Goal: Information Seeking & Learning: Learn about a topic

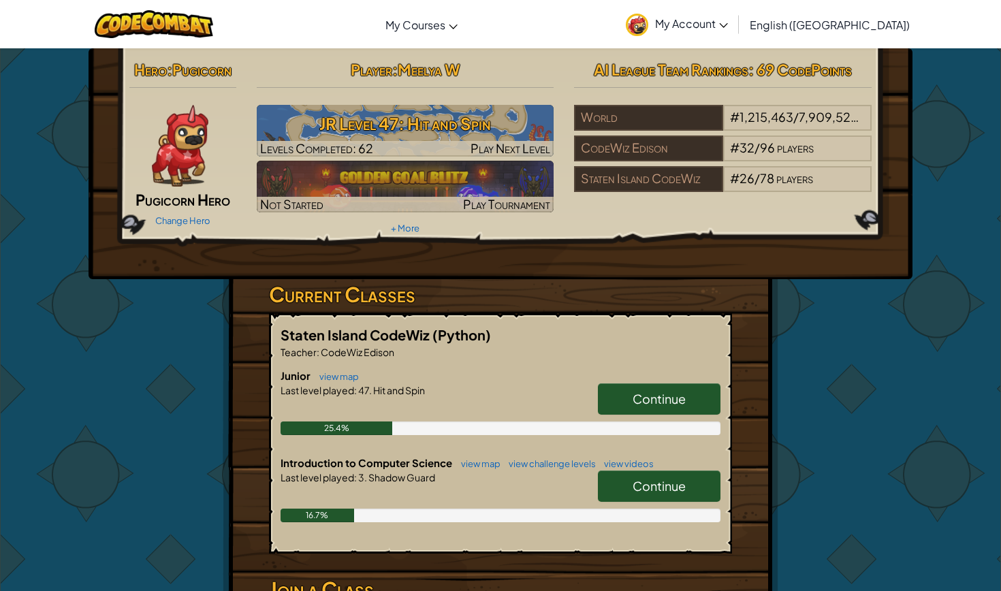
click at [650, 404] on span "Continue" at bounding box center [659, 399] width 53 height 16
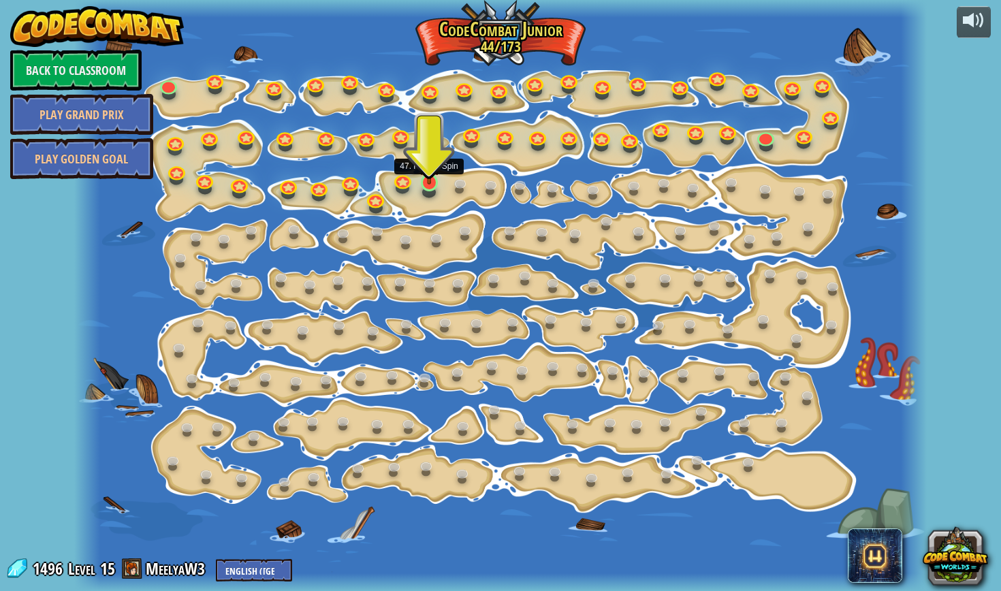
click at [430, 162] on img at bounding box center [429, 158] width 22 height 50
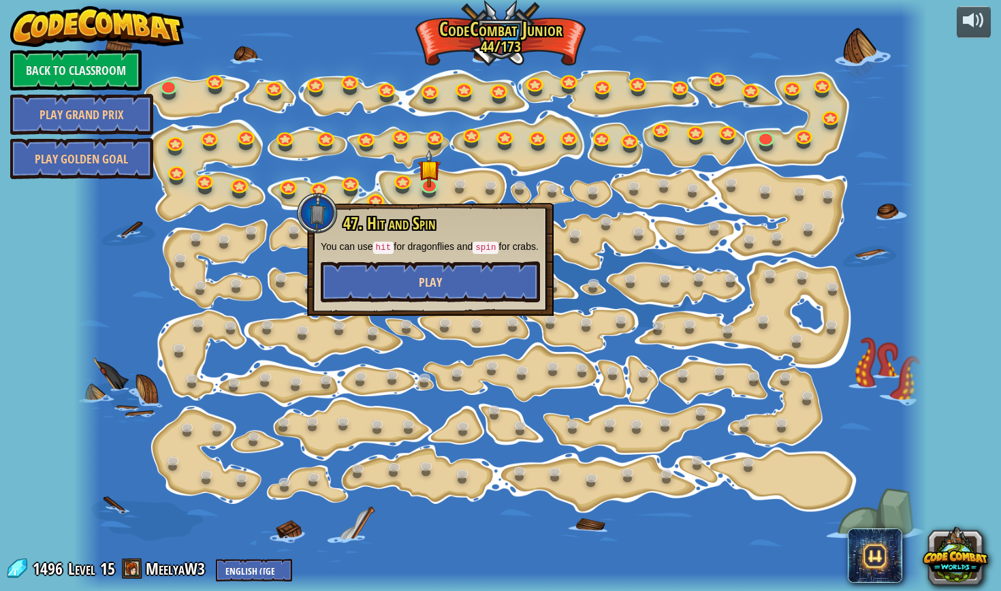
click at [428, 291] on span "Play" at bounding box center [430, 282] width 23 height 17
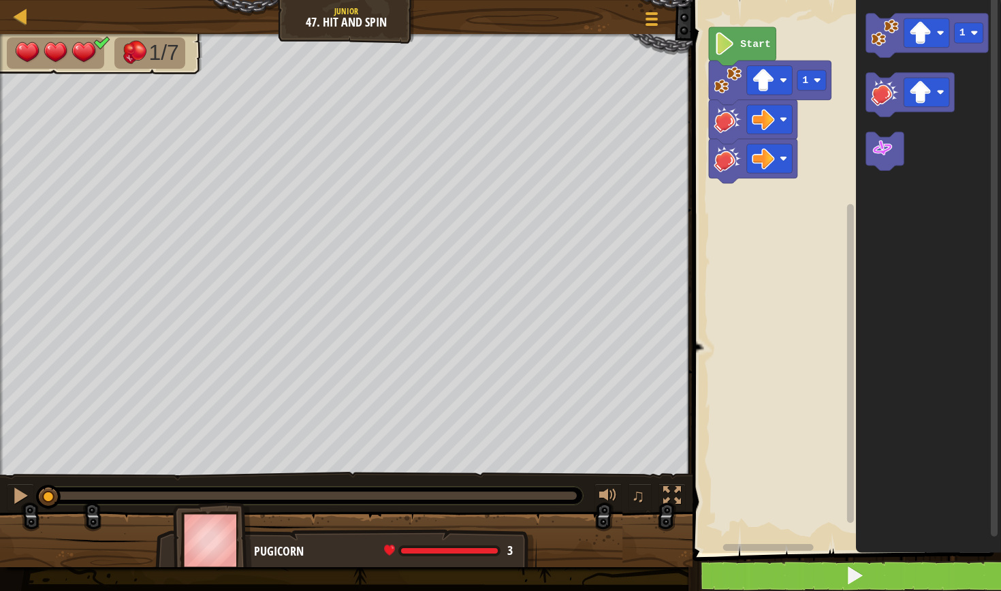
click at [746, 560] on button at bounding box center [855, 575] width 313 height 31
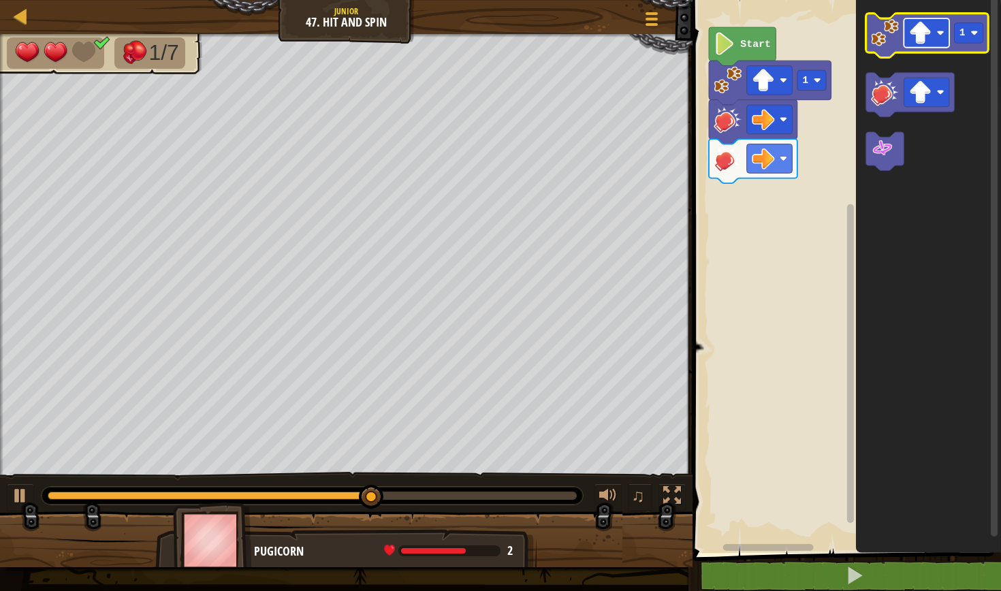
click at [922, 39] on image "Blockly Workspace" at bounding box center [920, 33] width 22 height 22
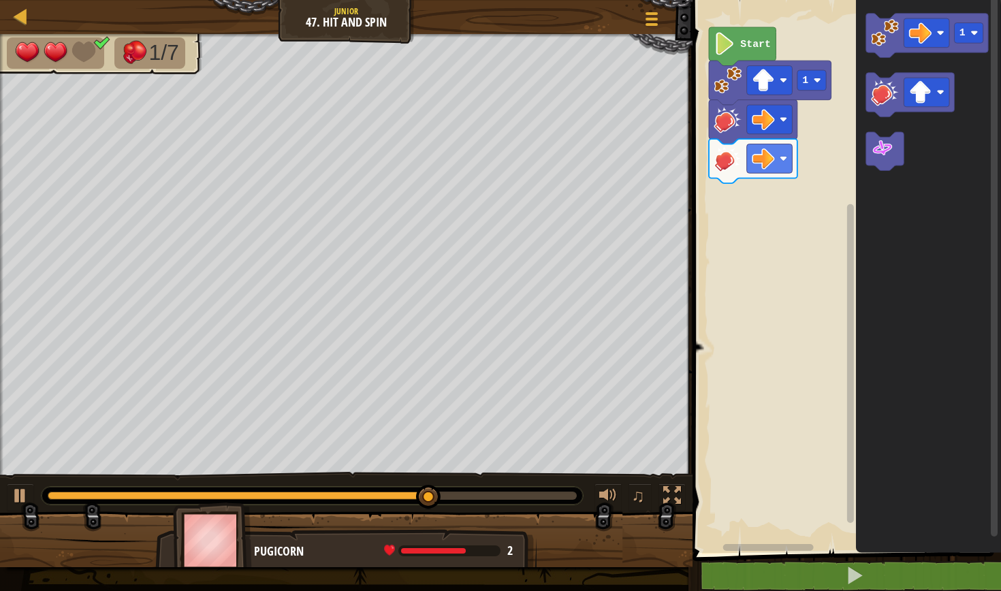
click at [925, 174] on icon "Blockly Workspace" at bounding box center [928, 273] width 145 height 560
click at [878, 48] on icon "Blockly Workspace" at bounding box center [927, 36] width 123 height 44
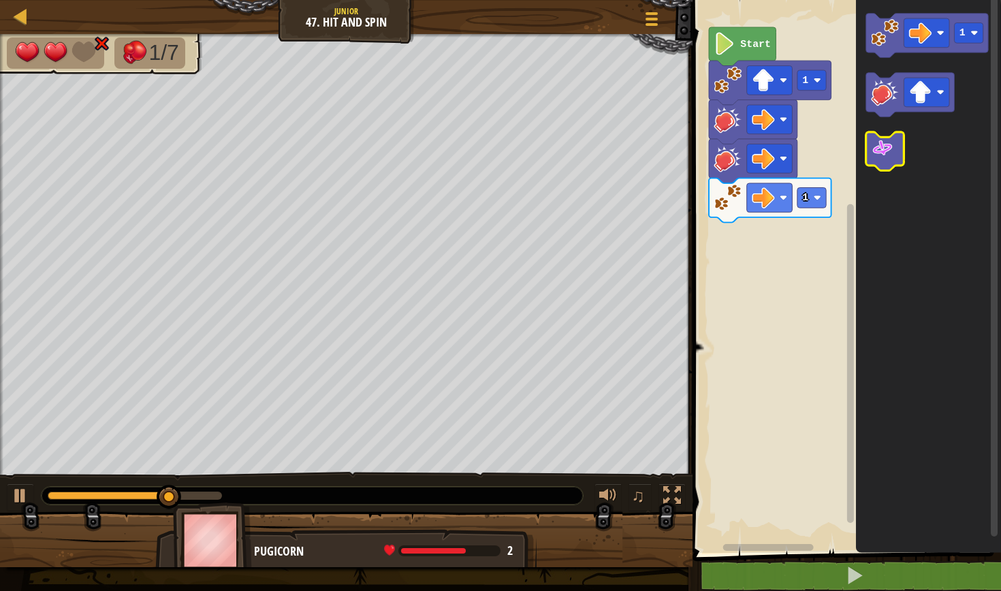
click at [887, 140] on image "Blockly Workspace" at bounding box center [882, 148] width 22 height 22
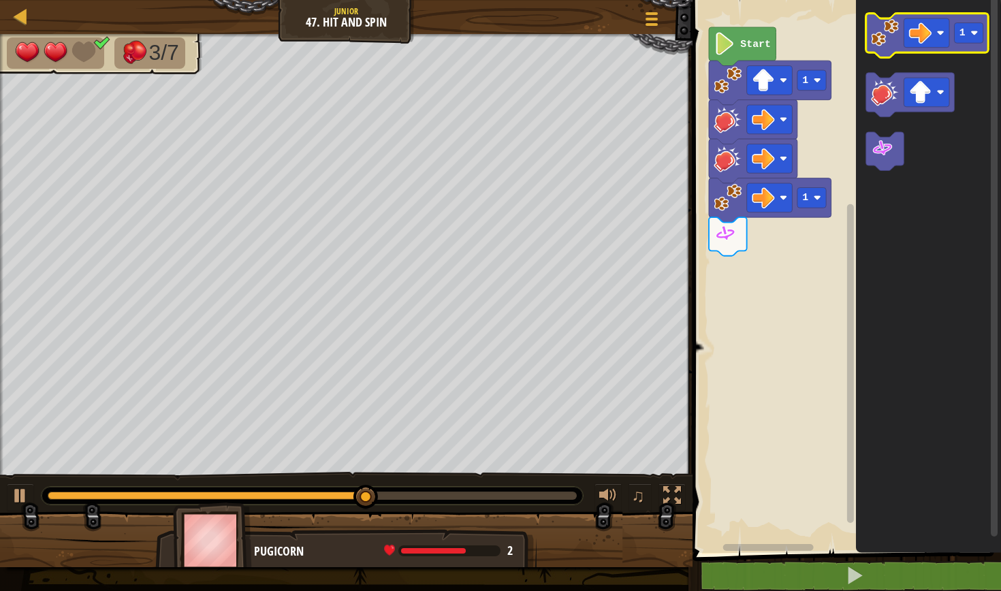
click at [872, 47] on icon "Blockly Workspace" at bounding box center [927, 36] width 123 height 44
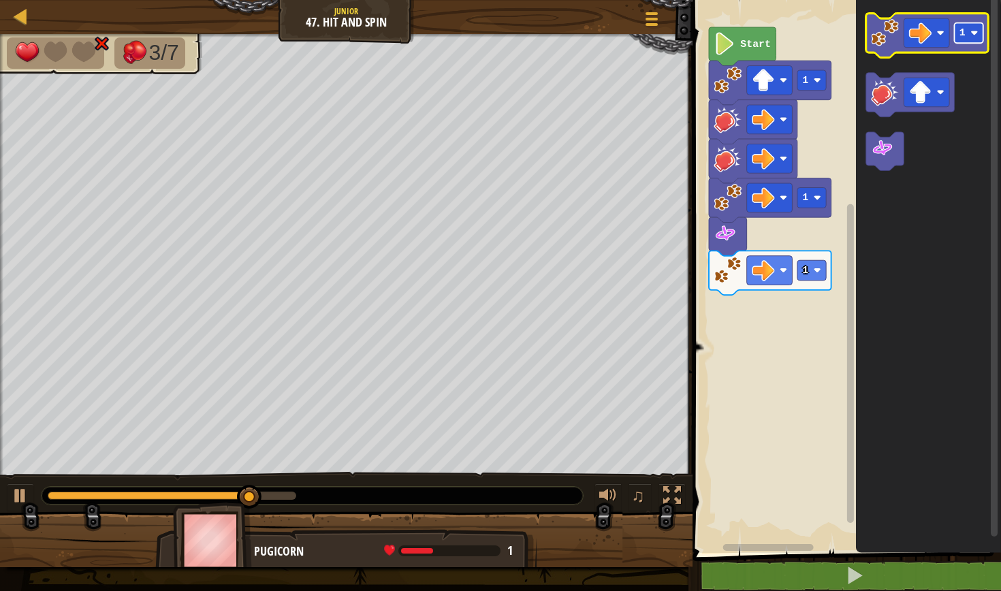
click at [970, 41] on rect "Blockly Workspace" at bounding box center [968, 33] width 29 height 20
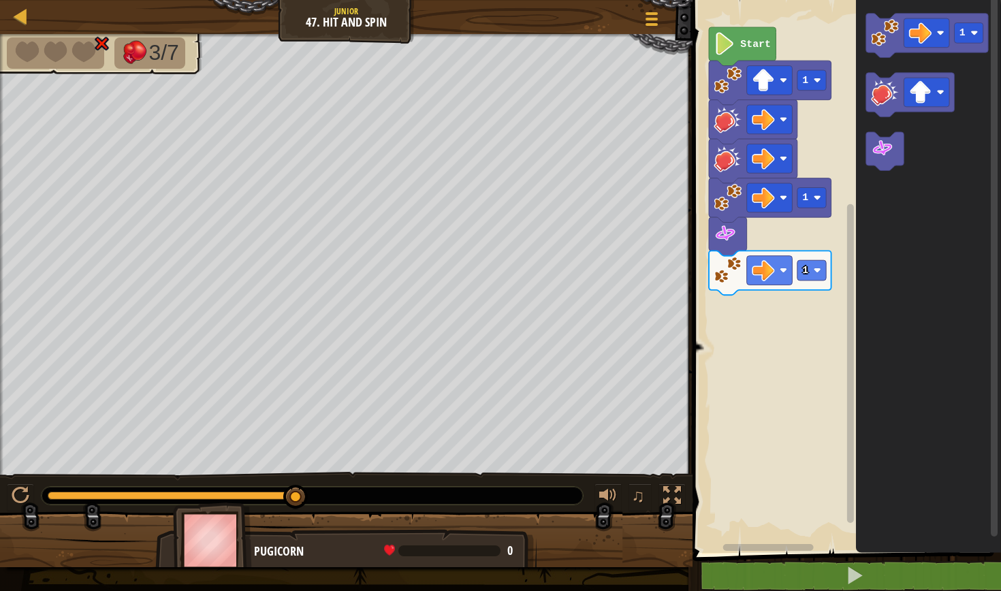
click at [895, 174] on icon "Blockly Workspace" at bounding box center [928, 273] width 145 height 560
click at [936, 100] on rect "Blockly Workspace" at bounding box center [927, 92] width 46 height 29
click at [887, 102] on image "Blockly Workspace" at bounding box center [885, 92] width 28 height 28
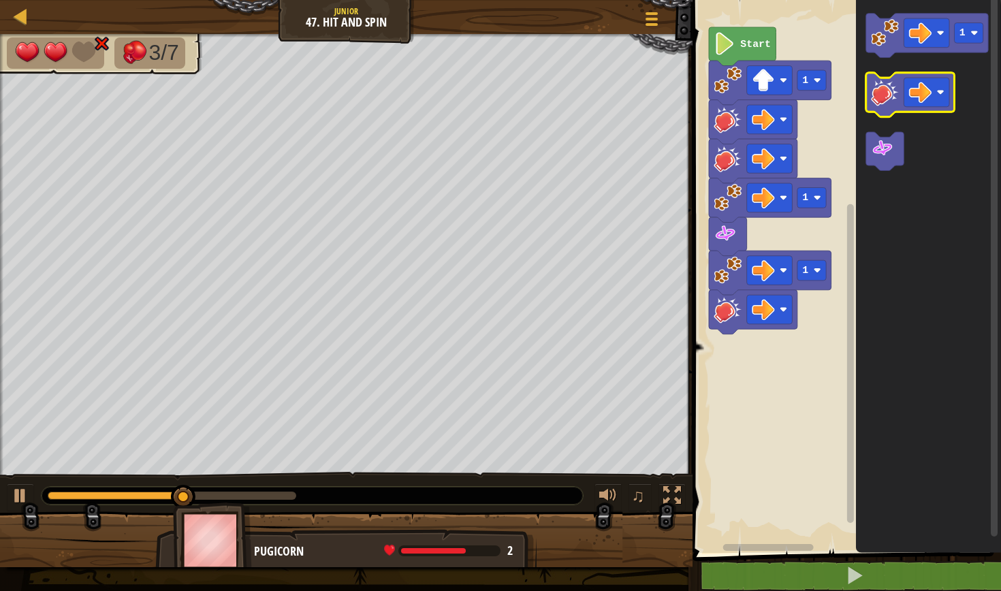
click at [887, 102] on image "Blockly Workspace" at bounding box center [885, 92] width 28 height 28
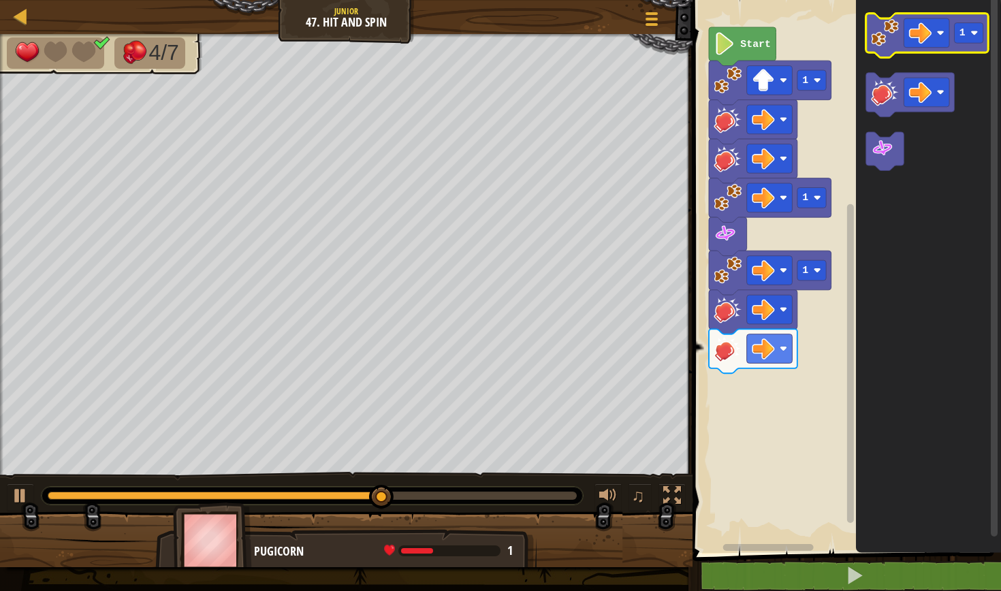
click at [885, 52] on icon "Blockly Workspace" at bounding box center [927, 36] width 123 height 44
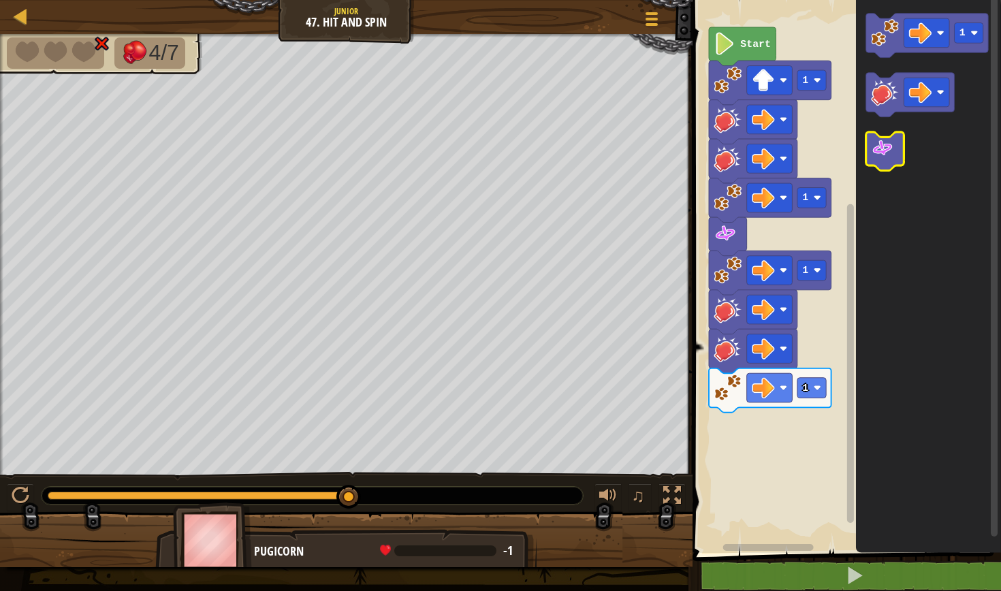
click at [897, 147] on icon "Blockly Workspace" at bounding box center [885, 151] width 38 height 39
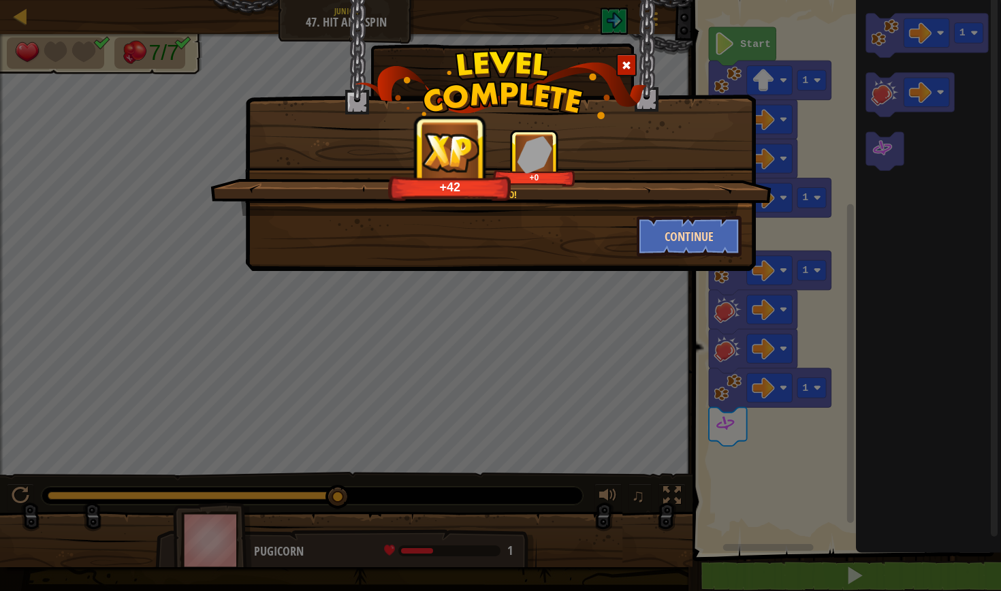
click at [701, 249] on button "Continue" at bounding box center [690, 236] width 106 height 41
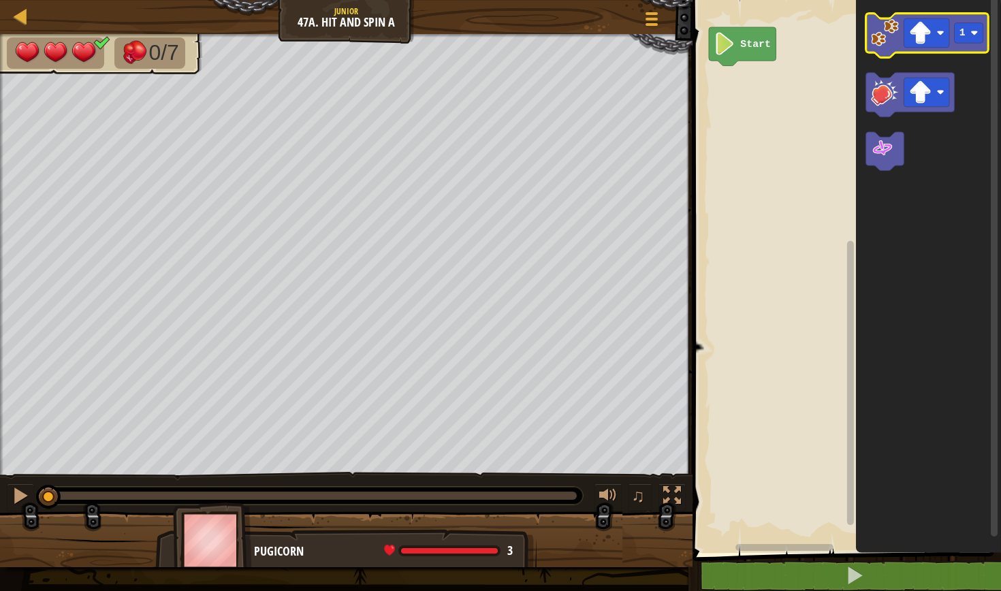
click at [935, 50] on icon "Blockly Workspace" at bounding box center [927, 36] width 123 height 44
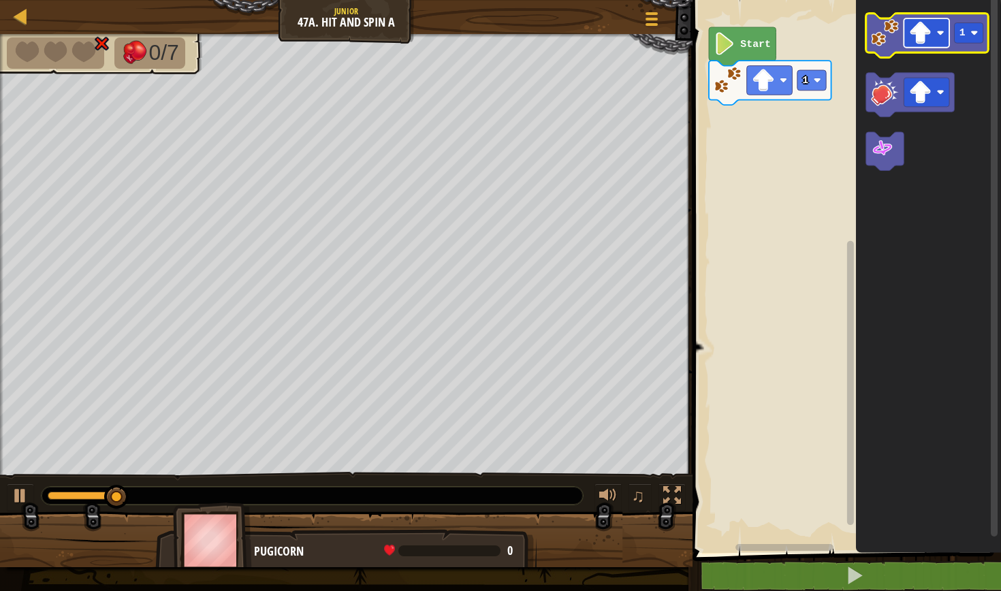
click at [927, 42] on image "Blockly Workspace" at bounding box center [920, 33] width 22 height 22
click at [889, 27] on image "Blockly Workspace" at bounding box center [885, 33] width 28 height 28
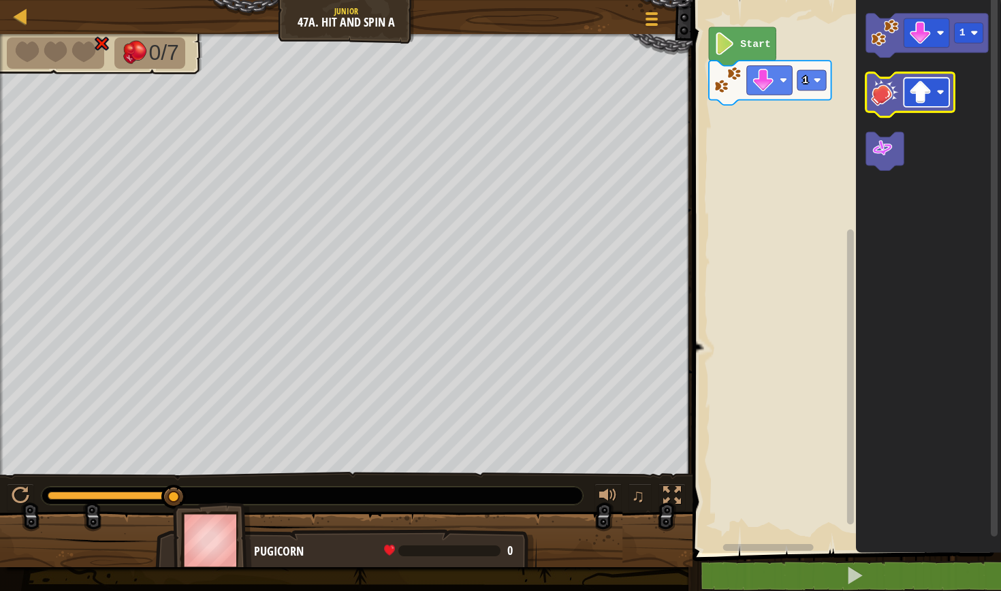
click at [946, 100] on rect "Blockly Workspace" at bounding box center [927, 92] width 46 height 29
click at [880, 91] on image "Blockly Workspace" at bounding box center [885, 92] width 28 height 28
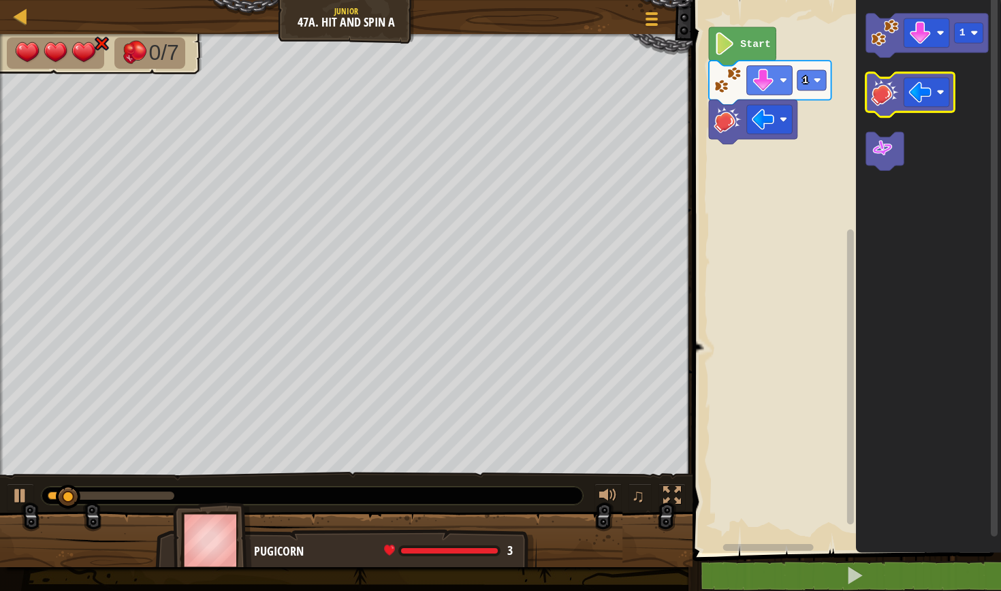
click at [880, 91] on image "Blockly Workspace" at bounding box center [885, 92] width 28 height 28
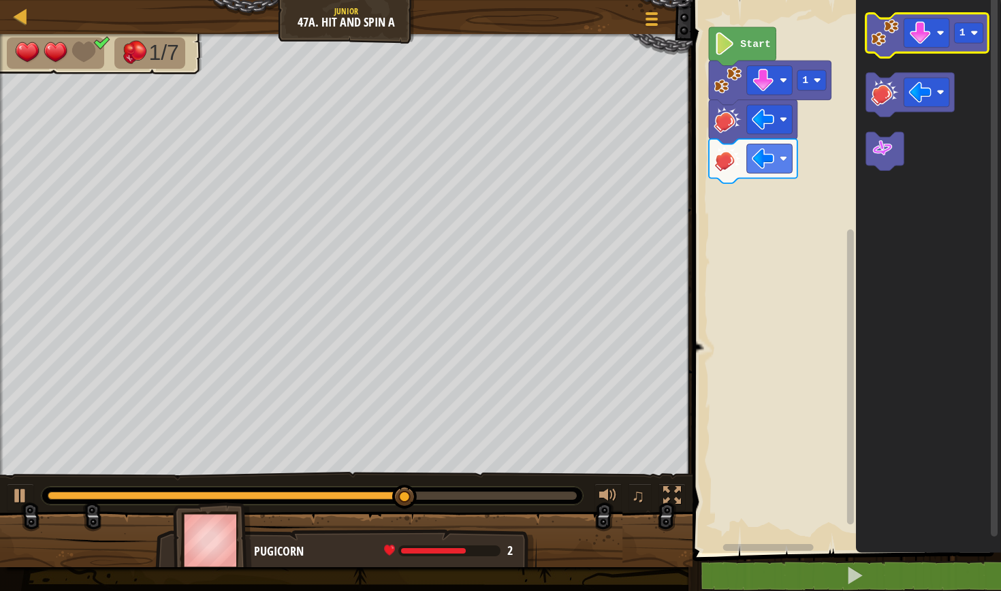
click at [953, 25] on icon "Blockly Workspace" at bounding box center [927, 36] width 123 height 44
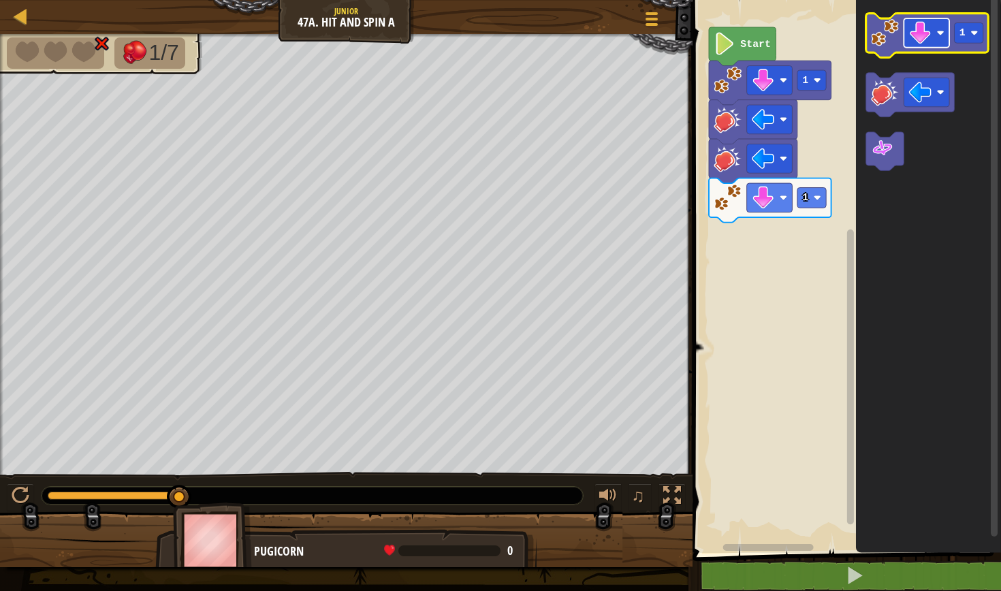
click at [919, 30] on image "Blockly Workspace" at bounding box center [920, 33] width 22 height 22
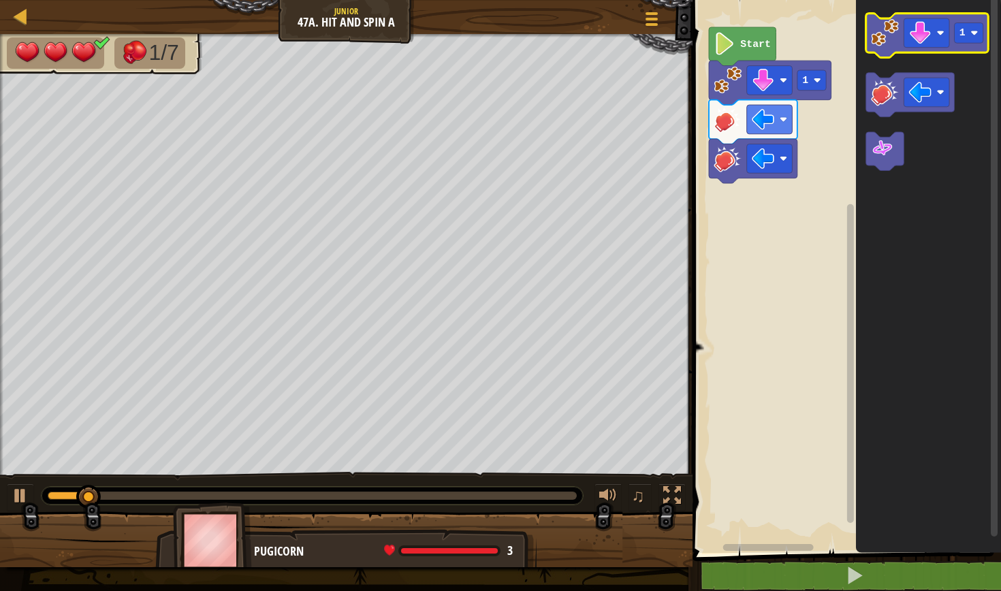
click at [931, 56] on rect "Blockly Workspace" at bounding box center [927, 36] width 123 height 44
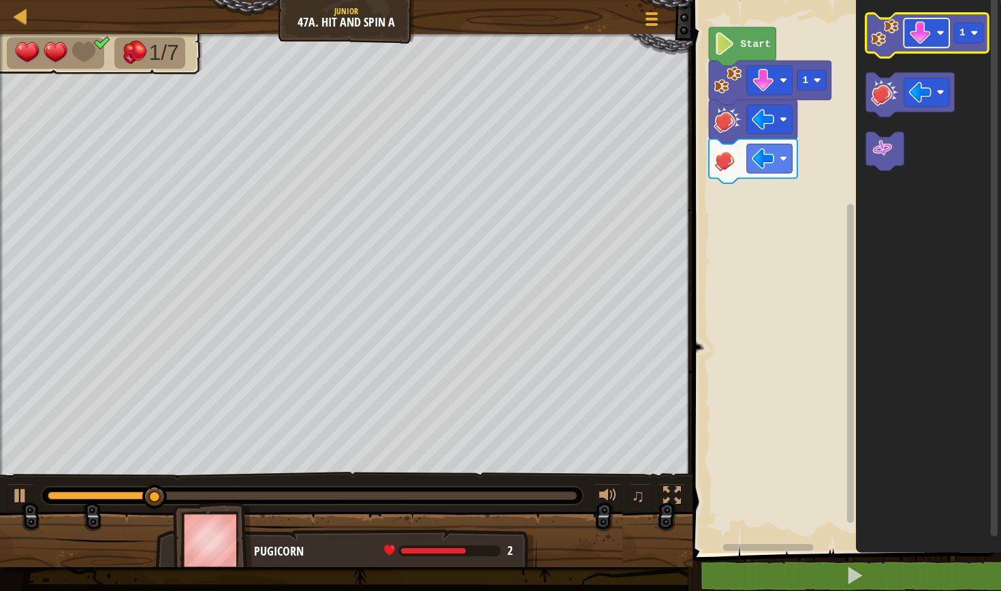
click at [921, 33] on image "Blockly Workspace" at bounding box center [920, 33] width 22 height 22
click at [886, 42] on image "Blockly Workspace" at bounding box center [885, 33] width 28 height 28
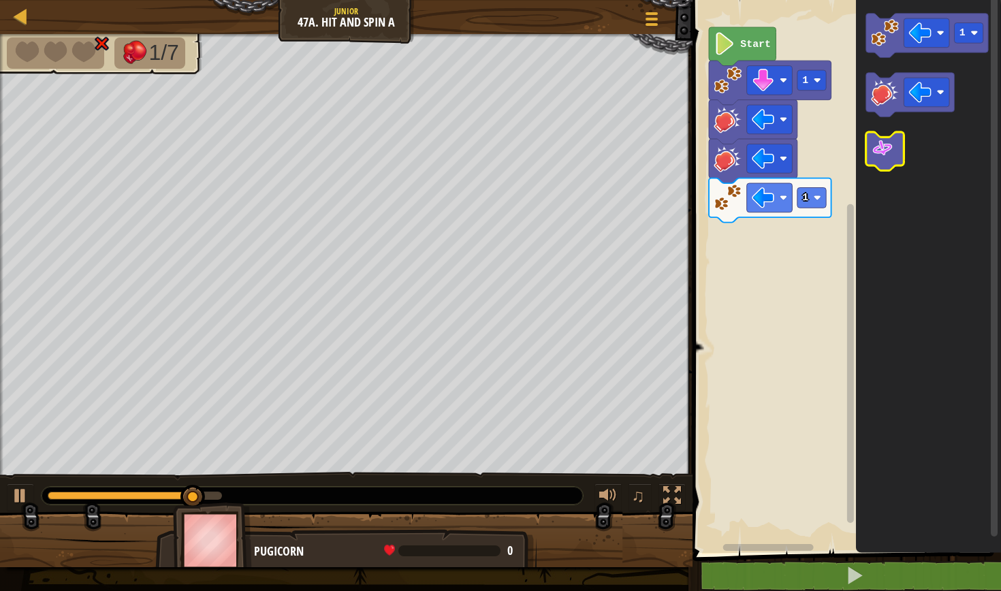
click at [874, 158] on image "Blockly Workspace" at bounding box center [882, 148] width 22 height 22
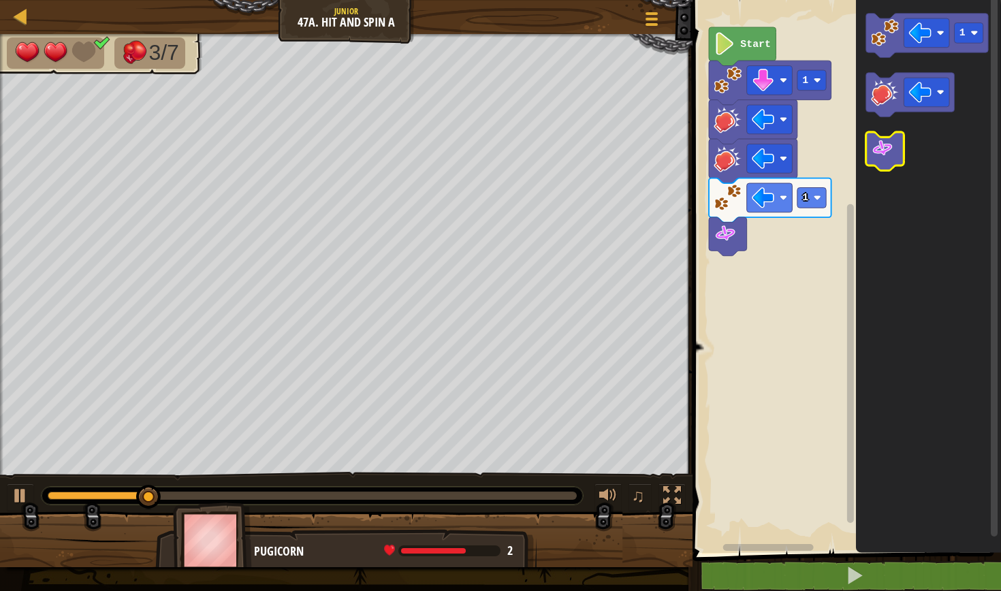
click at [874, 158] on image "Blockly Workspace" at bounding box center [882, 148] width 22 height 22
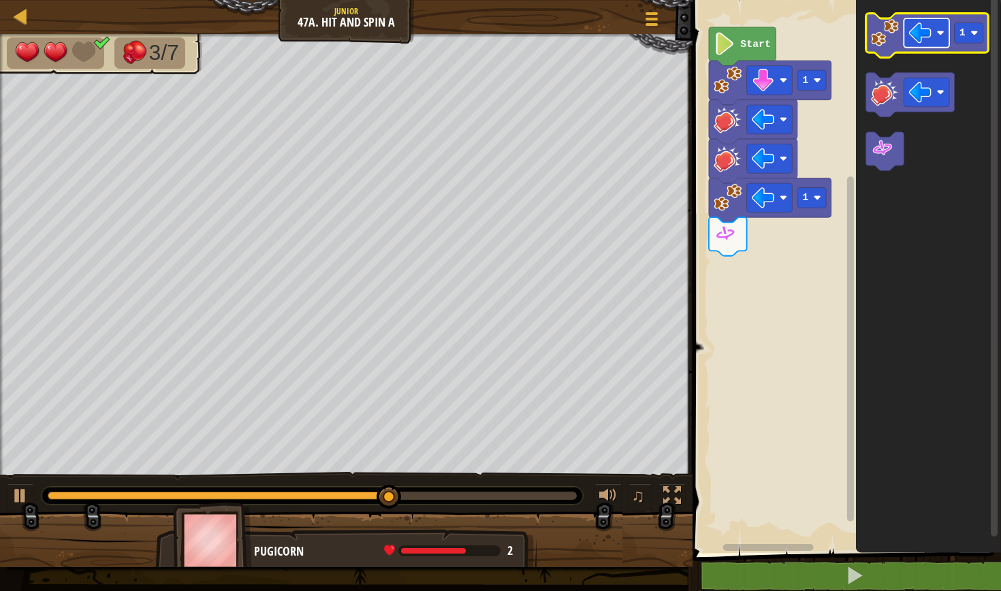
click at [927, 45] on rect "Blockly Workspace" at bounding box center [927, 32] width 46 height 29
click at [890, 29] on image "Blockly Workspace" at bounding box center [885, 33] width 28 height 28
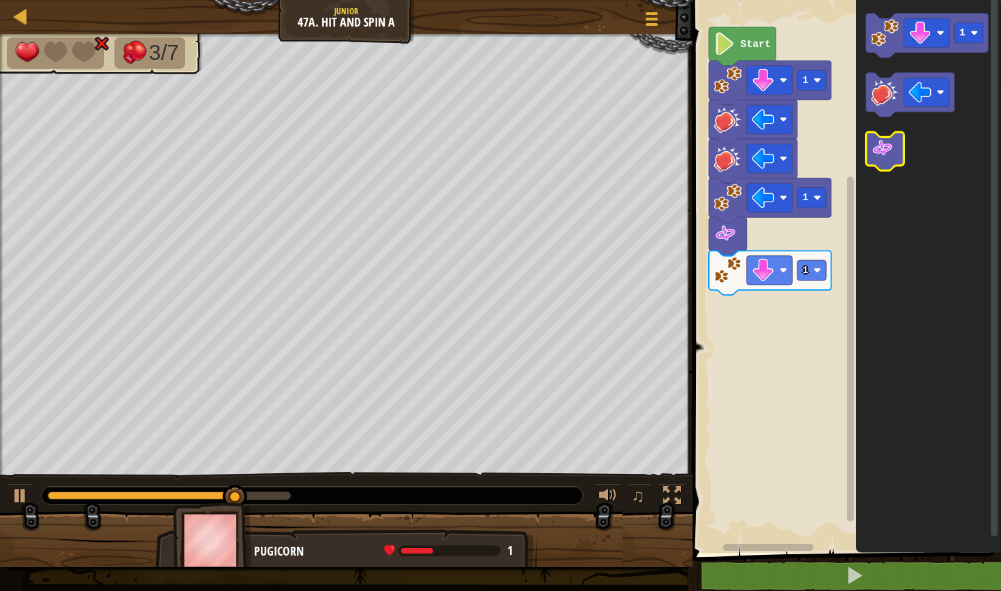
click at [883, 140] on image "Blockly Workspace" at bounding box center [882, 148] width 22 height 22
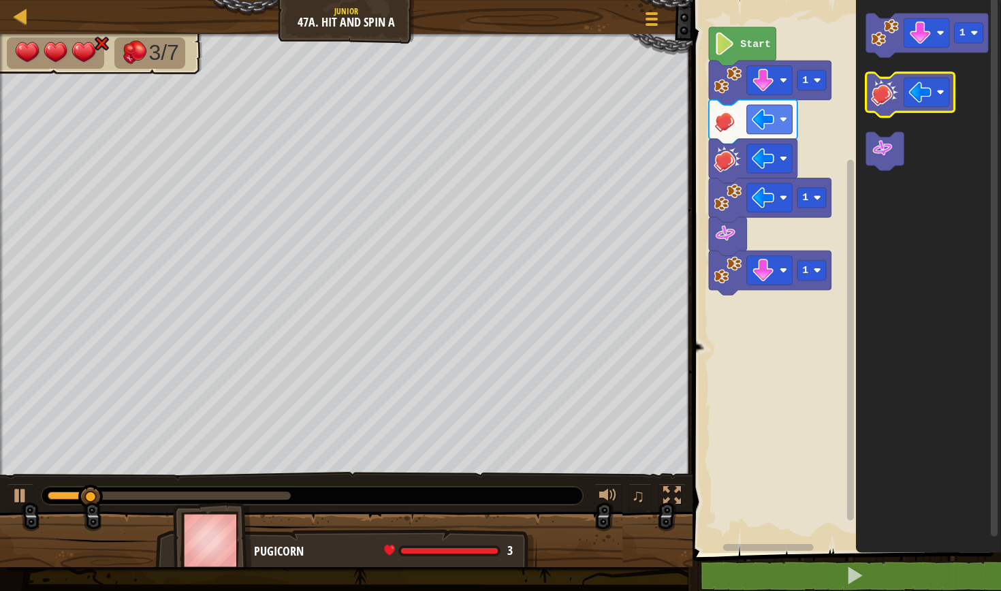
click at [891, 100] on image "Blockly Workspace" at bounding box center [885, 92] width 28 height 28
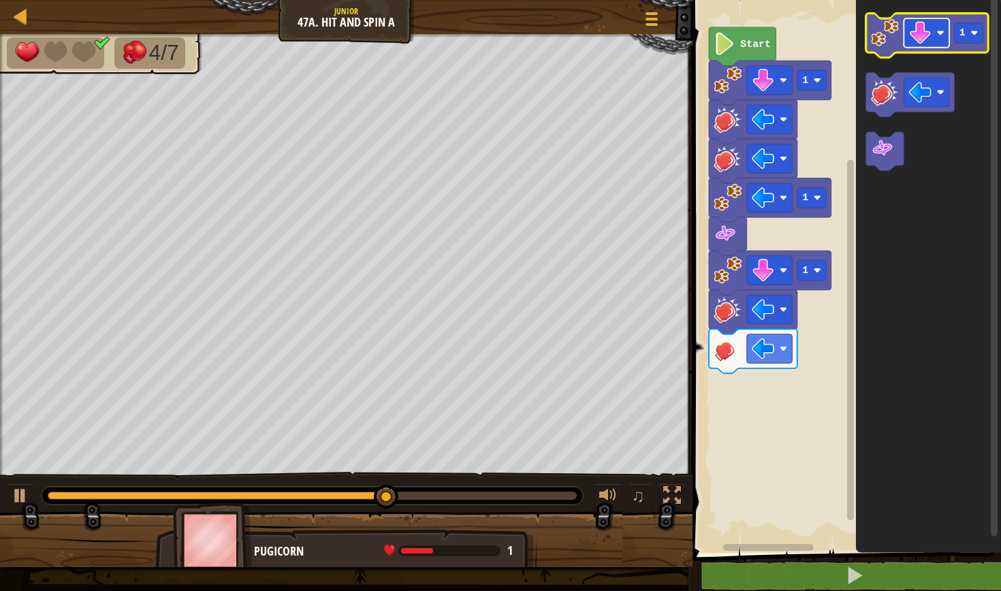
click at [930, 27] on image "Blockly Workspace" at bounding box center [920, 33] width 22 height 22
click at [889, 44] on image "Blockly Workspace" at bounding box center [885, 33] width 28 height 28
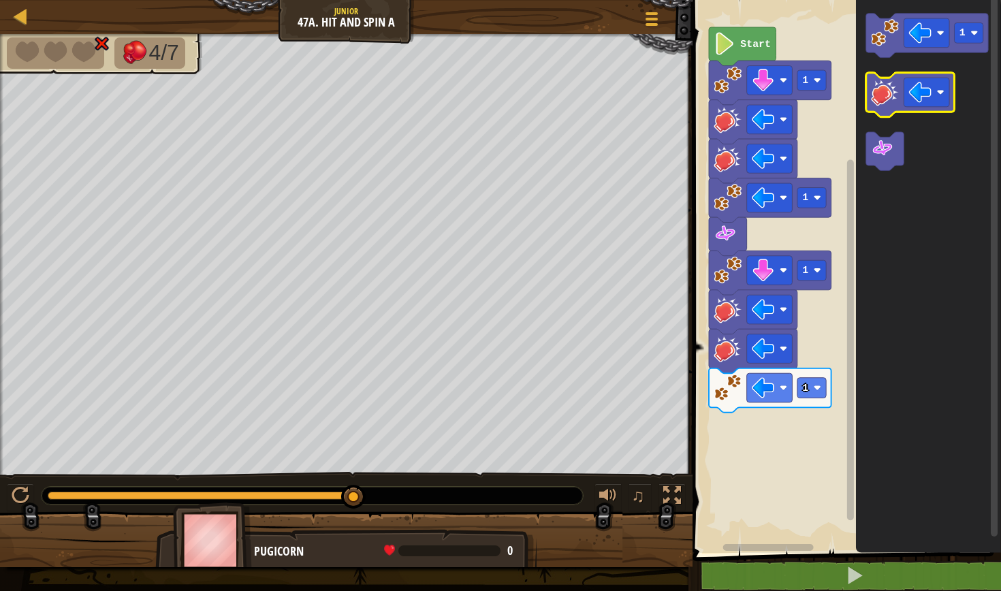
click at [880, 90] on image "Blockly Workspace" at bounding box center [885, 92] width 28 height 28
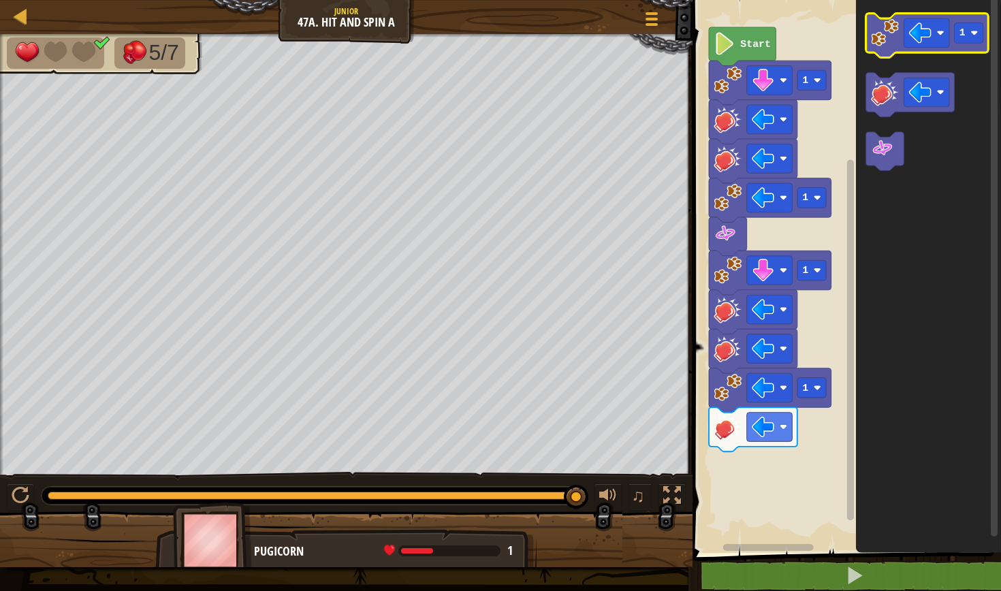
click at [883, 28] on image "Blockly Workspace" at bounding box center [885, 33] width 28 height 28
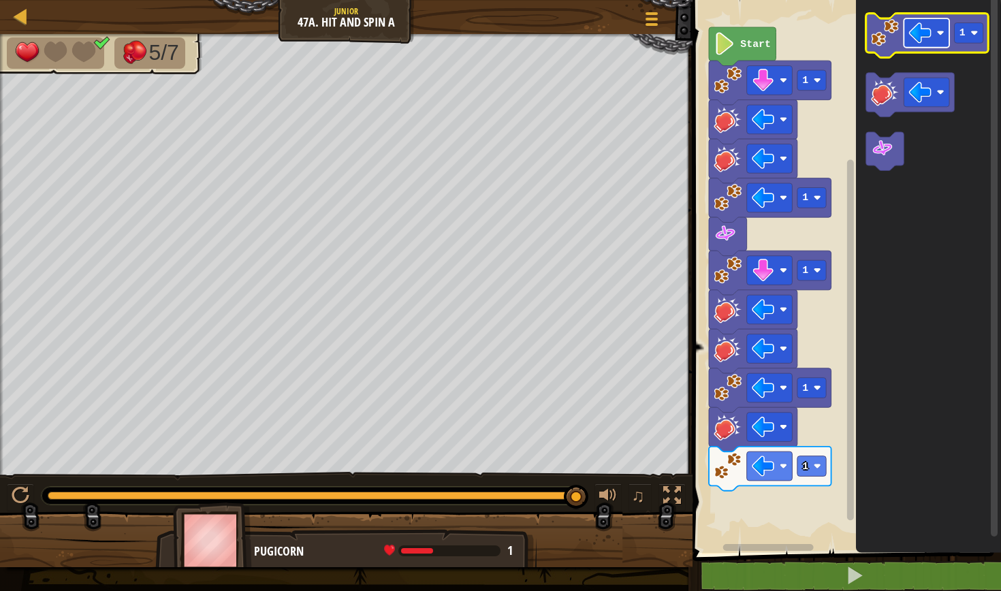
click at [920, 38] on image "Blockly Workspace" at bounding box center [920, 33] width 22 height 22
click at [882, 35] on image "Blockly Workspace" at bounding box center [885, 33] width 28 height 28
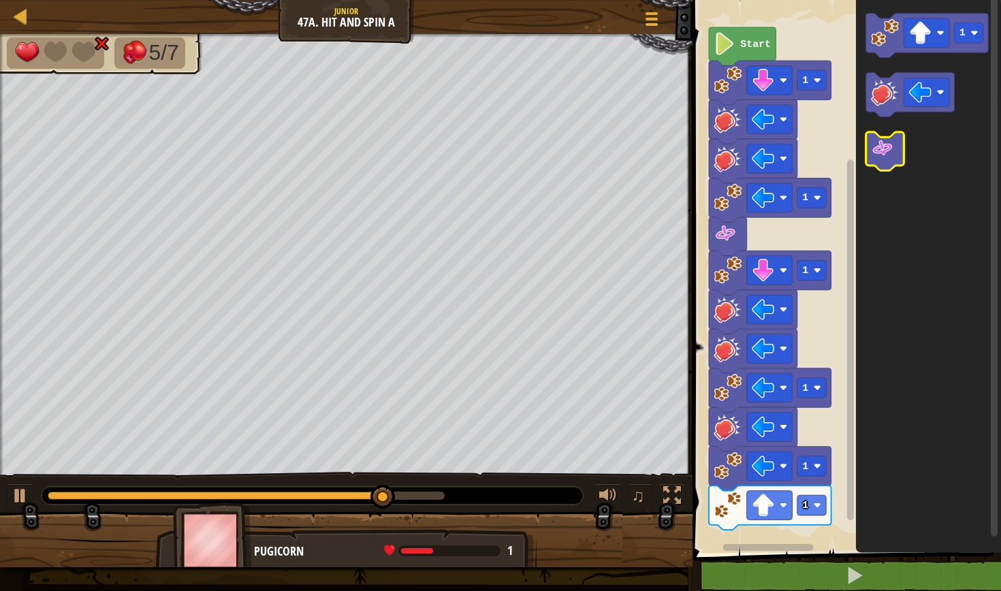
click at [888, 144] on image "Blockly Workspace" at bounding box center [882, 148] width 22 height 22
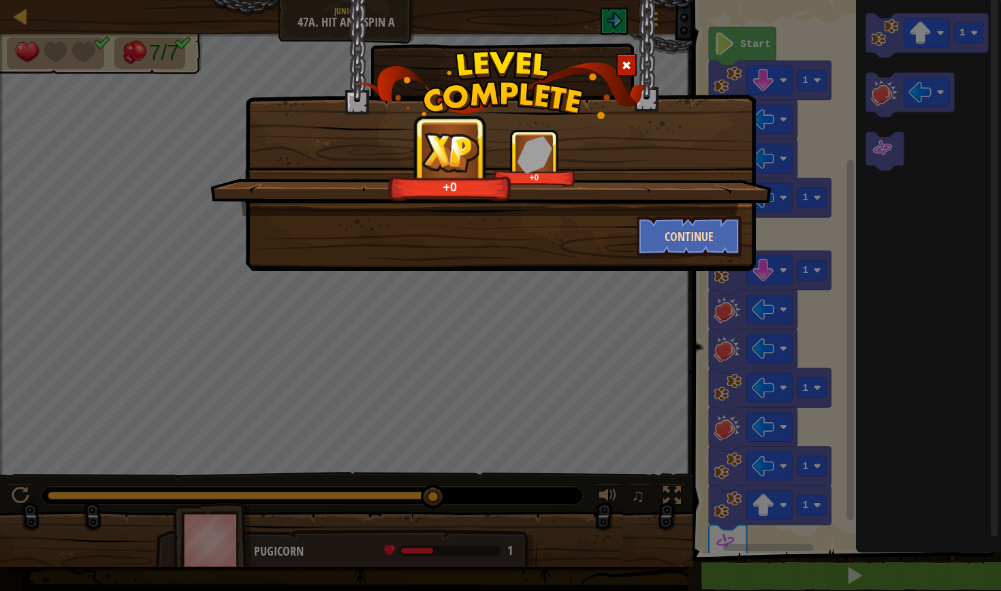
click at [711, 251] on button "Continue" at bounding box center [690, 236] width 106 height 41
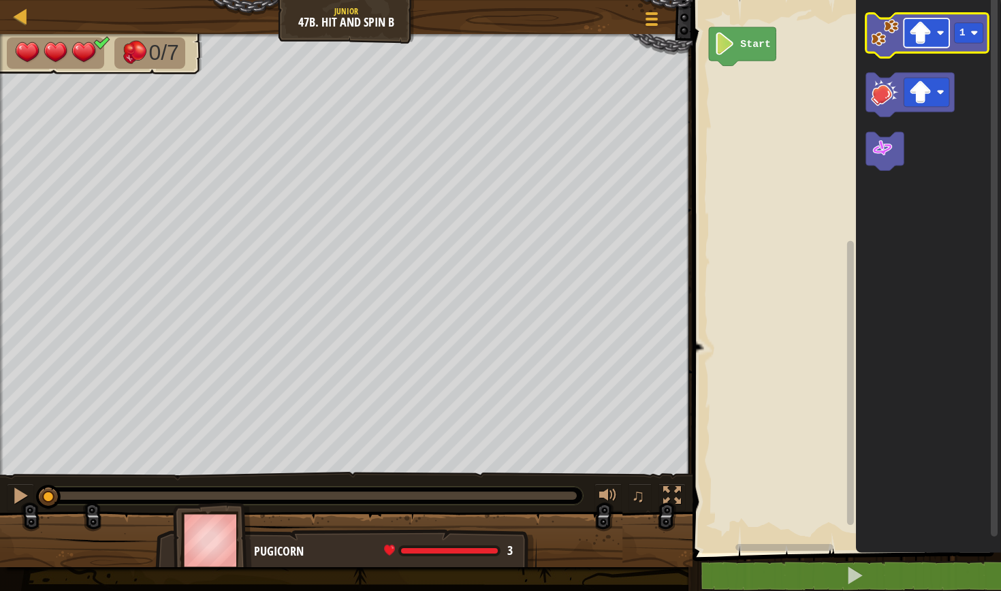
click at [916, 22] on image "Blockly Workspace" at bounding box center [920, 33] width 22 height 22
click at [338, 183] on div "Map Junior 47b. Hit and Spin B Game Menu 1 הההההההההההההההההההההההההההההההההההה…" at bounding box center [500, 295] width 1001 height 591
click at [921, 26] on image "Blockly Workspace" at bounding box center [920, 33] width 22 height 22
click at [887, 56] on icon "Blockly Workspace" at bounding box center [927, 36] width 123 height 44
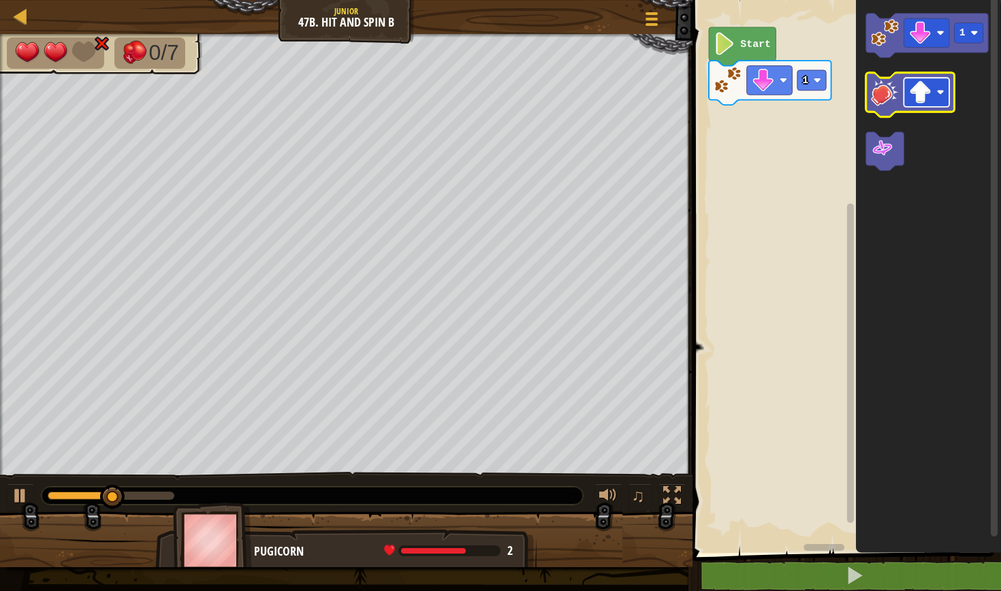
click at [913, 99] on image "Blockly Workspace" at bounding box center [920, 92] width 22 height 22
click at [883, 104] on image "Blockly Workspace" at bounding box center [885, 92] width 28 height 28
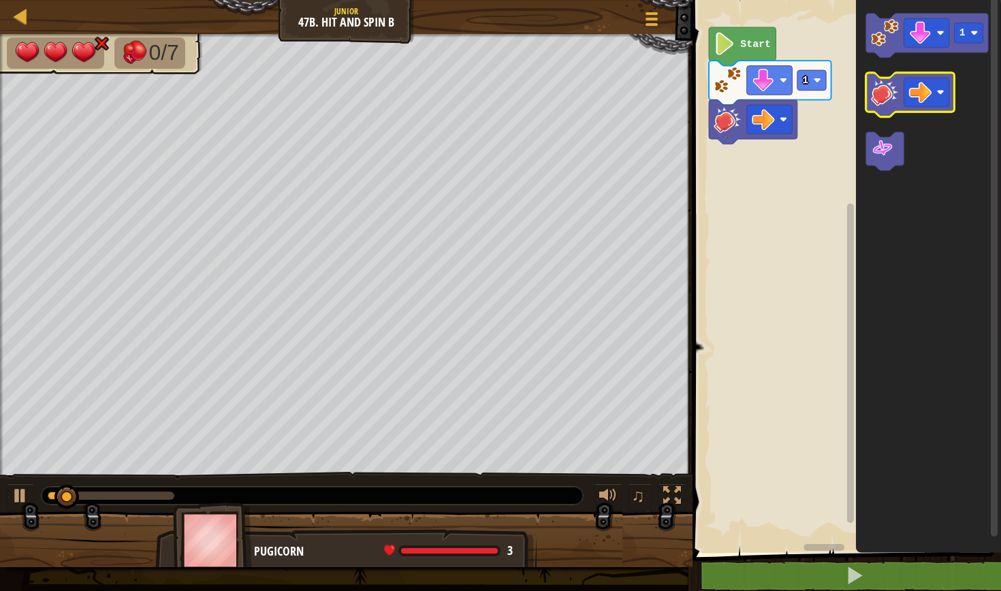
click at [883, 104] on image "Blockly Workspace" at bounding box center [885, 92] width 28 height 28
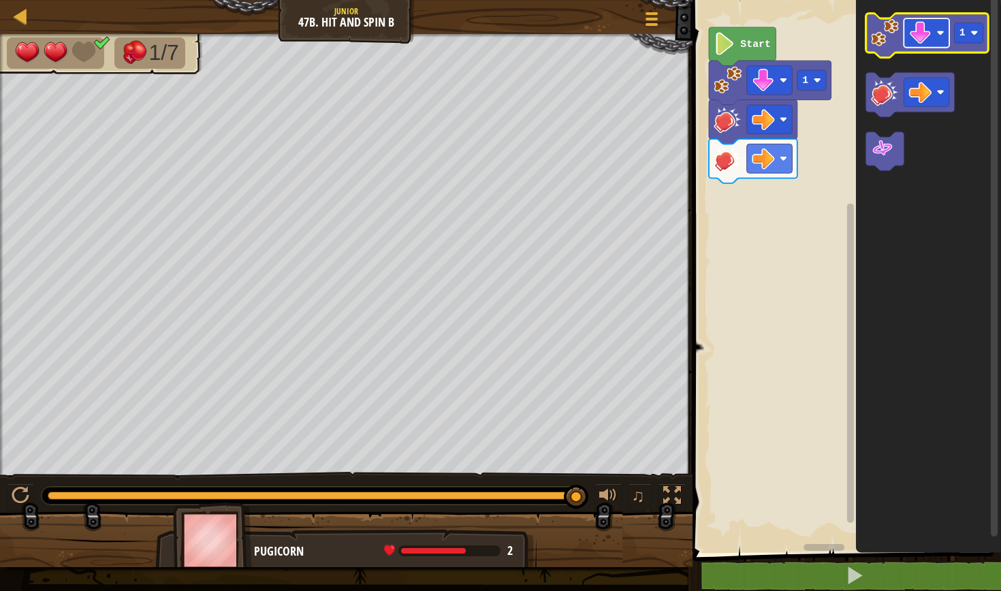
click at [925, 29] on image "Blockly Workspace" at bounding box center [920, 33] width 22 height 22
click at [878, 33] on image "Blockly Workspace" at bounding box center [885, 33] width 28 height 28
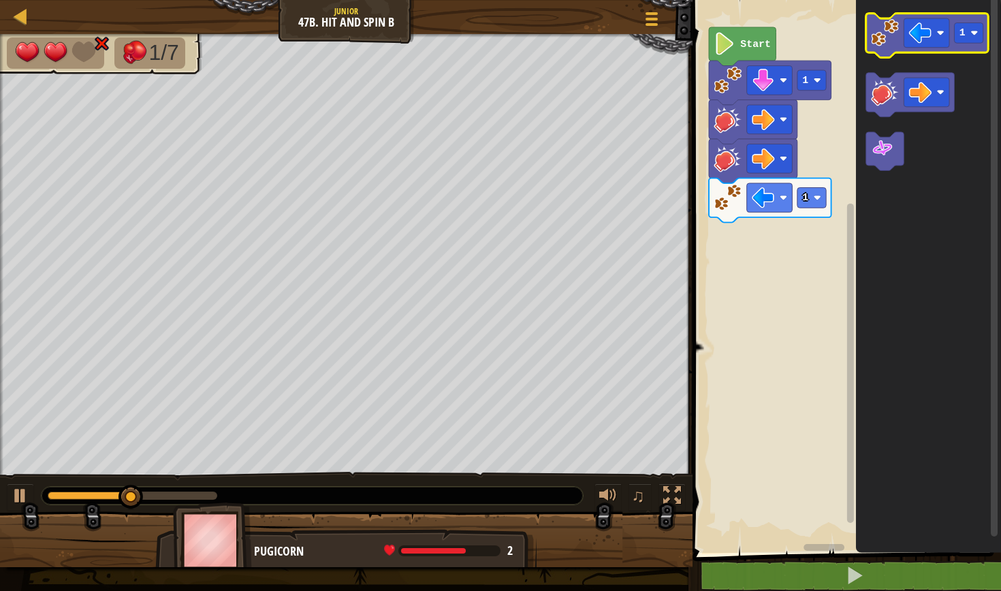
click at [878, 33] on image "Blockly Workspace" at bounding box center [885, 33] width 28 height 28
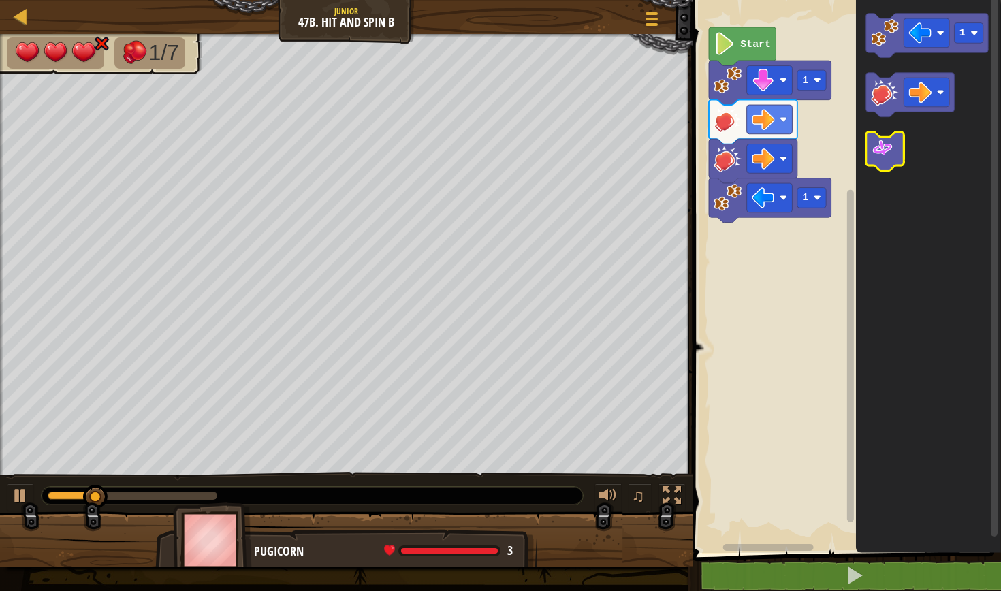
click at [891, 150] on image "Blockly Workspace" at bounding box center [882, 148] width 22 height 22
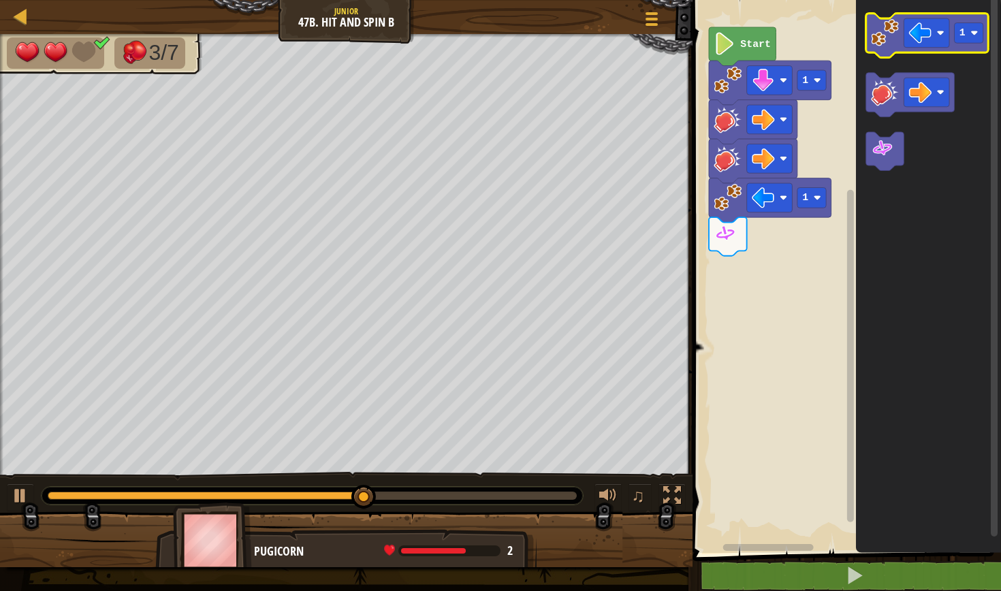
click at [893, 30] on image "Blockly Workspace" at bounding box center [885, 33] width 28 height 28
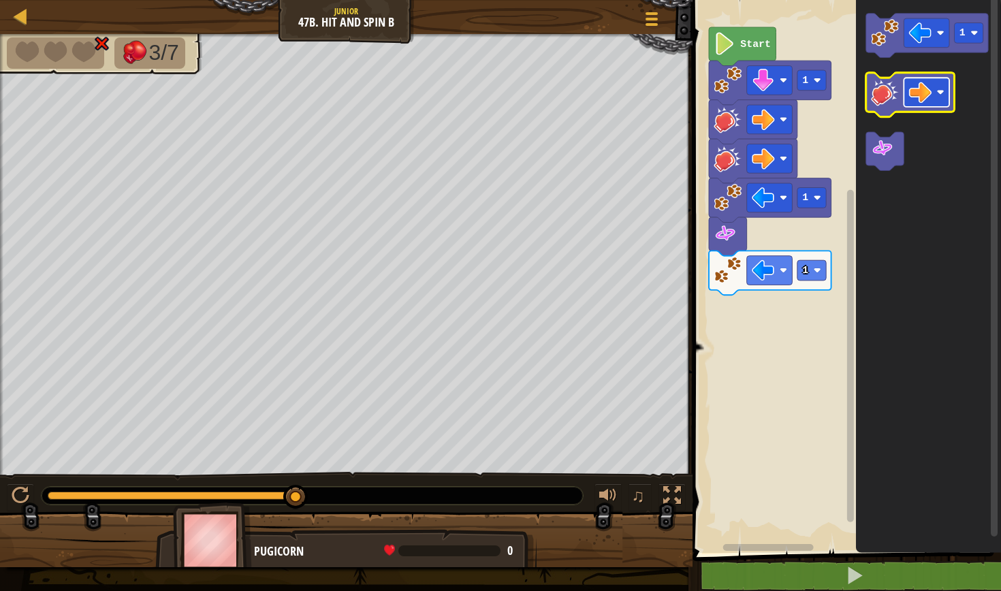
click at [915, 99] on image "Blockly Workspace" at bounding box center [920, 92] width 22 height 22
click at [884, 87] on image "Blockly Workspace" at bounding box center [885, 92] width 28 height 28
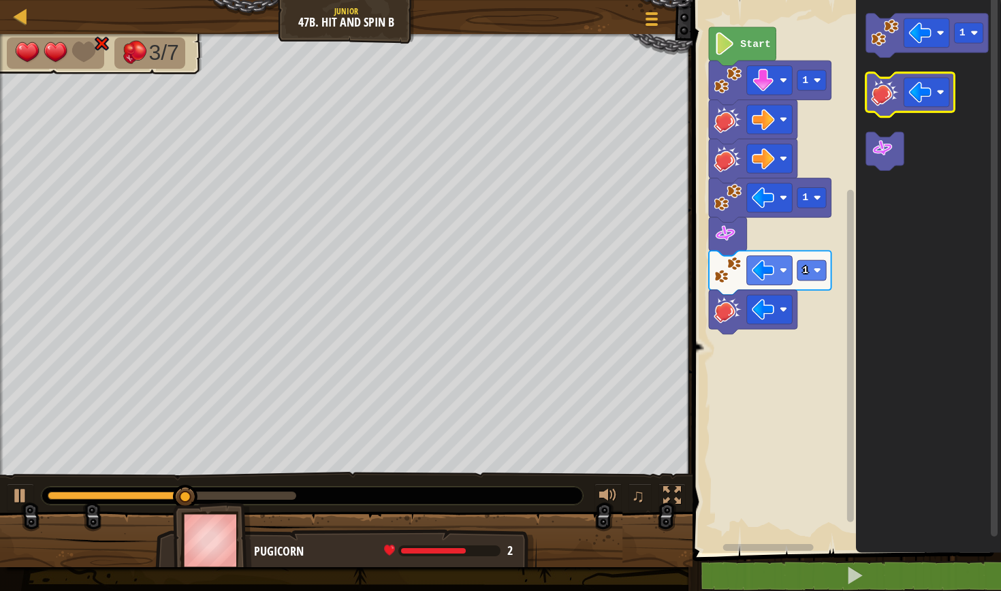
click at [884, 87] on image "Blockly Workspace" at bounding box center [885, 92] width 28 height 28
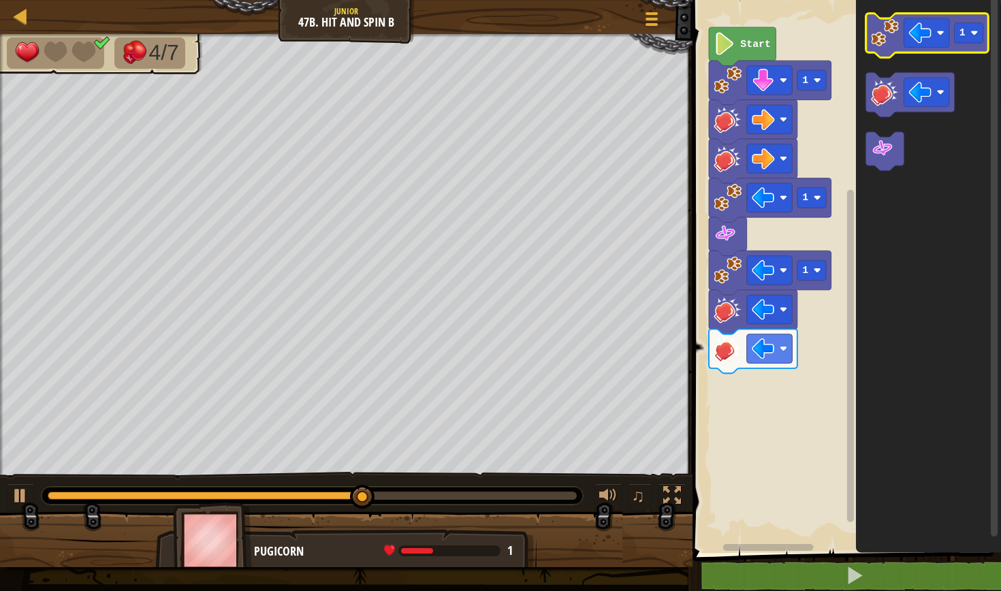
click at [889, 39] on image "Blockly Workspace" at bounding box center [885, 33] width 28 height 28
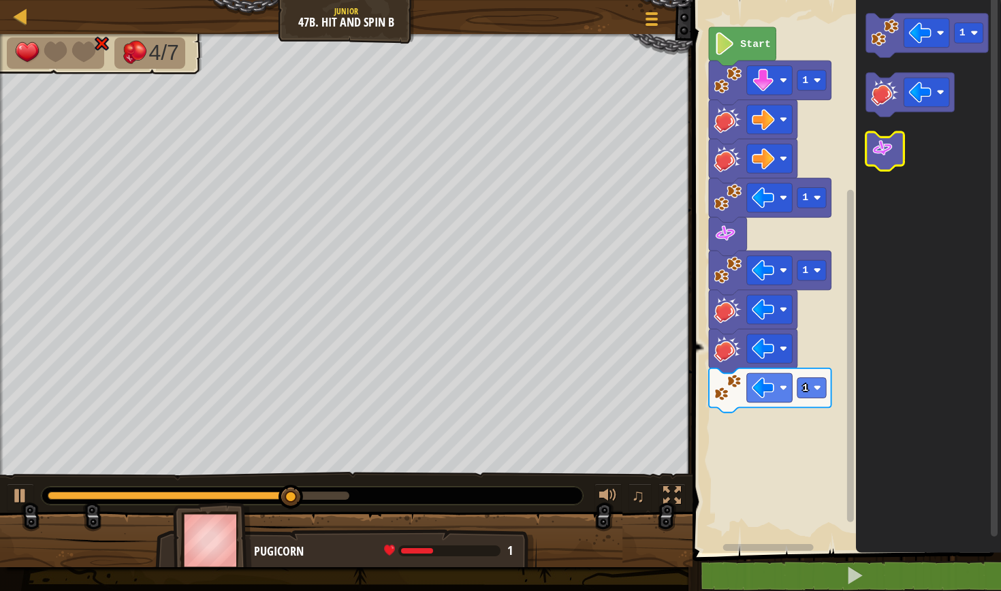
click at [898, 157] on icon "Blockly Workspace" at bounding box center [885, 151] width 38 height 39
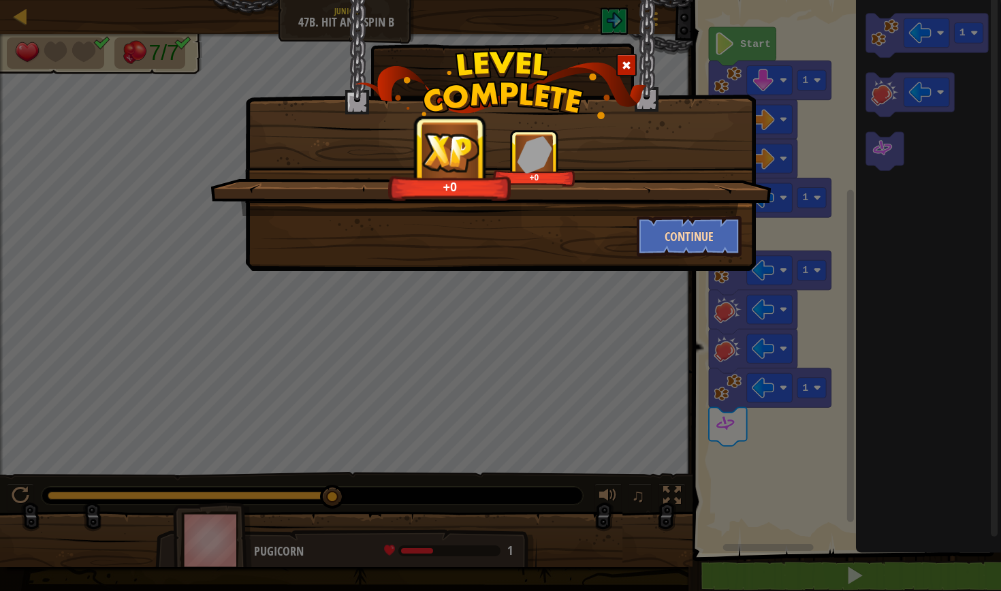
click at [694, 246] on button "Continue" at bounding box center [690, 236] width 106 height 41
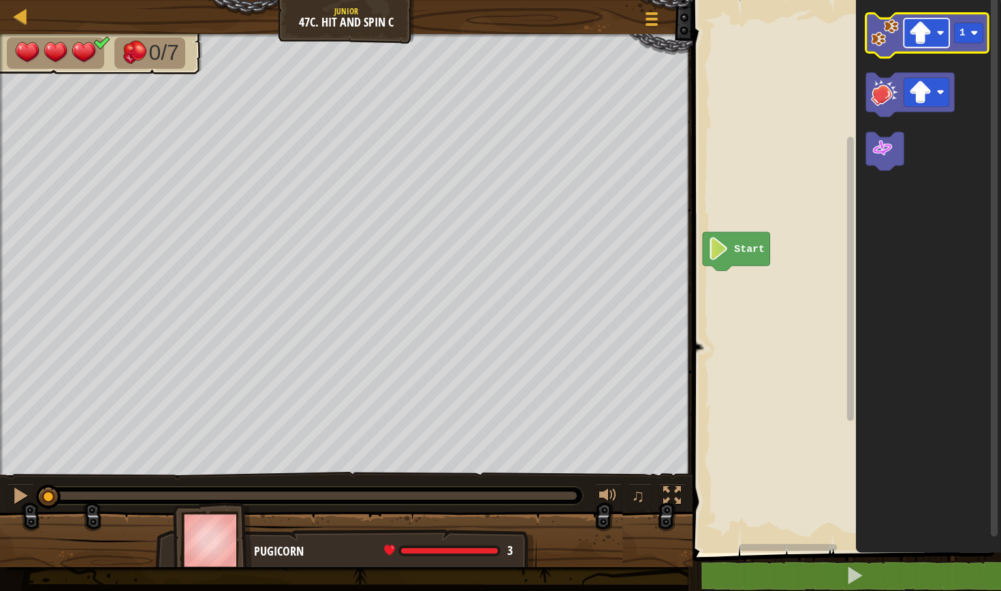
click at [943, 40] on rect "Blockly Workspace" at bounding box center [927, 32] width 46 height 29
click at [883, 25] on image "Blockly Workspace" at bounding box center [885, 33] width 28 height 28
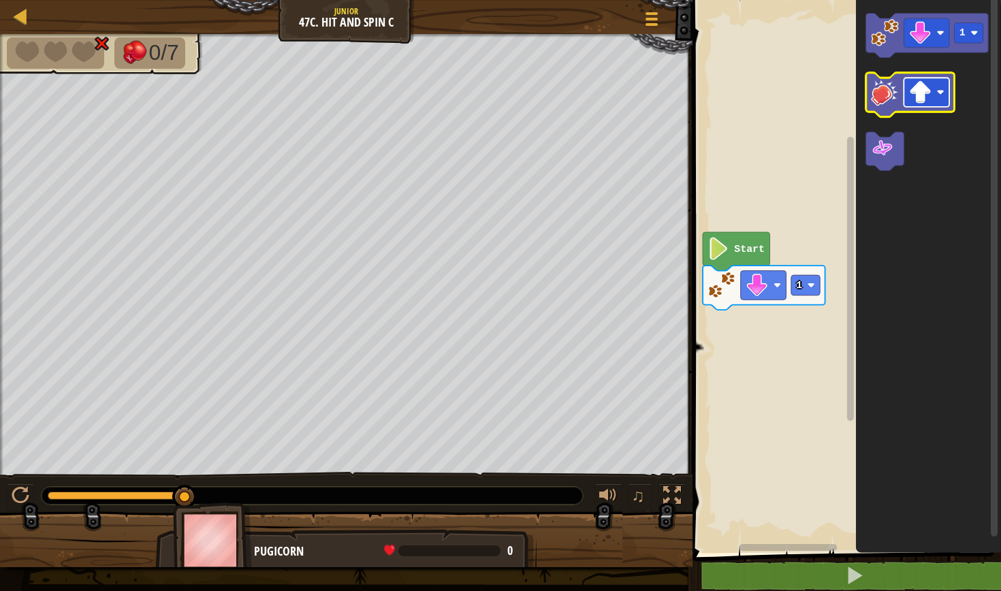
click at [923, 98] on image "Blockly Workspace" at bounding box center [920, 92] width 22 height 22
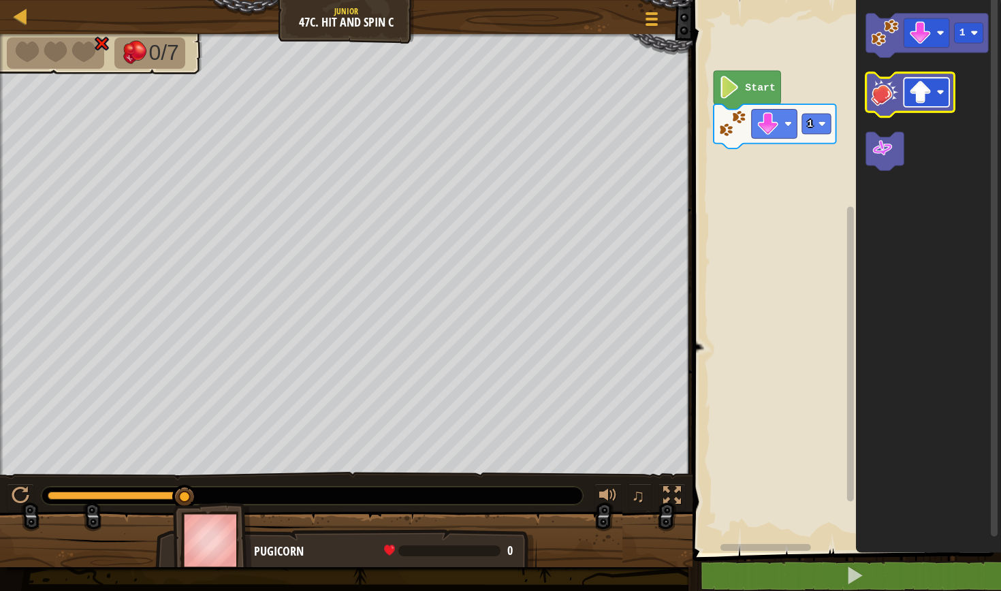
click at [926, 90] on image "Blockly Workspace" at bounding box center [920, 92] width 22 height 22
click at [877, 105] on image "Blockly Workspace" at bounding box center [885, 92] width 28 height 28
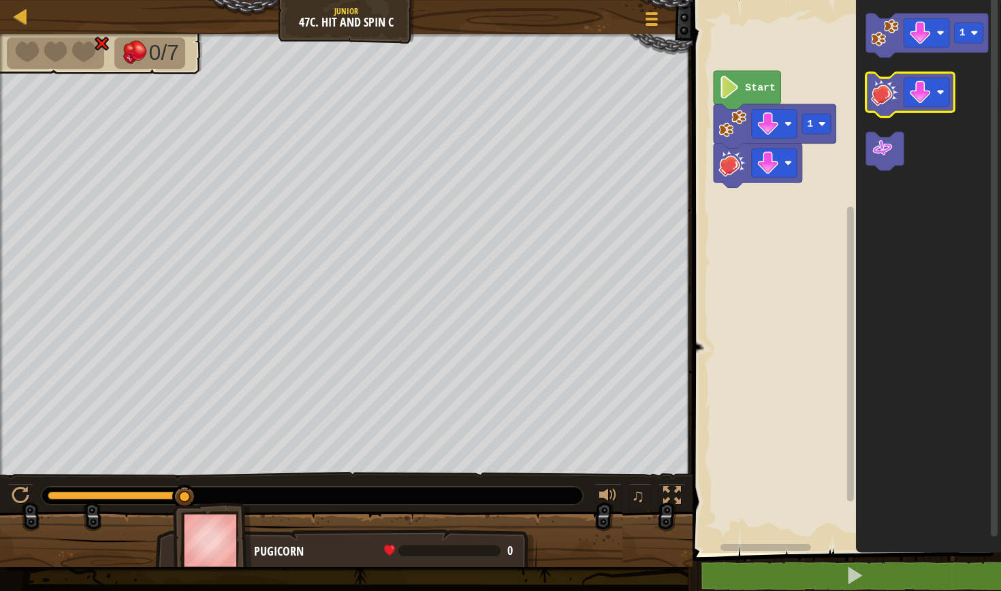
click at [878, 105] on image "Blockly Workspace" at bounding box center [885, 92] width 28 height 28
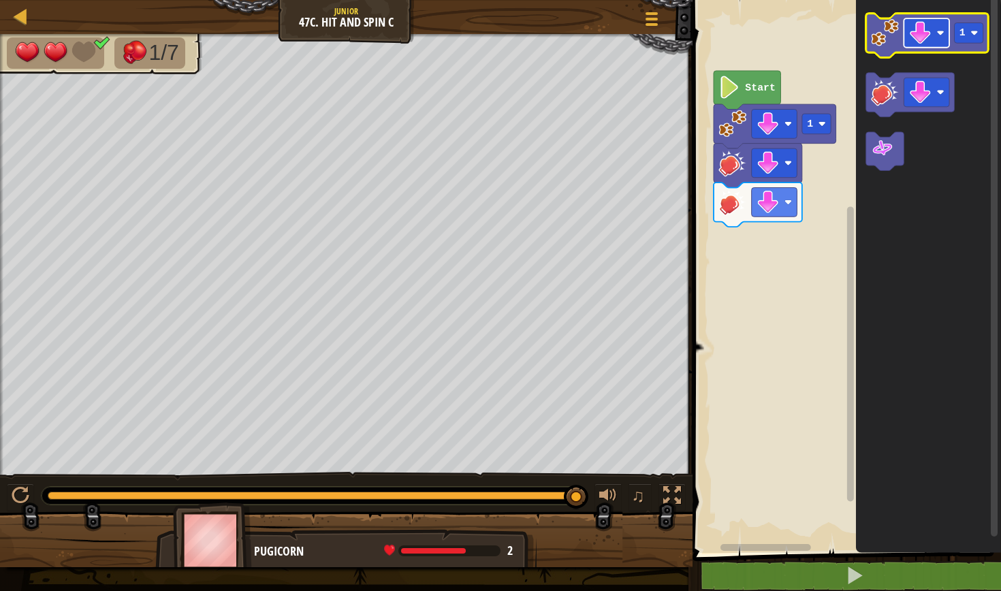
click at [928, 39] on image "Blockly Workspace" at bounding box center [920, 33] width 22 height 22
click at [913, 38] on image "Blockly Workspace" at bounding box center [920, 33] width 22 height 22
click at [917, 38] on image "Blockly Workspace" at bounding box center [920, 33] width 22 height 22
click at [879, 31] on image "Blockly Workspace" at bounding box center [885, 33] width 28 height 28
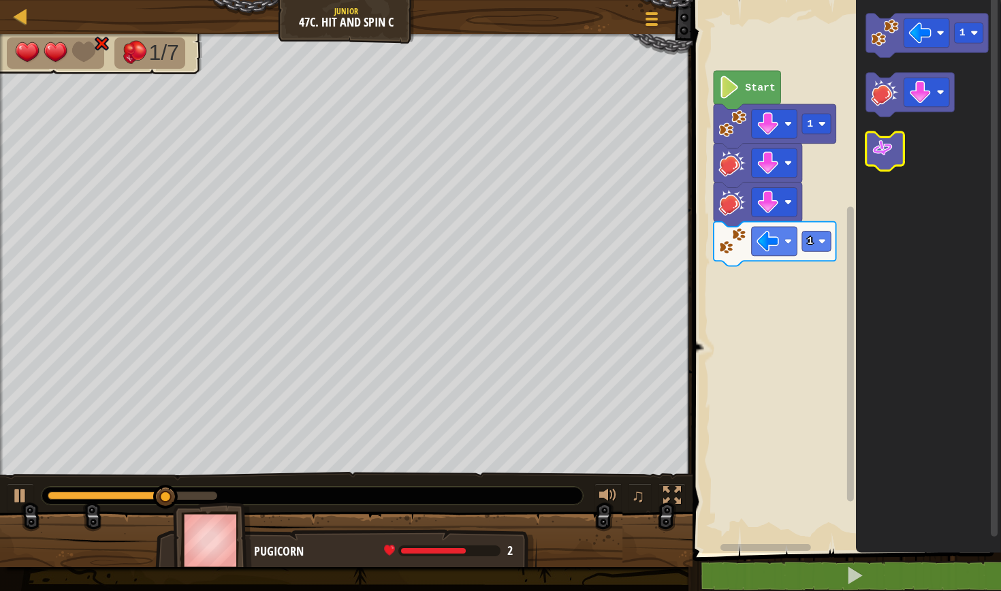
click at [902, 142] on icon "Blockly Workspace" at bounding box center [885, 151] width 38 height 39
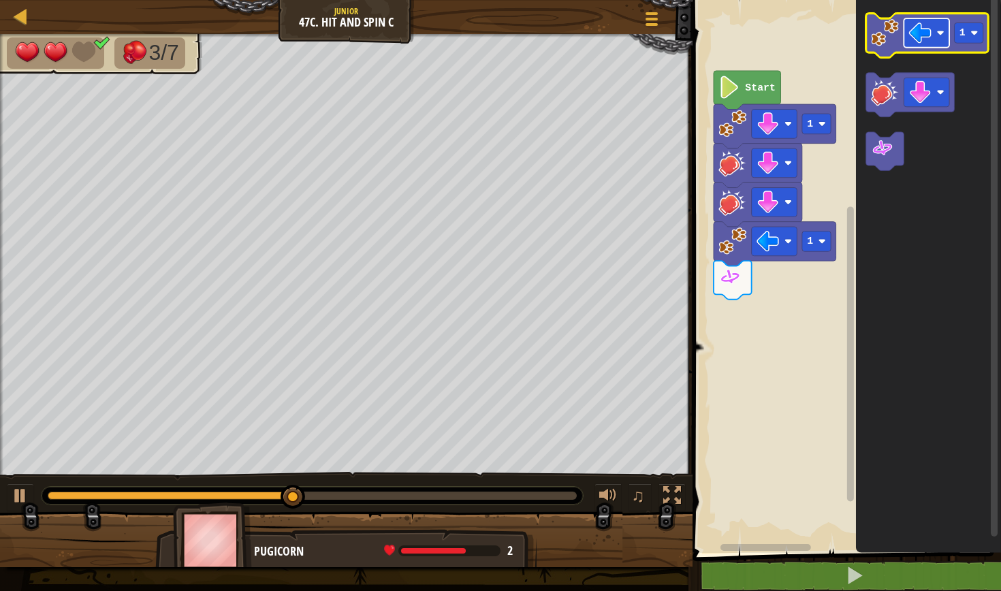
click at [938, 26] on rect "Blockly Workspace" at bounding box center [927, 32] width 46 height 29
click at [885, 26] on image "Blockly Workspace" at bounding box center [885, 33] width 28 height 28
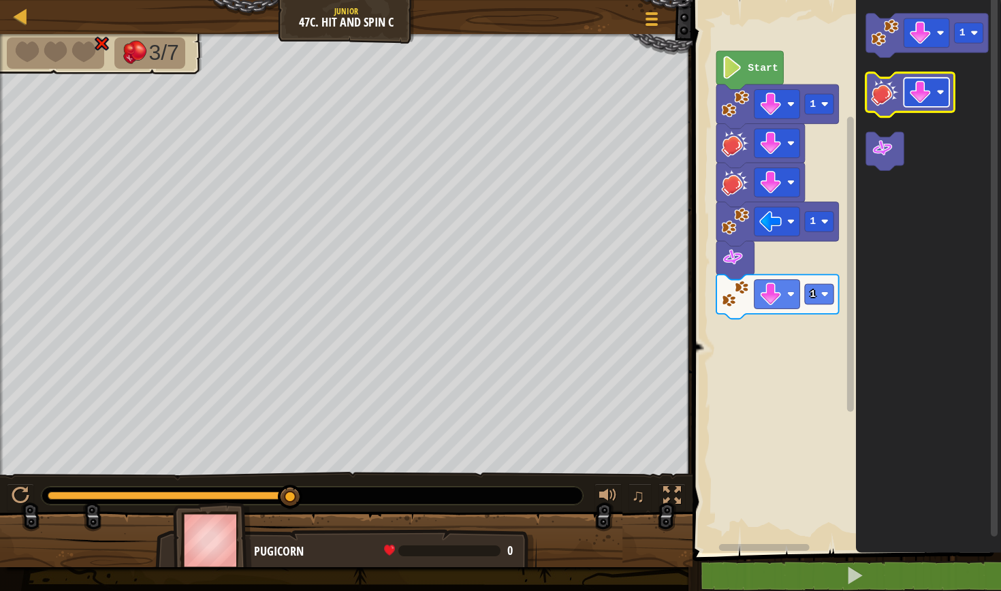
click at [940, 101] on rect "Blockly Workspace" at bounding box center [927, 92] width 46 height 29
click at [940, 93] on image "Blockly Workspace" at bounding box center [939, 92] width 7 height 7
click at [886, 90] on image "Blockly Workspace" at bounding box center [885, 92] width 28 height 28
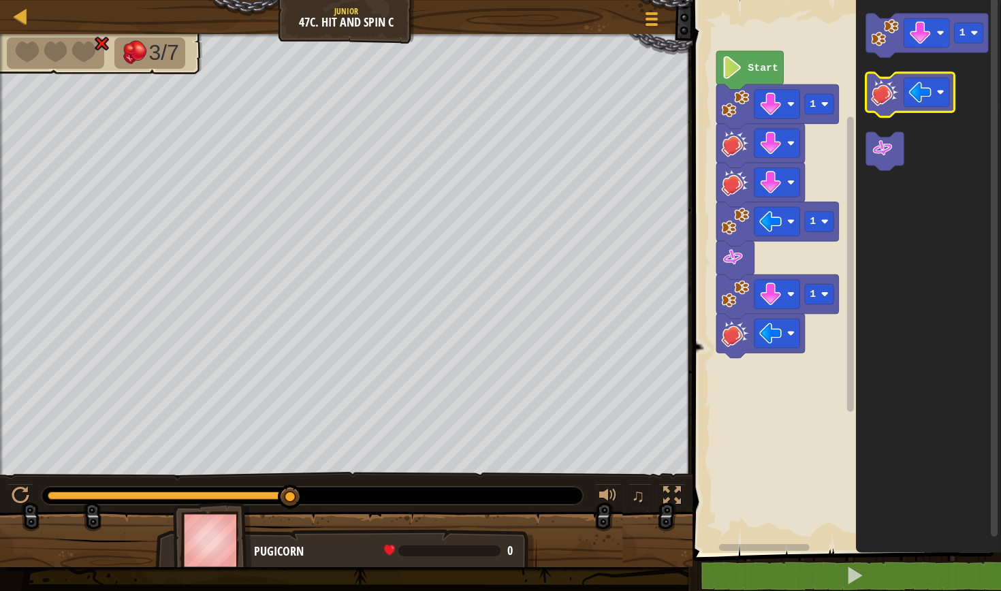
click at [886, 90] on image "Blockly Workspace" at bounding box center [885, 92] width 28 height 28
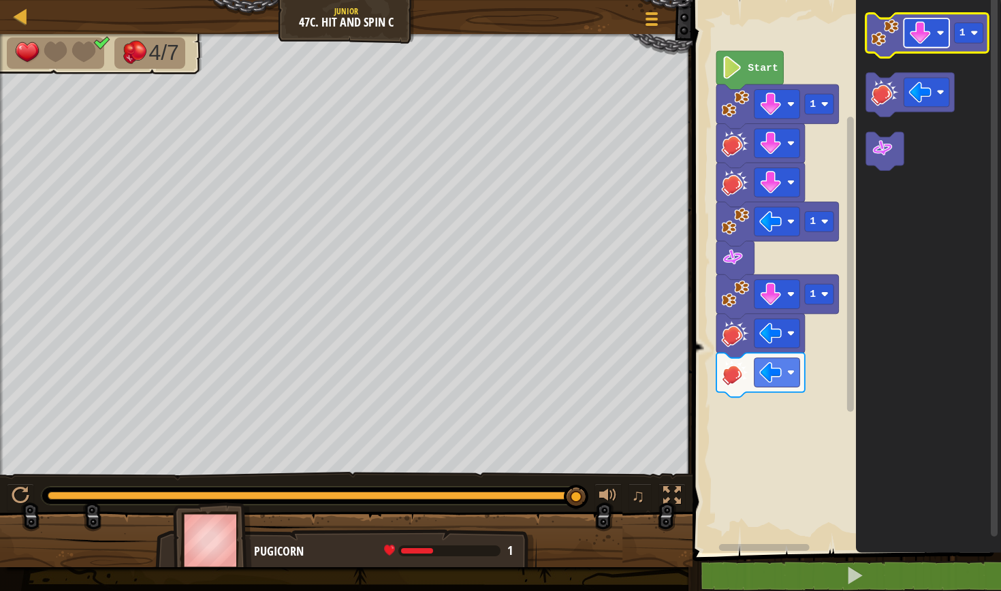
click at [931, 22] on image "Blockly Workspace" at bounding box center [920, 33] width 22 height 22
click at [889, 46] on image "Blockly Workspace" at bounding box center [885, 33] width 28 height 28
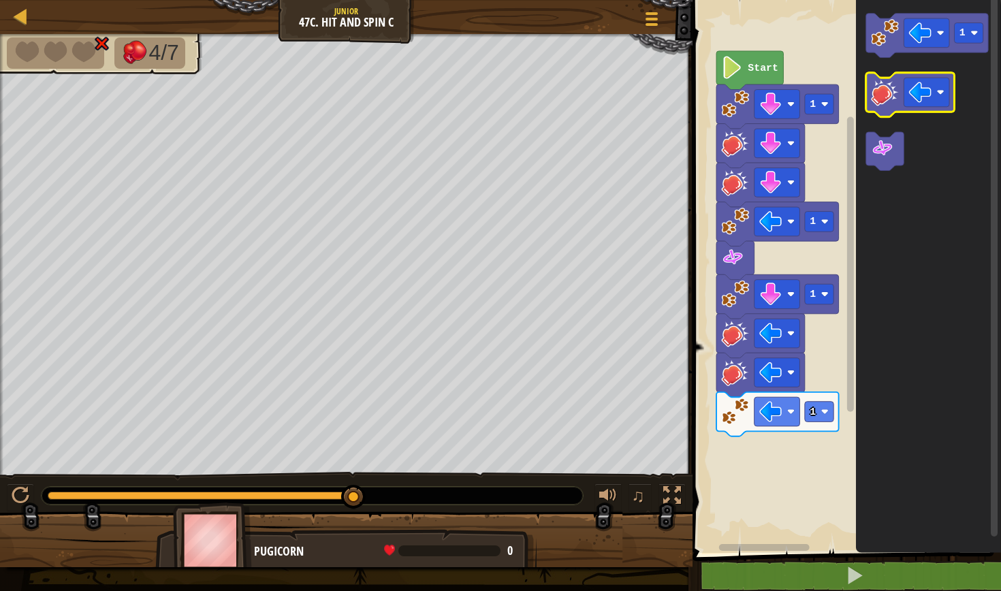
click at [891, 111] on icon "Blockly Workspace" at bounding box center [910, 95] width 89 height 44
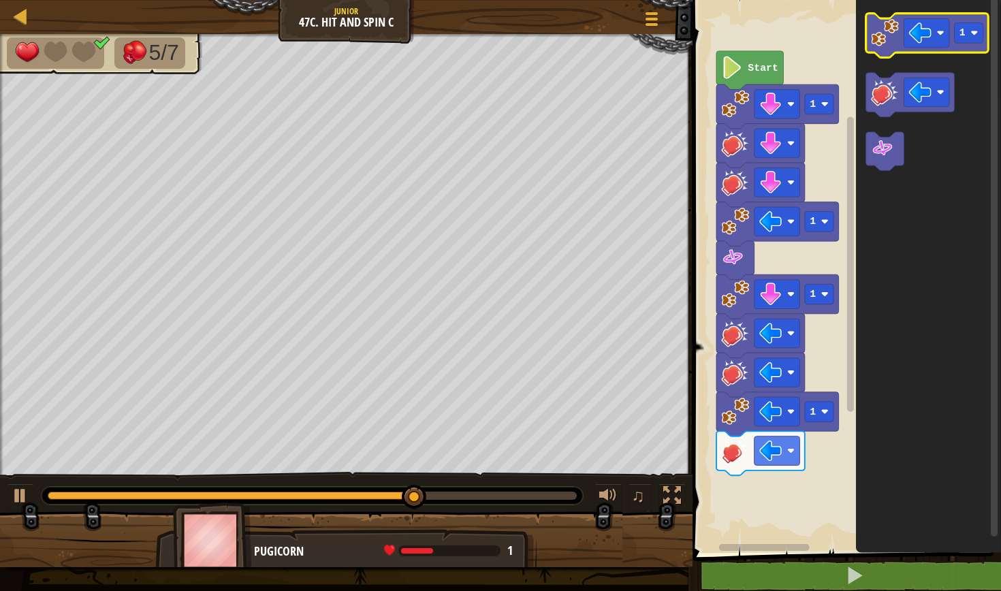
click at [874, 32] on image "Blockly Workspace" at bounding box center [885, 33] width 28 height 28
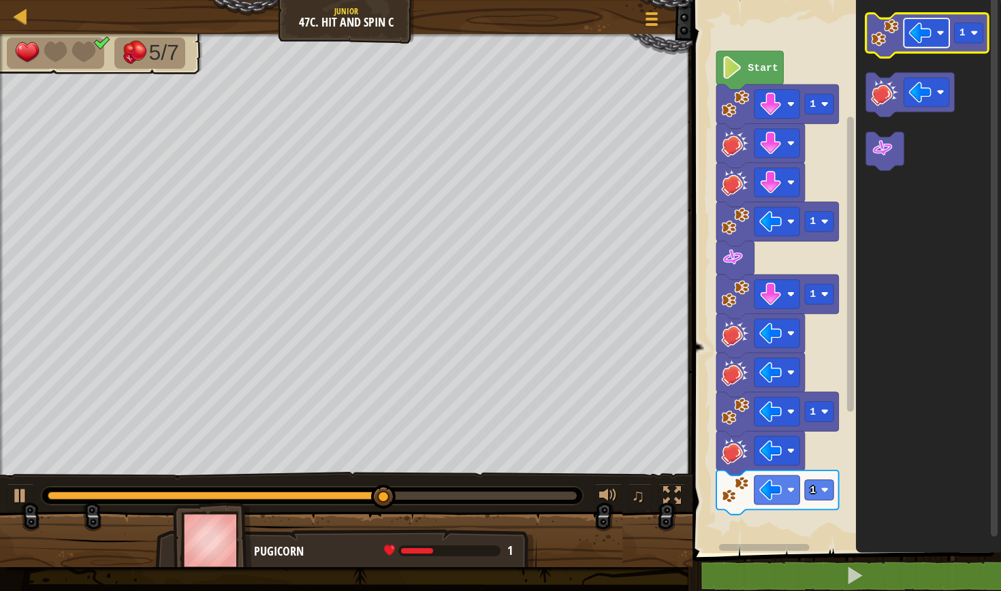
click at [933, 39] on rect "Blockly Workspace" at bounding box center [927, 32] width 46 height 29
click at [887, 34] on image "Blockly Workspace" at bounding box center [885, 33] width 28 height 28
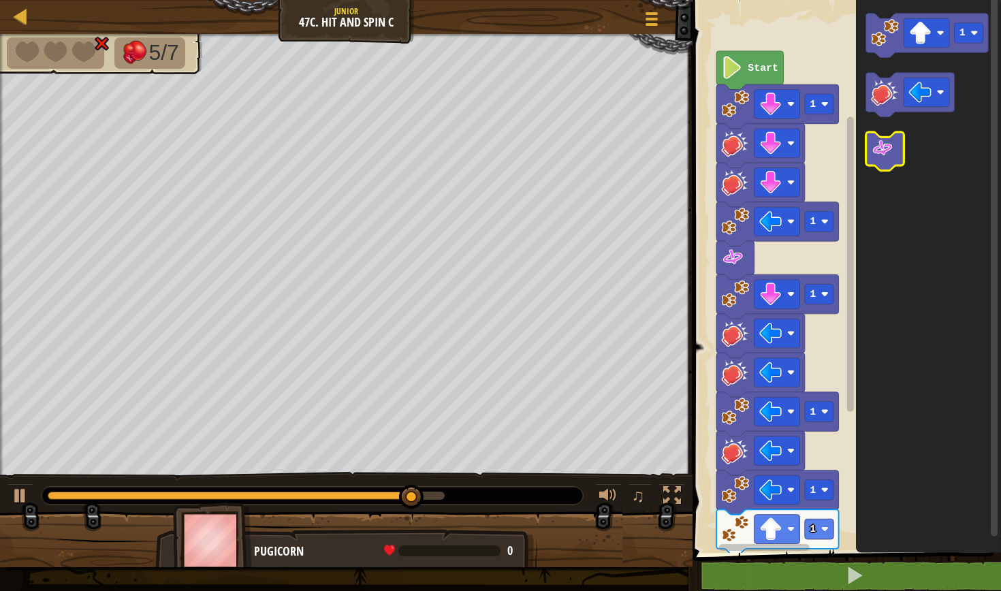
click at [891, 158] on image "Blockly Workspace" at bounding box center [882, 148] width 22 height 22
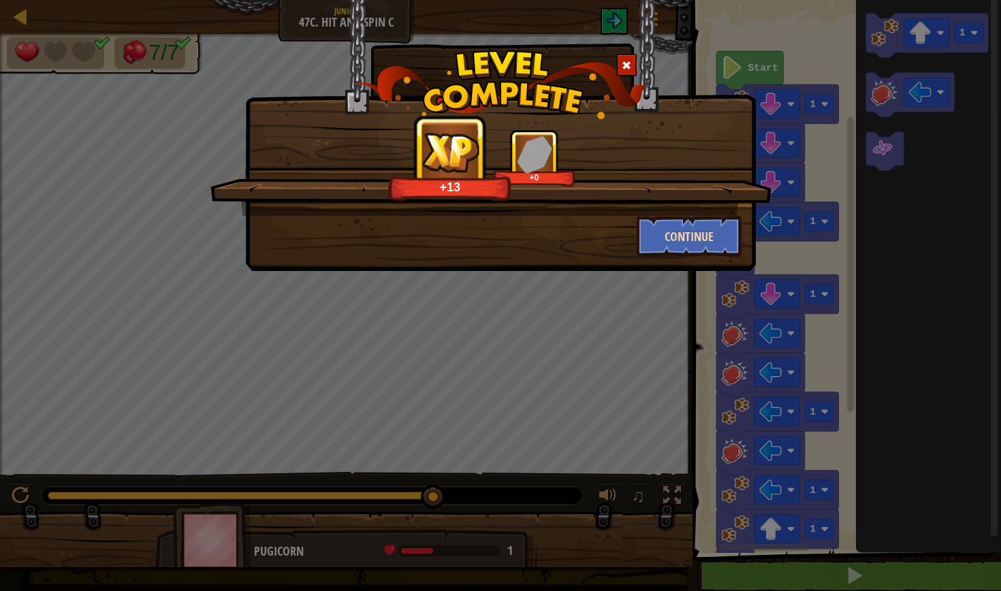
click at [685, 235] on button "Continue" at bounding box center [690, 236] width 106 height 41
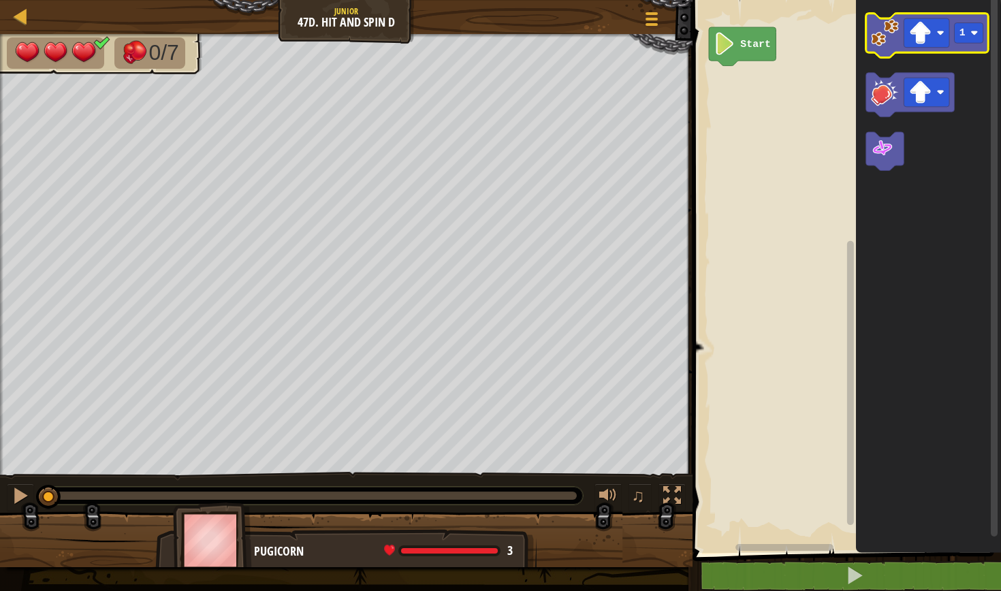
click at [876, 36] on image "Blockly Workspace" at bounding box center [885, 33] width 28 height 28
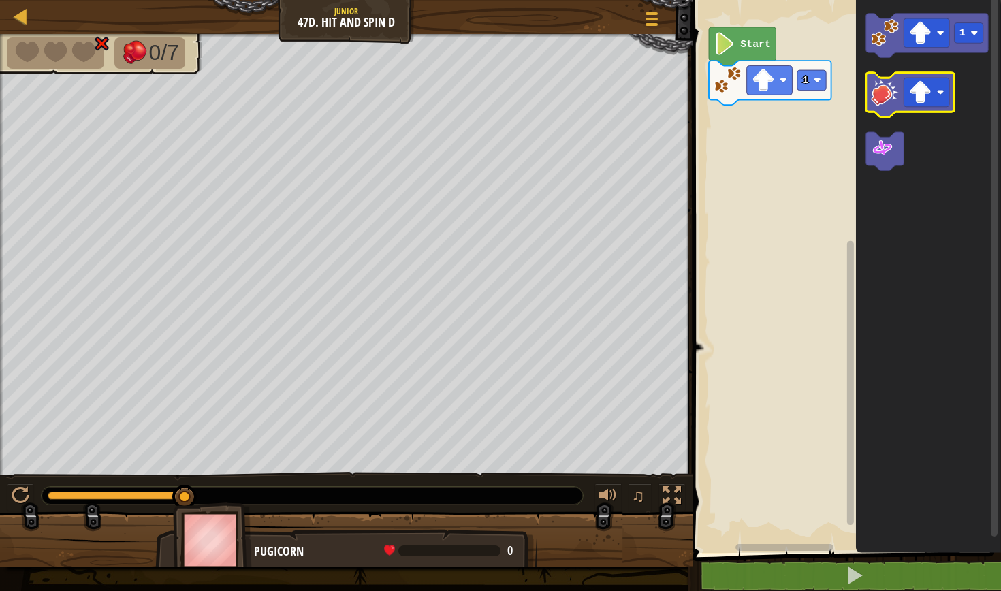
click at [886, 99] on image "Blockly Workspace" at bounding box center [885, 92] width 28 height 28
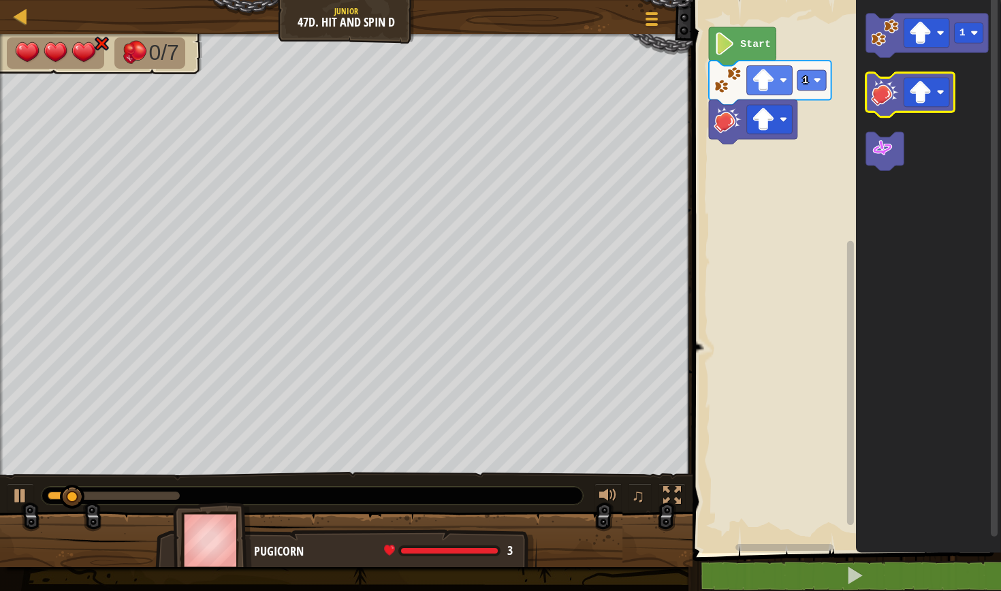
click at [886, 99] on image "Blockly Workspace" at bounding box center [885, 92] width 28 height 28
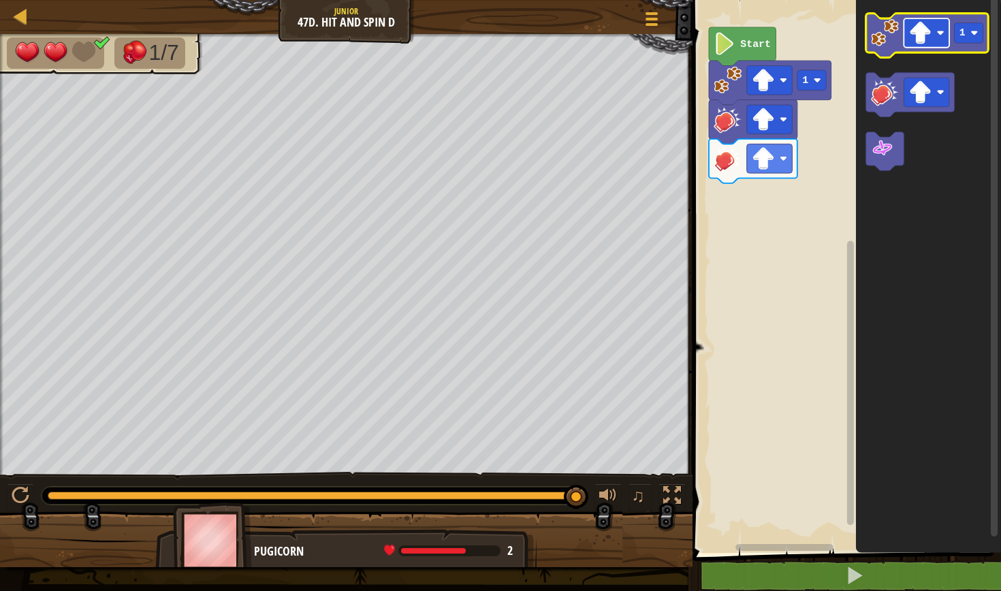
click at [939, 39] on rect "Blockly Workspace" at bounding box center [927, 32] width 46 height 29
click at [884, 40] on image "Blockly Workspace" at bounding box center [885, 33] width 28 height 28
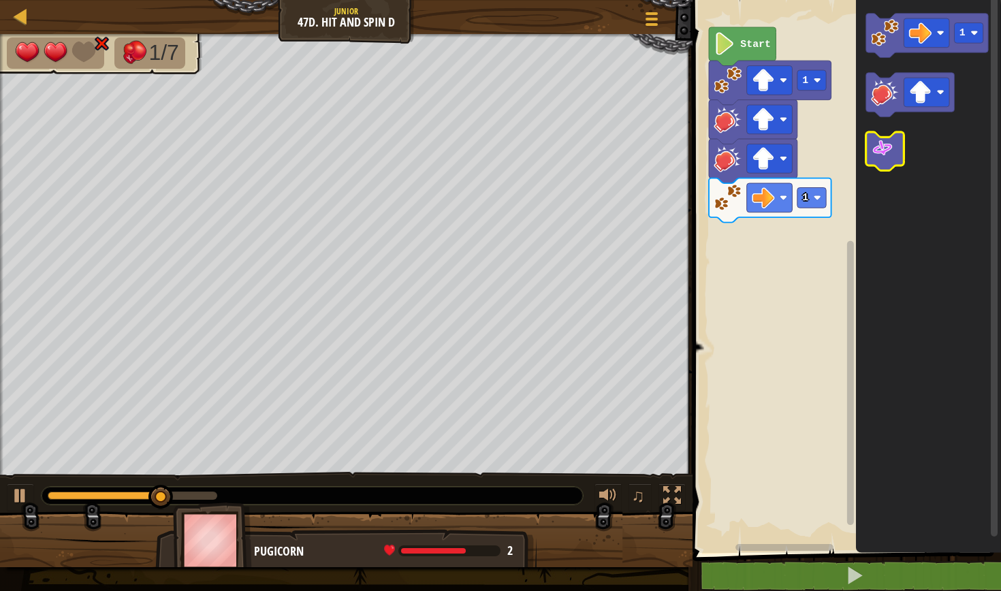
click at [892, 152] on image "Blockly Workspace" at bounding box center [882, 148] width 22 height 22
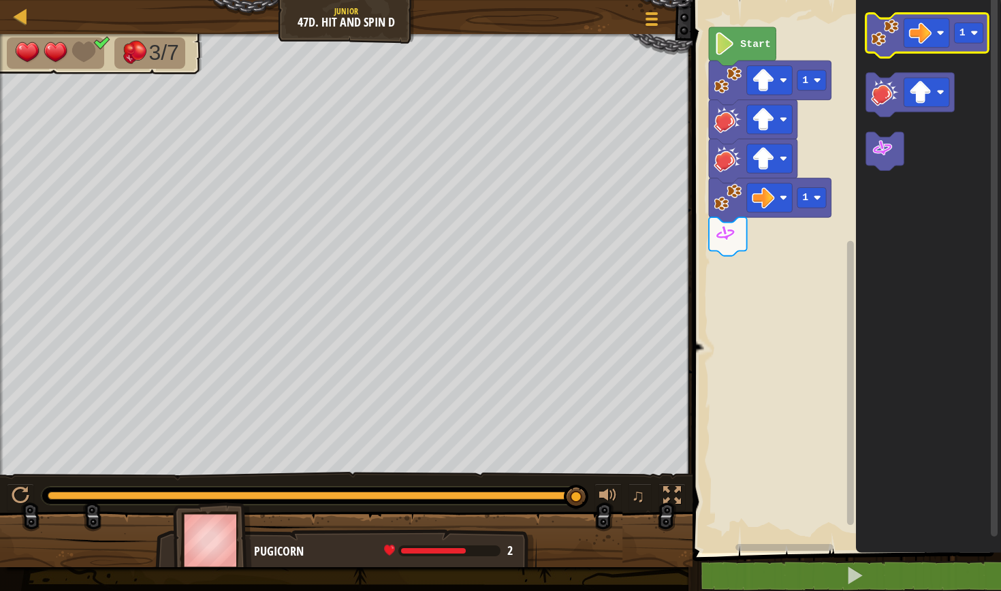
click at [875, 35] on image "Blockly Workspace" at bounding box center [885, 33] width 28 height 28
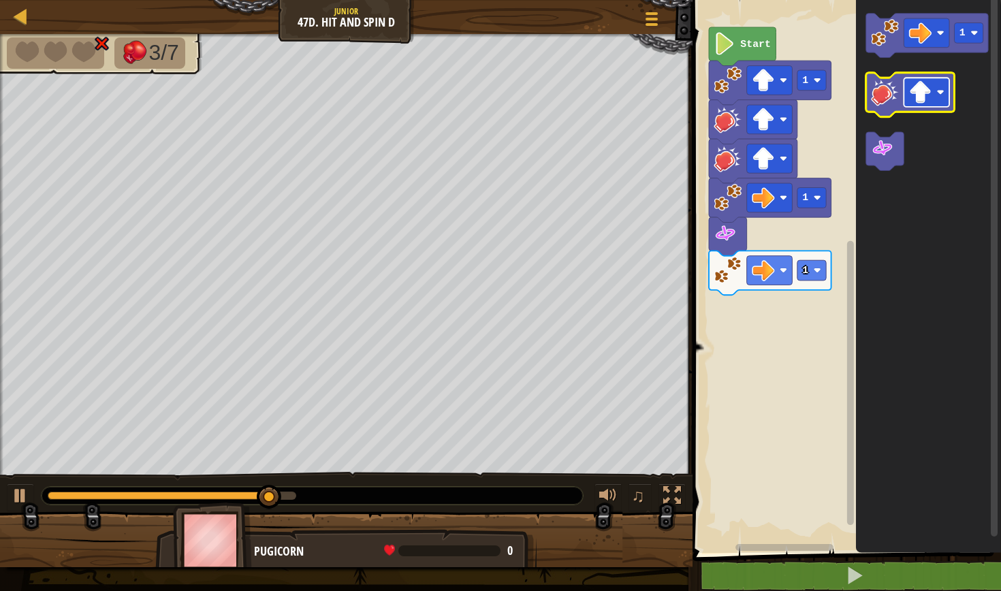
click at [919, 96] on image "Blockly Workspace" at bounding box center [920, 92] width 22 height 22
click at [878, 91] on image "Blockly Workspace" at bounding box center [885, 92] width 28 height 28
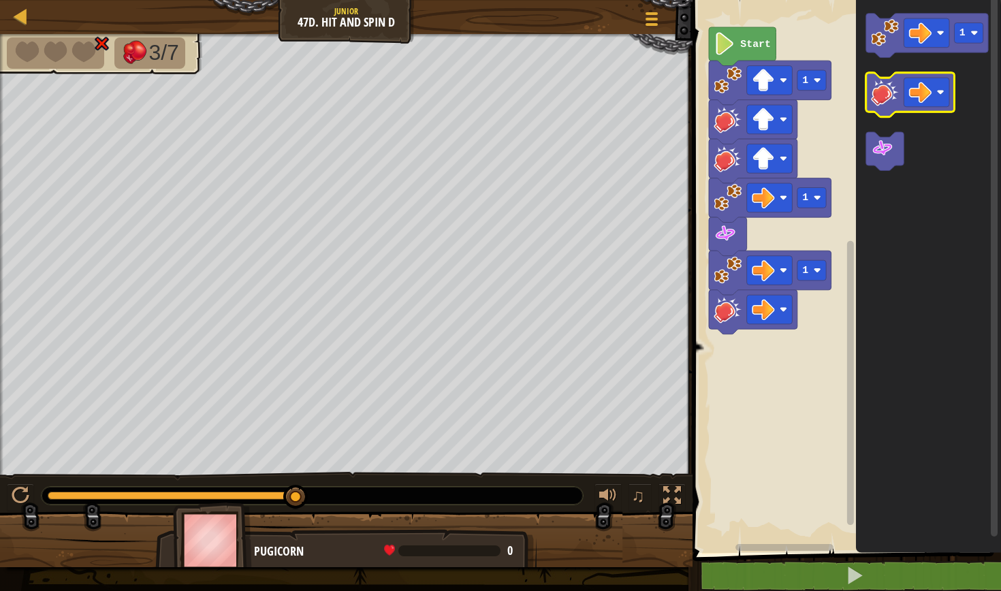
click at [878, 91] on image "Blockly Workspace" at bounding box center [885, 92] width 28 height 28
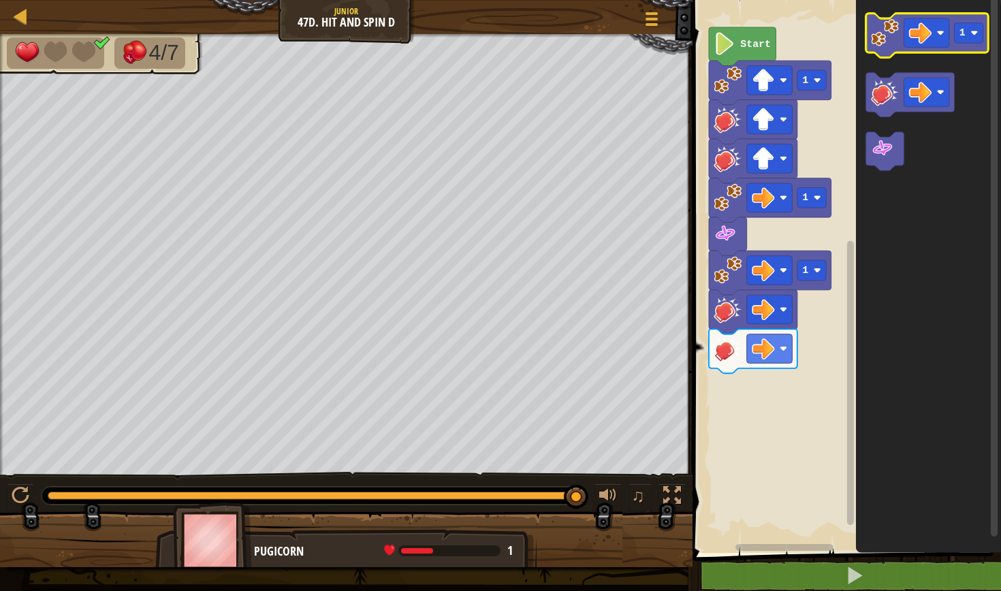
click at [878, 44] on image "Blockly Workspace" at bounding box center [885, 33] width 28 height 28
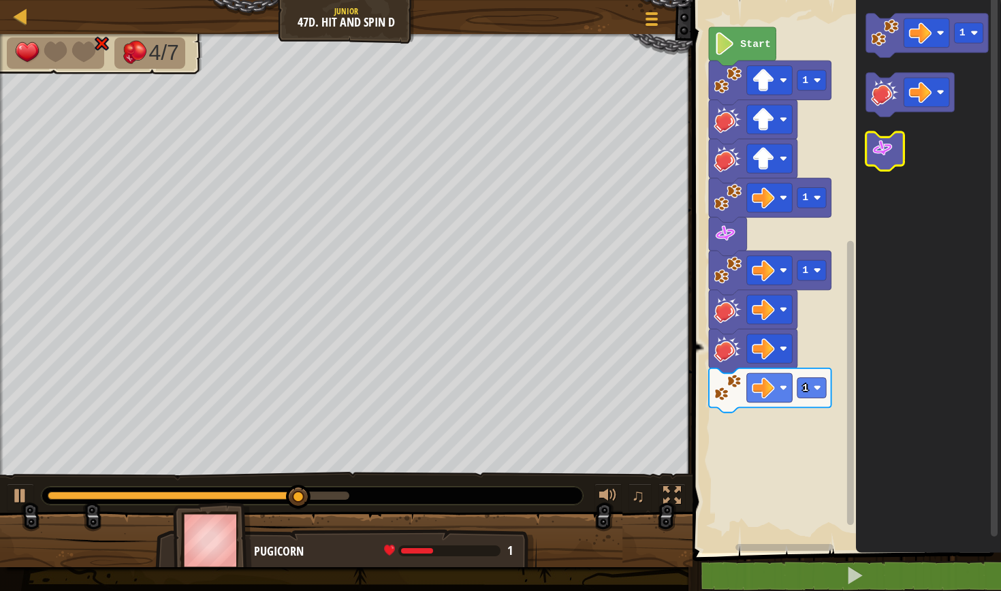
click at [889, 162] on icon "Blockly Workspace" at bounding box center [885, 151] width 38 height 39
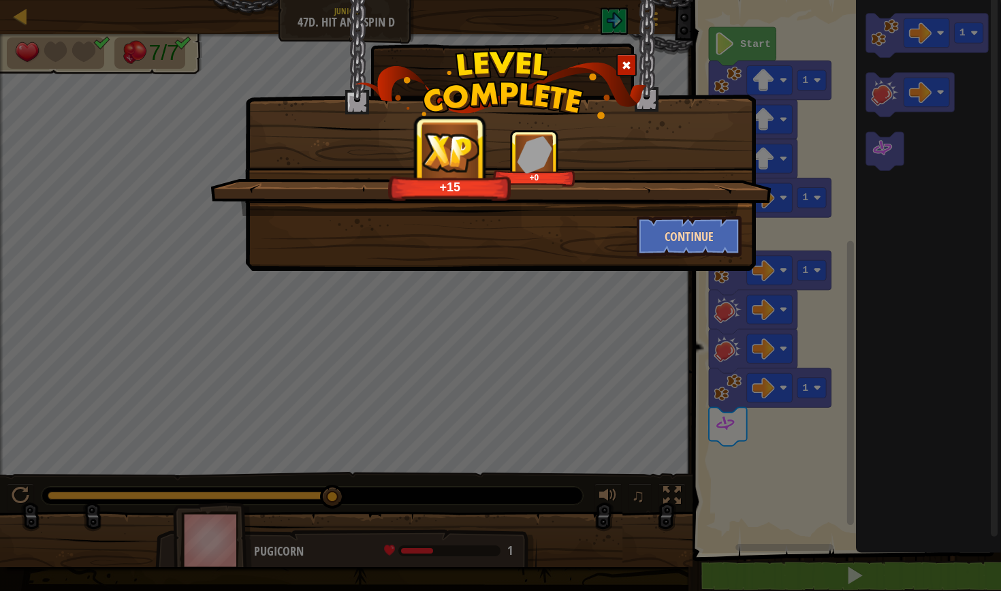
click at [716, 229] on button "Continue" at bounding box center [690, 236] width 106 height 41
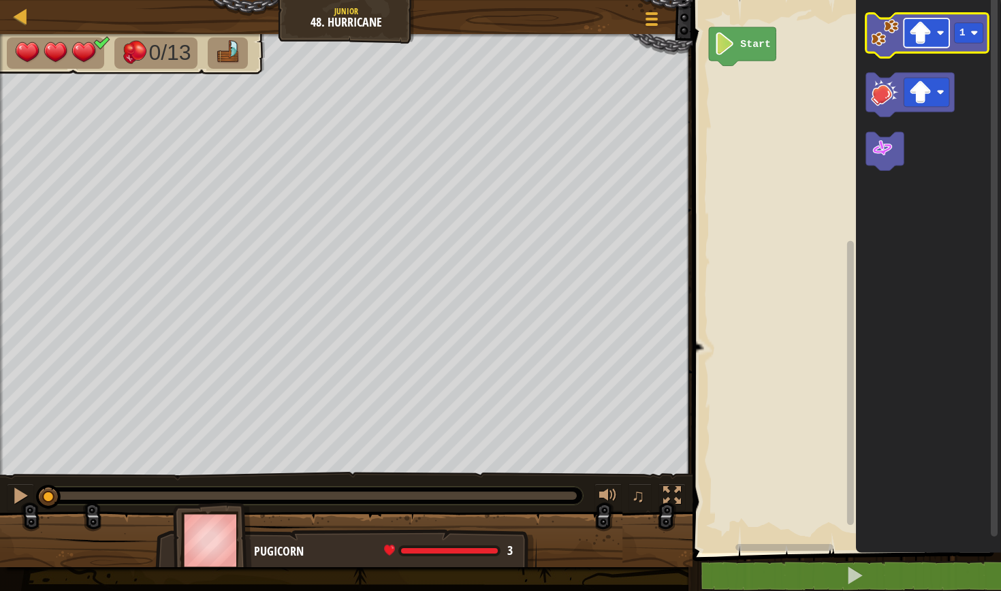
click at [921, 33] on image "Blockly Workspace" at bounding box center [920, 33] width 22 height 22
click at [889, 30] on image "Blockly Workspace" at bounding box center [885, 33] width 28 height 28
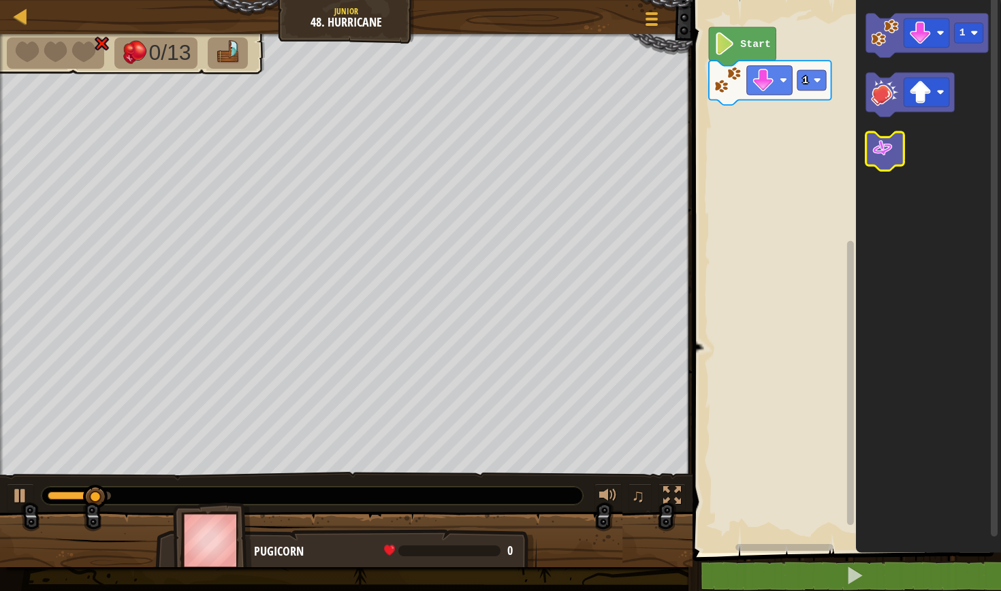
click at [898, 138] on icon "Blockly Workspace" at bounding box center [885, 151] width 38 height 39
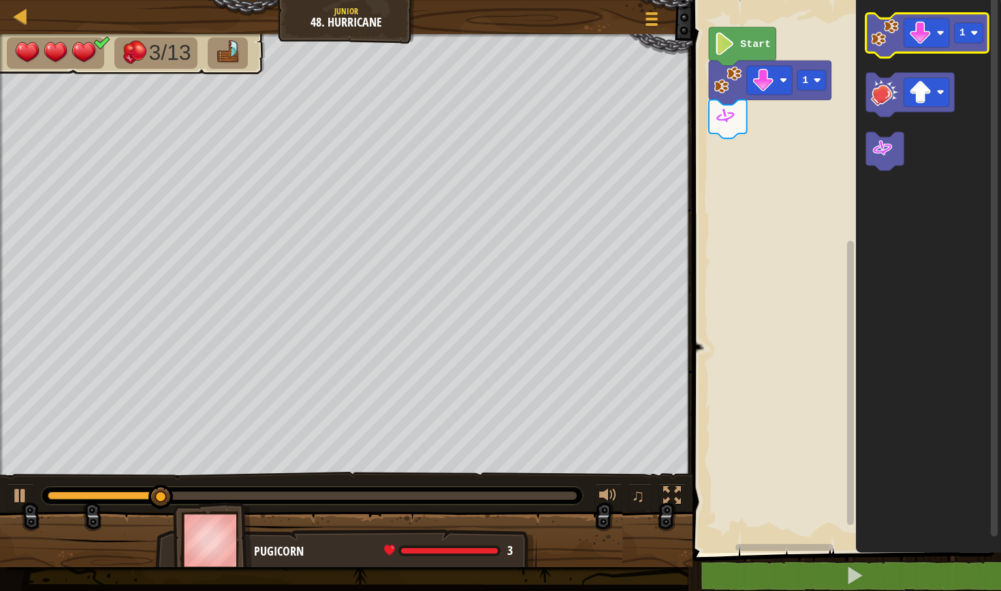
click at [891, 36] on image "Blockly Workspace" at bounding box center [885, 33] width 28 height 28
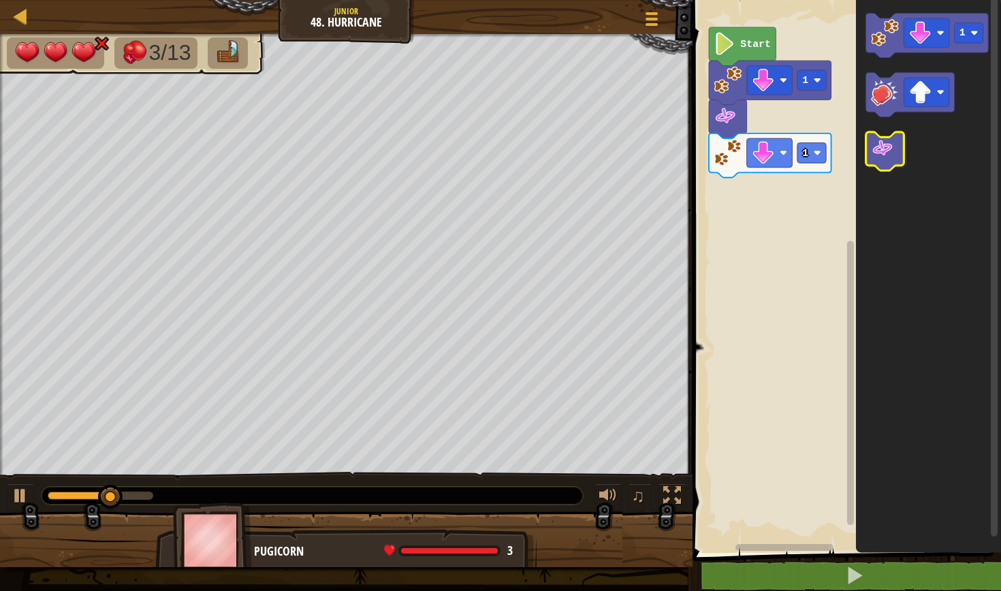
click at [886, 147] on image "Blockly Workspace" at bounding box center [882, 148] width 22 height 22
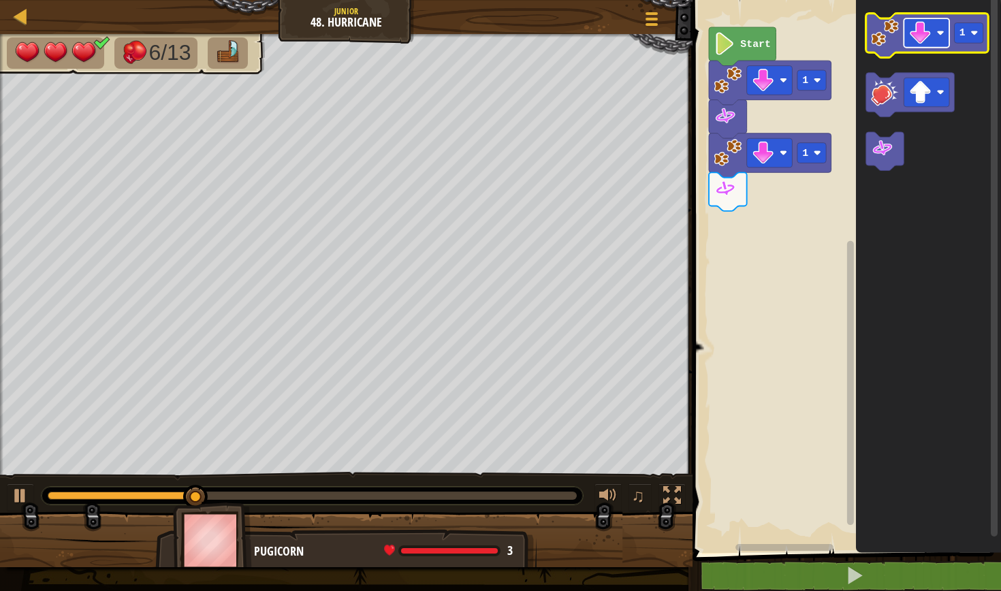
click at [921, 25] on image "Blockly Workspace" at bounding box center [920, 33] width 22 height 22
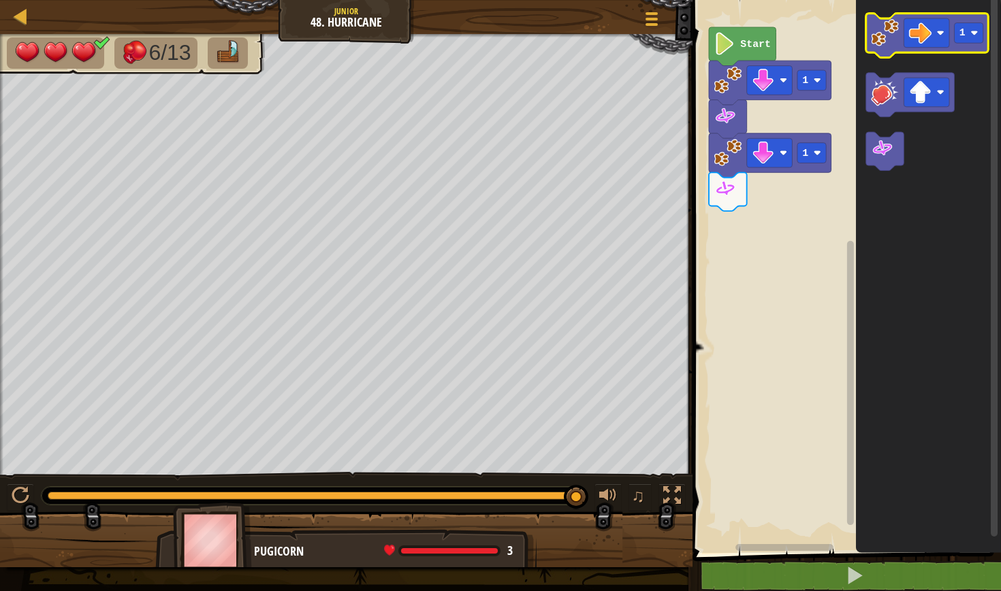
click at [883, 43] on image "Blockly Workspace" at bounding box center [885, 33] width 28 height 28
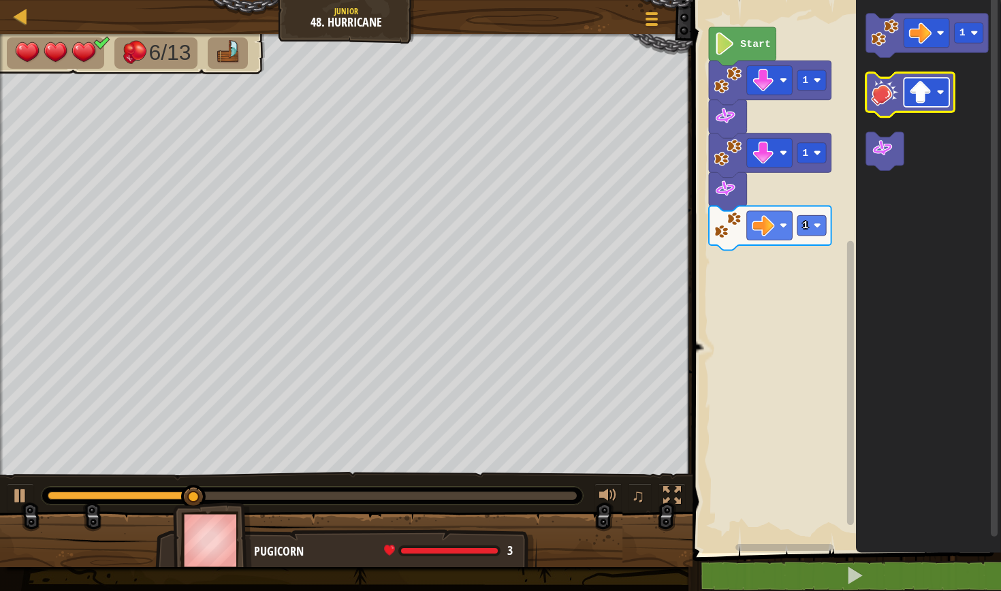
click at [921, 81] on image "Blockly Workspace" at bounding box center [920, 92] width 22 height 22
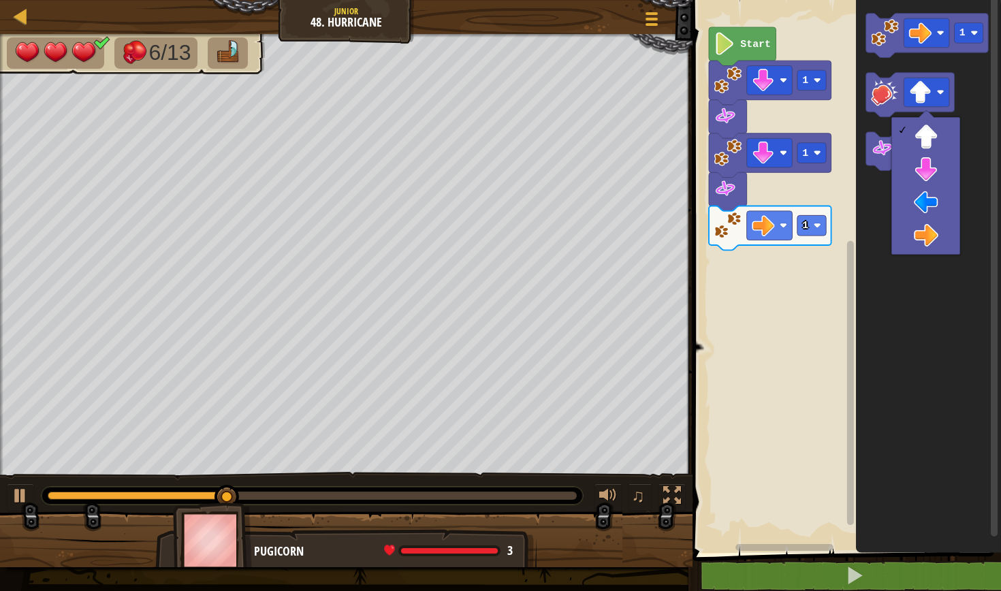
click at [932, 253] on div at bounding box center [925, 186] width 69 height 138
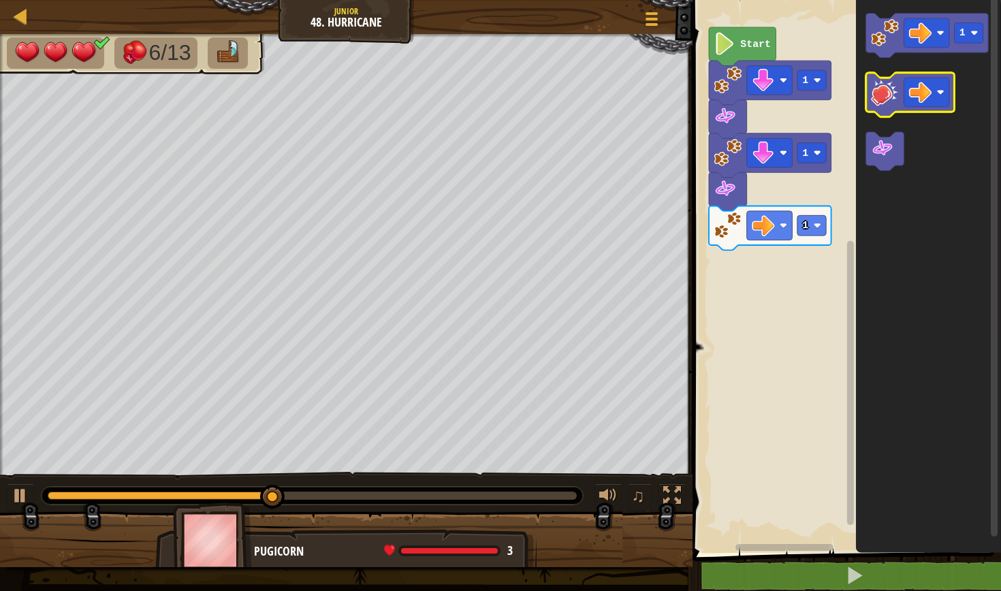
click at [876, 112] on icon "Blockly Workspace" at bounding box center [910, 95] width 89 height 44
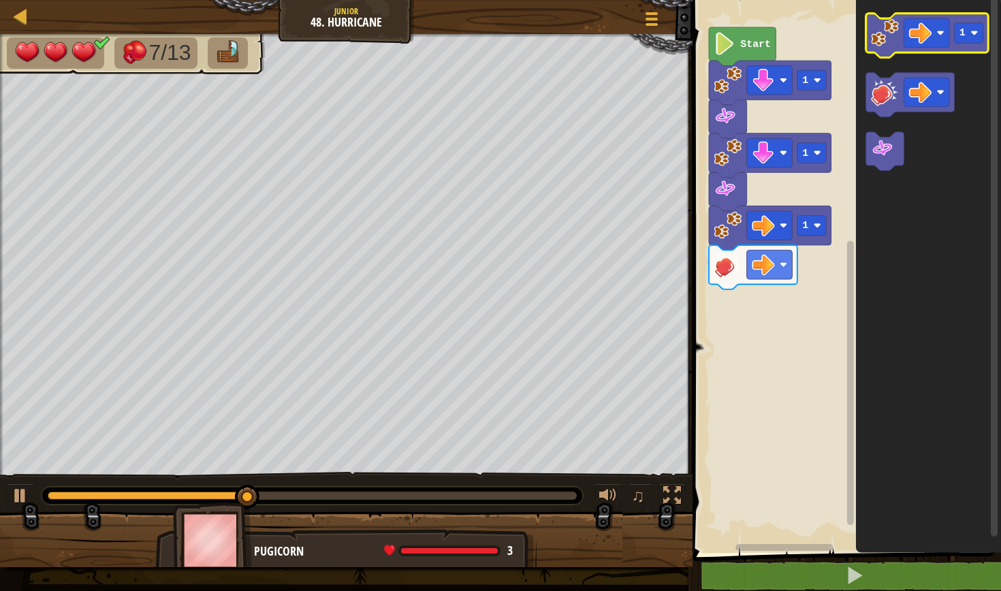
click at [891, 31] on image "Blockly Workspace" at bounding box center [885, 33] width 28 height 28
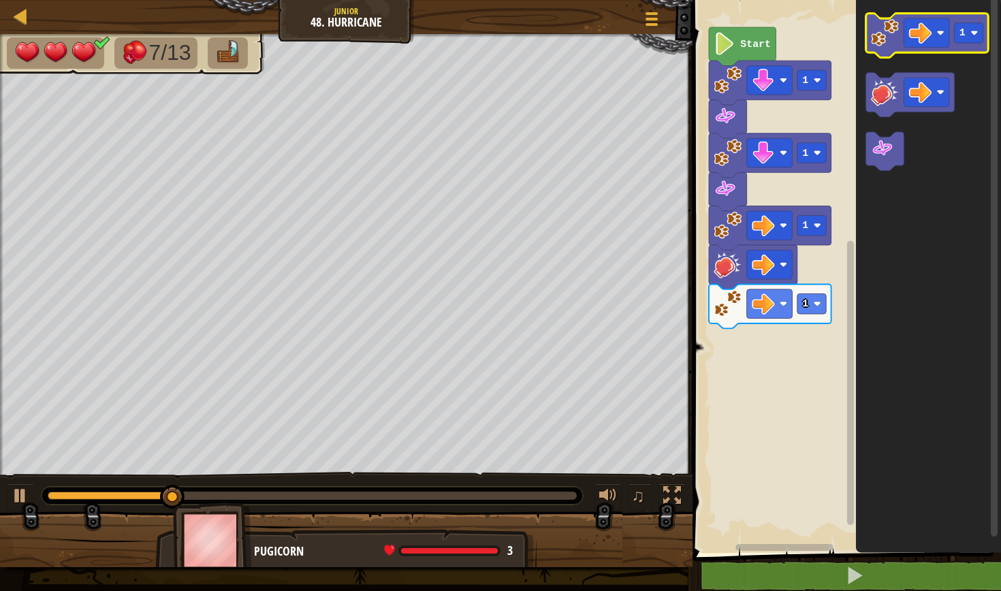
click at [891, 31] on image "Blockly Workspace" at bounding box center [885, 33] width 28 height 28
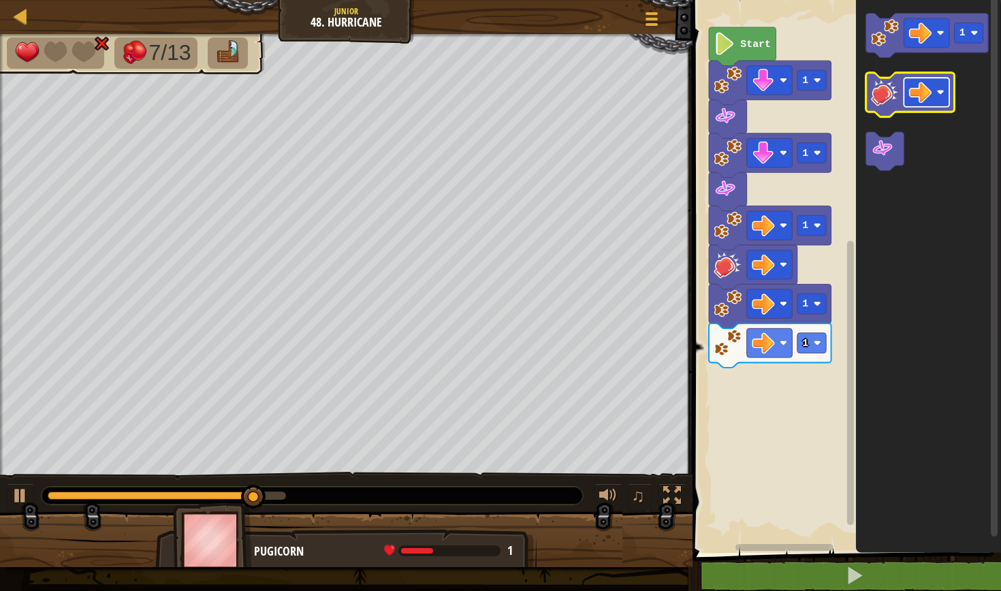
click at [928, 99] on image "Blockly Workspace" at bounding box center [920, 92] width 22 height 22
click at [880, 106] on image "Blockly Workspace" at bounding box center [885, 92] width 28 height 28
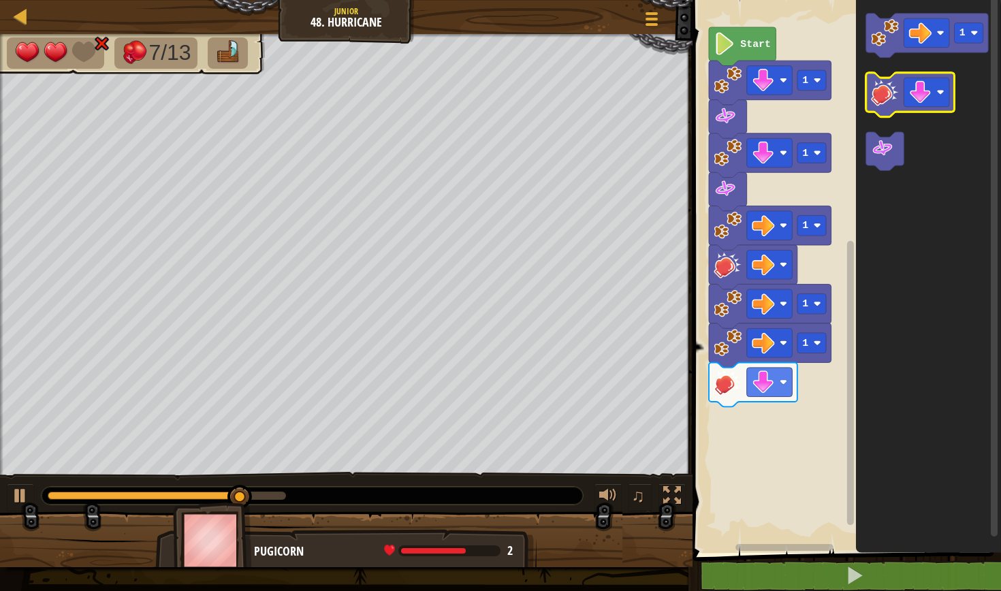
click at [880, 106] on image "Blockly Workspace" at bounding box center [885, 92] width 28 height 28
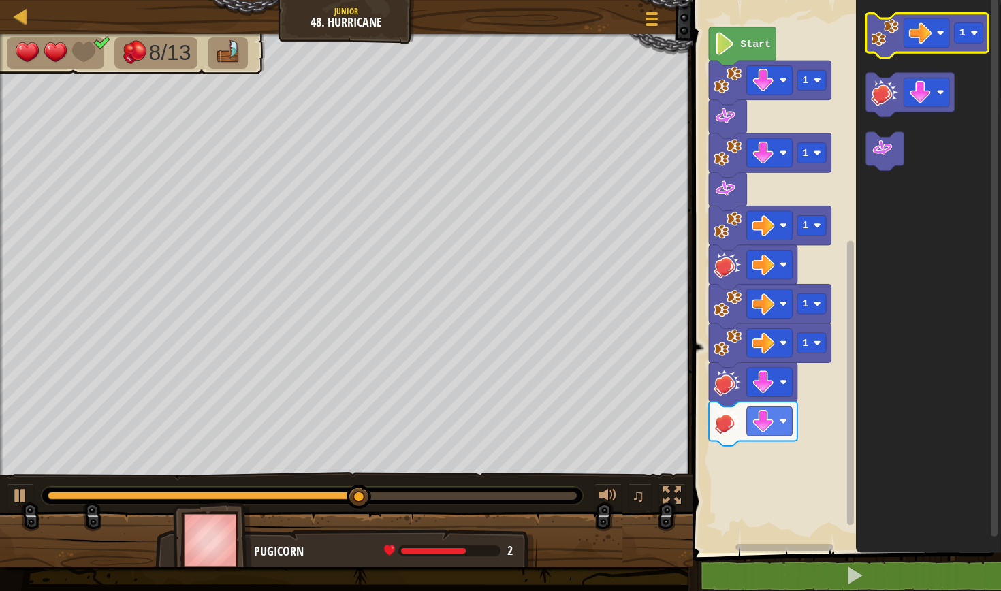
click at [879, 35] on image "Blockly Workspace" at bounding box center [885, 33] width 28 height 28
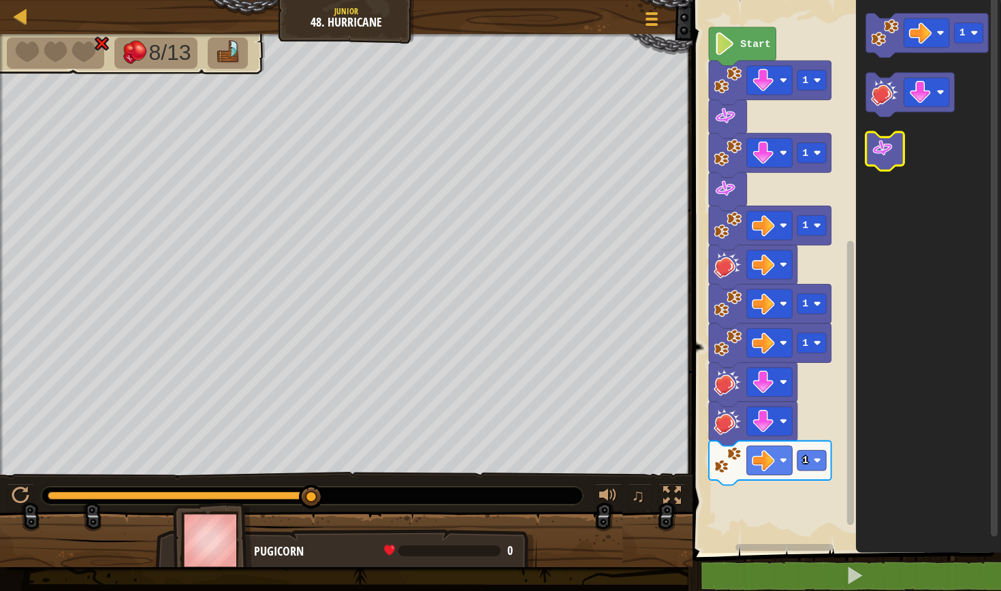
click at [873, 150] on image "Blockly Workspace" at bounding box center [882, 148] width 22 height 22
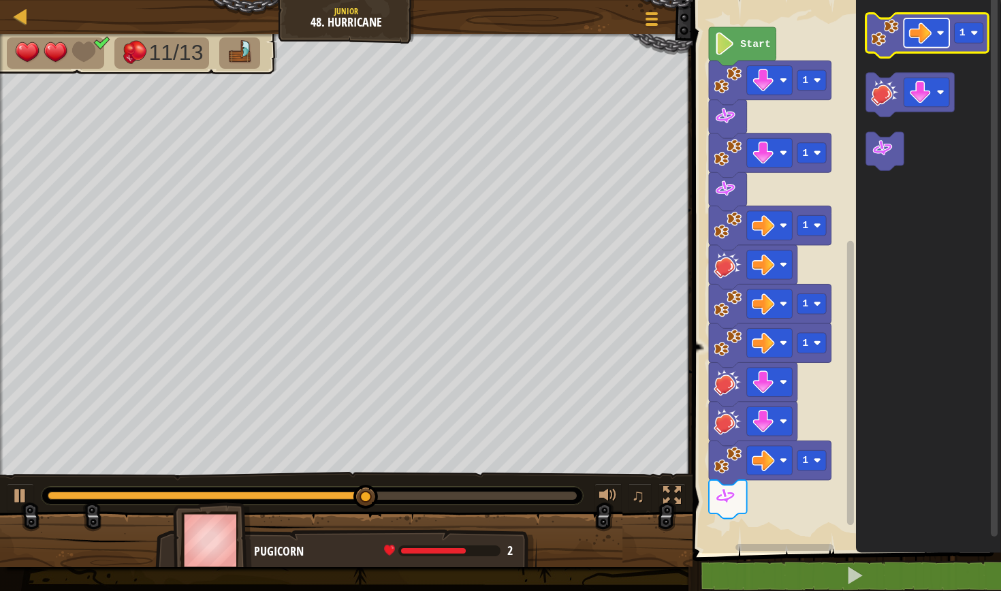
click at [918, 39] on image "Blockly Workspace" at bounding box center [920, 33] width 22 height 22
click at [882, 31] on image "Blockly Workspace" at bounding box center [885, 33] width 28 height 28
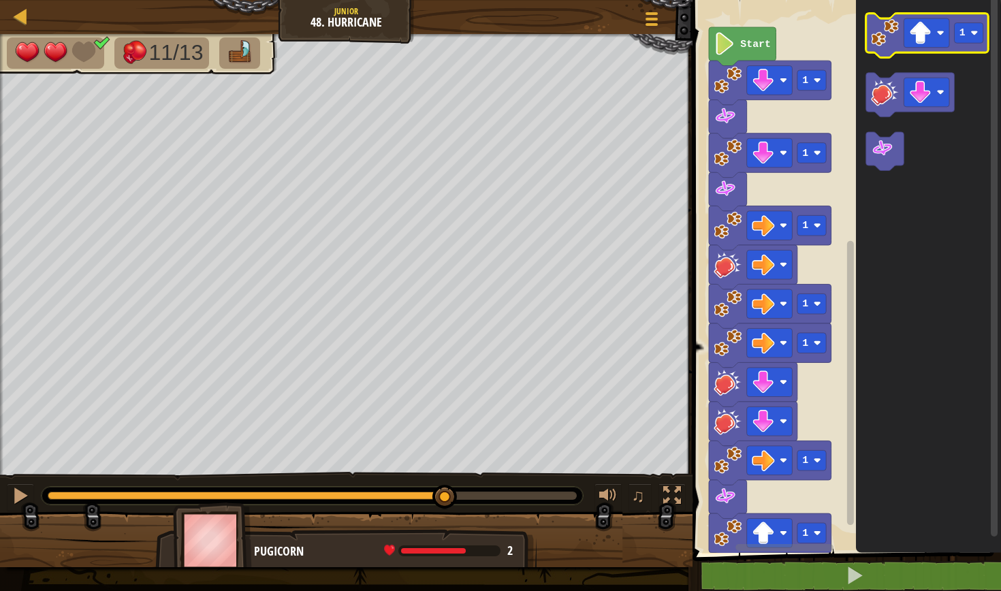
click at [885, 31] on image "Blockly Workspace" at bounding box center [885, 33] width 28 height 28
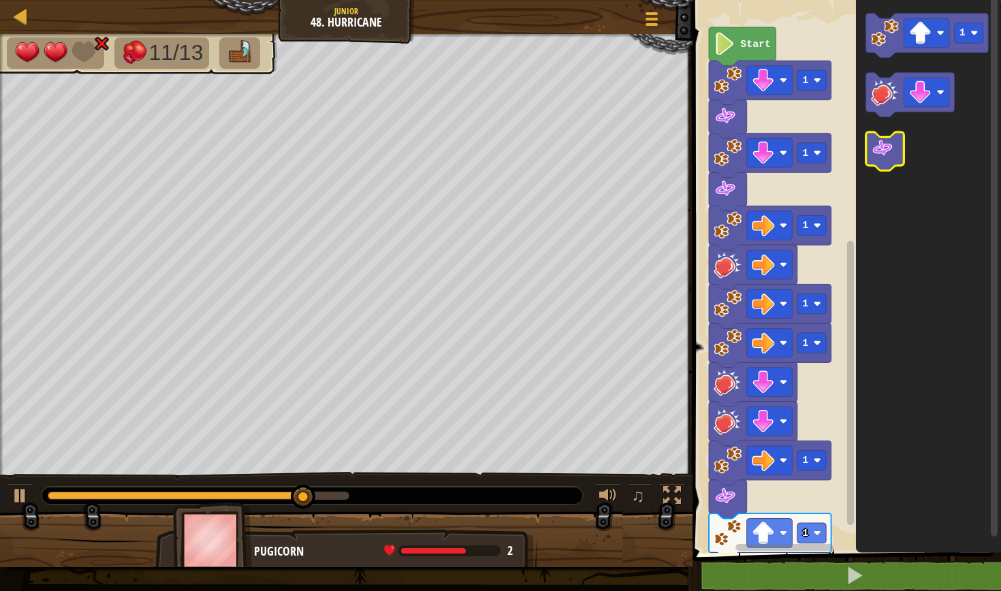
click at [880, 137] on g "1" at bounding box center [927, 92] width 123 height 157
click at [880, 137] on icon "Blockly Workspace" at bounding box center [885, 151] width 38 height 39
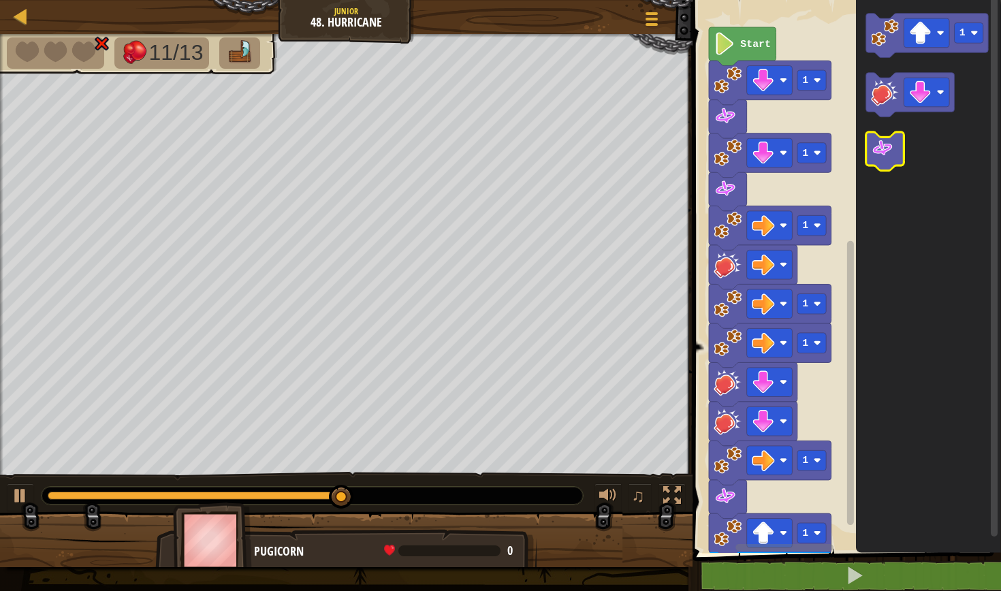
click at [886, 154] on image "Blockly Workspace" at bounding box center [882, 148] width 22 height 22
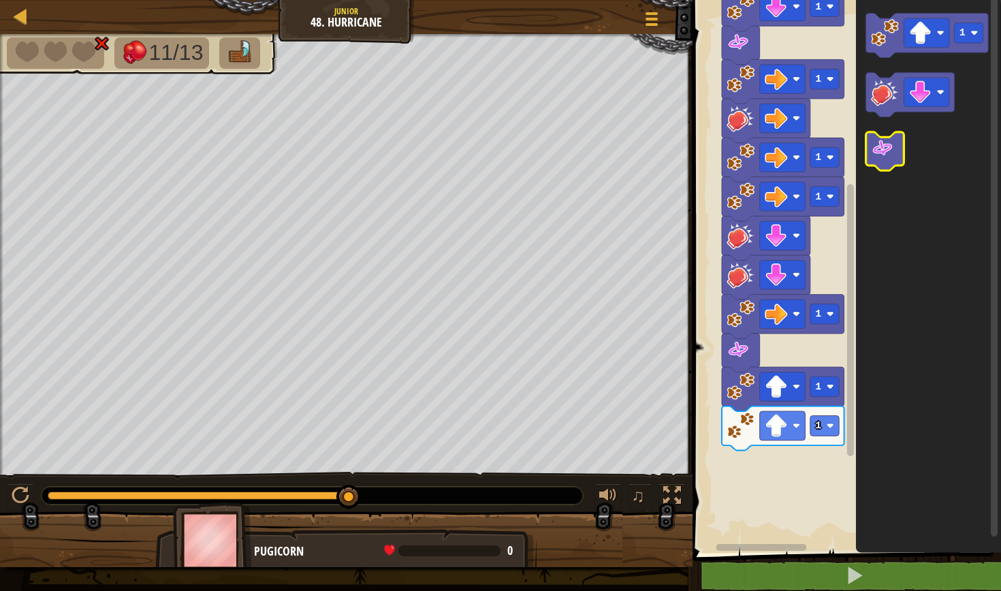
click at [891, 144] on image "Blockly Workspace" at bounding box center [882, 148] width 22 height 22
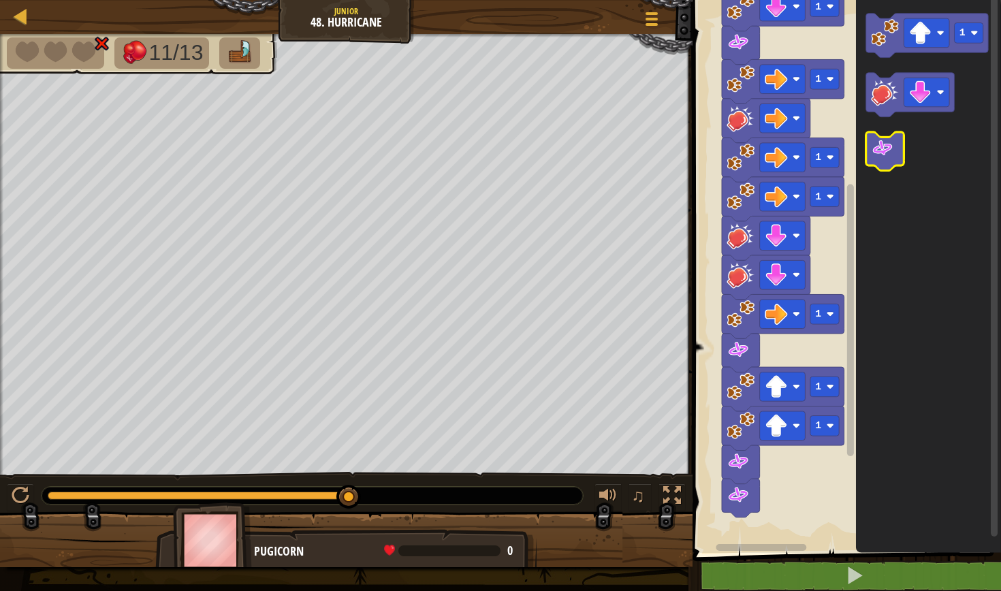
click at [891, 144] on image "Blockly Workspace" at bounding box center [882, 148] width 22 height 22
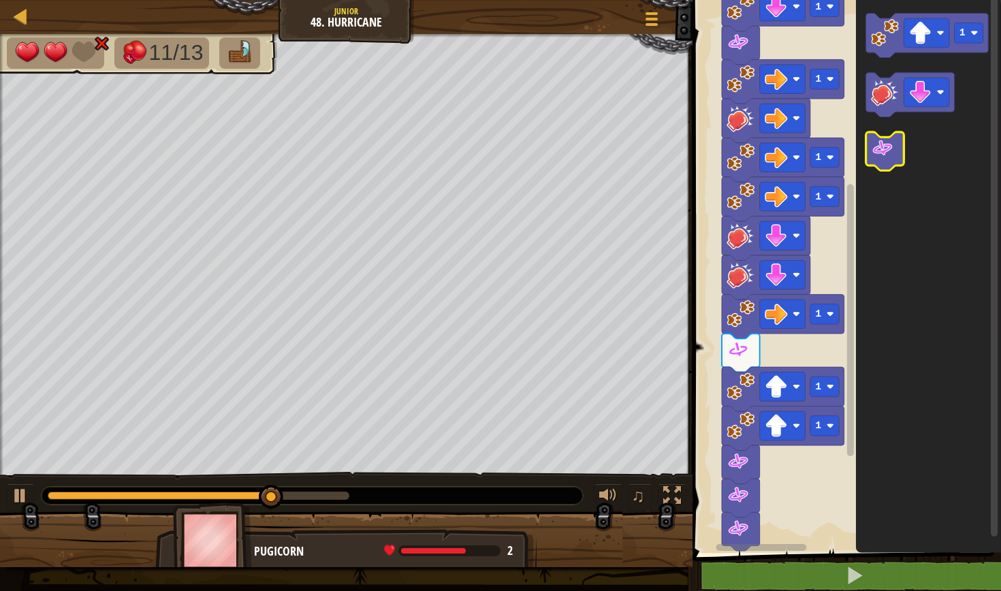
click at [891, 147] on image "Blockly Workspace" at bounding box center [882, 148] width 22 height 22
click at [887, 153] on image "Blockly Workspace" at bounding box center [882, 148] width 22 height 22
click at [887, 158] on image "Blockly Workspace" at bounding box center [882, 148] width 22 height 22
click at [884, 158] on image "Blockly Workspace" at bounding box center [882, 148] width 22 height 22
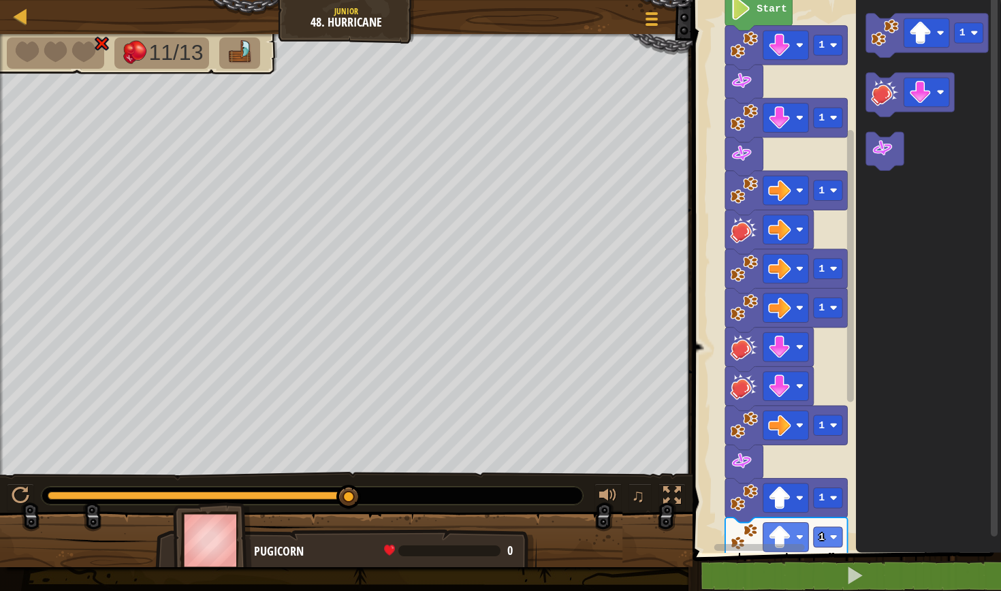
click at [757, 232] on image "Blockly Workspace" at bounding box center [744, 229] width 28 height 28
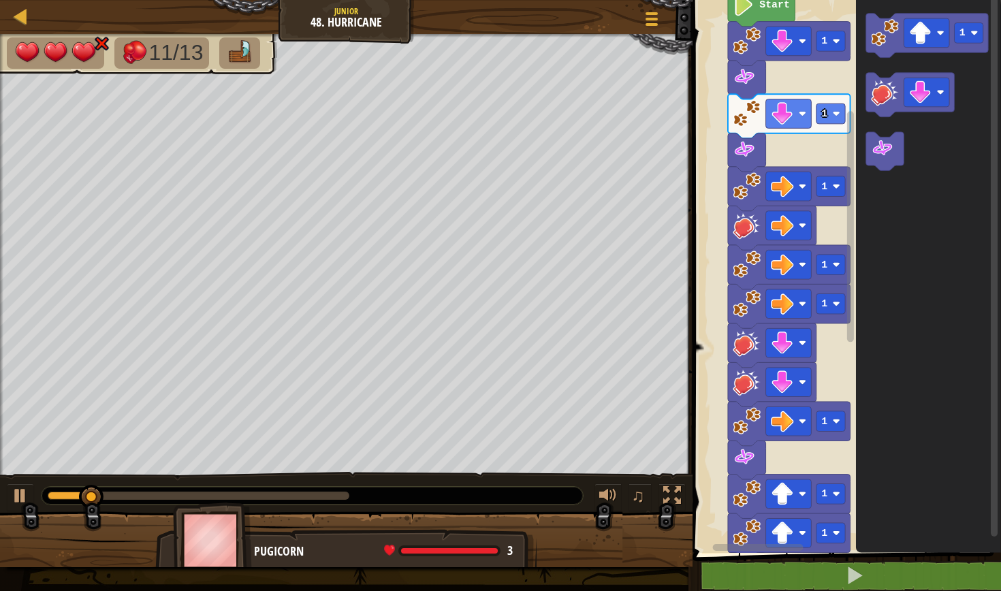
click at [708, 150] on rect "Blockly Workspace" at bounding box center [844, 273] width 313 height 560
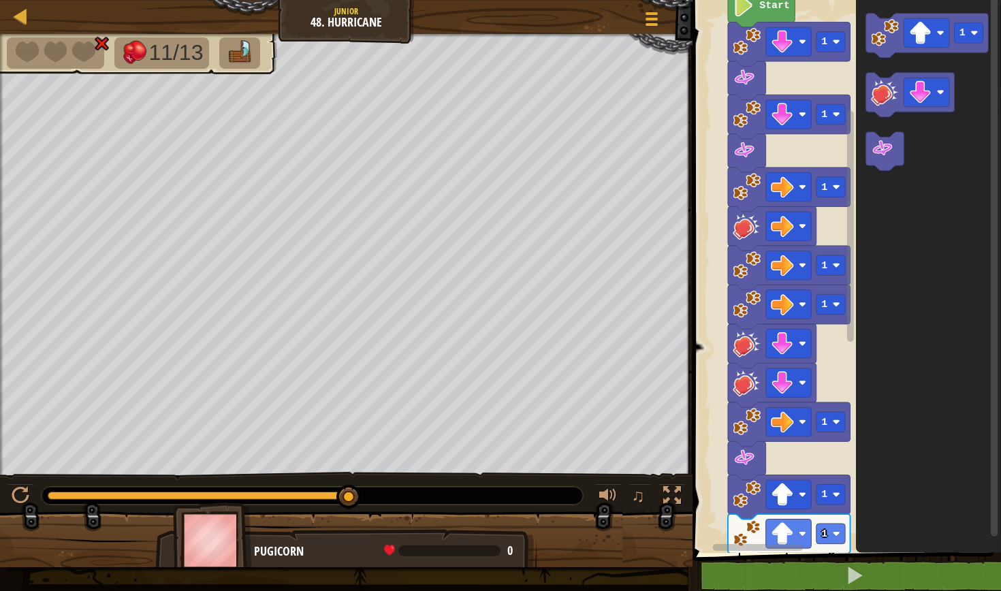
click at [708, 153] on rect "Blockly Workspace" at bounding box center [844, 273] width 313 height 560
click at [712, 155] on rect "Blockly Workspace" at bounding box center [844, 273] width 313 height 560
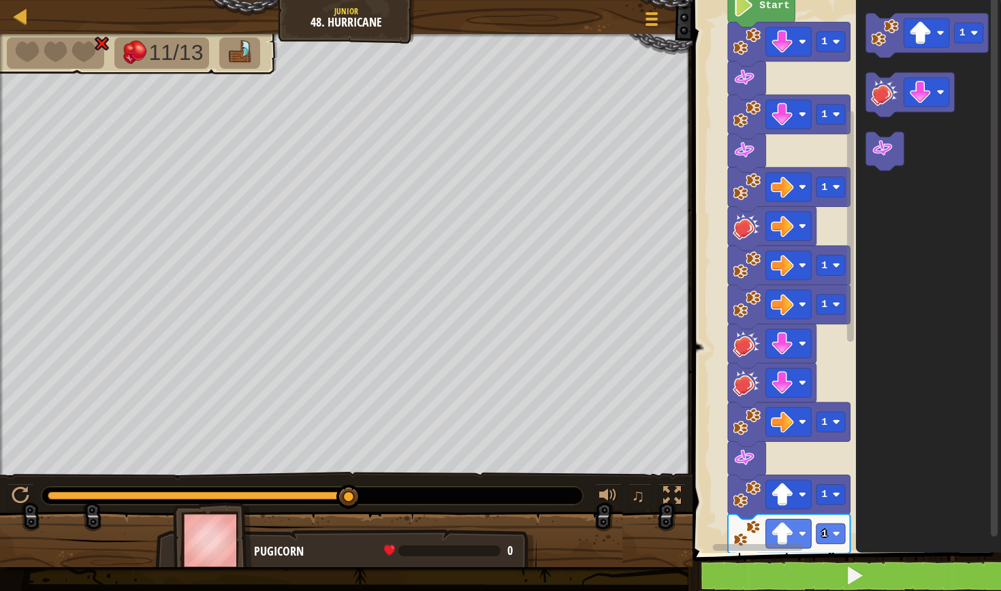
click at [758, 572] on button at bounding box center [855, 575] width 313 height 31
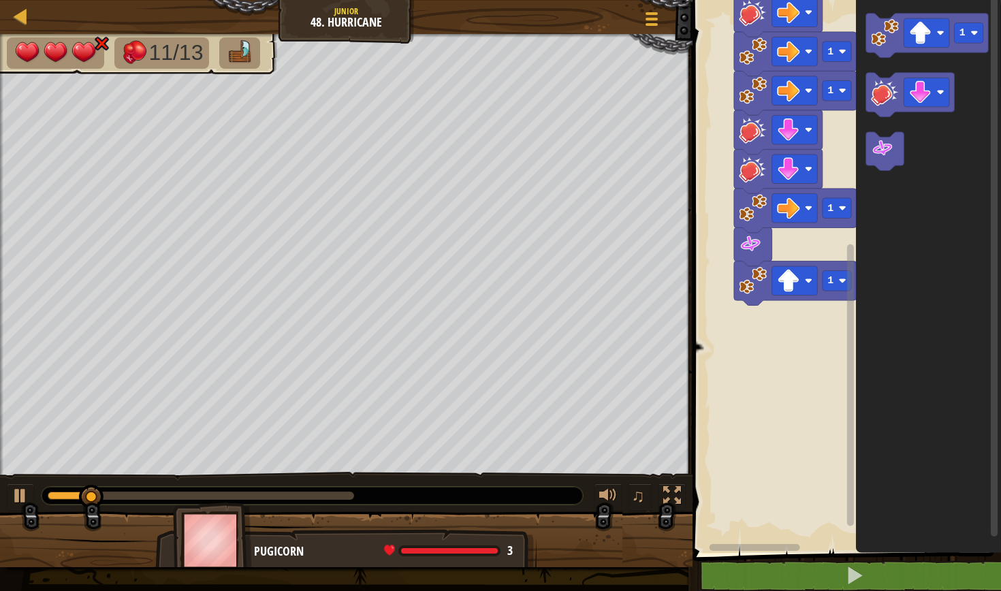
click at [799, 270] on div "1 1 1 1 1 1 1 Start 1" at bounding box center [844, 273] width 313 height 560
click at [889, 146] on image "Blockly Workspace" at bounding box center [882, 148] width 22 height 22
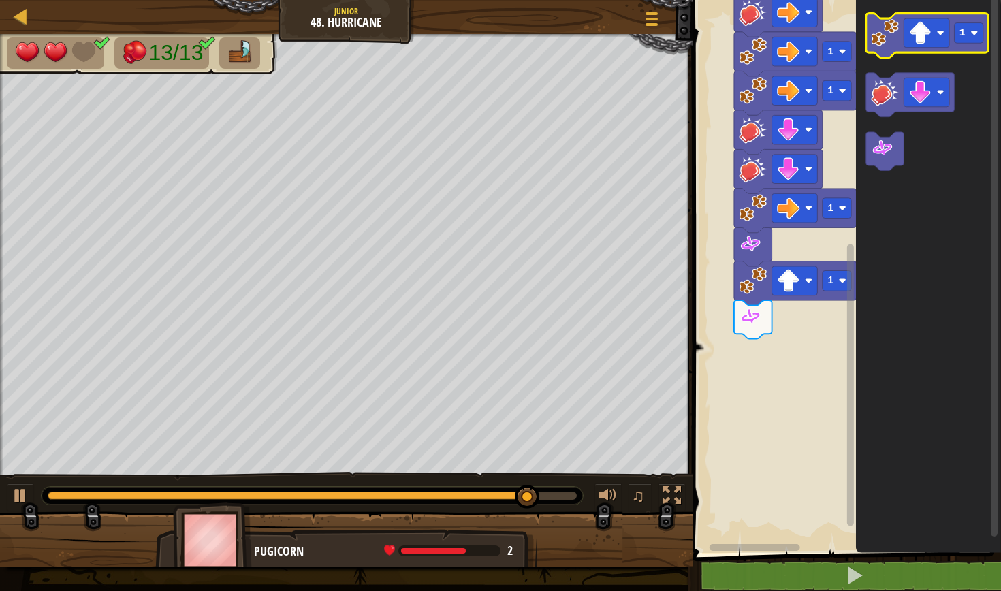
click at [886, 35] on image "Blockly Workspace" at bounding box center [885, 33] width 28 height 28
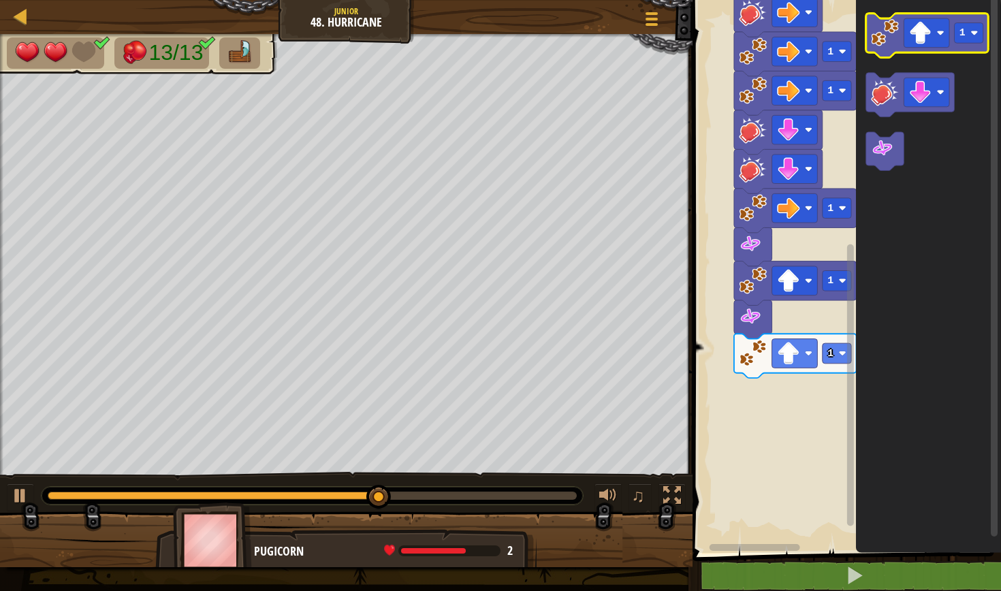
click at [884, 37] on image "Blockly Workspace" at bounding box center [885, 33] width 28 height 28
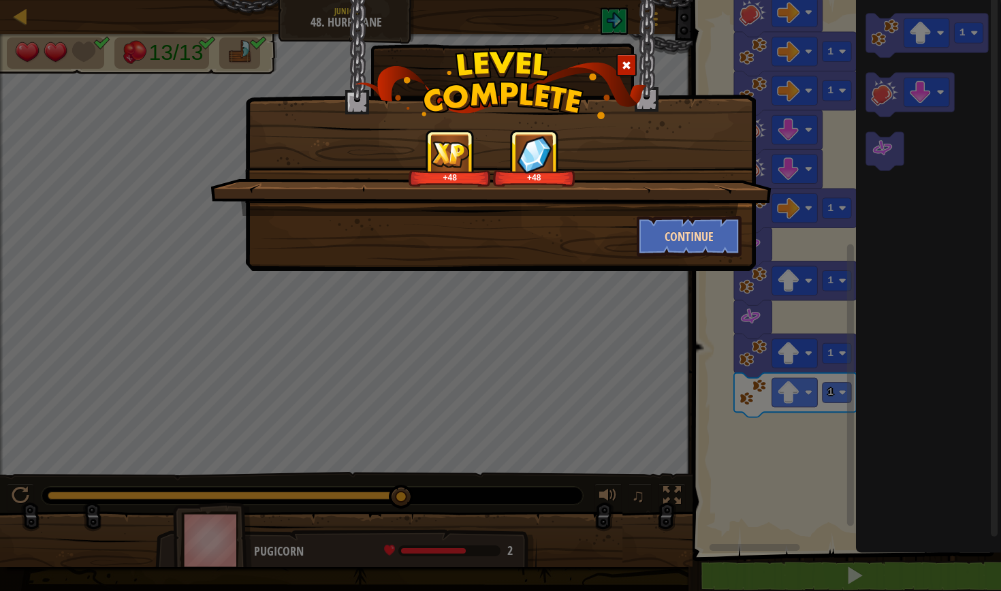
click at [726, 233] on button "Continue" at bounding box center [690, 236] width 106 height 41
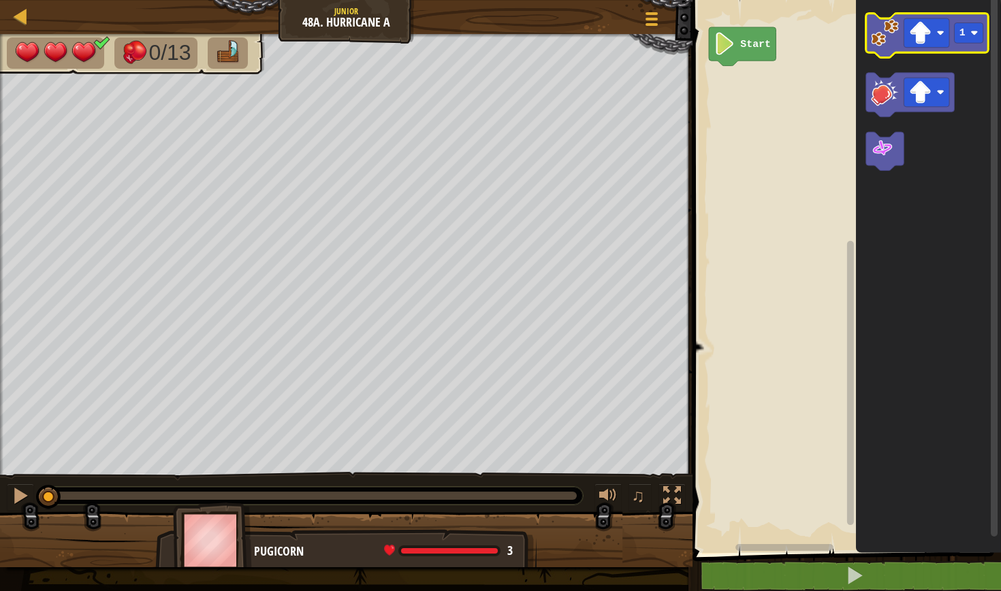
click at [874, 24] on image "Blockly Workspace" at bounding box center [885, 33] width 28 height 28
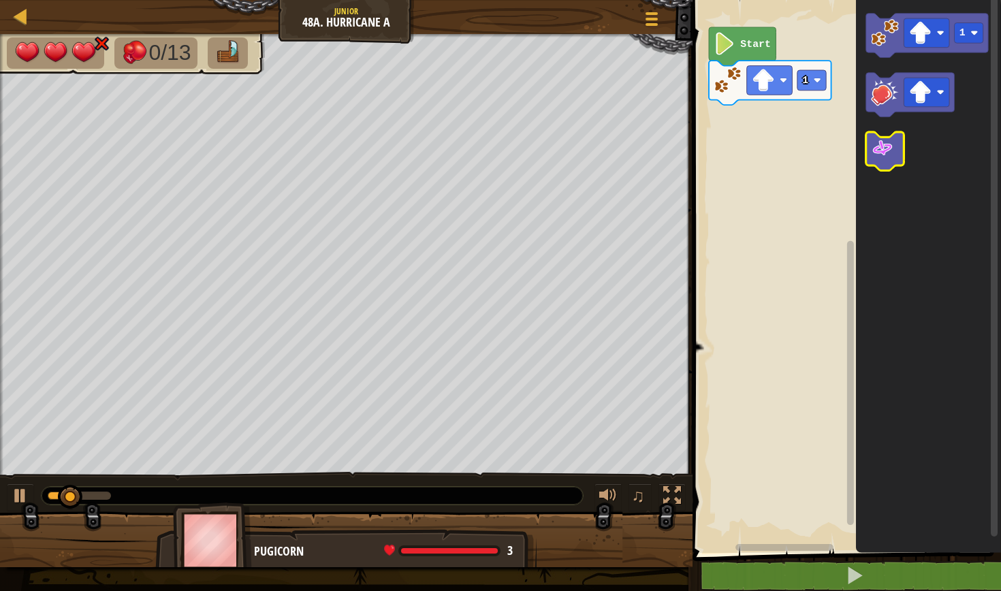
click at [884, 146] on image "Blockly Workspace" at bounding box center [882, 148] width 22 height 22
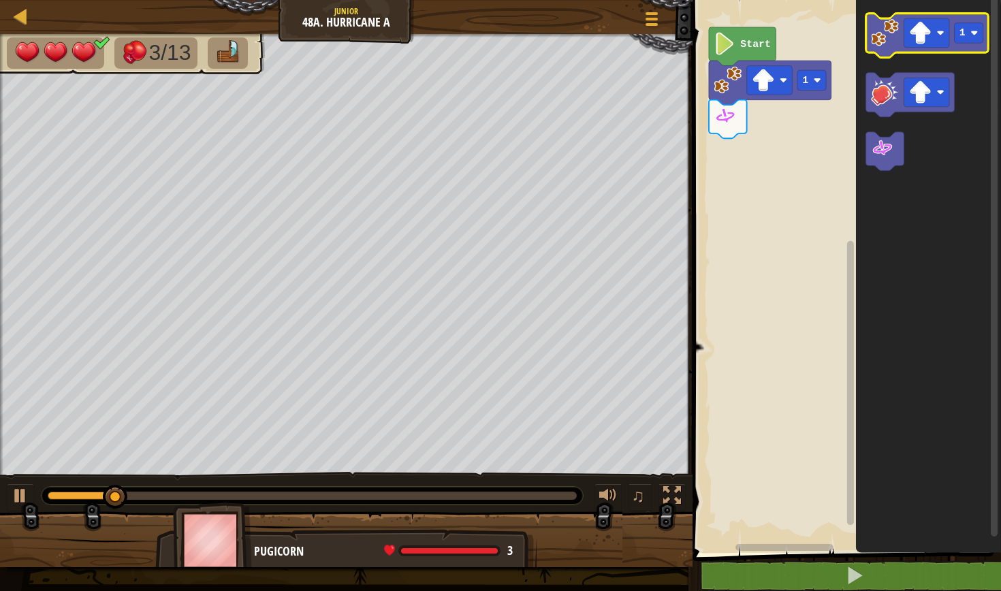
click at [870, 19] on icon "Blockly Workspace" at bounding box center [927, 36] width 123 height 44
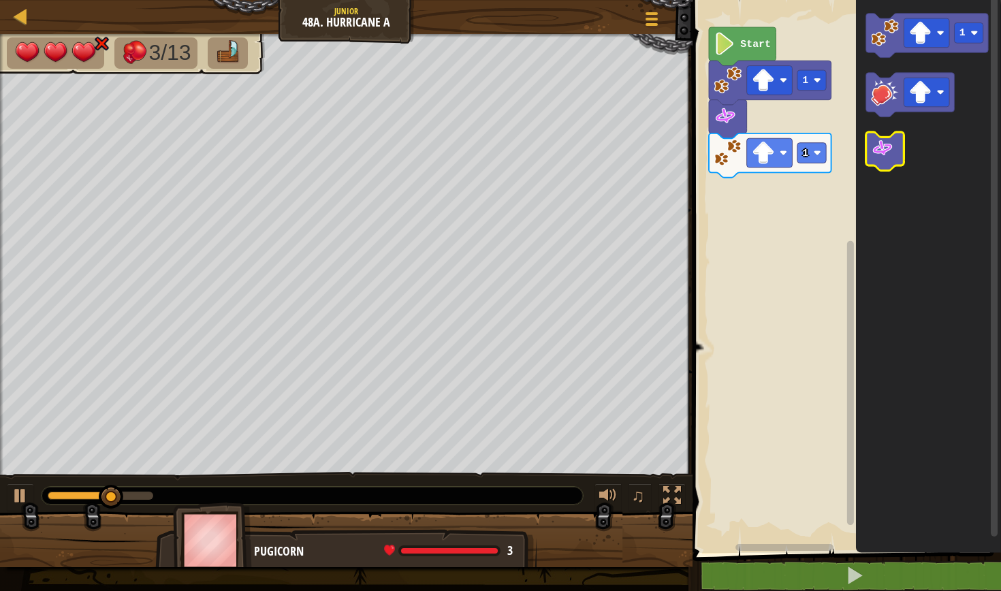
click at [879, 161] on icon "Blockly Workspace" at bounding box center [885, 151] width 38 height 39
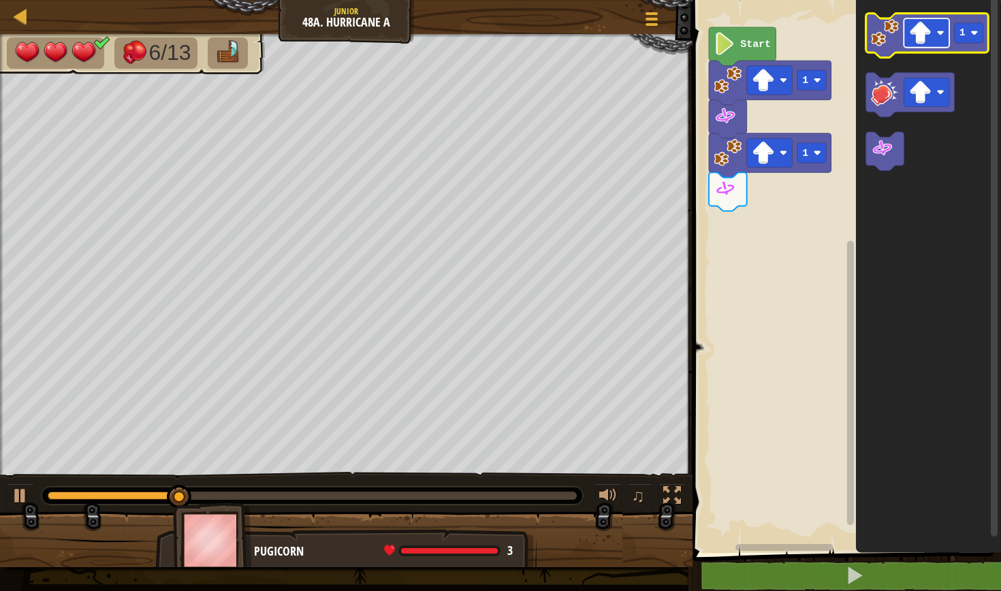
click at [913, 18] on rect "Blockly Workspace" at bounding box center [927, 32] width 46 height 29
click at [893, 48] on icon "Blockly Workspace" at bounding box center [927, 36] width 123 height 44
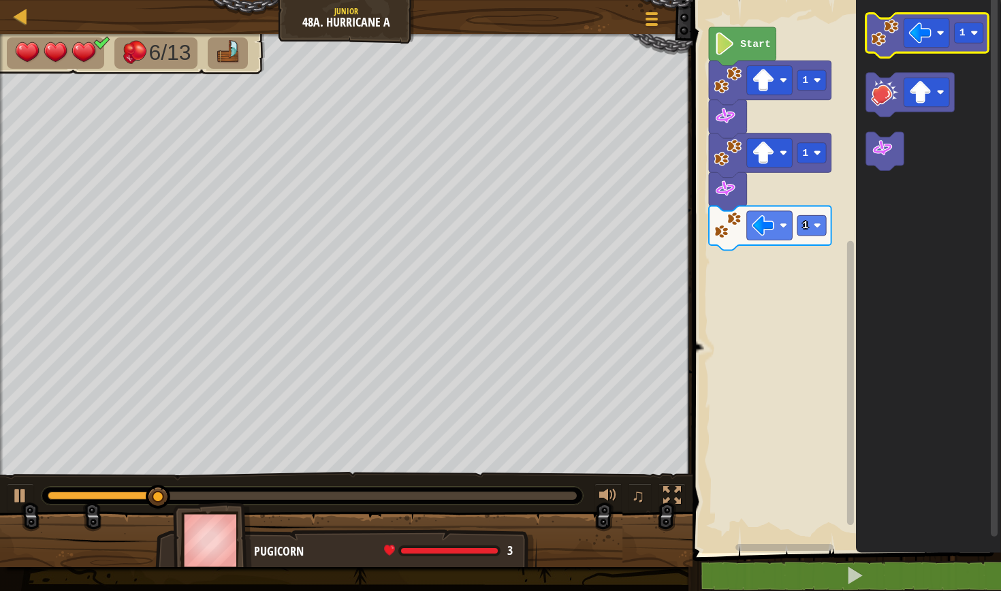
click at [893, 48] on icon "Blockly Workspace" at bounding box center [927, 36] width 123 height 44
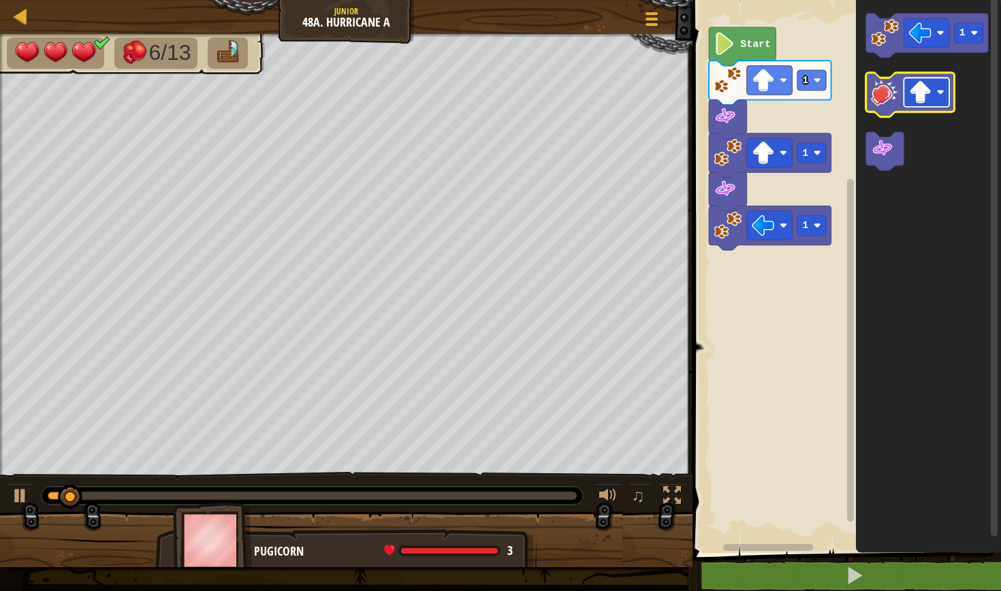
click at [926, 106] on rect "Blockly Workspace" at bounding box center [927, 92] width 46 height 29
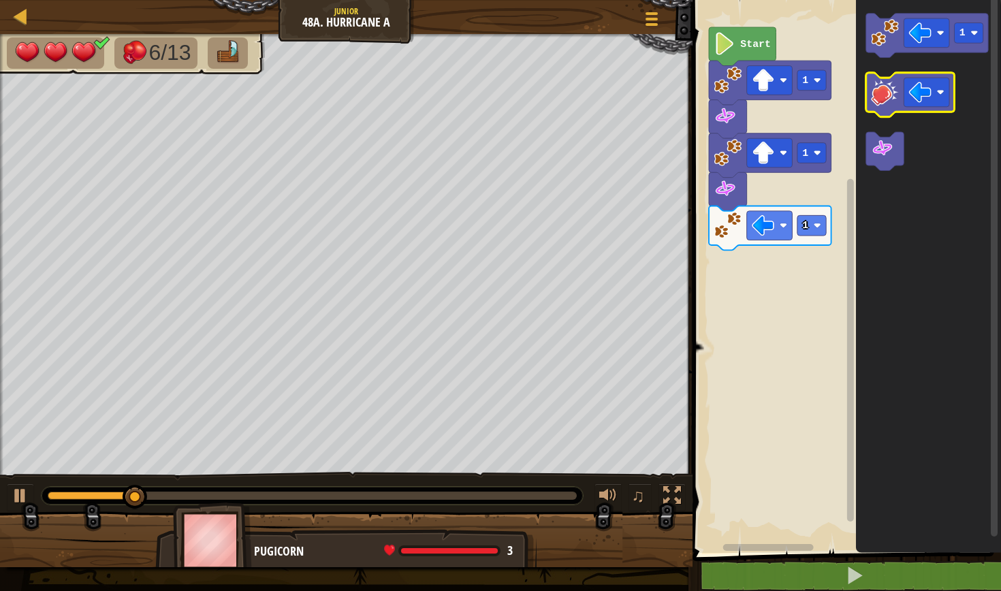
click at [887, 89] on image "Blockly Workspace" at bounding box center [885, 92] width 28 height 28
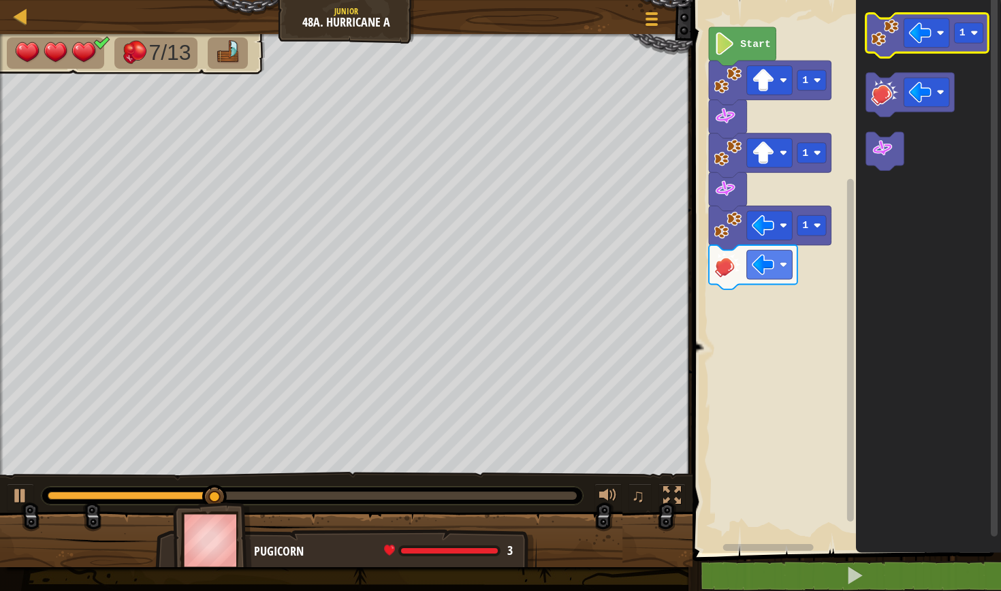
click at [871, 23] on image "Blockly Workspace" at bounding box center [885, 33] width 28 height 28
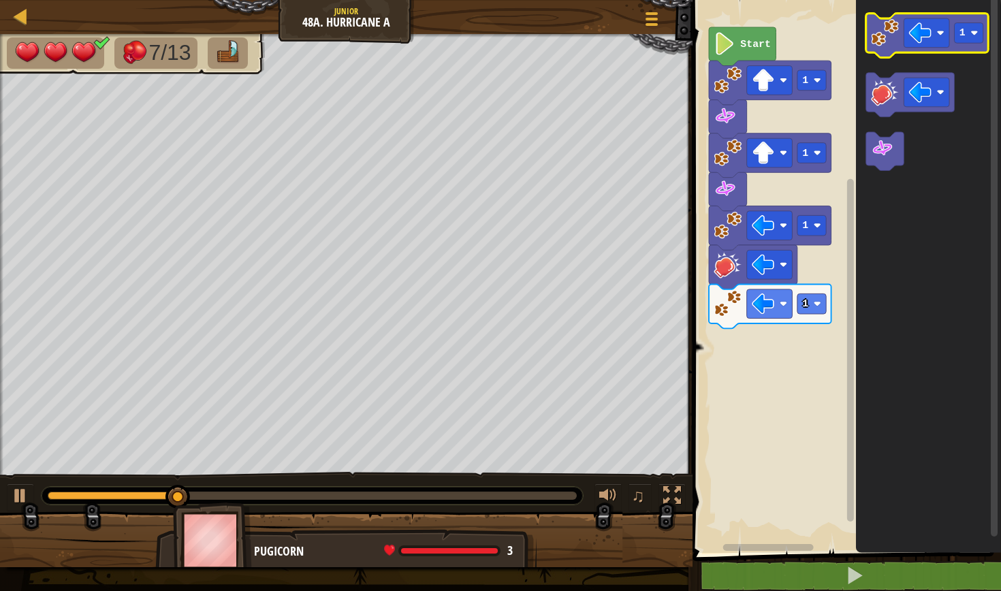
click at [871, 23] on image "Blockly Workspace" at bounding box center [885, 33] width 28 height 28
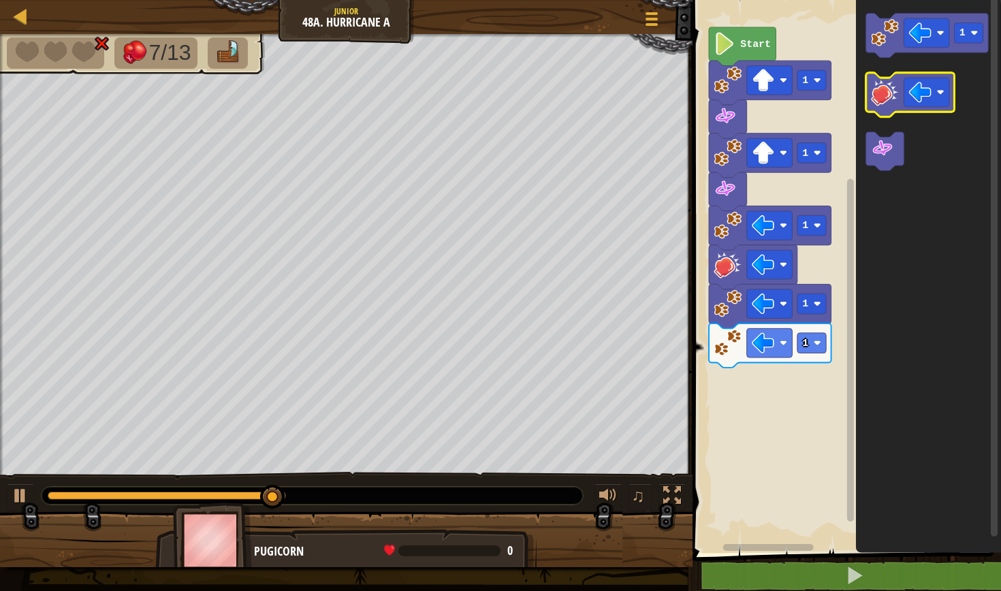
click at [893, 106] on icon "Blockly Workspace" at bounding box center [910, 95] width 89 height 44
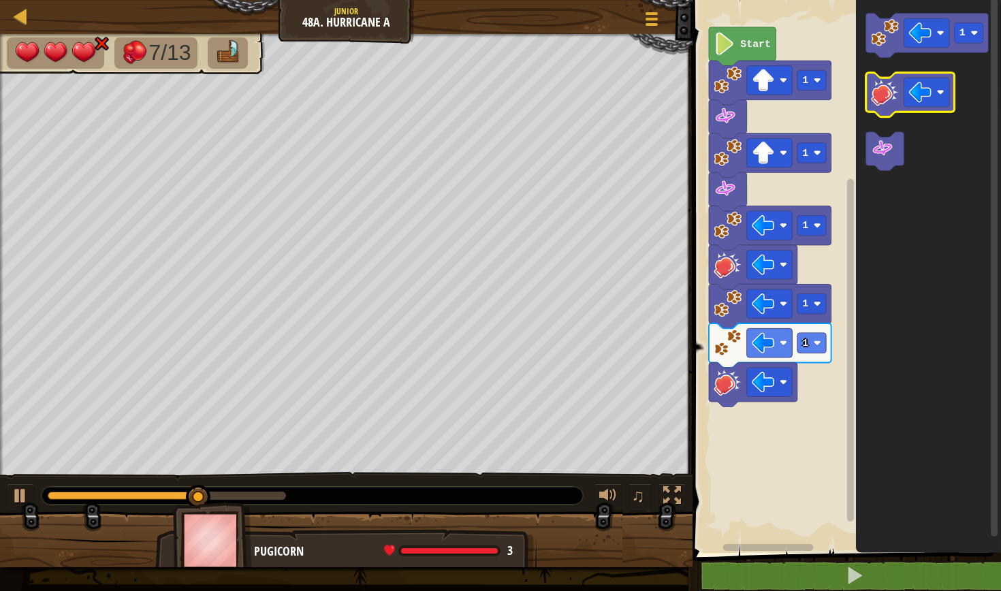
click at [893, 106] on icon "Blockly Workspace" at bounding box center [910, 95] width 89 height 44
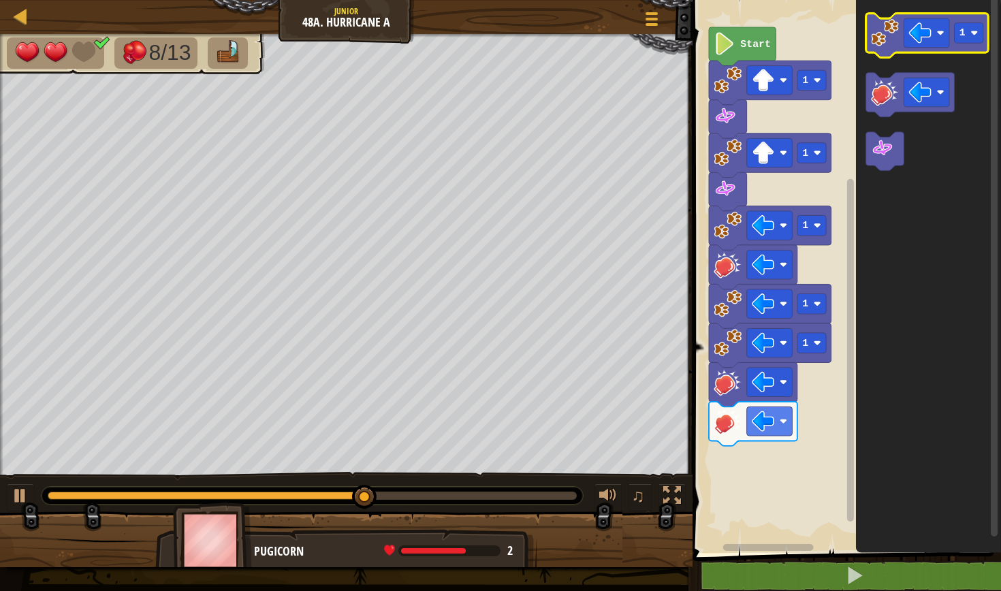
click at [898, 44] on image "Blockly Workspace" at bounding box center [885, 33] width 28 height 28
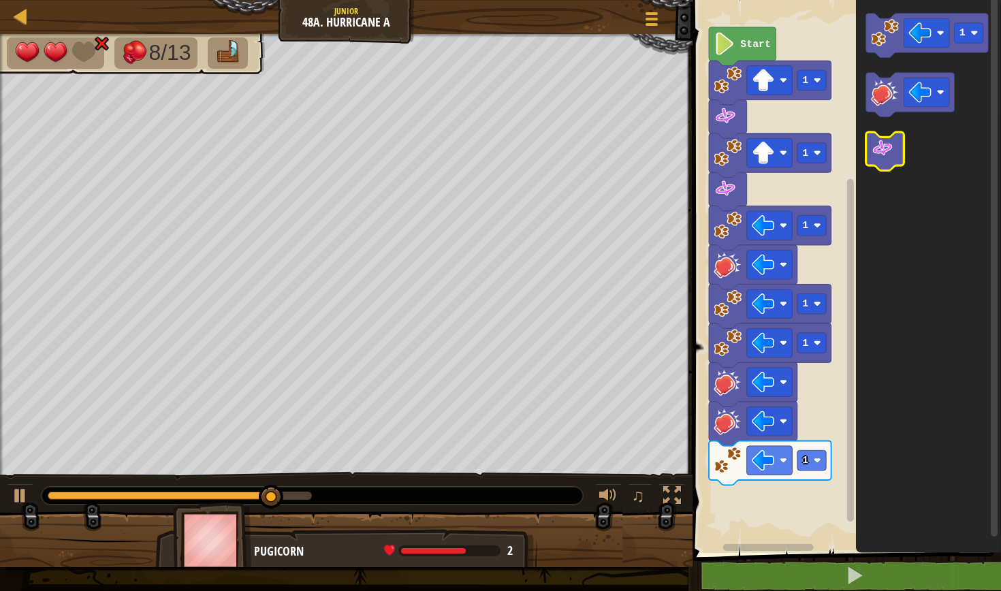
click at [894, 153] on icon "Blockly Workspace" at bounding box center [885, 151] width 38 height 39
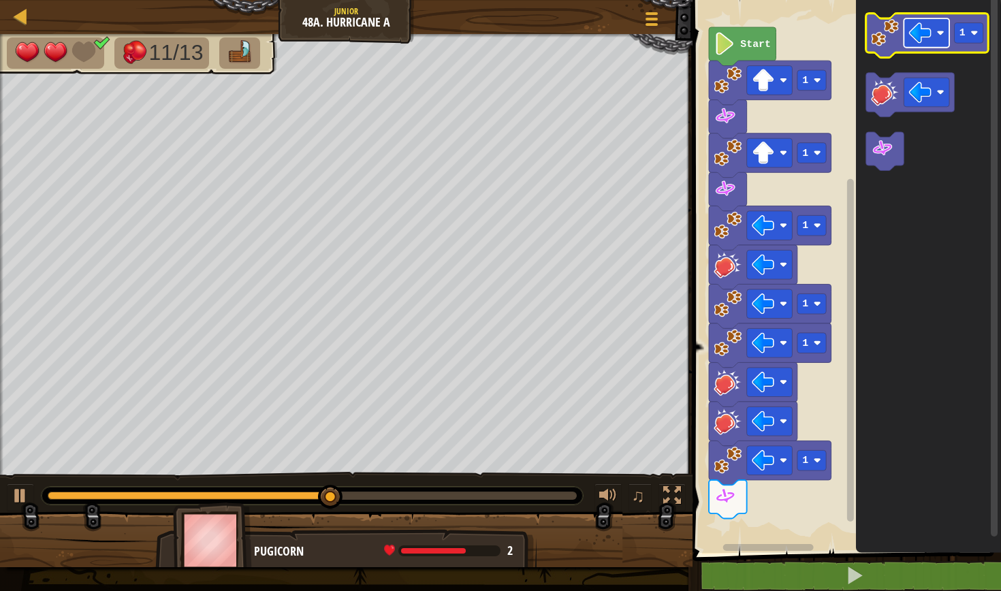
click at [913, 44] on image "Blockly Workspace" at bounding box center [920, 33] width 22 height 22
click at [893, 48] on icon "Blockly Workspace" at bounding box center [927, 36] width 123 height 44
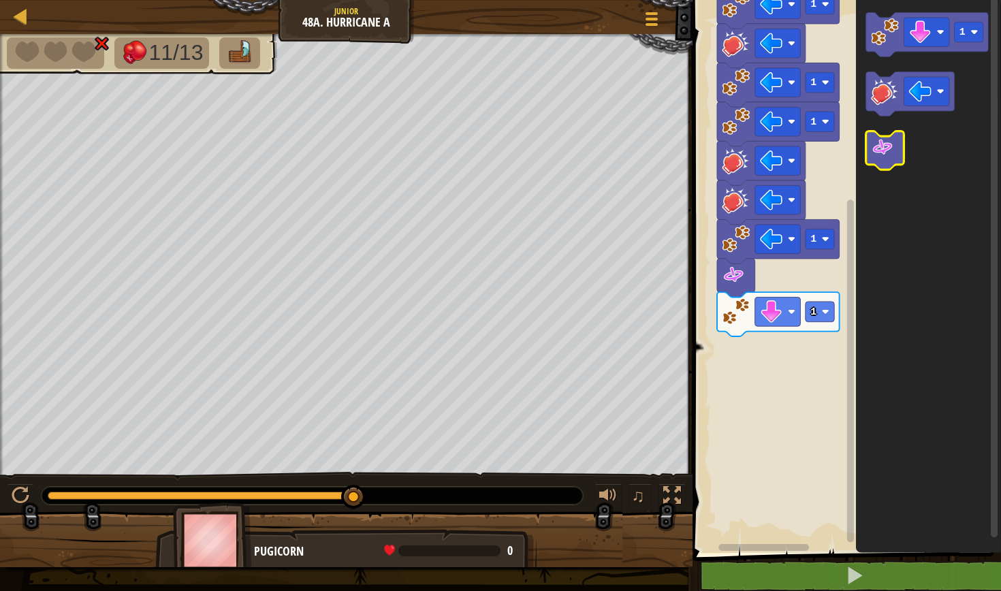
click at [881, 157] on image "Blockly Workspace" at bounding box center [882, 147] width 22 height 22
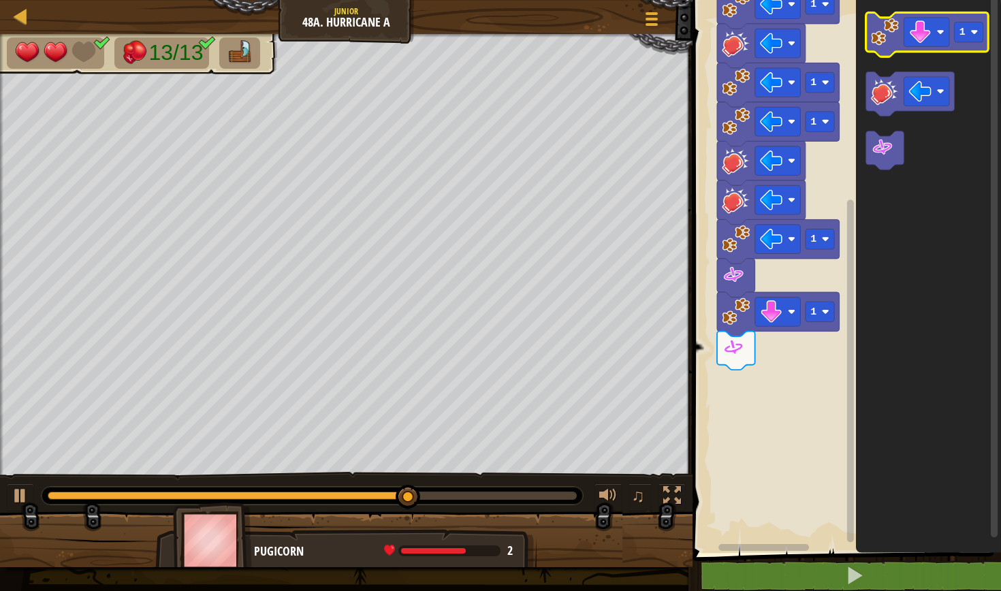
click at [878, 48] on icon "Blockly Workspace" at bounding box center [927, 34] width 123 height 44
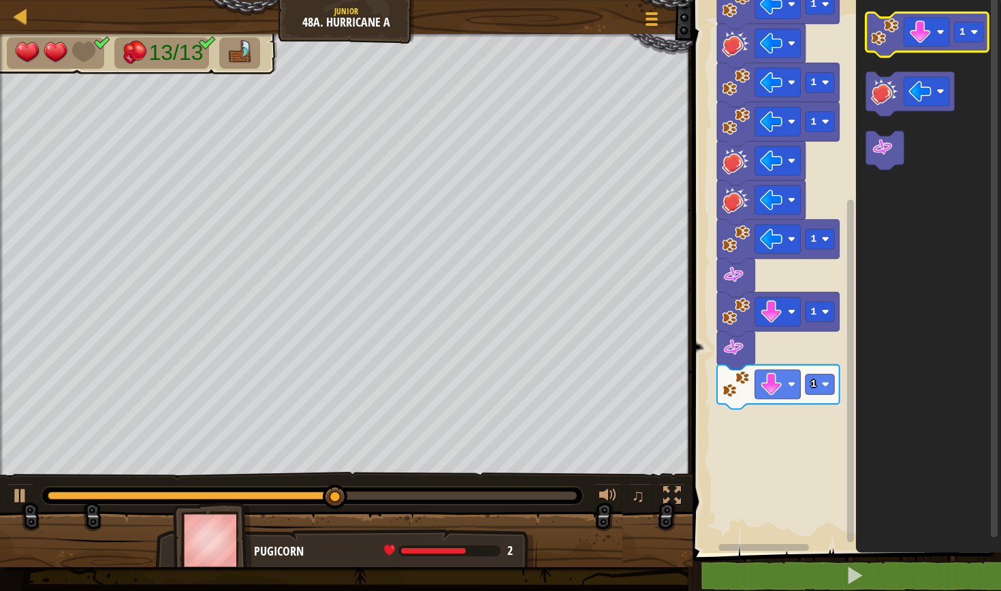
click at [878, 48] on icon "Blockly Workspace" at bounding box center [927, 34] width 123 height 44
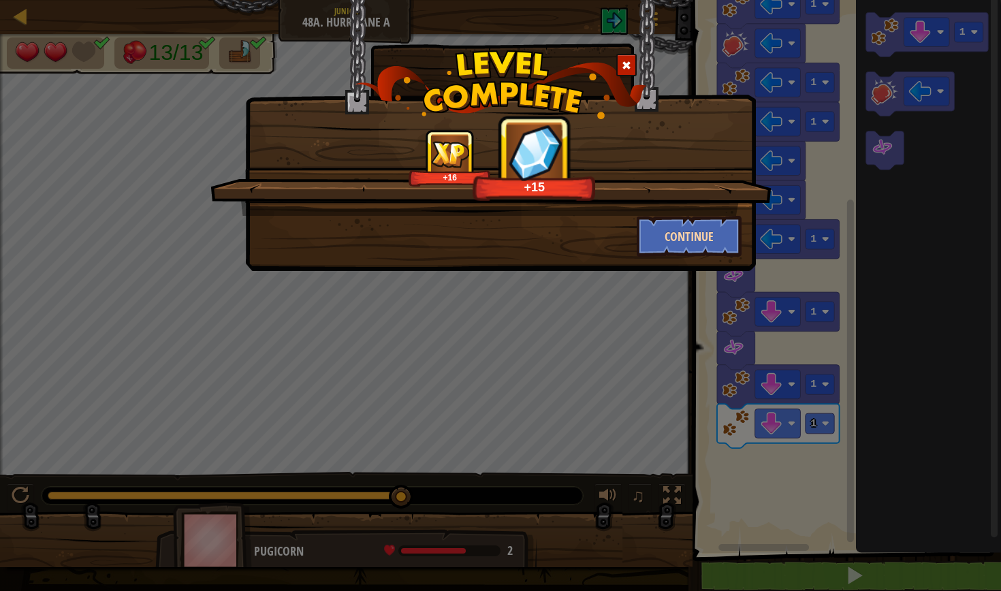
click at [719, 228] on button "Continue" at bounding box center [690, 236] width 106 height 41
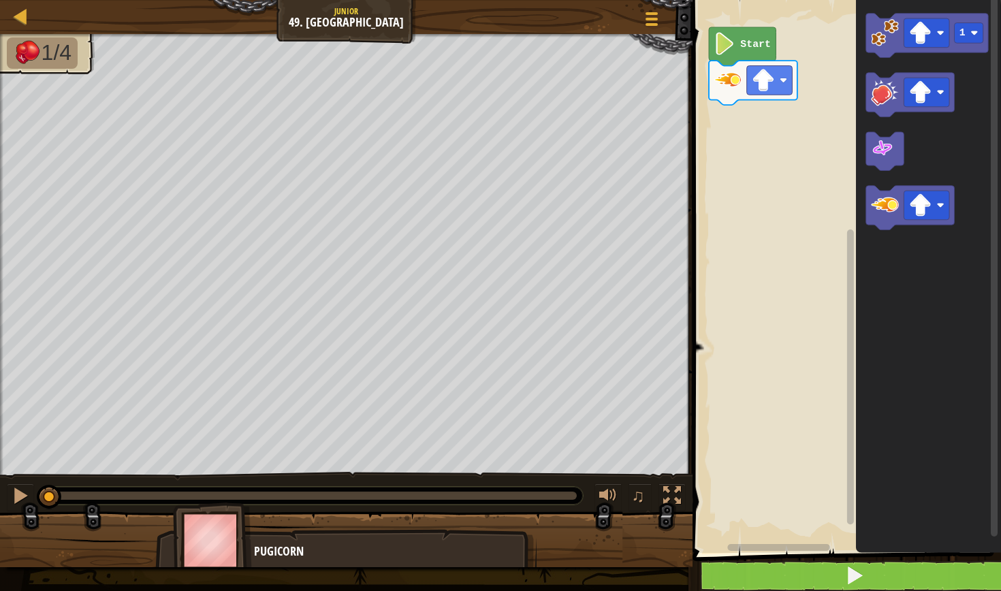
click at [853, 577] on span at bounding box center [854, 575] width 19 height 19
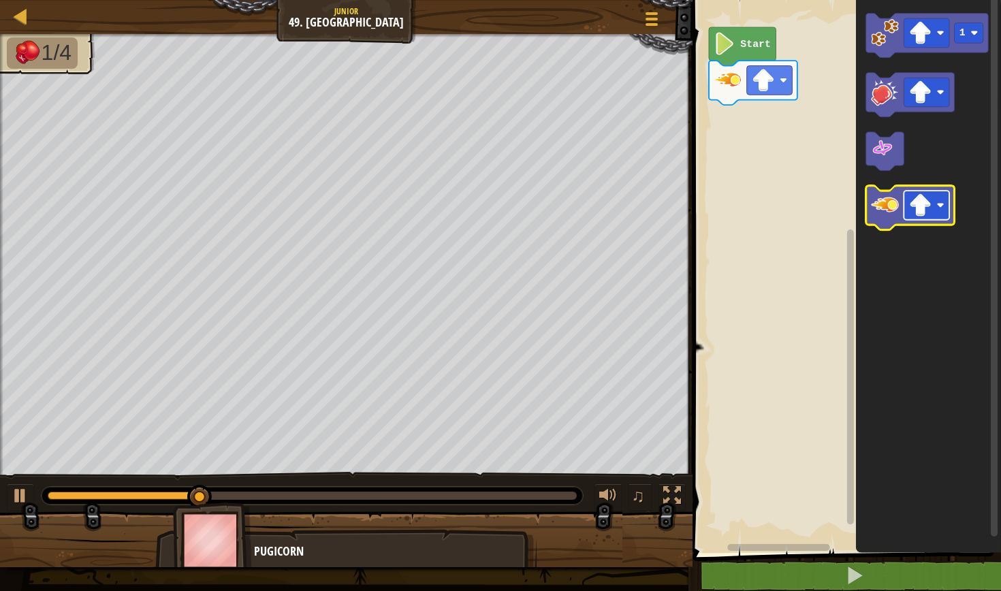
click at [943, 215] on rect "Blockly Workspace" at bounding box center [927, 205] width 46 height 29
click at [888, 219] on icon "Blockly Workspace" at bounding box center [910, 208] width 89 height 44
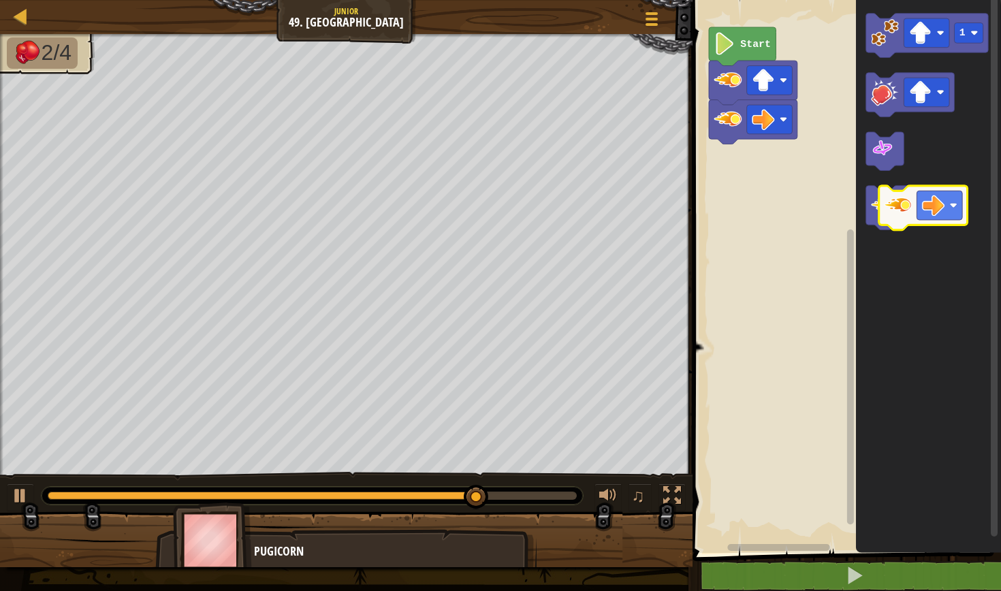
click at [910, 216] on g "Blockly Workspace" at bounding box center [910, 208] width 89 height 44
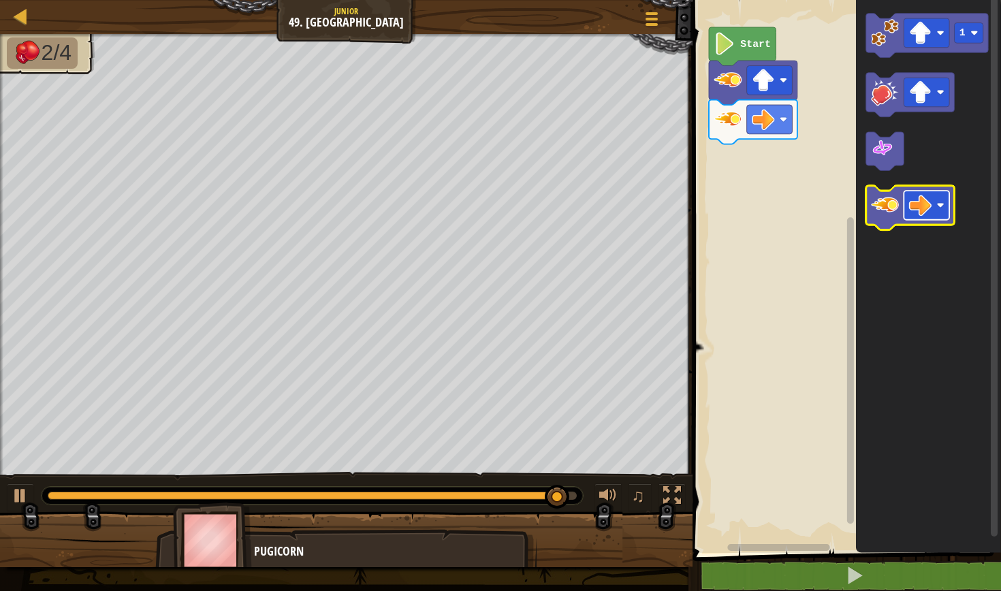
click at [922, 206] on image "Blockly Workspace" at bounding box center [920, 205] width 22 height 22
click at [886, 215] on image "Blockly Workspace" at bounding box center [885, 205] width 28 height 28
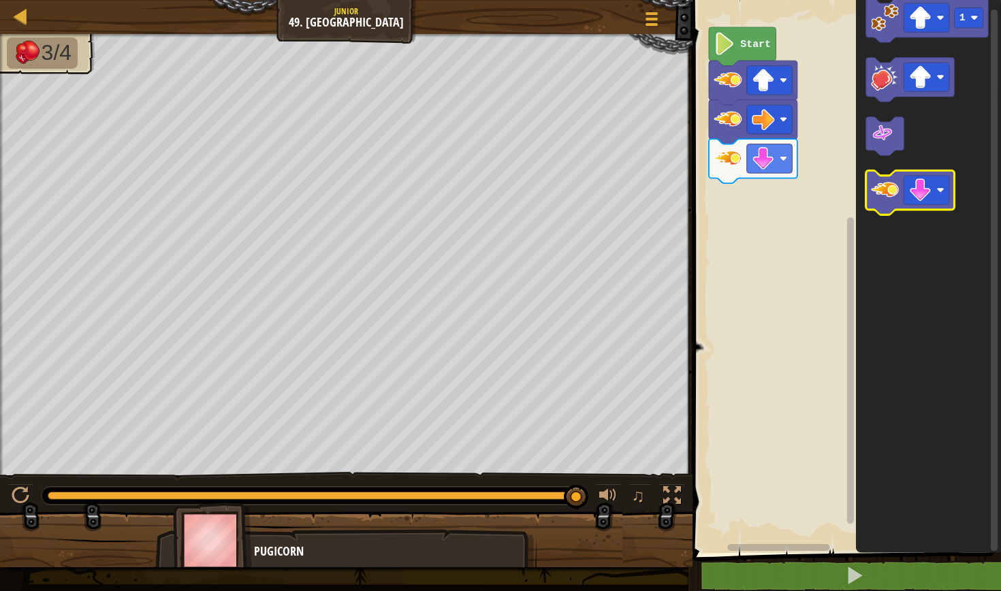
click at [925, 182] on div "Start 1" at bounding box center [844, 273] width 313 height 560
click at [926, 182] on image "Blockly Workspace" at bounding box center [920, 190] width 22 height 22
click at [885, 199] on image "Blockly Workspace" at bounding box center [885, 190] width 28 height 28
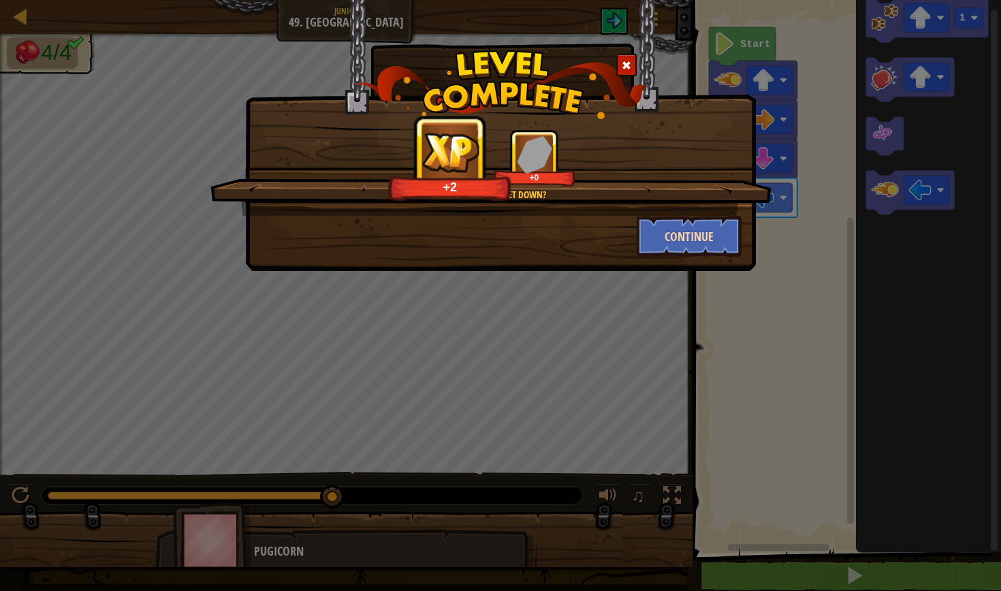
click at [672, 240] on button "Continue" at bounding box center [690, 236] width 106 height 41
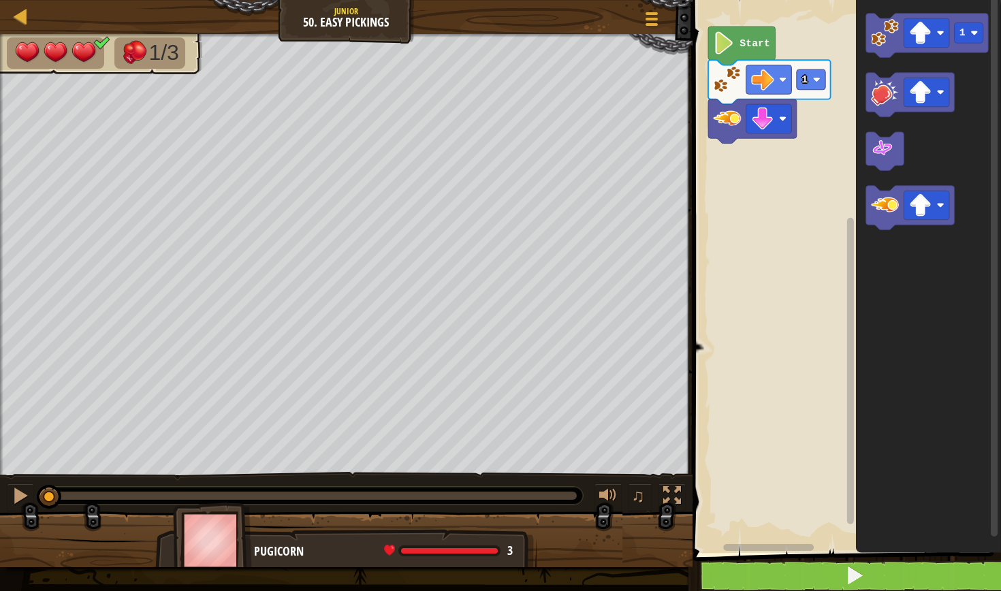
click at [859, 576] on span at bounding box center [854, 575] width 19 height 19
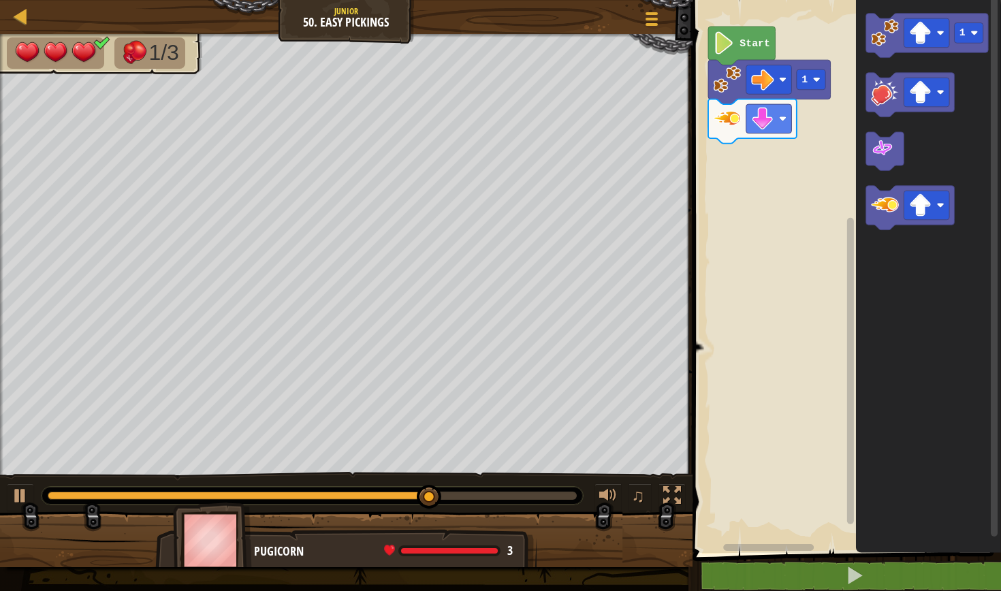
click at [895, 237] on icon "Blockly Workspace" at bounding box center [928, 273] width 145 height 560
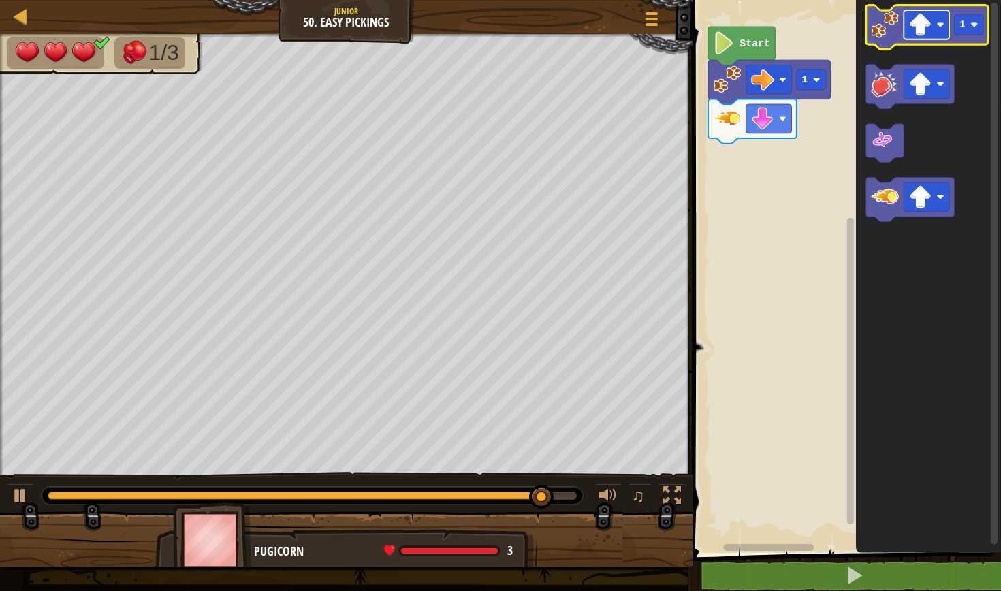
click at [938, 24] on image "Blockly Workspace" at bounding box center [939, 24] width 7 height 7
click at [928, 170] on icon "Blockly Workspace" at bounding box center [928, 273] width 145 height 560
click at [885, 35] on image "Blockly Workspace" at bounding box center [885, 25] width 28 height 28
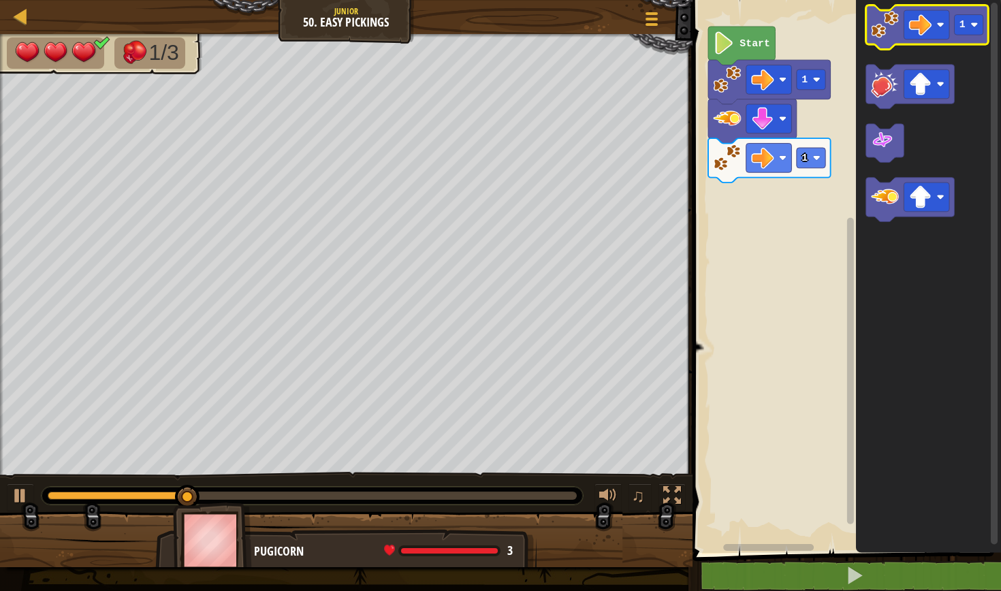
click at [885, 35] on image "Blockly Workspace" at bounding box center [885, 25] width 28 height 28
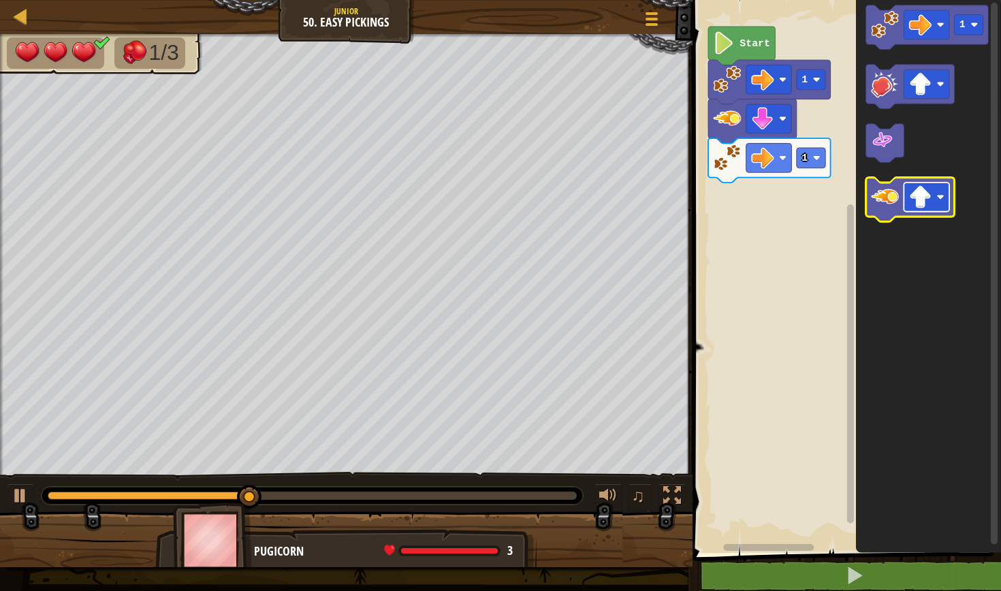
click at [913, 196] on image "Blockly Workspace" at bounding box center [920, 197] width 22 height 22
click at [886, 207] on image "Blockly Workspace" at bounding box center [885, 197] width 28 height 28
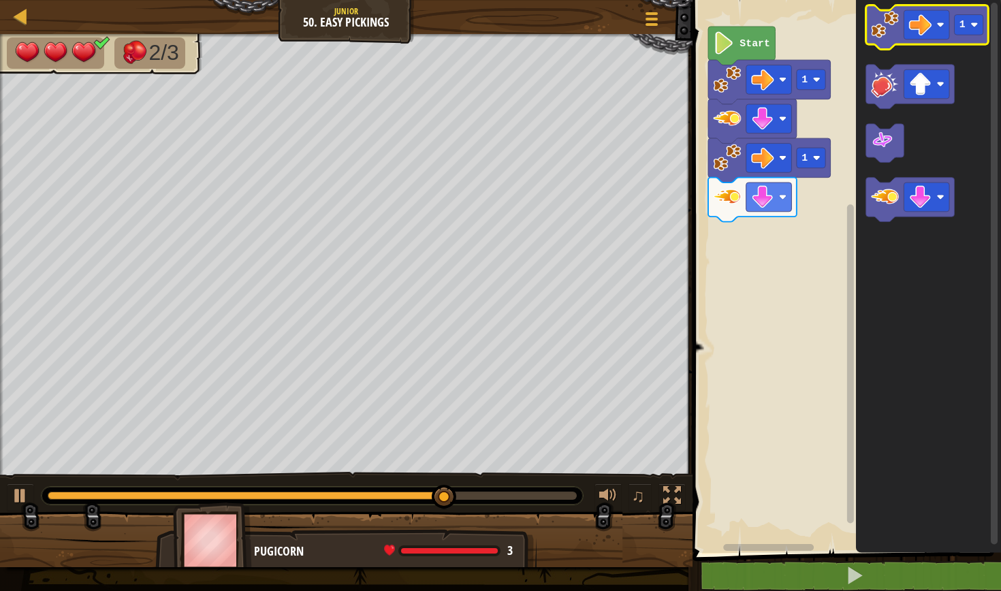
click at [887, 37] on image "Blockly Workspace" at bounding box center [885, 25] width 28 height 28
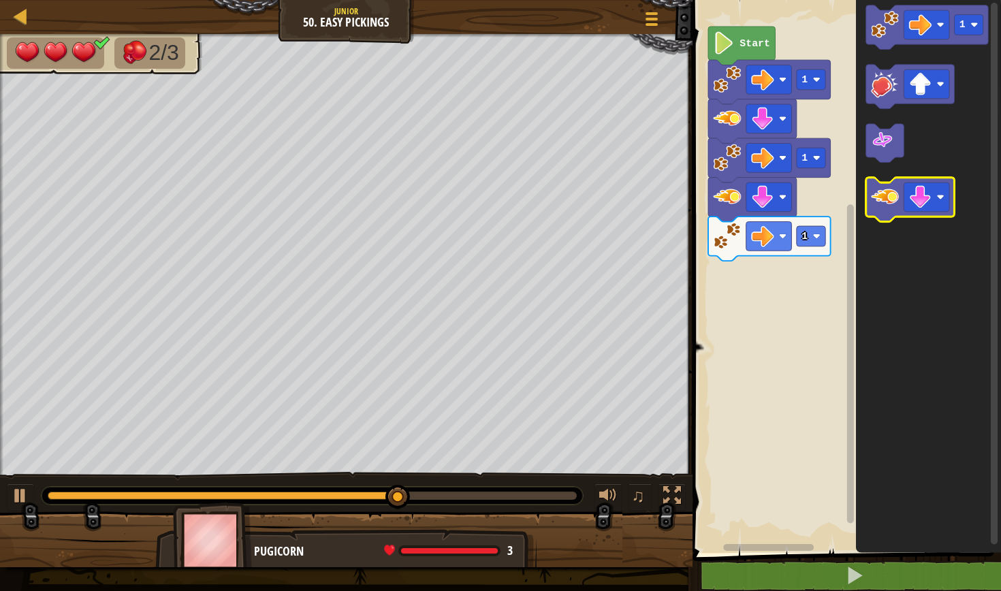
click at [896, 202] on image "Blockly Workspace" at bounding box center [885, 197] width 28 height 28
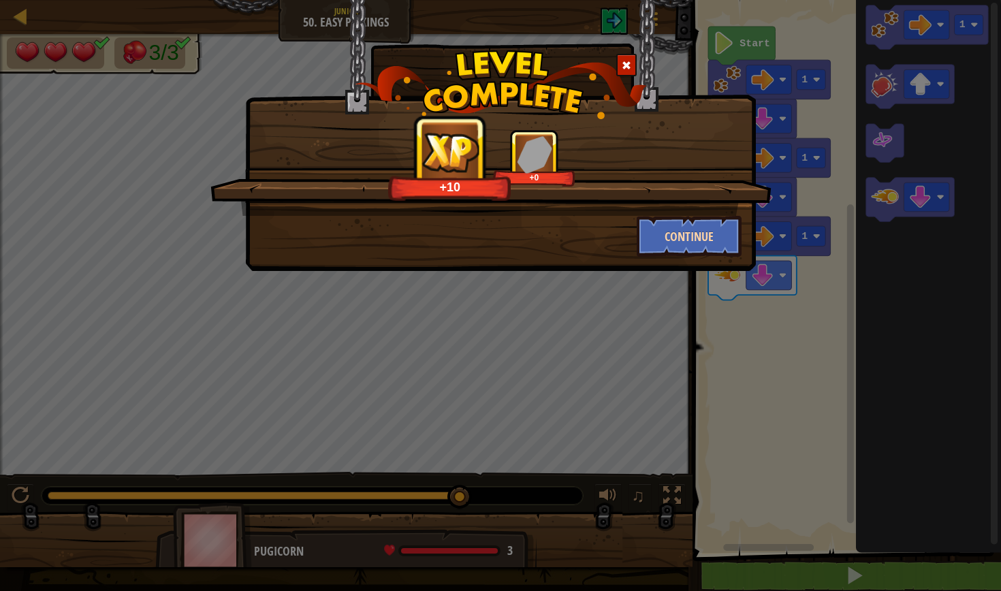
click at [686, 232] on button "Continue" at bounding box center [690, 236] width 106 height 41
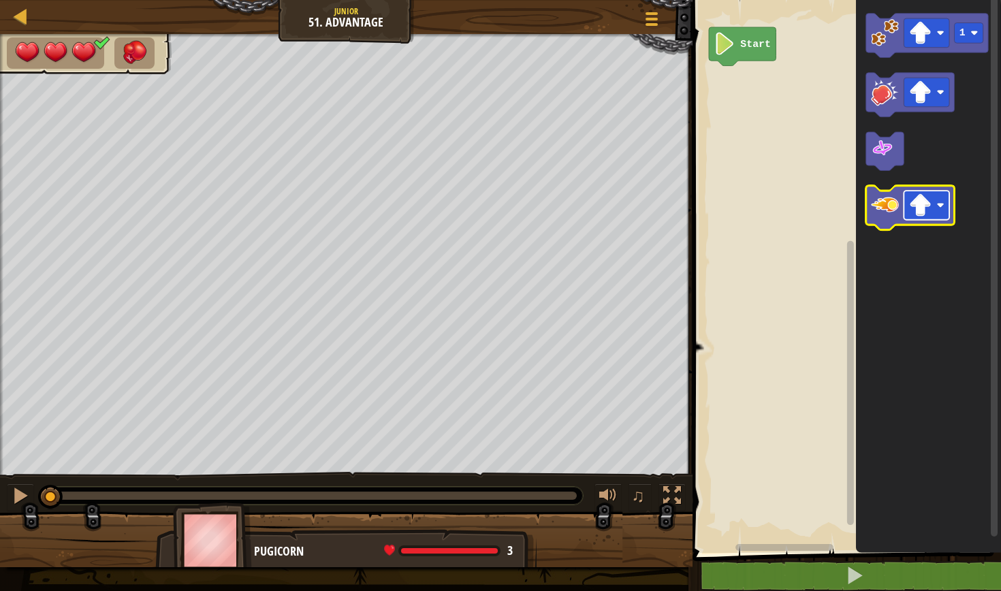
click at [913, 207] on image "Blockly Workspace" at bounding box center [920, 205] width 22 height 22
click at [883, 207] on image "Blockly Workspace" at bounding box center [885, 205] width 28 height 28
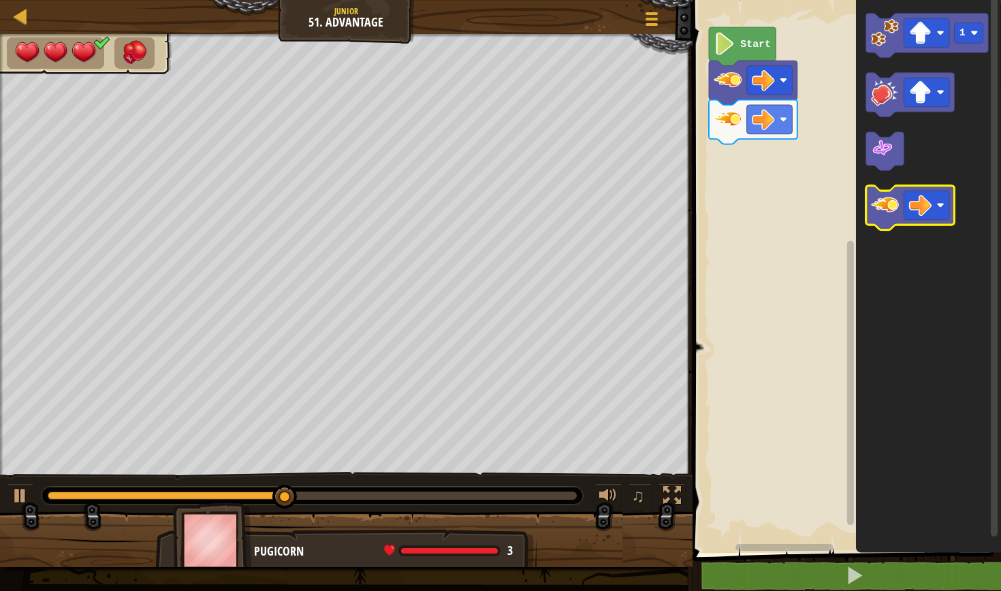
click at [883, 207] on image "Blockly Workspace" at bounding box center [885, 205] width 28 height 28
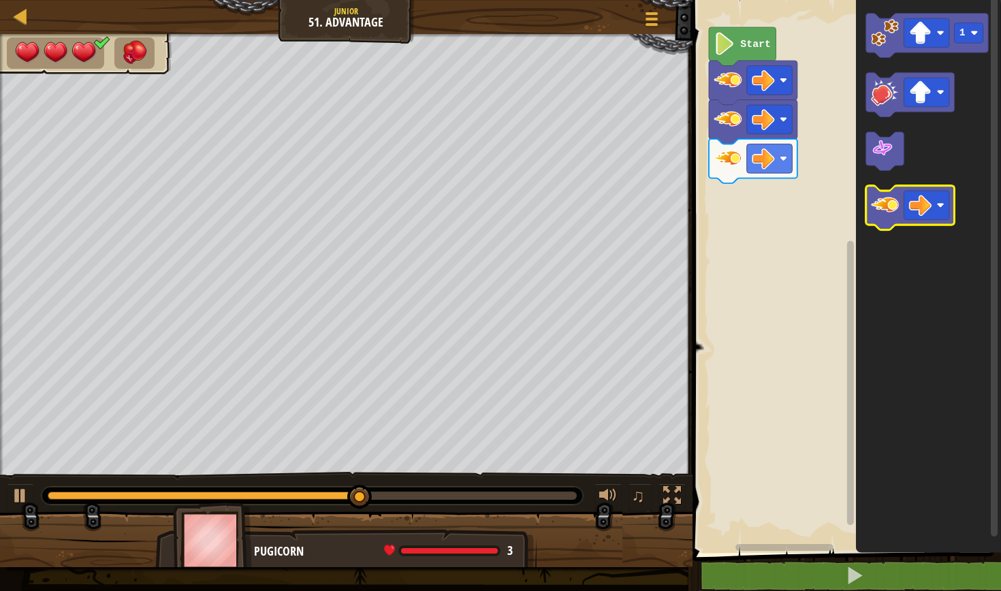
click at [883, 207] on image "Blockly Workspace" at bounding box center [885, 205] width 28 height 28
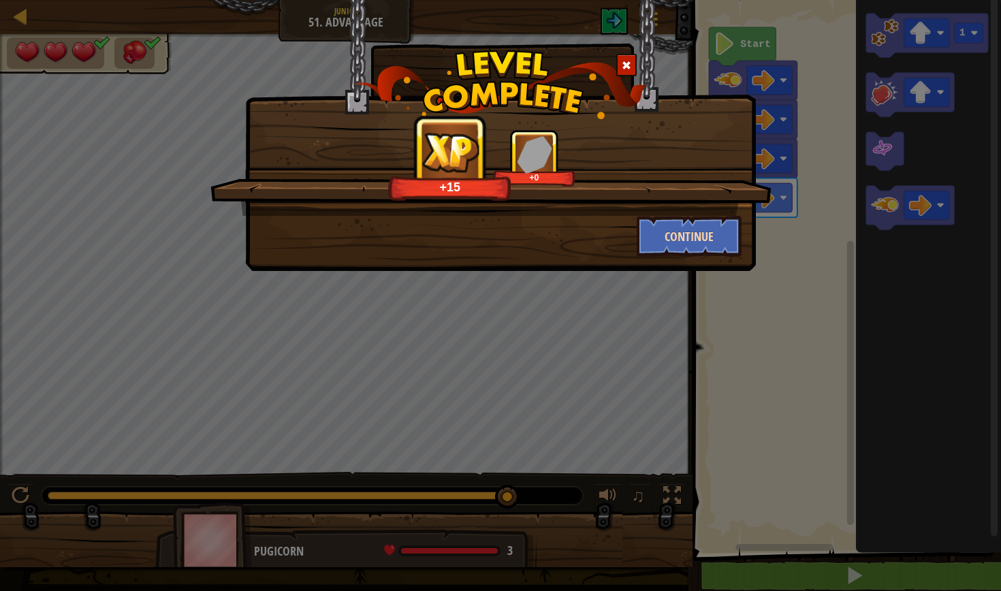
click at [729, 232] on button "Continue" at bounding box center [690, 236] width 106 height 41
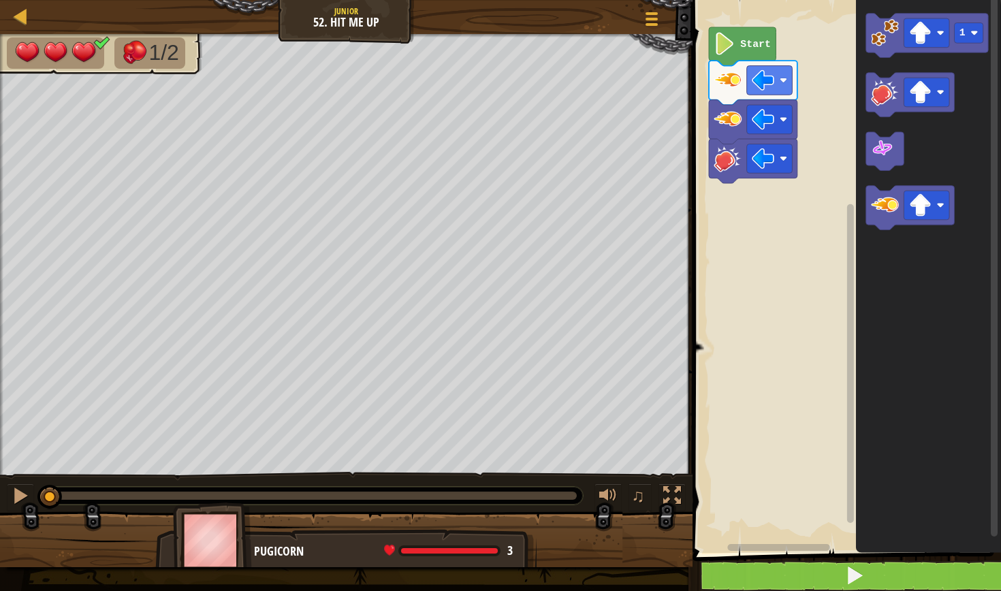
click at [903, 577] on button at bounding box center [855, 575] width 313 height 31
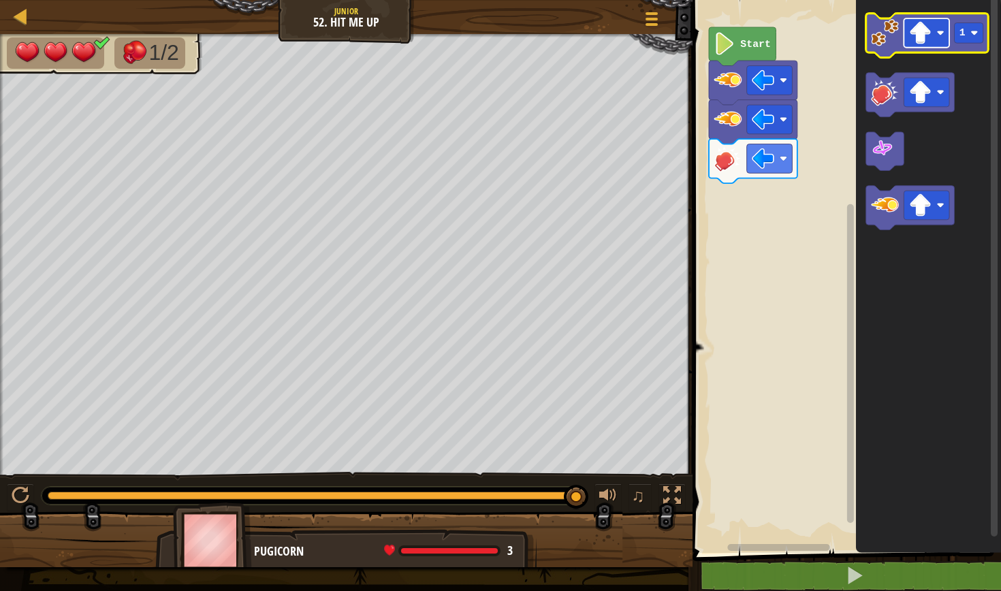
click at [919, 25] on image "Blockly Workspace" at bounding box center [920, 33] width 22 height 22
click at [958, 31] on rect "Blockly Workspace" at bounding box center [968, 33] width 29 height 20
click at [893, 37] on image "Blockly Workspace" at bounding box center [885, 33] width 28 height 28
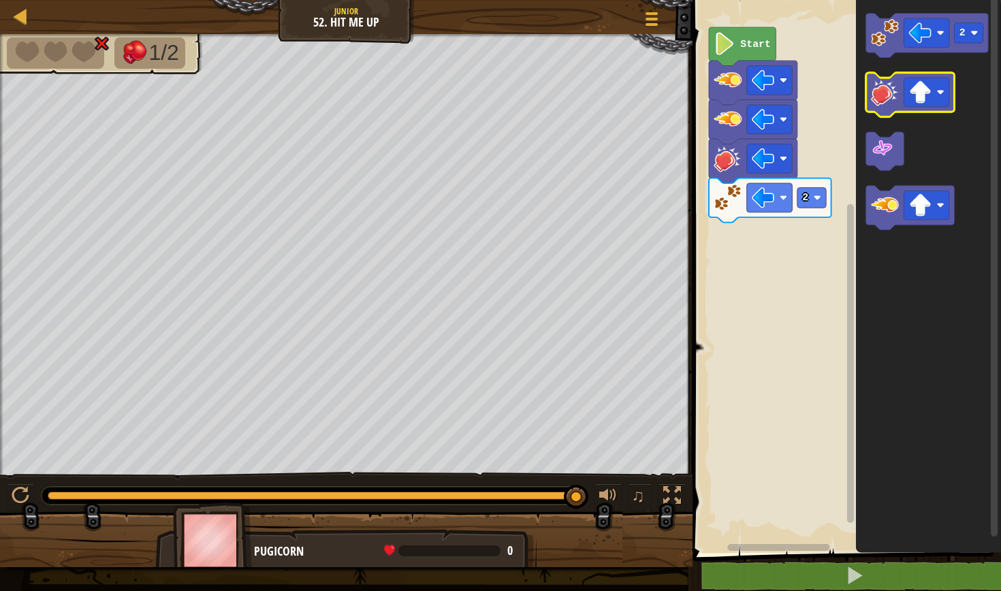
click at [890, 88] on image "Blockly Workspace" at bounding box center [885, 92] width 28 height 28
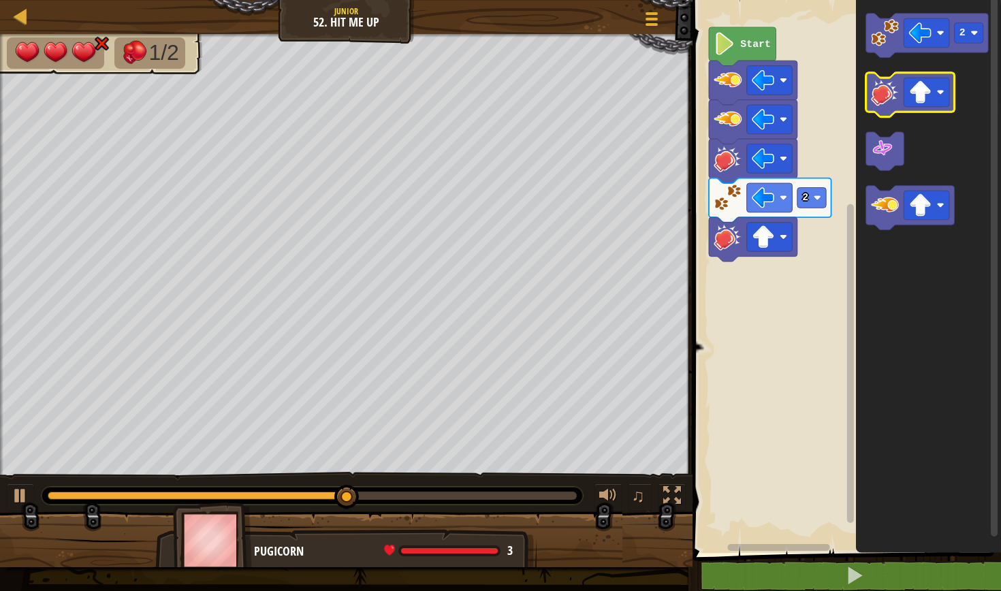
click at [890, 88] on image "Blockly Workspace" at bounding box center [885, 92] width 28 height 28
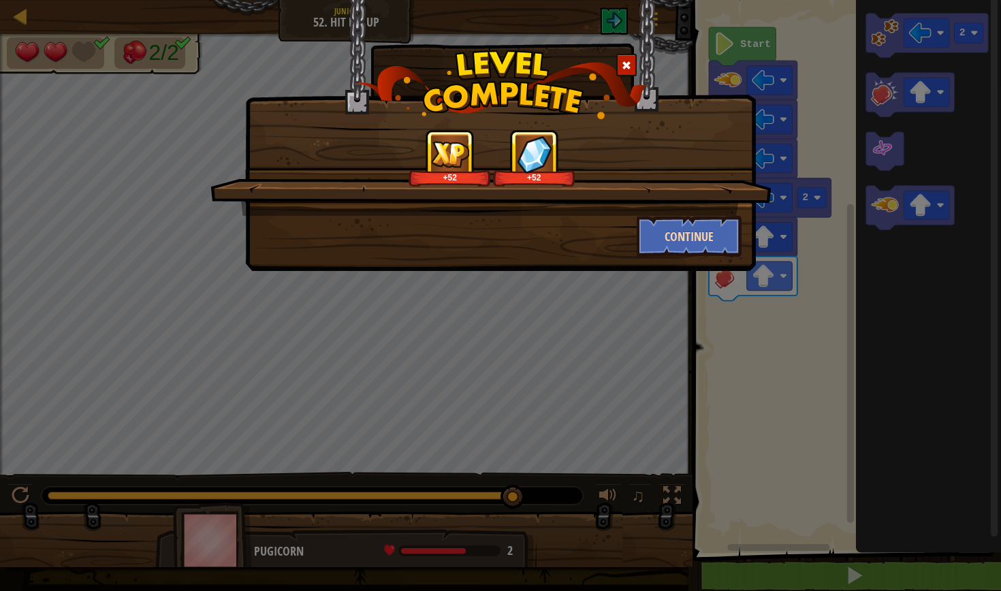
click at [726, 240] on button "Continue" at bounding box center [690, 236] width 106 height 41
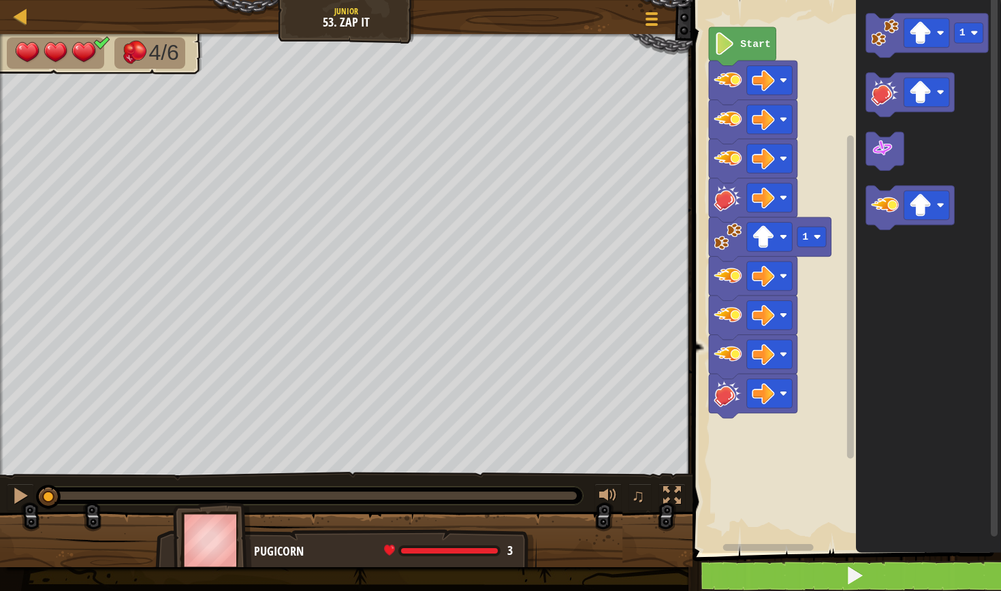
click at [868, 563] on button at bounding box center [855, 575] width 313 height 31
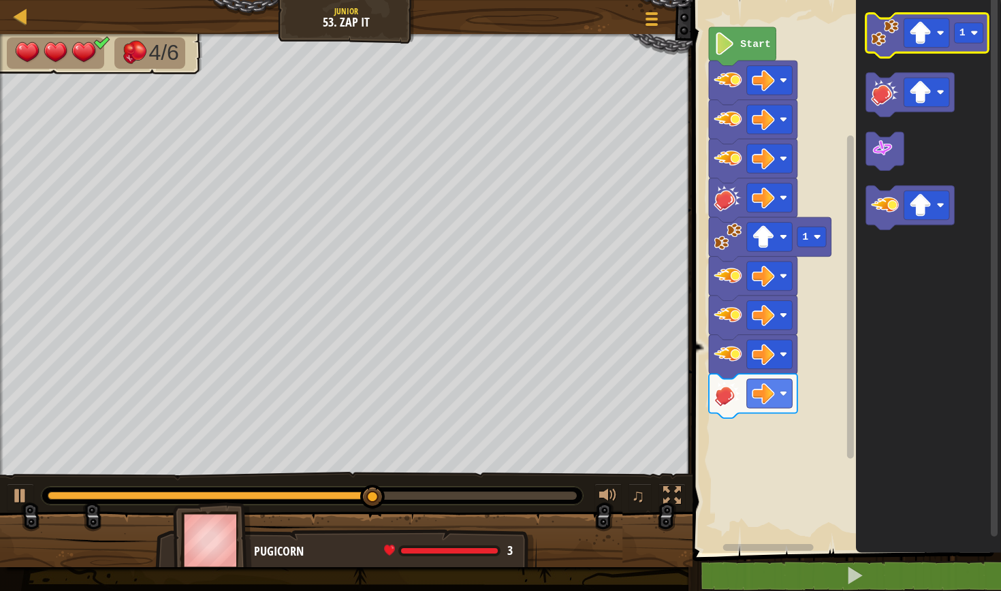
click at [876, 35] on image "Blockly Workspace" at bounding box center [885, 33] width 28 height 28
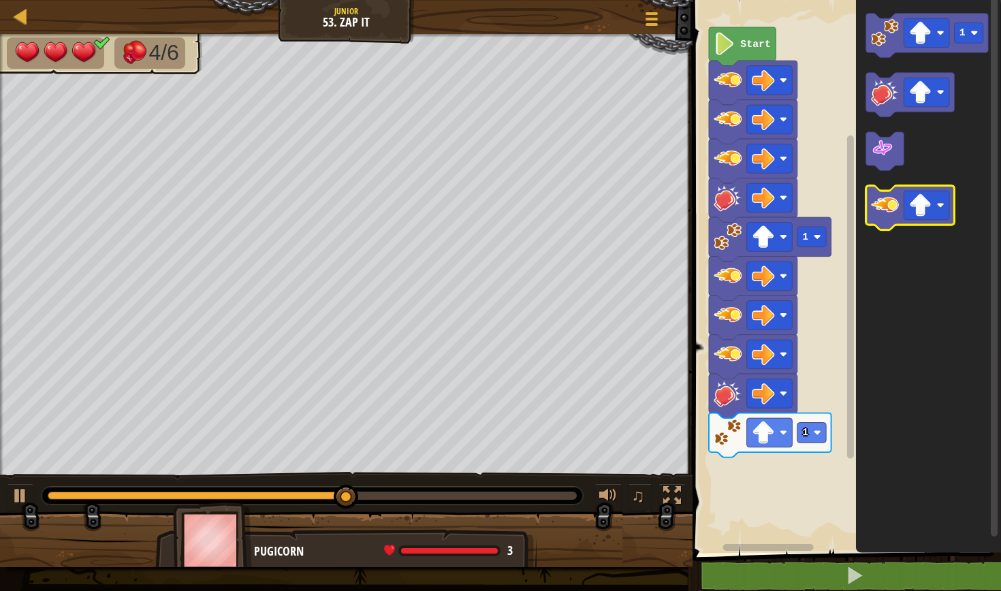
click at [902, 195] on icon "Blockly Workspace" at bounding box center [910, 208] width 89 height 44
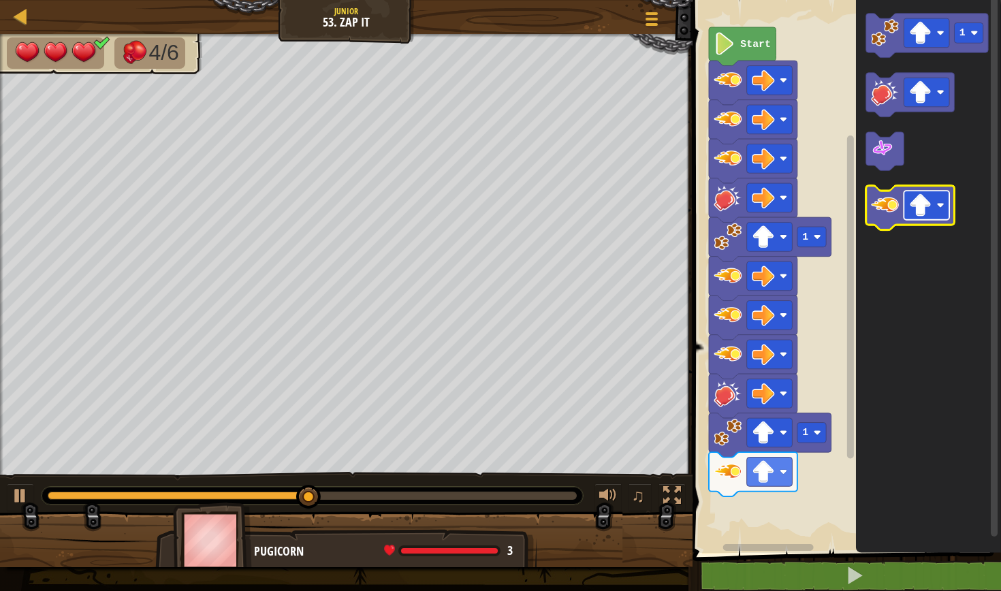
click at [924, 212] on image "Blockly Workspace" at bounding box center [920, 205] width 22 height 22
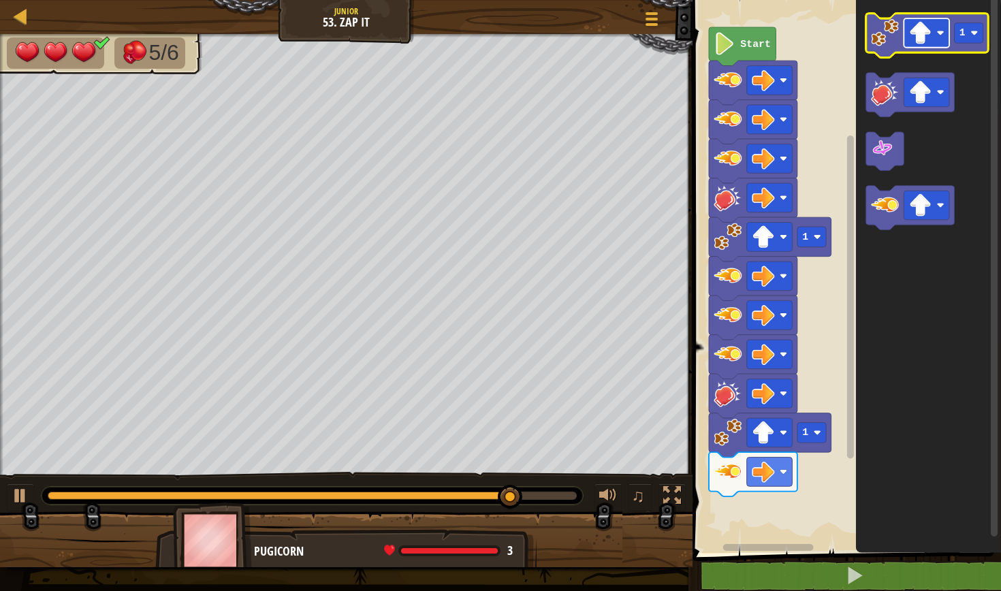
click at [917, 29] on image "Blockly Workspace" at bounding box center [920, 33] width 22 height 22
click at [883, 41] on image "Blockly Workspace" at bounding box center [885, 33] width 28 height 28
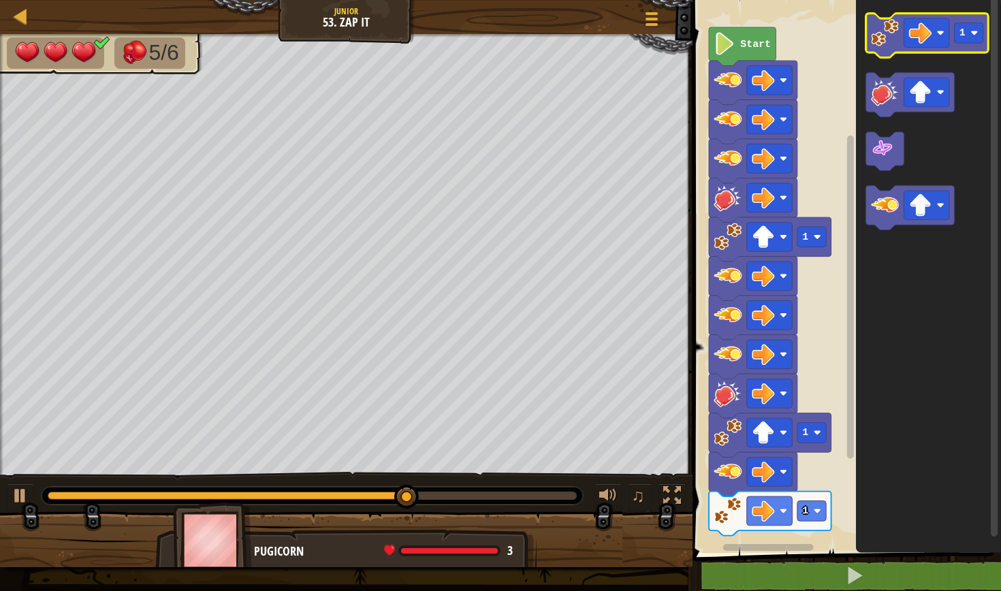
click at [895, 37] on image "Blockly Workspace" at bounding box center [885, 33] width 28 height 28
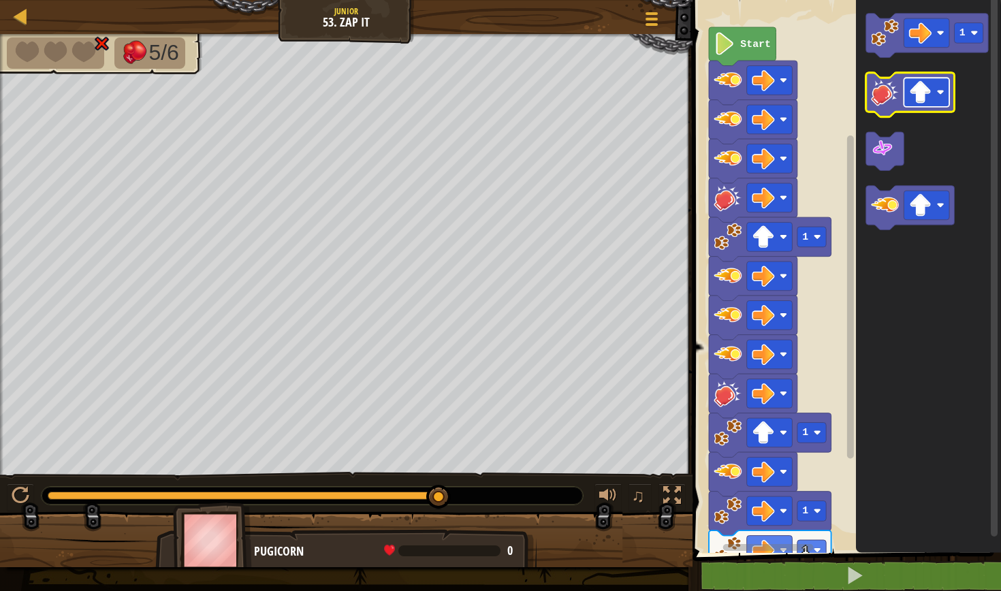
click at [921, 84] on image "Blockly Workspace" at bounding box center [920, 92] width 22 height 22
click at [882, 102] on image "Blockly Workspace" at bounding box center [885, 92] width 28 height 28
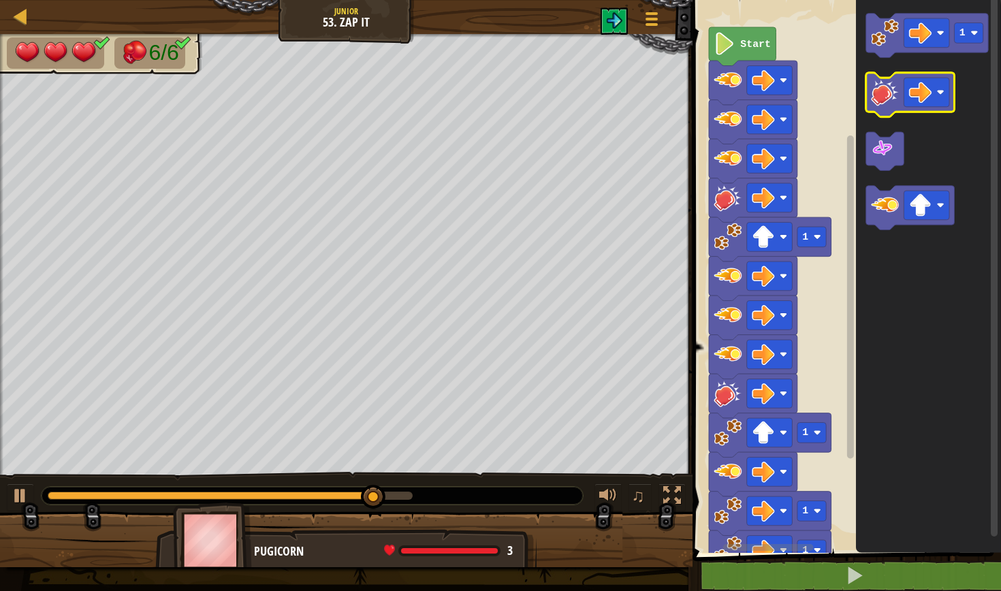
click at [882, 102] on image "Blockly Workspace" at bounding box center [885, 92] width 28 height 28
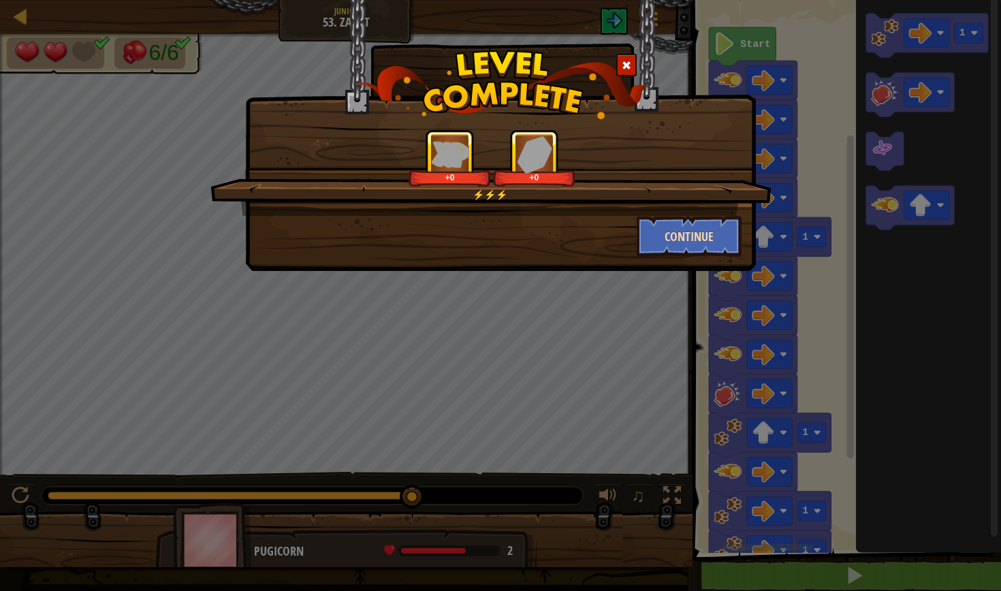
click at [733, 240] on button "Continue" at bounding box center [690, 236] width 106 height 41
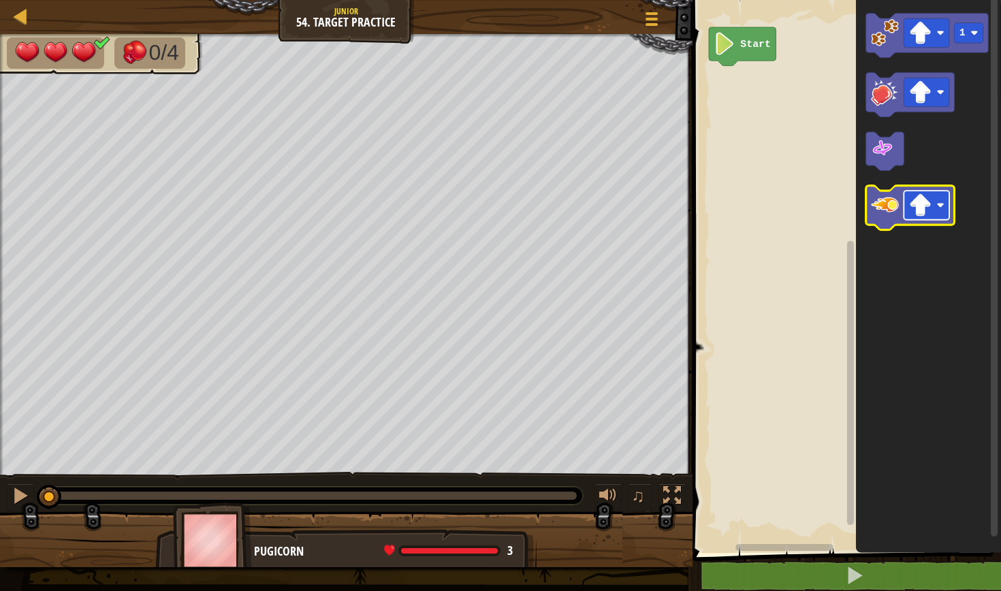
click at [913, 203] on image "Blockly Workspace" at bounding box center [920, 205] width 22 height 22
click at [945, 344] on icon "Blockly Workspace" at bounding box center [928, 273] width 145 height 560
click at [884, 205] on image "Blockly Workspace" at bounding box center [885, 205] width 28 height 28
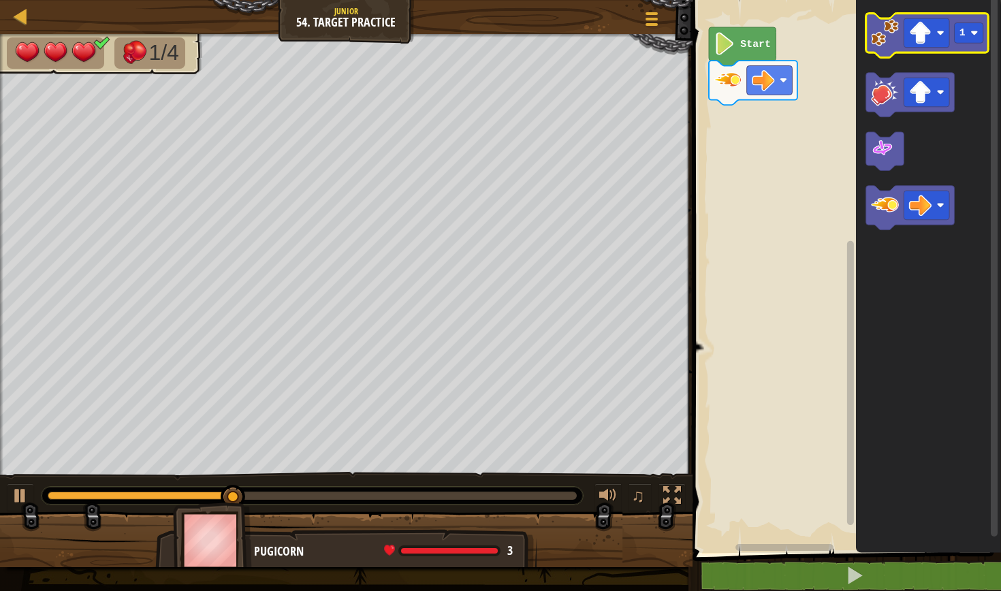
click at [883, 49] on icon "Blockly Workspace" at bounding box center [927, 36] width 123 height 44
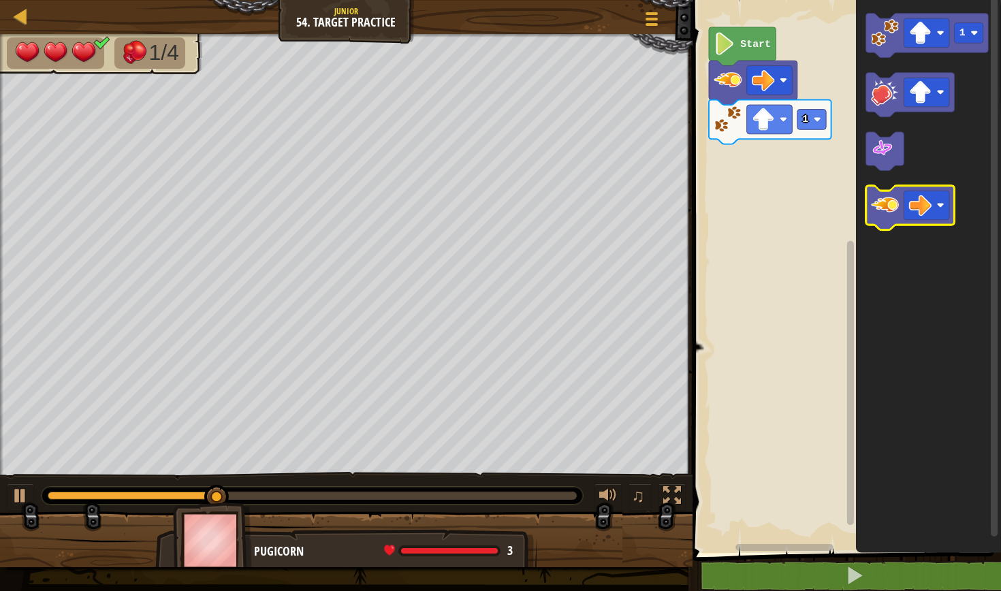
click at [899, 207] on icon "Blockly Workspace" at bounding box center [910, 208] width 89 height 44
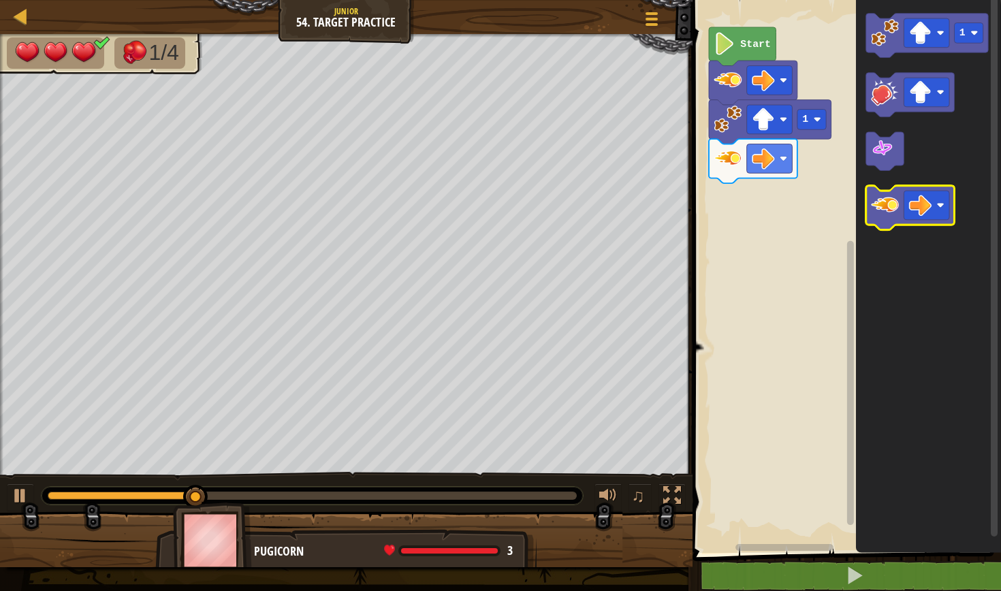
click at [899, 207] on icon "Blockly Workspace" at bounding box center [910, 208] width 89 height 44
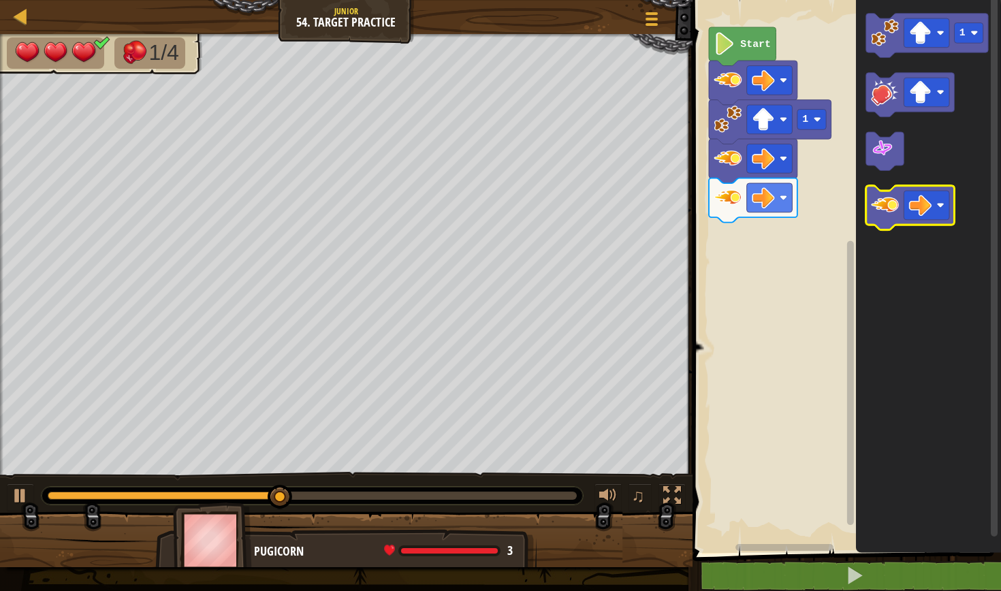
click at [899, 207] on icon "Blockly Workspace" at bounding box center [910, 208] width 89 height 44
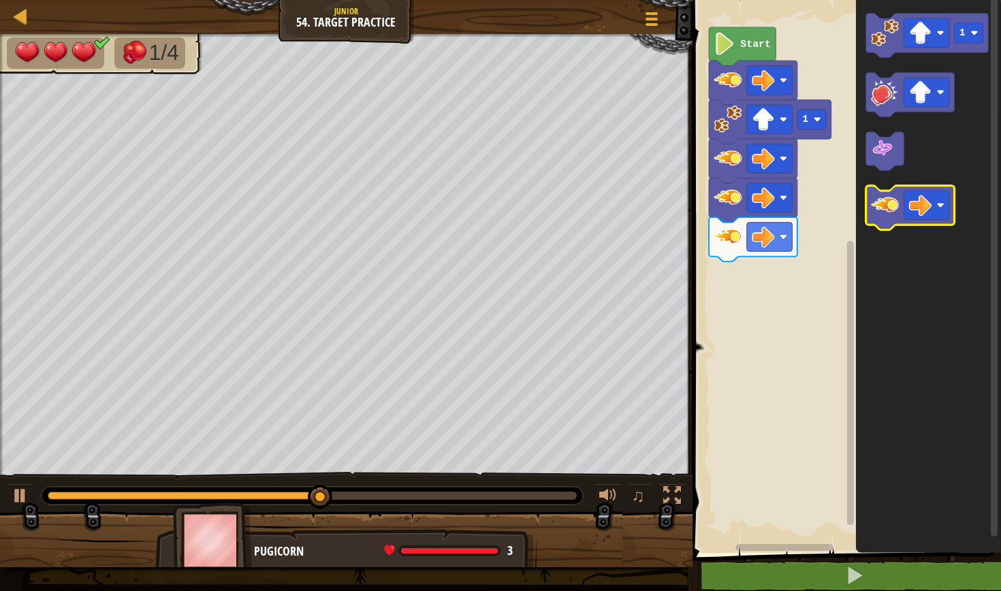
click at [899, 207] on icon "Blockly Workspace" at bounding box center [910, 208] width 89 height 44
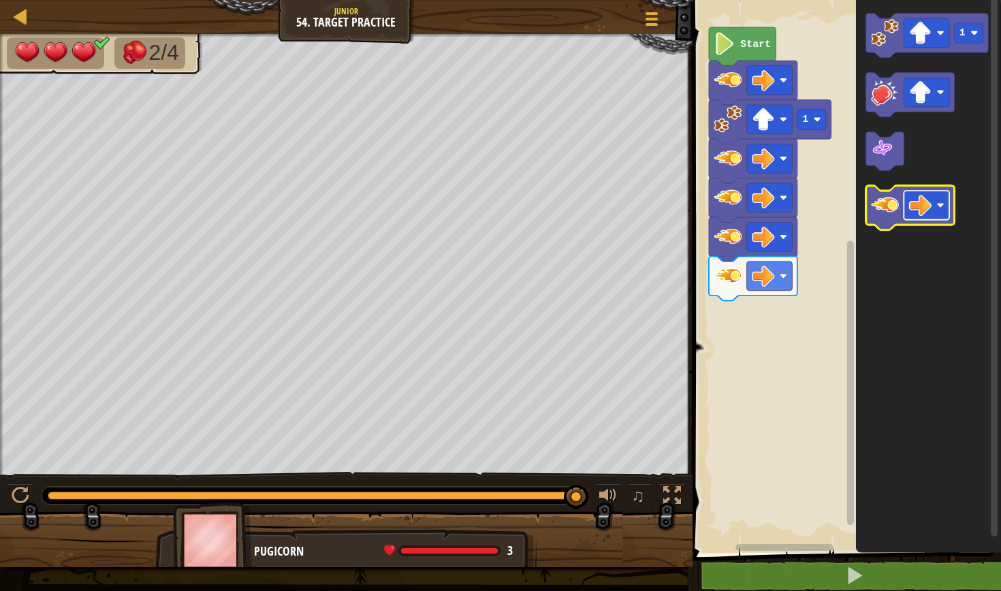
click at [942, 208] on image "Blockly Workspace" at bounding box center [939, 205] width 7 height 7
click at [880, 212] on image "Blockly Workspace" at bounding box center [885, 205] width 28 height 28
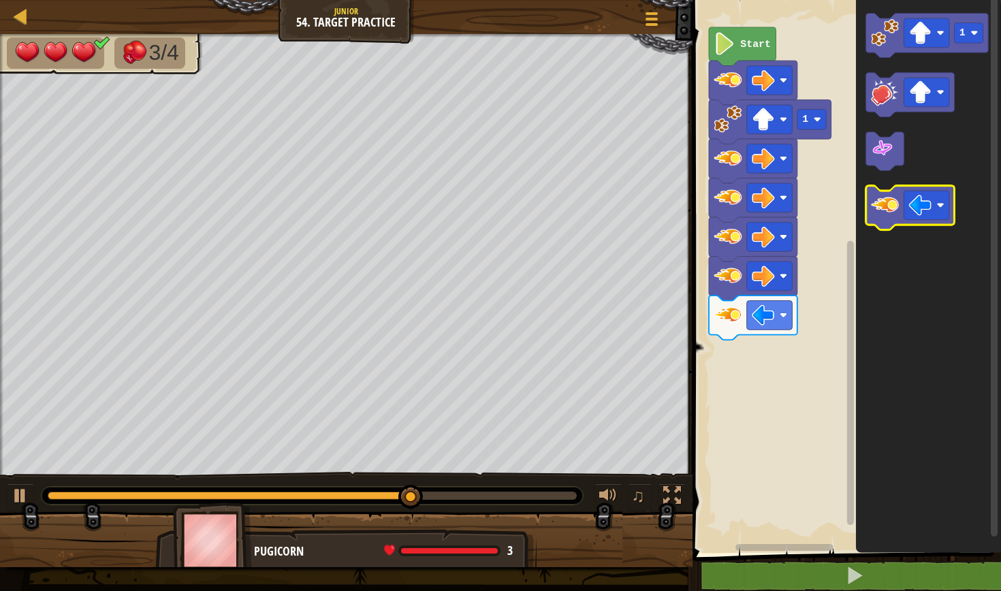
click at [880, 212] on image "Blockly Workspace" at bounding box center [885, 205] width 28 height 28
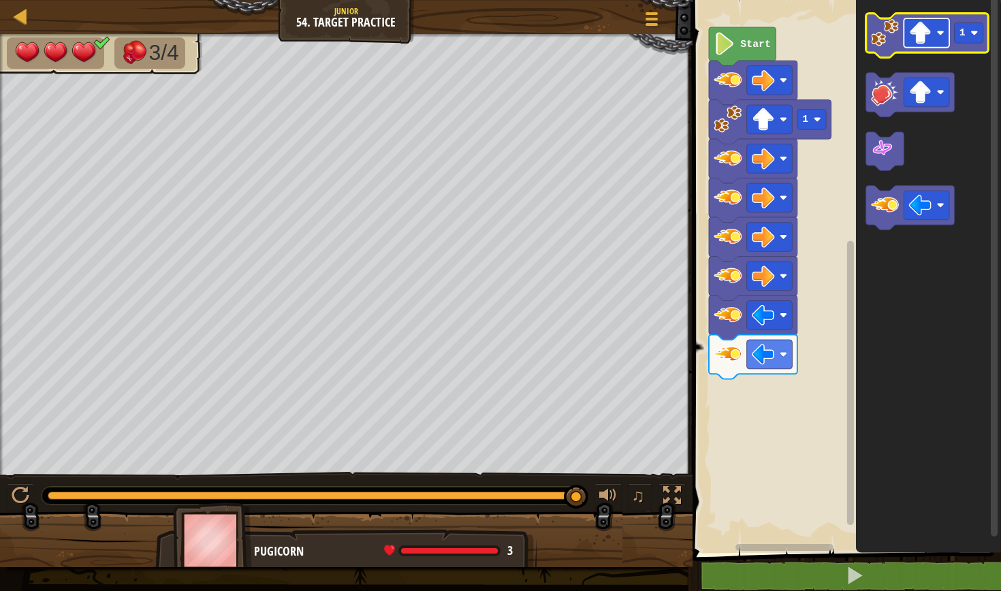
click at [938, 33] on image "Blockly Workspace" at bounding box center [939, 32] width 7 height 7
click at [896, 49] on icon "Blockly Workspace" at bounding box center [927, 36] width 123 height 44
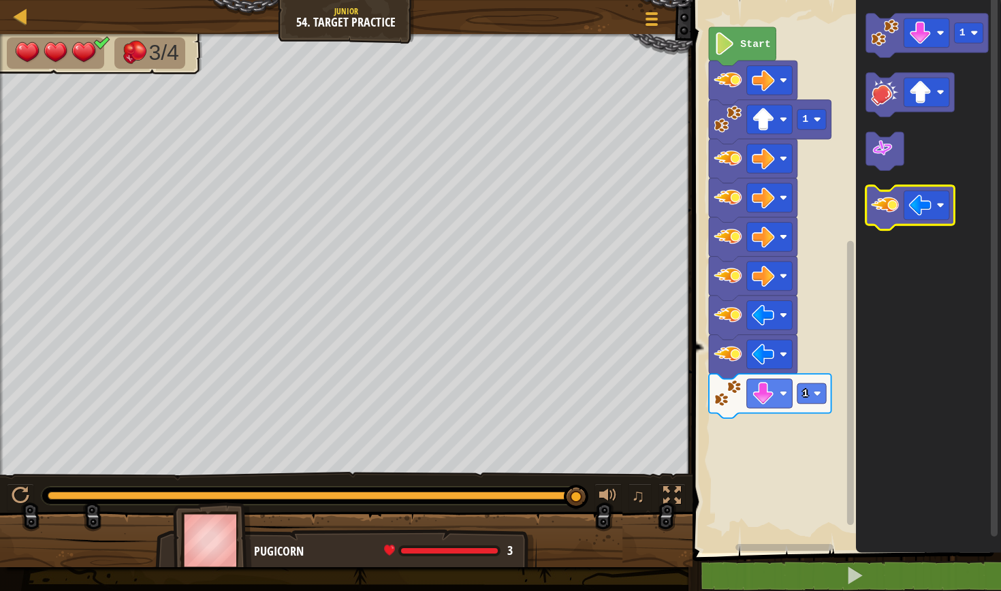
click at [889, 212] on image "Blockly Workspace" at bounding box center [885, 205] width 28 height 28
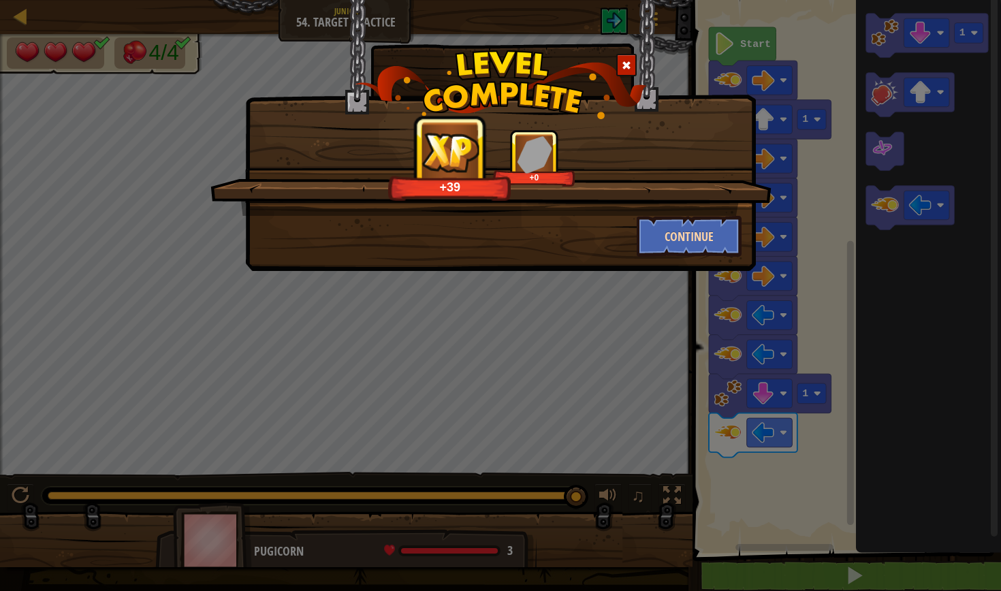
click at [719, 238] on button "Continue" at bounding box center [690, 236] width 106 height 41
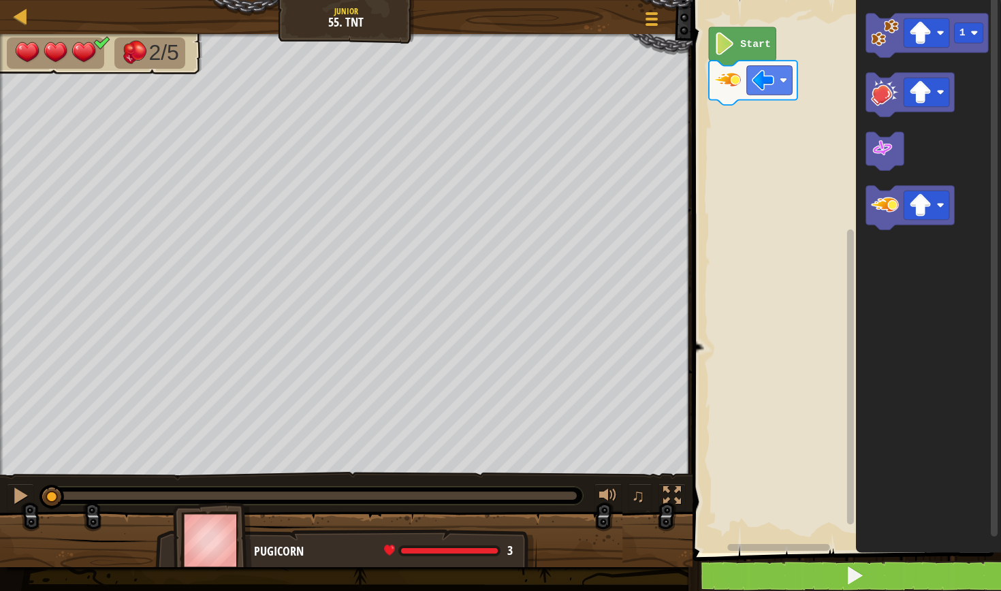
click at [806, 577] on button at bounding box center [855, 575] width 313 height 31
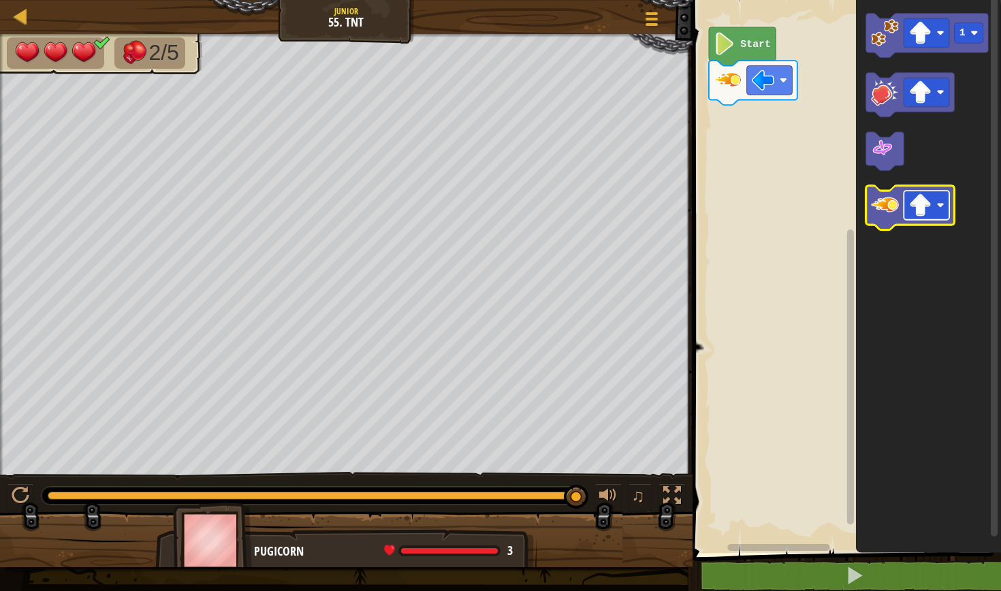
click at [938, 199] on rect "Blockly Workspace" at bounding box center [927, 205] width 46 height 29
click at [882, 217] on image "Blockly Workspace" at bounding box center [885, 205] width 28 height 28
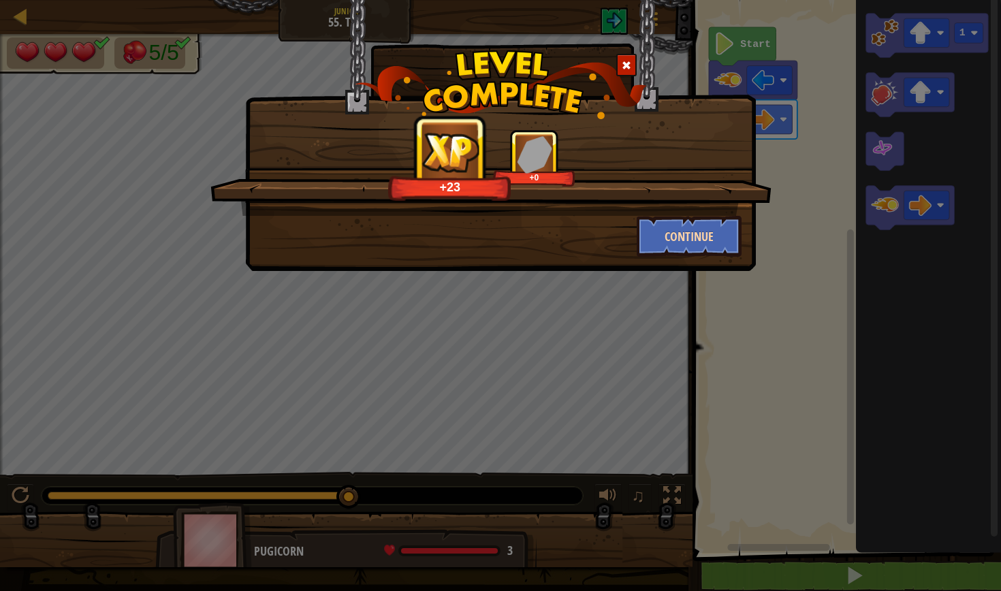
click at [723, 225] on button "Continue" at bounding box center [690, 236] width 106 height 41
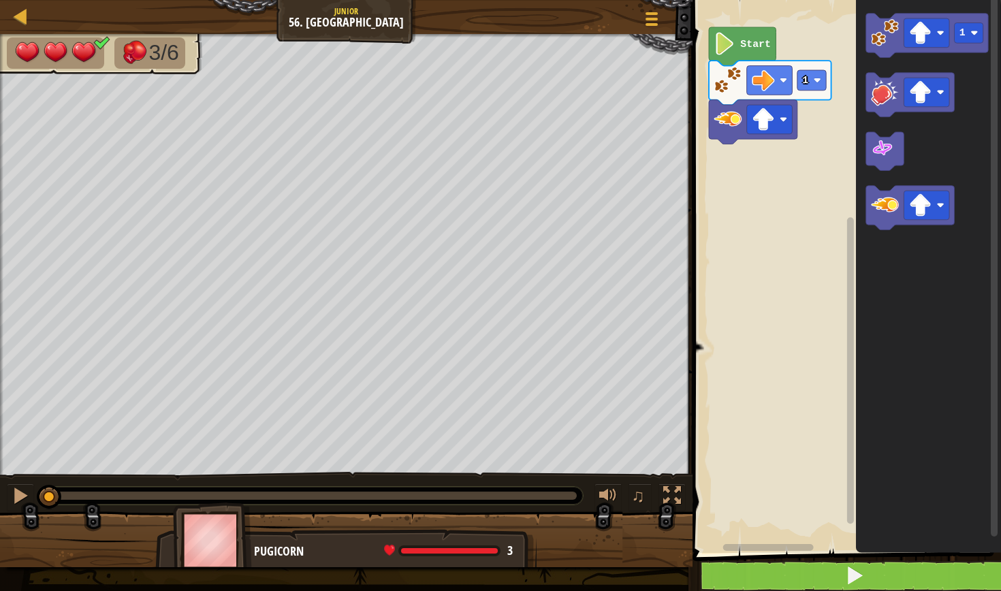
click at [776, 573] on button at bounding box center [855, 575] width 313 height 31
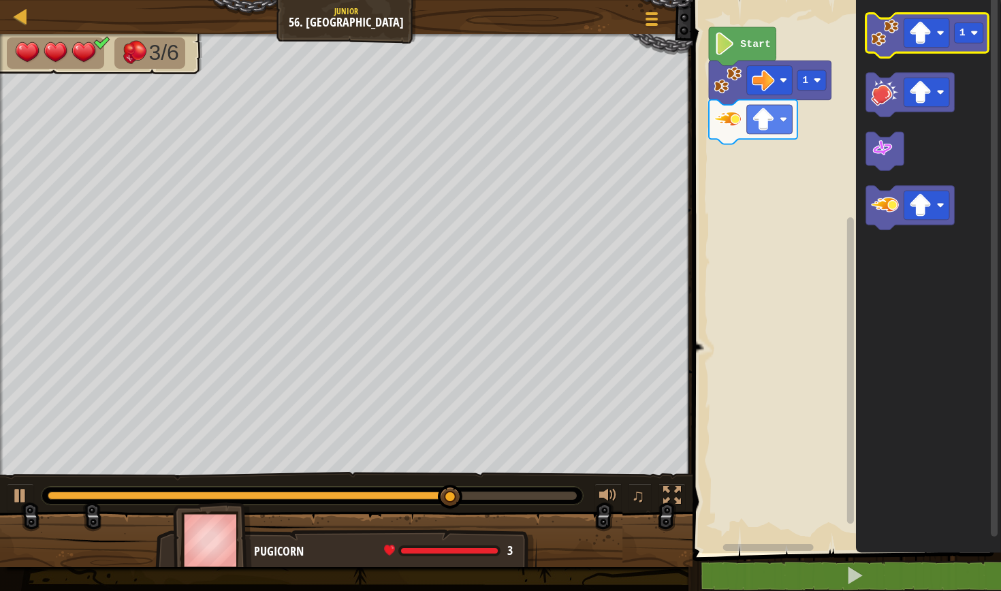
click at [891, 36] on image "Blockly Workspace" at bounding box center [885, 33] width 28 height 28
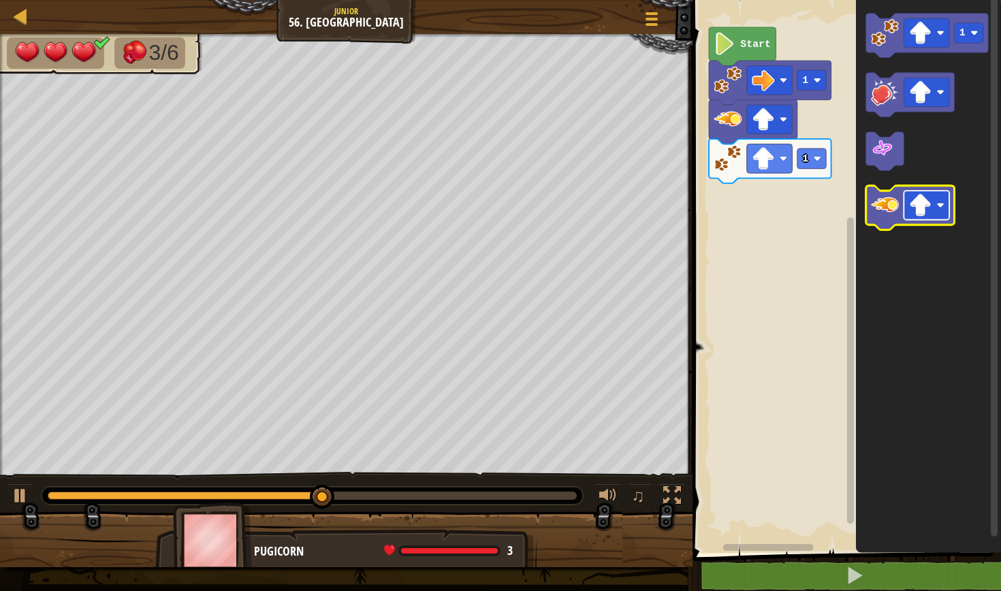
click at [926, 198] on image "Blockly Workspace" at bounding box center [920, 205] width 22 height 22
click at [888, 223] on icon "Blockly Workspace" at bounding box center [910, 208] width 89 height 44
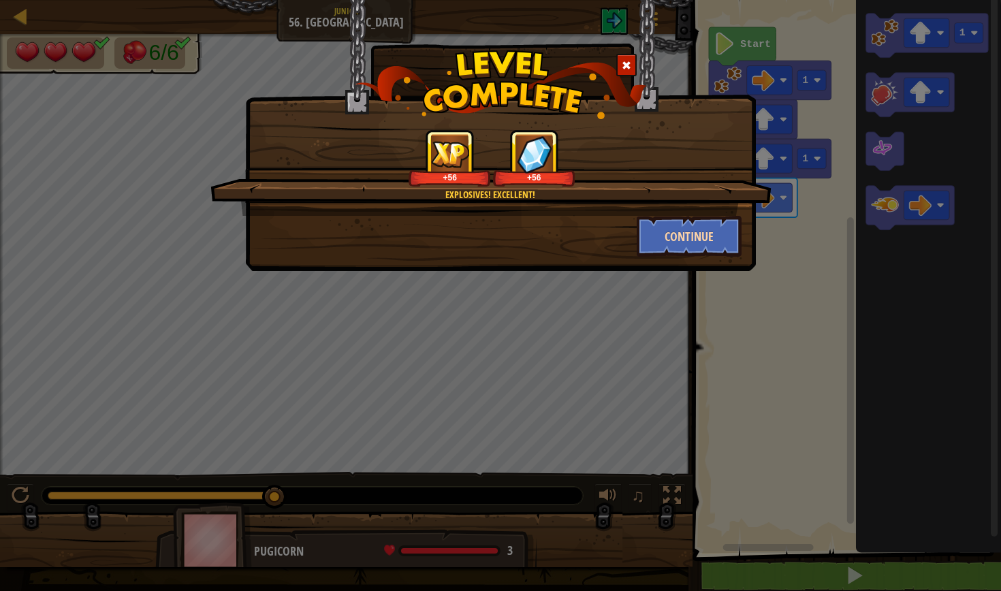
click at [670, 220] on button "Continue" at bounding box center [690, 236] width 106 height 41
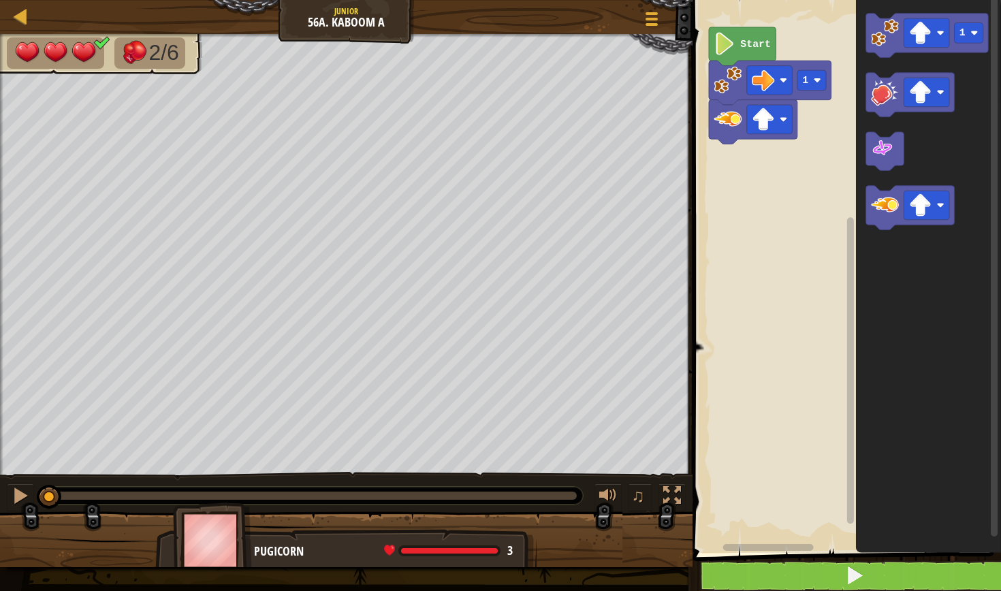
click at [744, 579] on button at bounding box center [855, 575] width 313 height 31
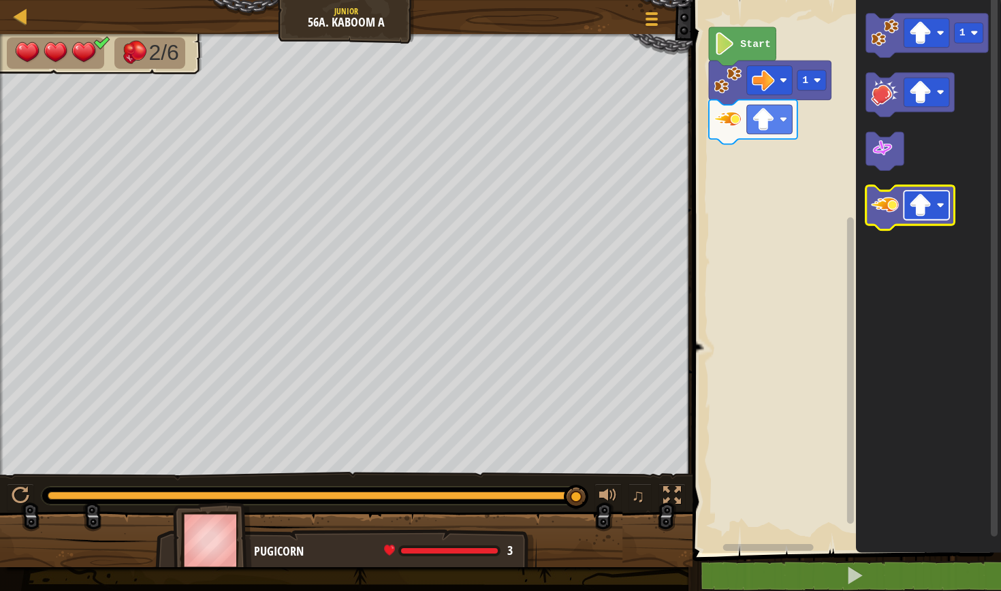
click at [923, 212] on image "Blockly Workspace" at bounding box center [920, 205] width 22 height 22
click at [887, 217] on image "Blockly Workspace" at bounding box center [885, 205] width 28 height 28
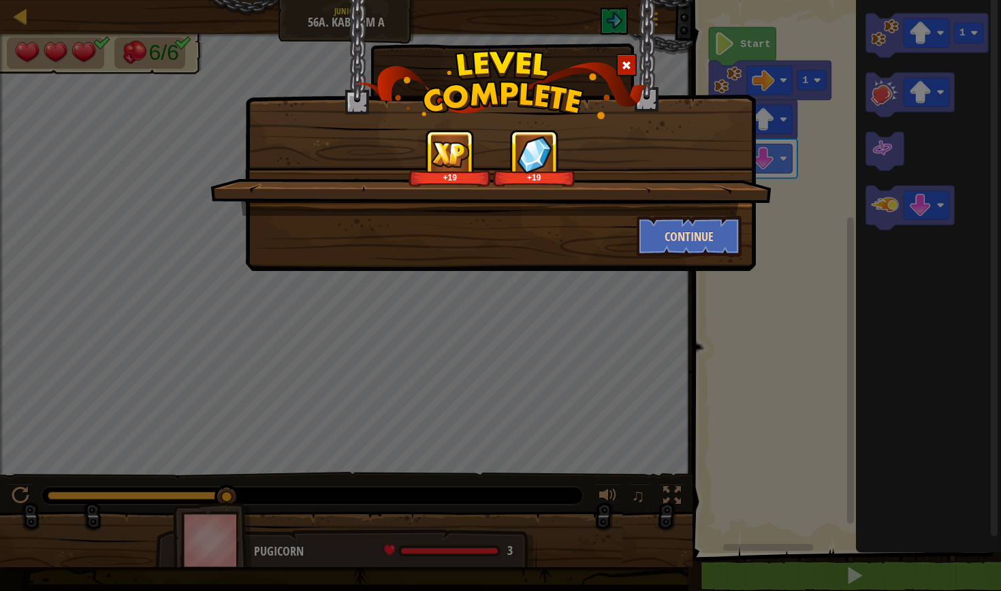
click at [696, 233] on button "Continue" at bounding box center [690, 236] width 106 height 41
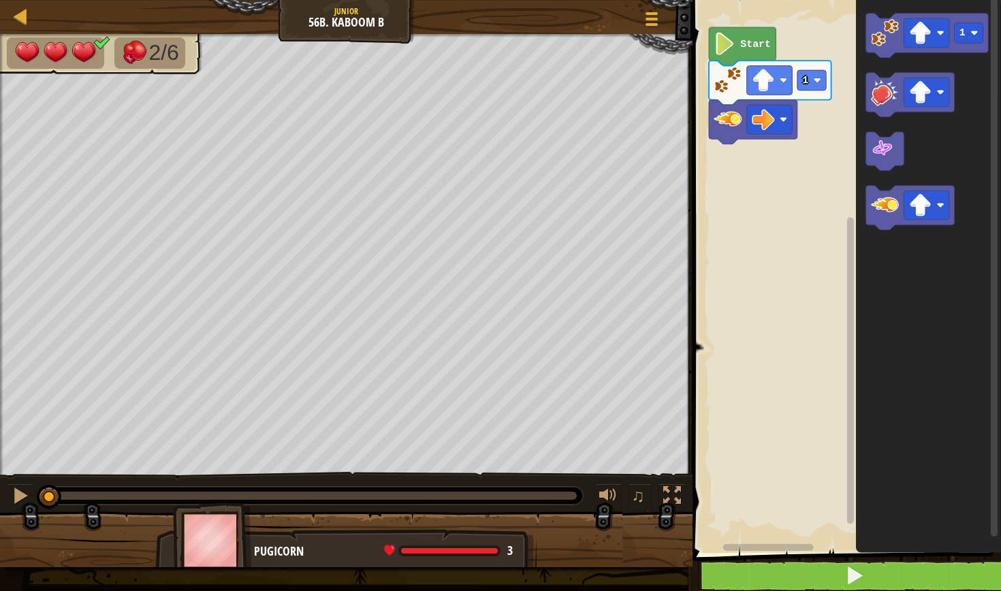
click at [782, 562] on button at bounding box center [855, 575] width 313 height 31
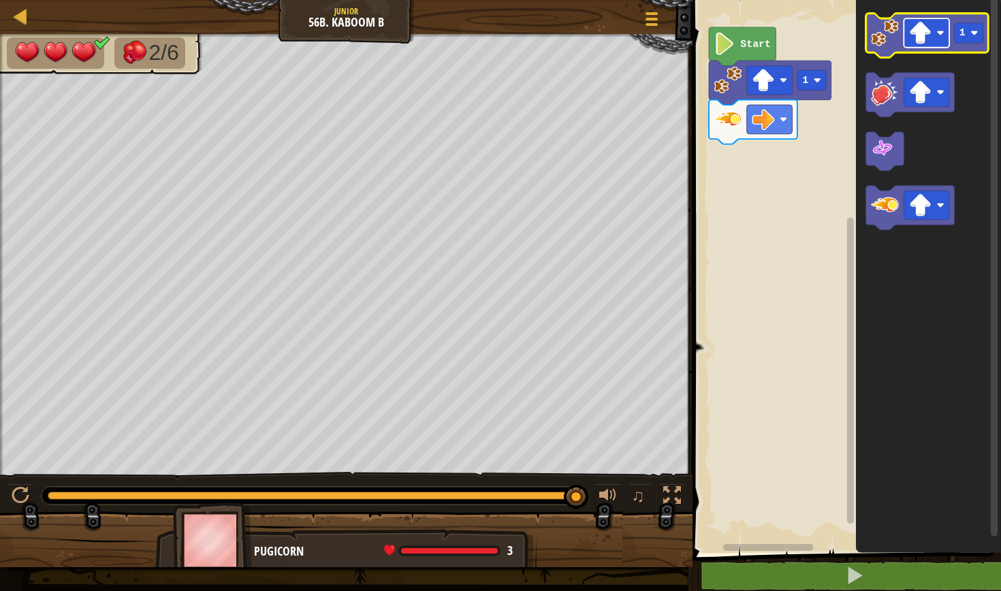
click at [927, 39] on image "Blockly Workspace" at bounding box center [920, 33] width 22 height 22
click at [878, 31] on image "Blockly Workspace" at bounding box center [885, 33] width 28 height 28
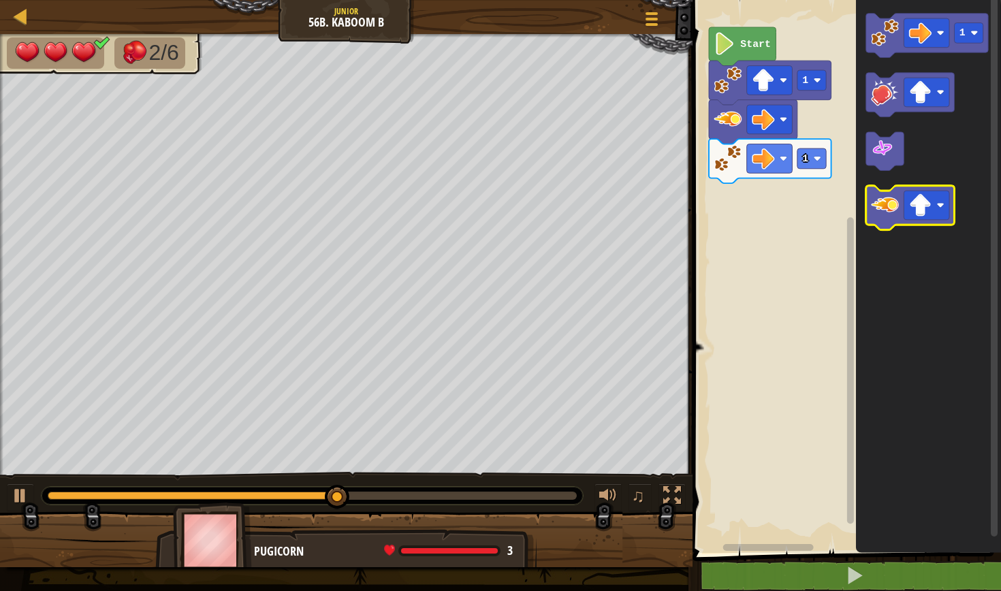
click at [893, 210] on image "Blockly Workspace" at bounding box center [885, 205] width 28 height 28
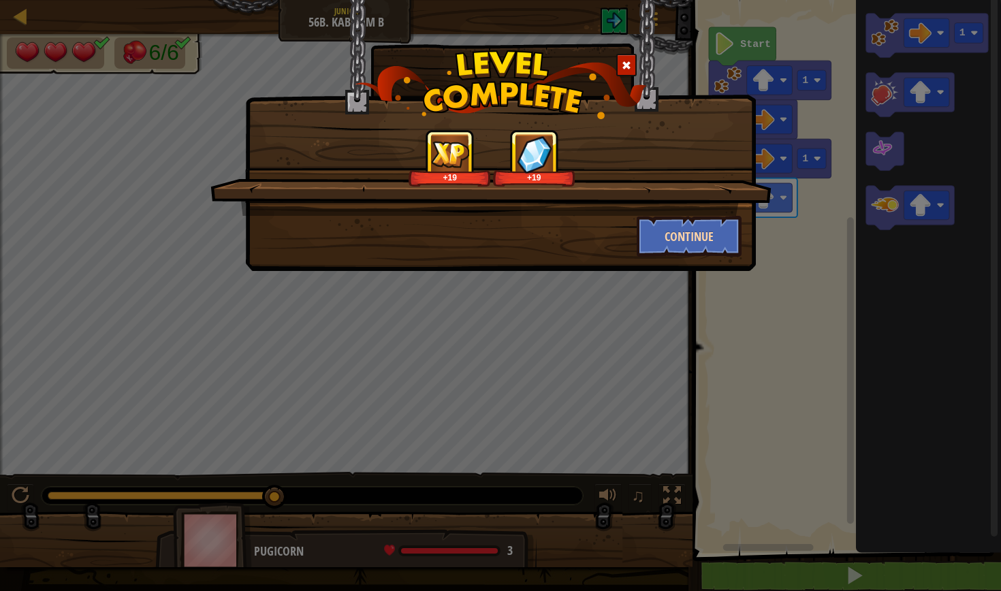
click at [723, 238] on button "Continue" at bounding box center [690, 236] width 106 height 41
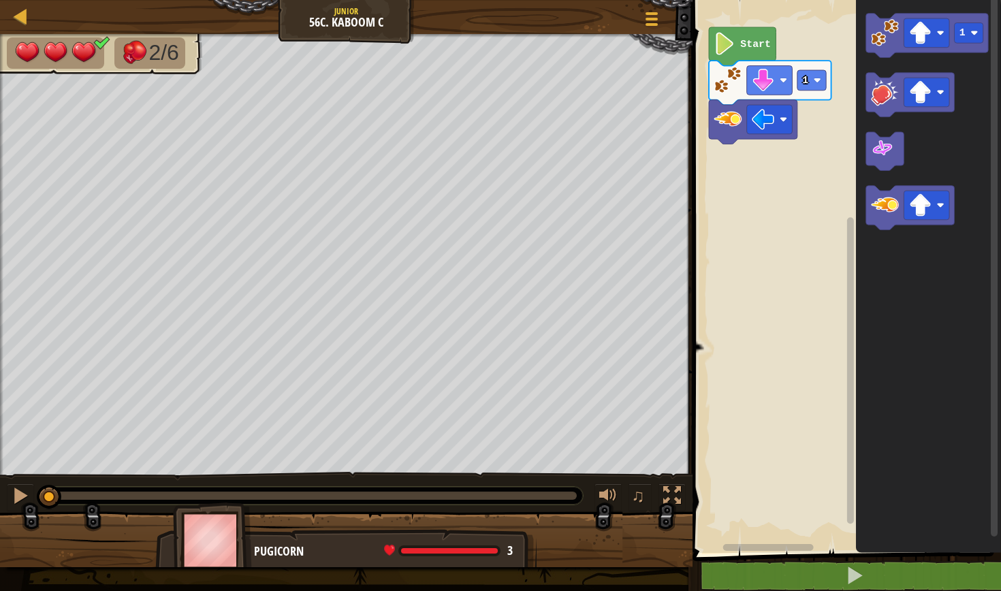
click at [723, 238] on rect "Blockly Workspace" at bounding box center [844, 273] width 313 height 560
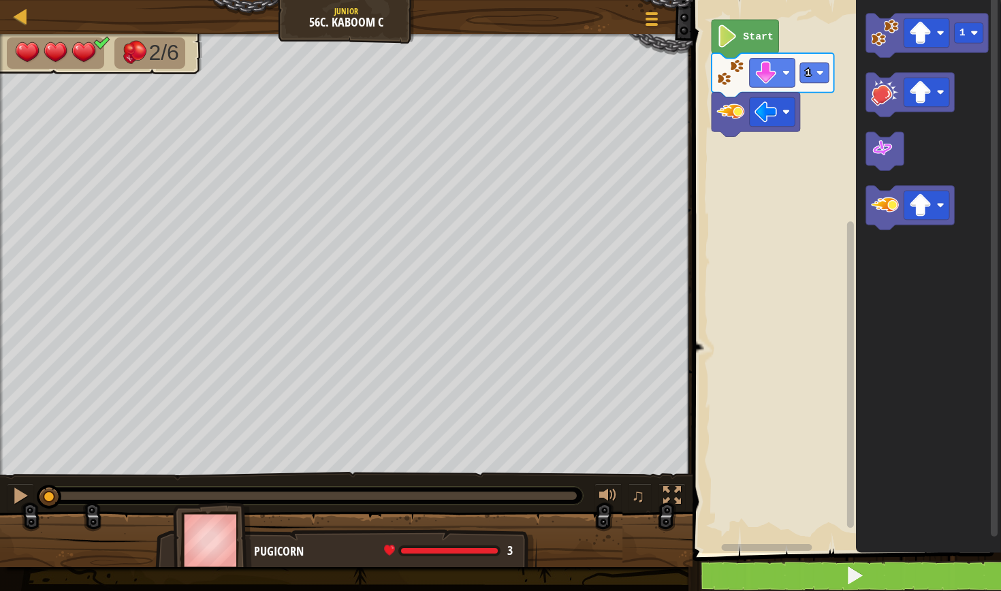
click at [876, 586] on button at bounding box center [855, 575] width 313 height 31
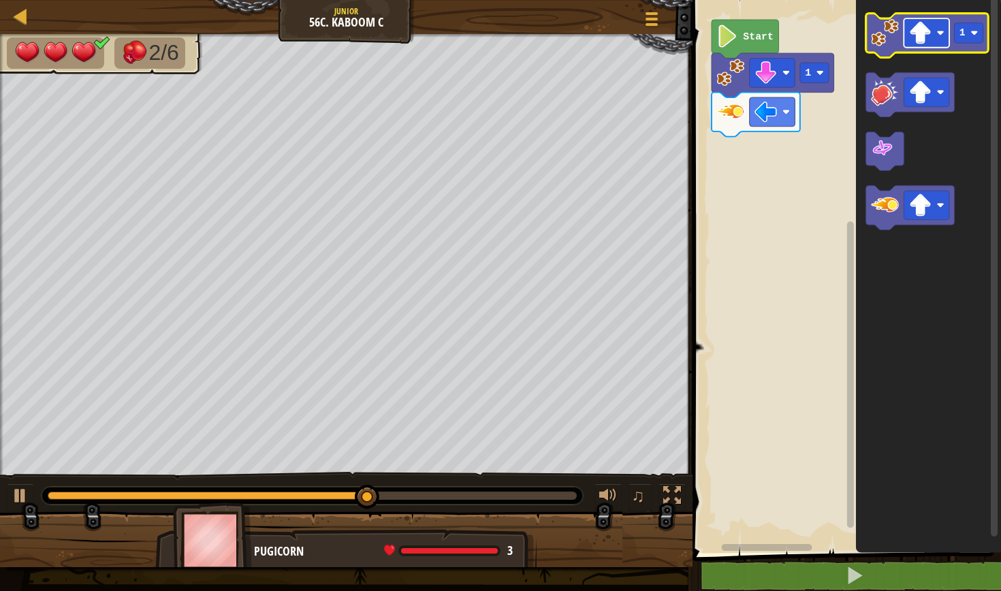
click at [924, 45] on rect "Blockly Workspace" at bounding box center [927, 32] width 46 height 29
click at [887, 32] on image "Blockly Workspace" at bounding box center [885, 33] width 28 height 28
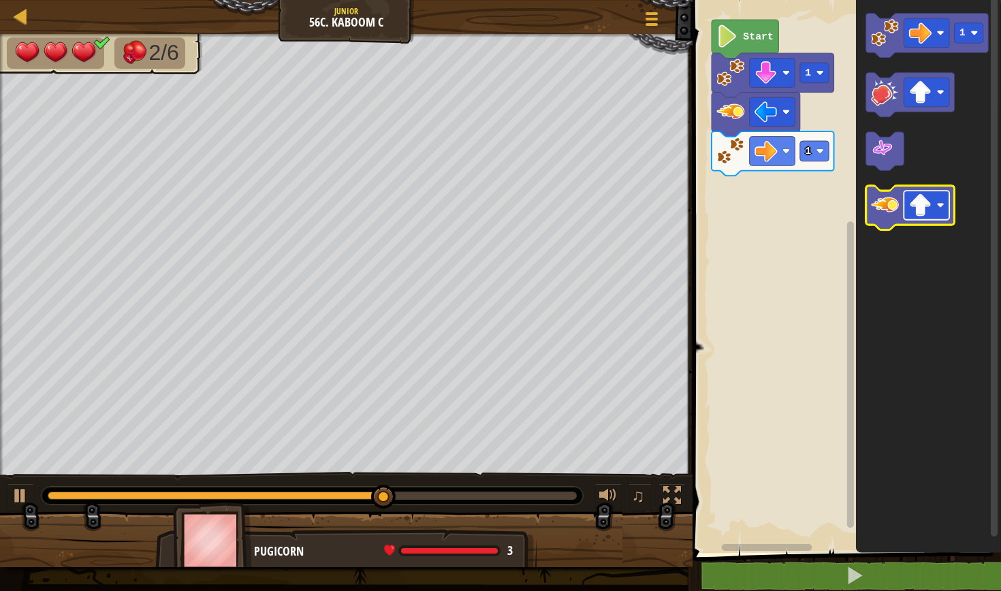
click at [916, 206] on image "Blockly Workspace" at bounding box center [920, 205] width 22 height 22
click at [871, 208] on image "Blockly Workspace" at bounding box center [885, 205] width 28 height 28
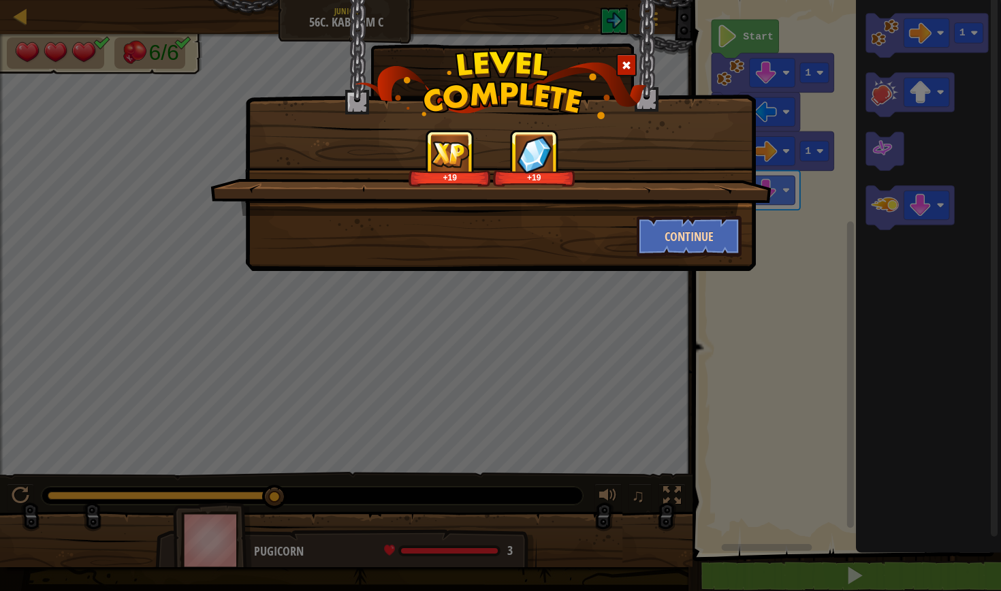
click at [683, 234] on button "Continue" at bounding box center [690, 236] width 106 height 41
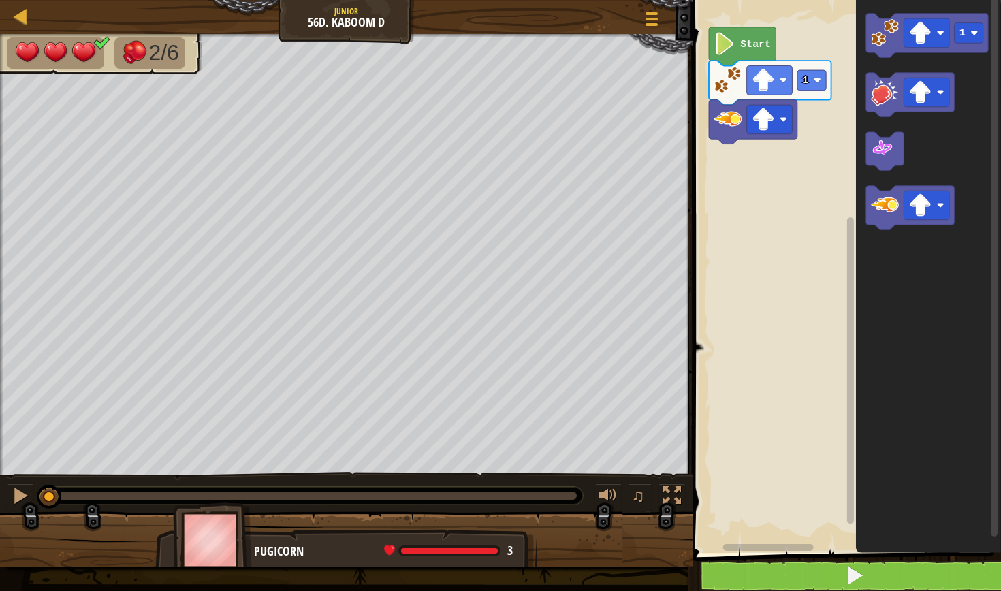
click at [780, 584] on button at bounding box center [855, 575] width 313 height 31
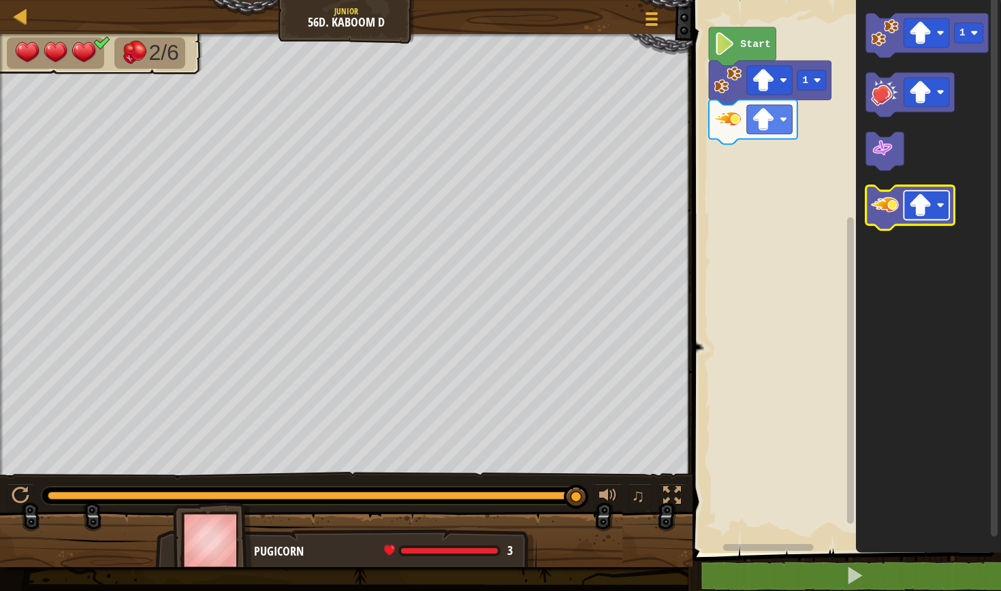
click at [934, 219] on rect "Blockly Workspace" at bounding box center [927, 205] width 46 height 29
click at [880, 212] on image "Blockly Workspace" at bounding box center [885, 205] width 28 height 28
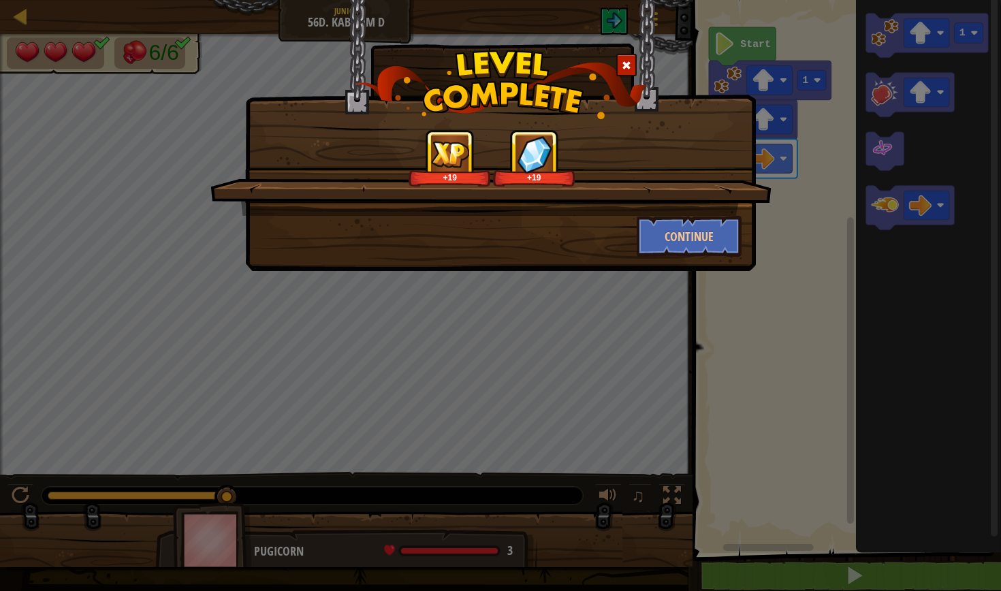
drag, startPoint x: 659, startPoint y: 221, endPoint x: 660, endPoint y: 213, distance: 7.6
click at [660, 213] on div "+19 +19 Continue" at bounding box center [500, 192] width 482 height 127
click at [654, 234] on button "Continue" at bounding box center [690, 236] width 106 height 41
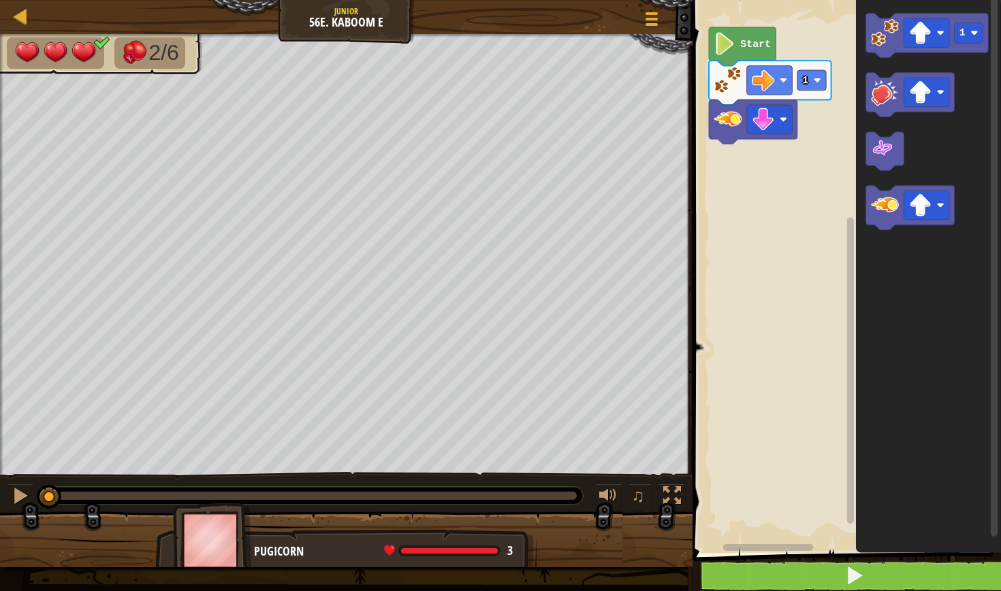
click at [745, 589] on button at bounding box center [855, 575] width 313 height 31
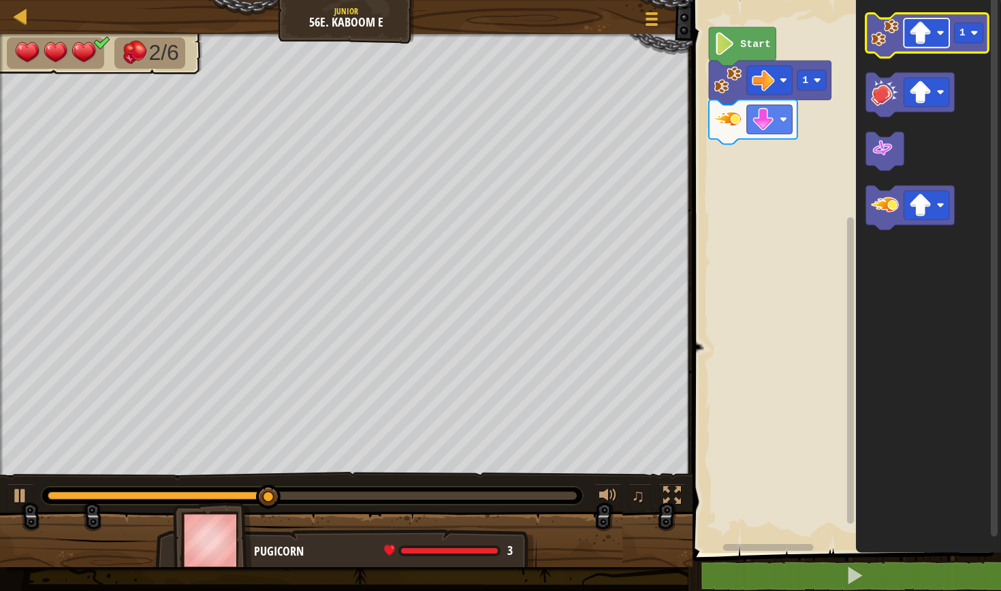
click at [934, 20] on rect "Blockly Workspace" at bounding box center [927, 32] width 46 height 29
click at [884, 39] on image "Blockly Workspace" at bounding box center [885, 33] width 28 height 28
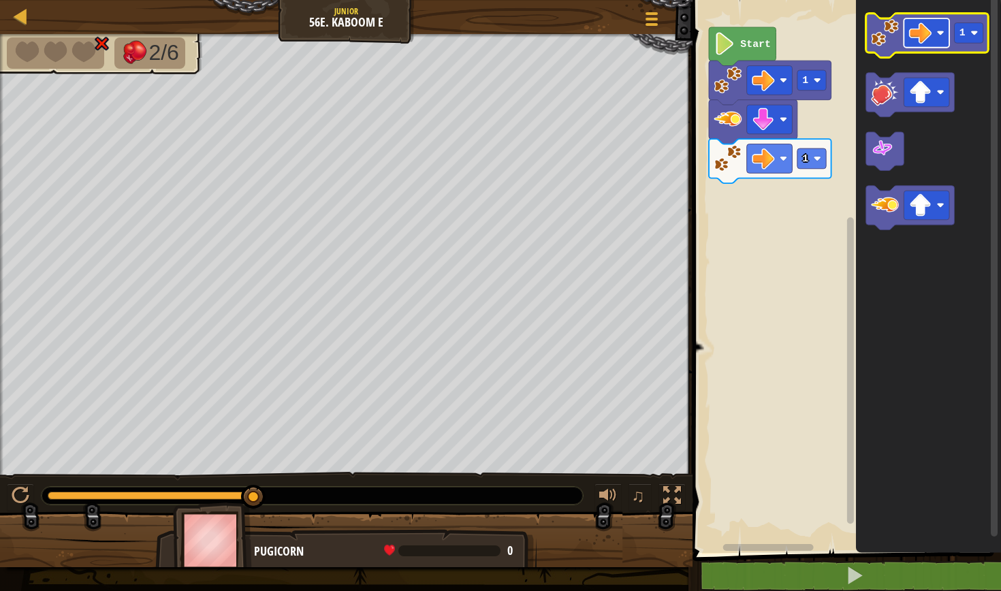
click at [930, 29] on image "Blockly Workspace" at bounding box center [920, 33] width 22 height 22
click at [885, 33] on image "Blockly Workspace" at bounding box center [885, 33] width 28 height 28
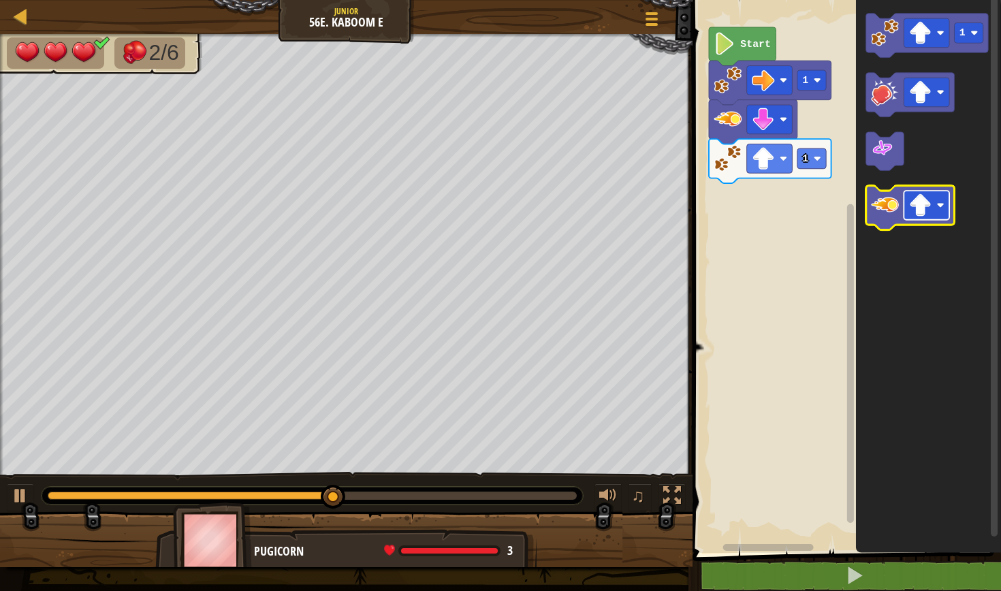
click at [932, 202] on rect "Blockly Workspace" at bounding box center [927, 205] width 46 height 29
click at [932, 204] on rect "Blockly Workspace" at bounding box center [927, 205] width 46 height 29
click at [894, 217] on image "Blockly Workspace" at bounding box center [885, 205] width 28 height 28
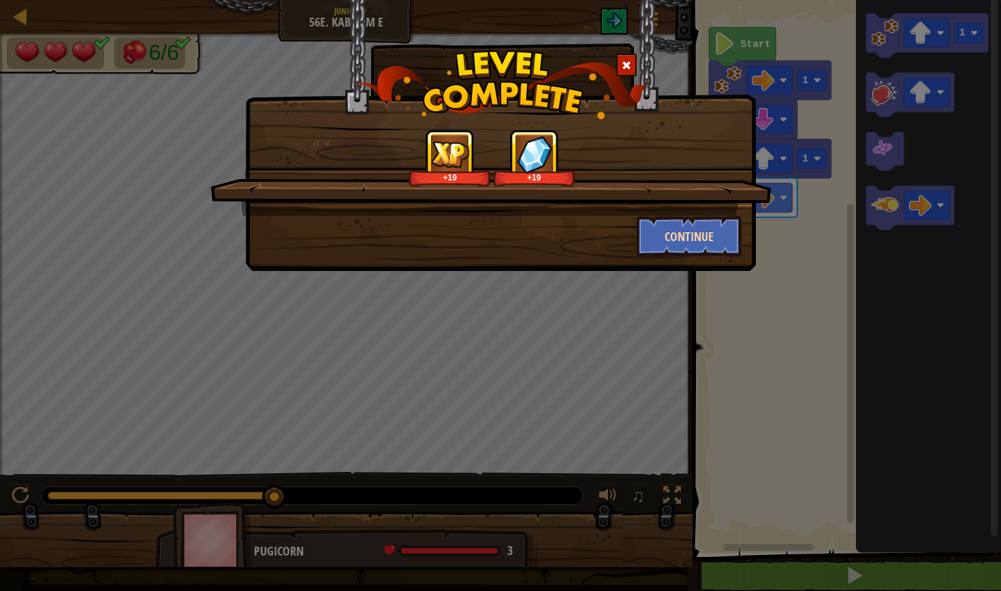
click at [695, 228] on button "Continue" at bounding box center [690, 236] width 106 height 41
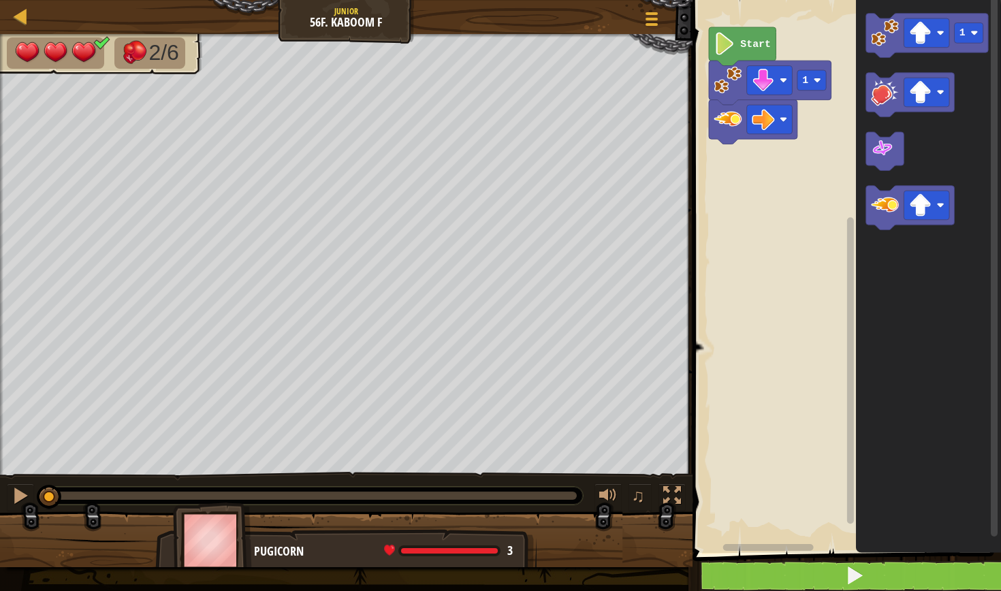
click at [751, 576] on button at bounding box center [855, 575] width 313 height 31
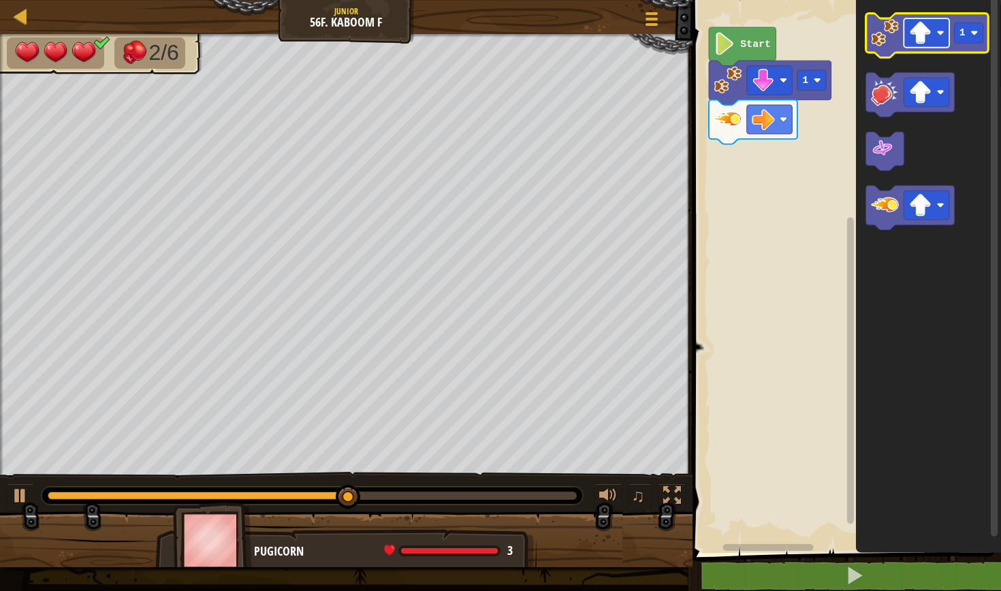
click at [912, 31] on image "Blockly Workspace" at bounding box center [920, 33] width 22 height 22
click at [875, 25] on image "Blockly Workspace" at bounding box center [885, 33] width 28 height 28
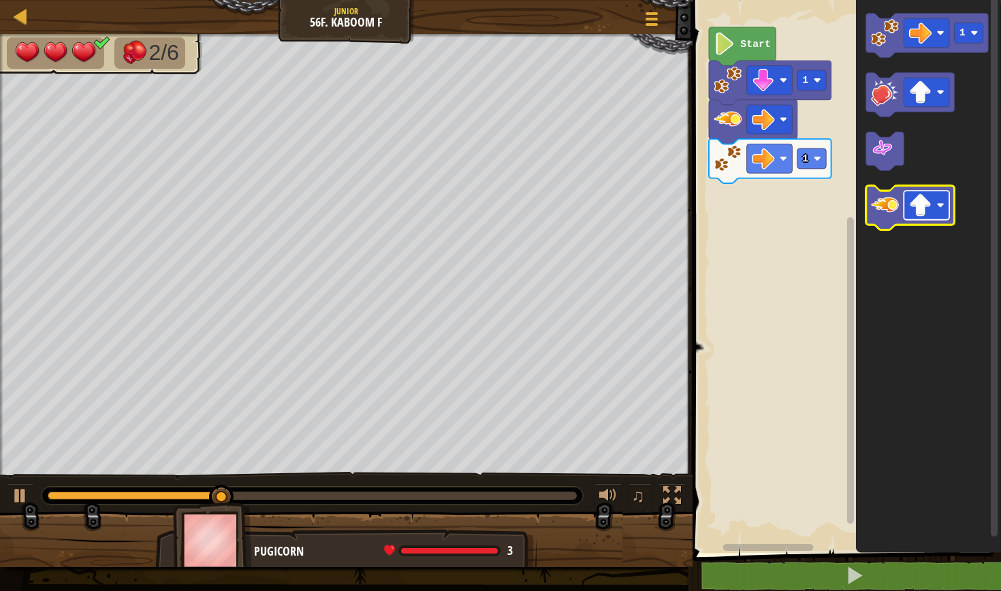
click at [912, 198] on image "Blockly Workspace" at bounding box center [920, 205] width 22 height 22
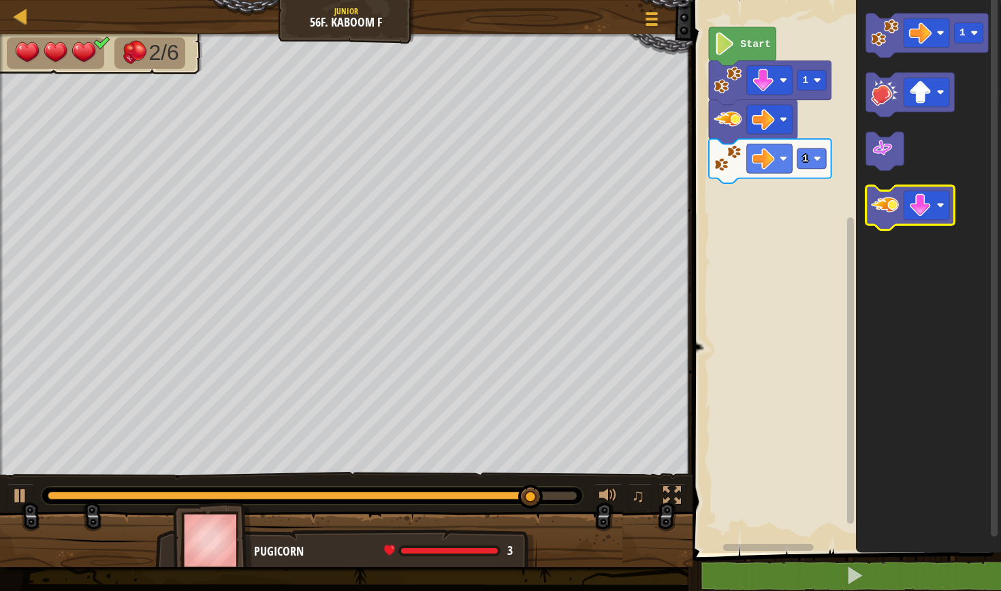
click at [902, 221] on icon "Blockly Workspace" at bounding box center [910, 208] width 89 height 44
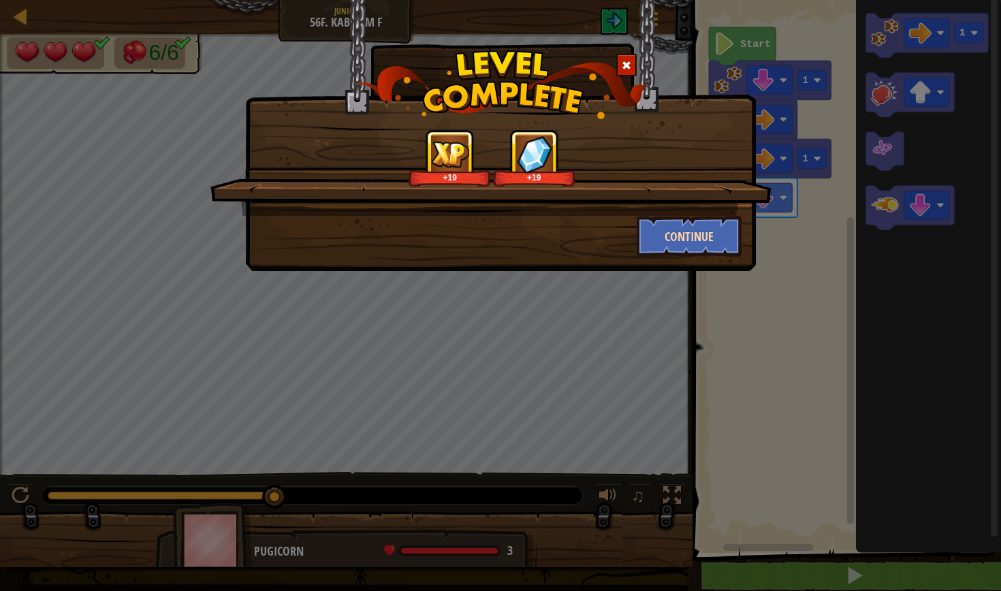
click at [722, 225] on button "Continue" at bounding box center [690, 236] width 106 height 41
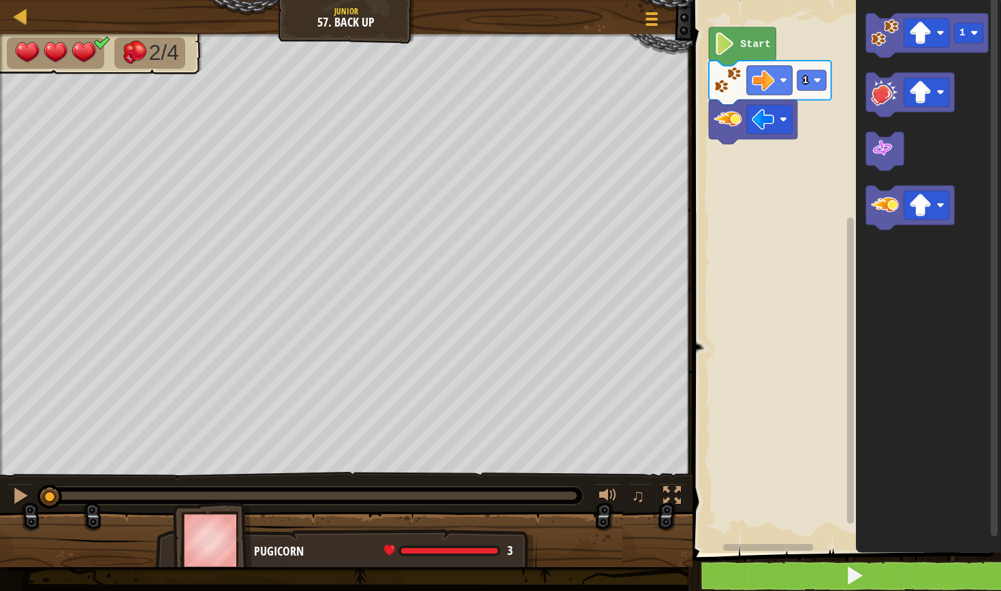
drag, startPoint x: 761, startPoint y: 588, endPoint x: 765, endPoint y: 572, distance: 16.4
click at [765, 572] on button at bounding box center [855, 575] width 313 height 31
click at [767, 572] on button at bounding box center [855, 575] width 313 height 31
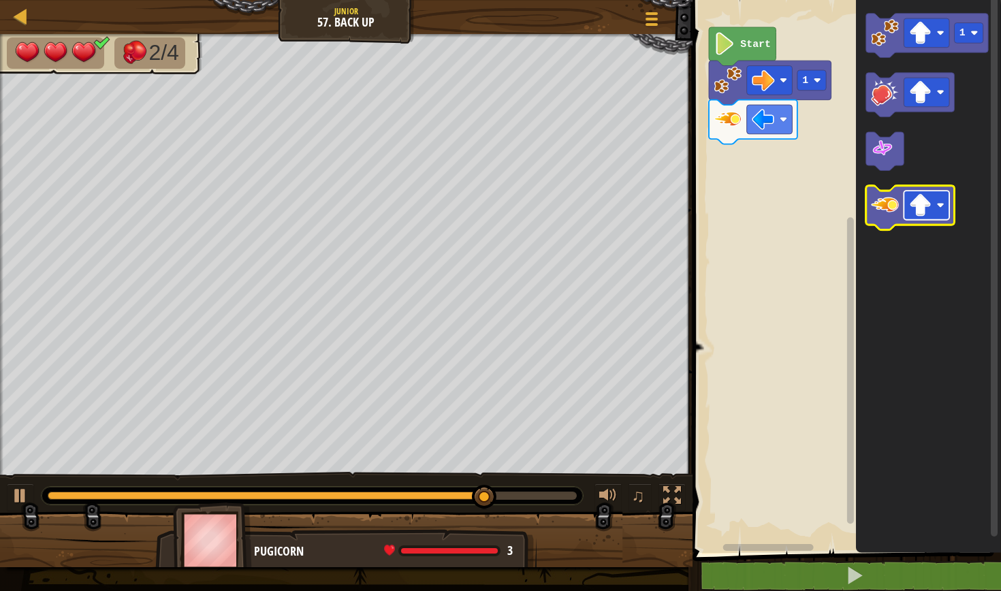
click at [927, 193] on rect "Blockly Workspace" at bounding box center [927, 205] width 46 height 29
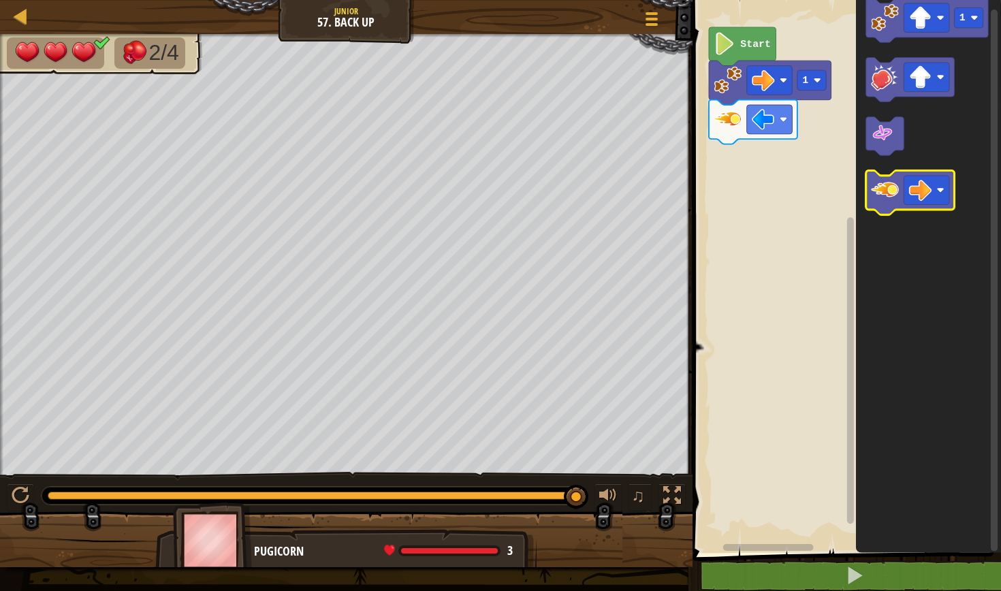
click at [891, 193] on image "Blockly Workspace" at bounding box center [885, 190] width 28 height 28
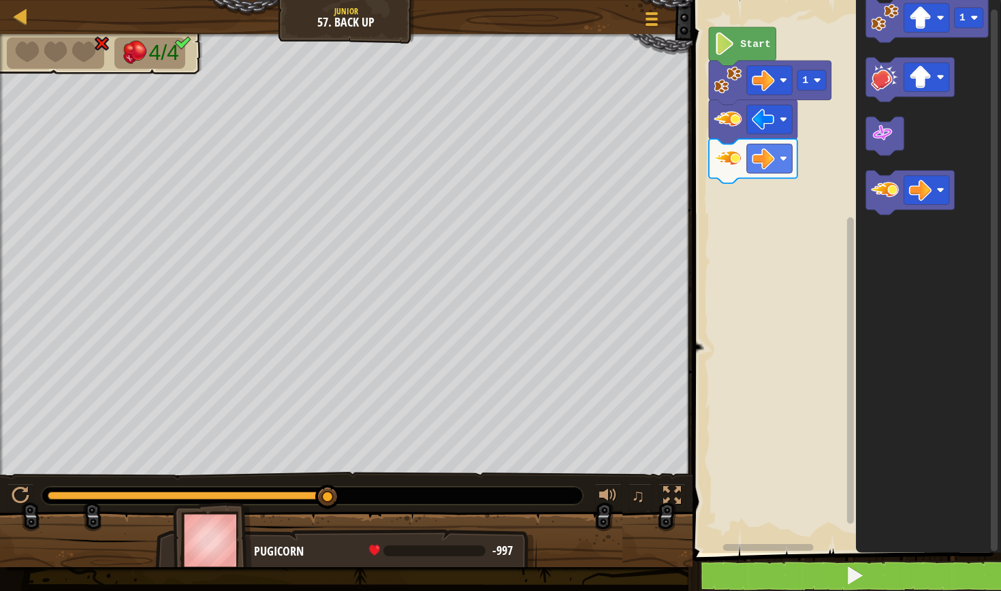
click at [843, 575] on button at bounding box center [855, 575] width 313 height 31
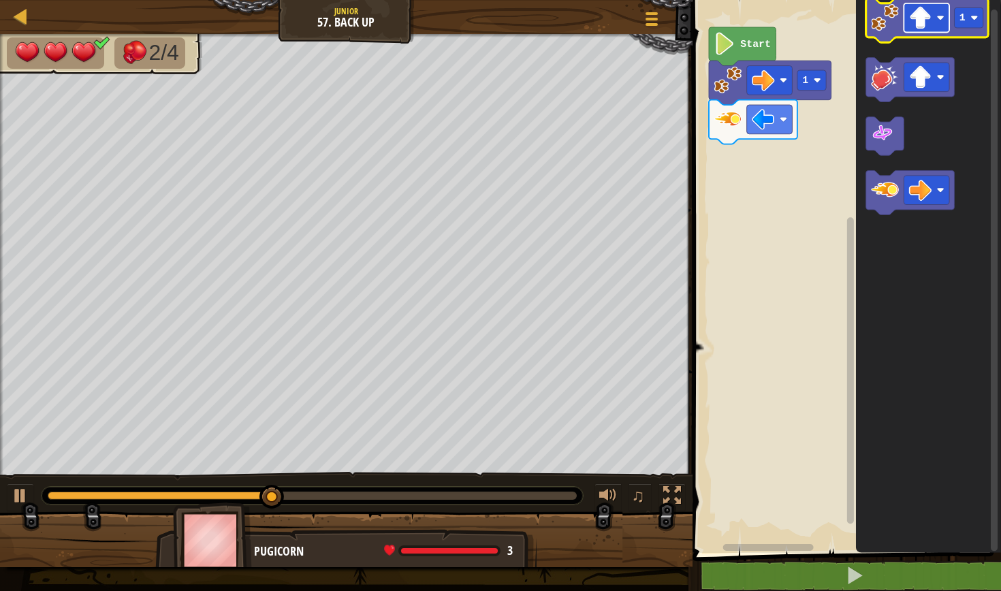
click at [918, 20] on image "Blockly Workspace" at bounding box center [920, 17] width 22 height 22
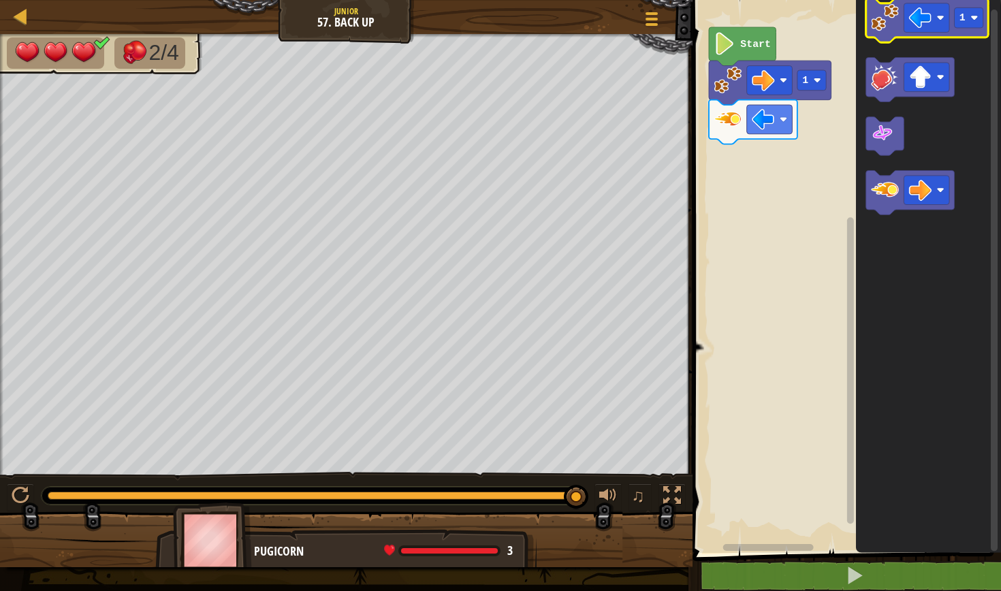
click at [892, 29] on image "Blockly Workspace" at bounding box center [885, 17] width 28 height 28
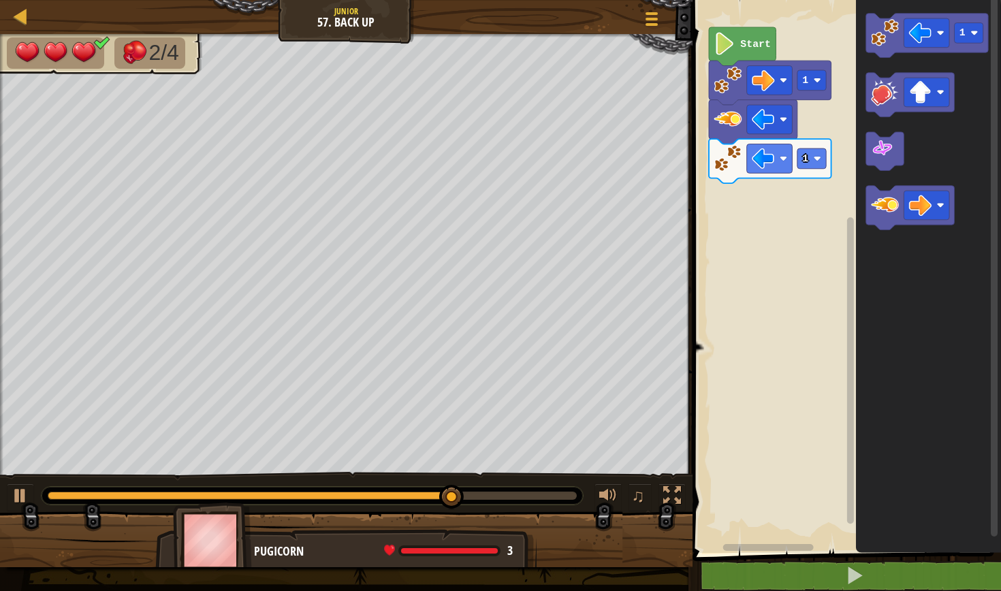
click at [989, 374] on icon "Blockly Workspace" at bounding box center [928, 273] width 145 height 560
click at [895, 217] on image "Blockly Workspace" at bounding box center [885, 205] width 28 height 28
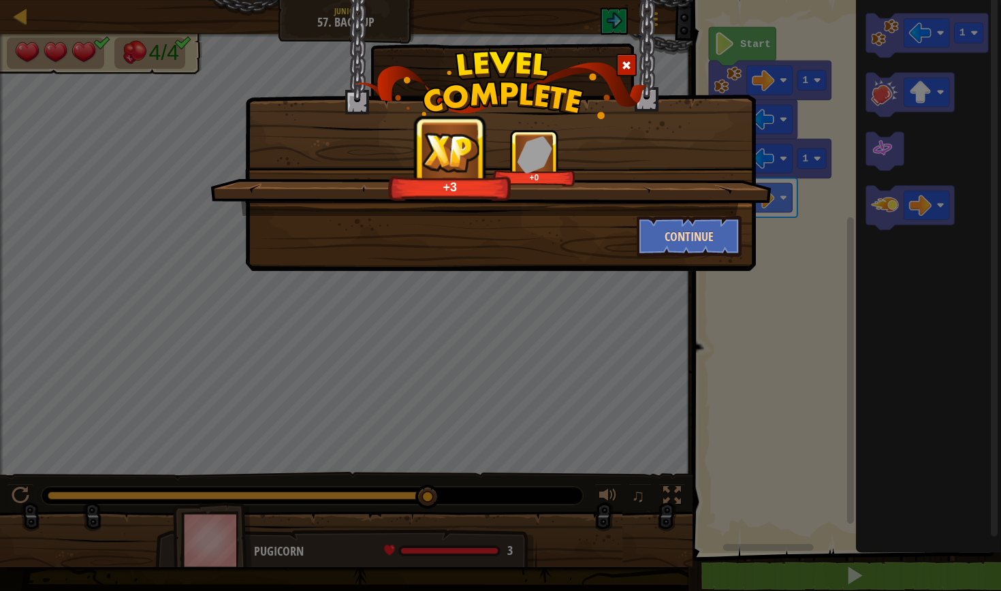
click at [728, 232] on button "Continue" at bounding box center [690, 236] width 106 height 41
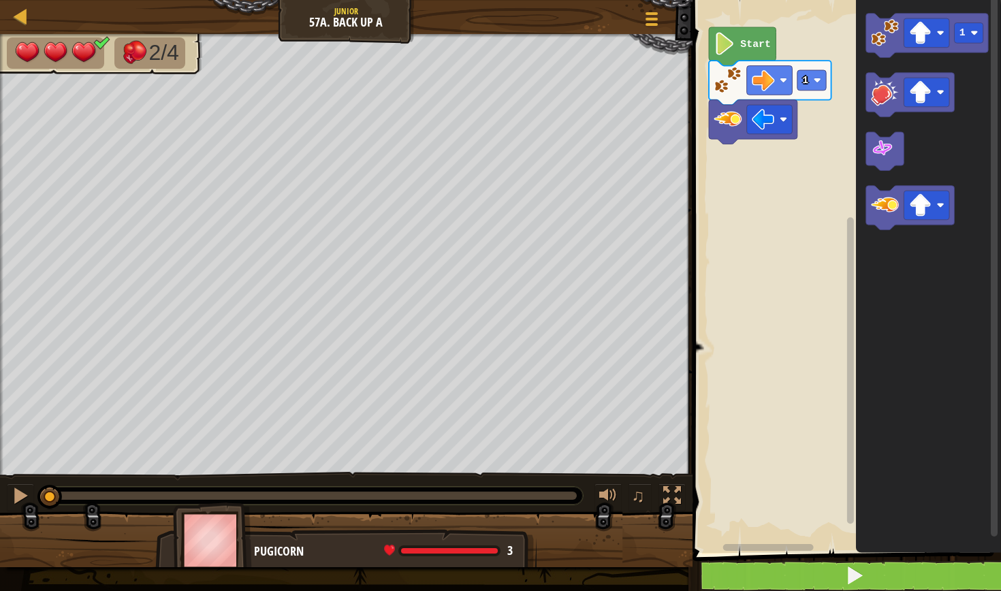
click at [742, 576] on button at bounding box center [855, 575] width 313 height 31
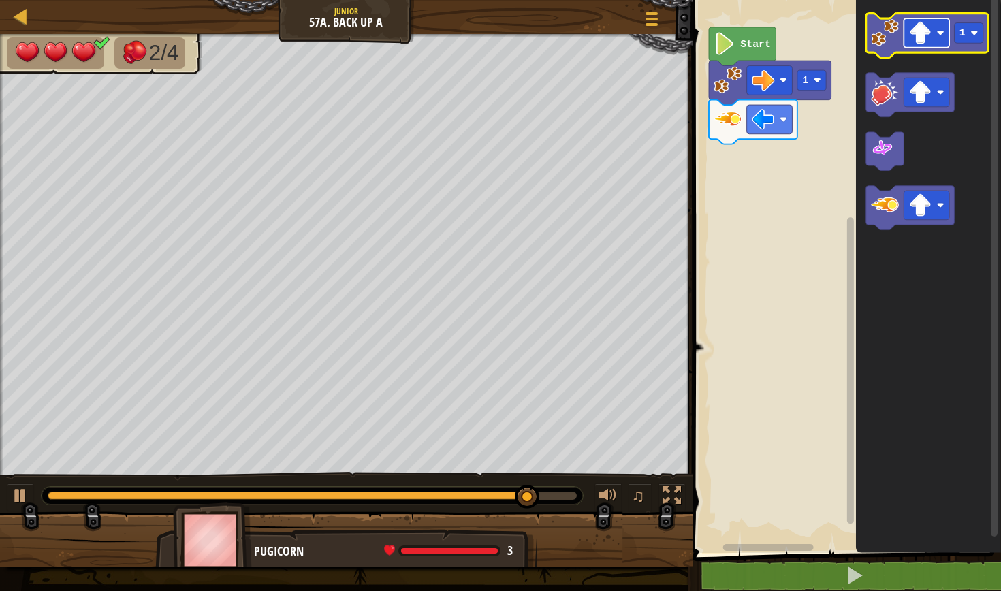
click at [942, 27] on rect "Blockly Workspace" at bounding box center [927, 32] width 46 height 29
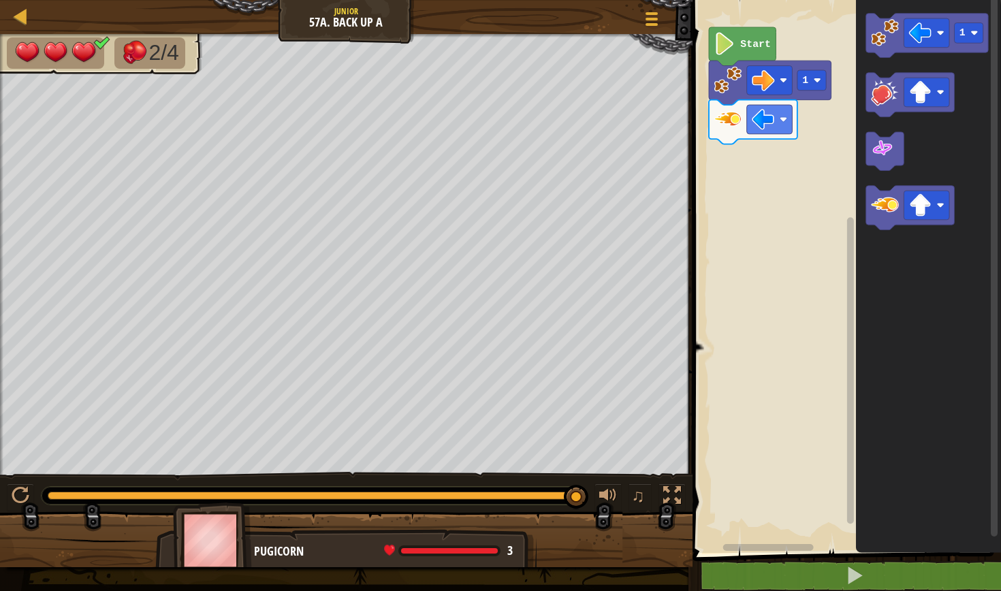
click at [248, 14] on div "Map Junior 57a. Back Up A Game Menu" at bounding box center [346, 17] width 693 height 34
click at [871, 25] on image "Blockly Workspace" at bounding box center [885, 33] width 28 height 28
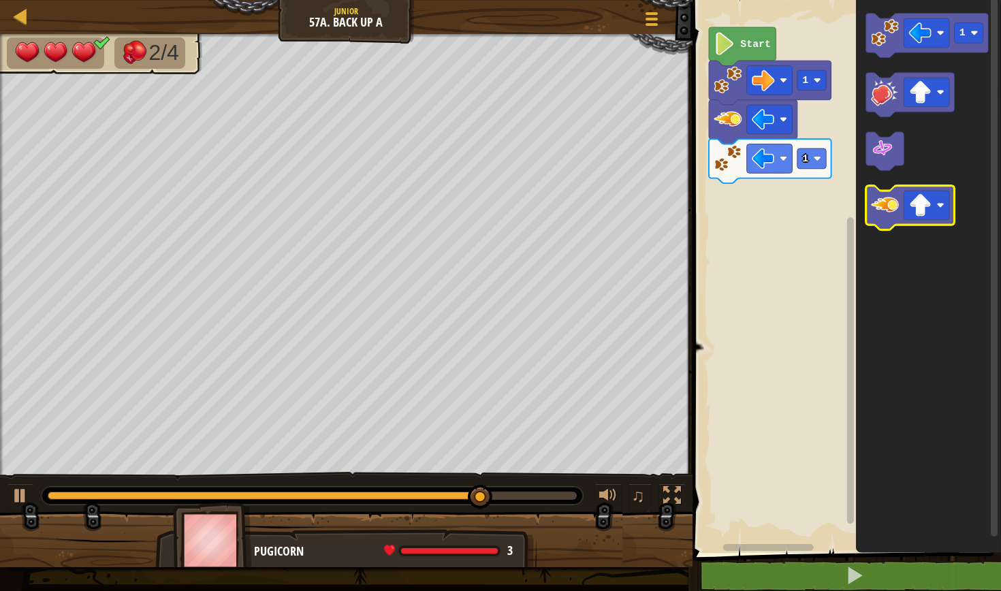
click at [885, 204] on image "Blockly Workspace" at bounding box center [885, 205] width 28 height 28
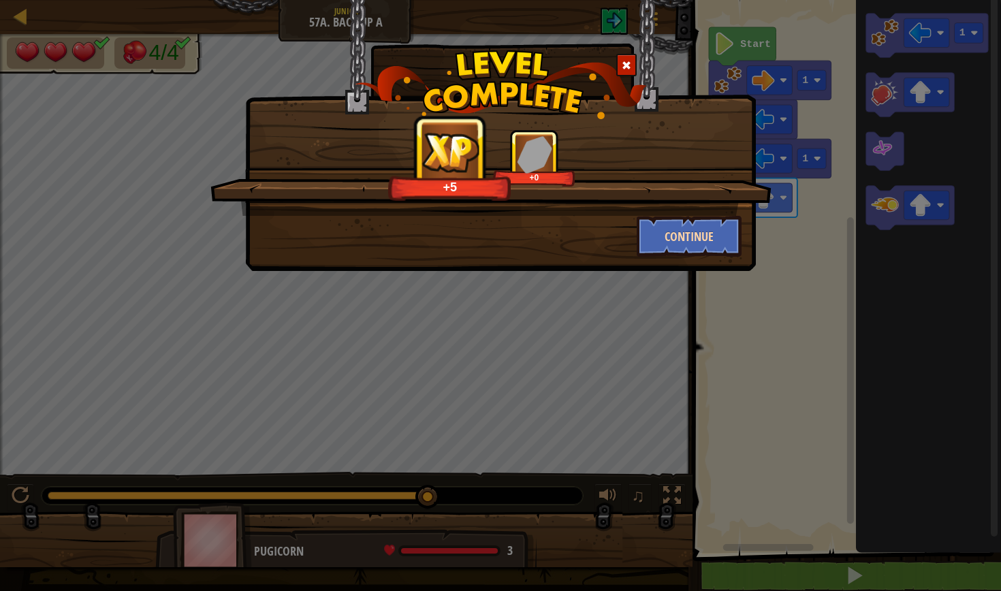
click at [725, 232] on button "Continue" at bounding box center [690, 236] width 106 height 41
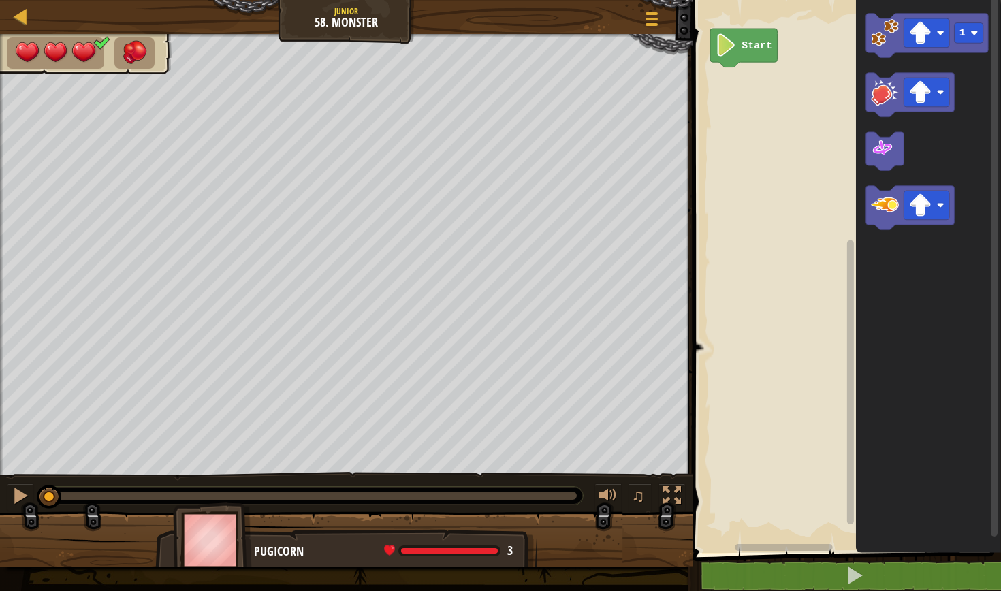
click at [931, 183] on icon "Blockly Workspace" at bounding box center [928, 273] width 145 height 560
click at [932, 209] on rect "Blockly Workspace" at bounding box center [927, 205] width 46 height 29
click at [878, 221] on icon "Blockly Workspace" at bounding box center [910, 208] width 89 height 44
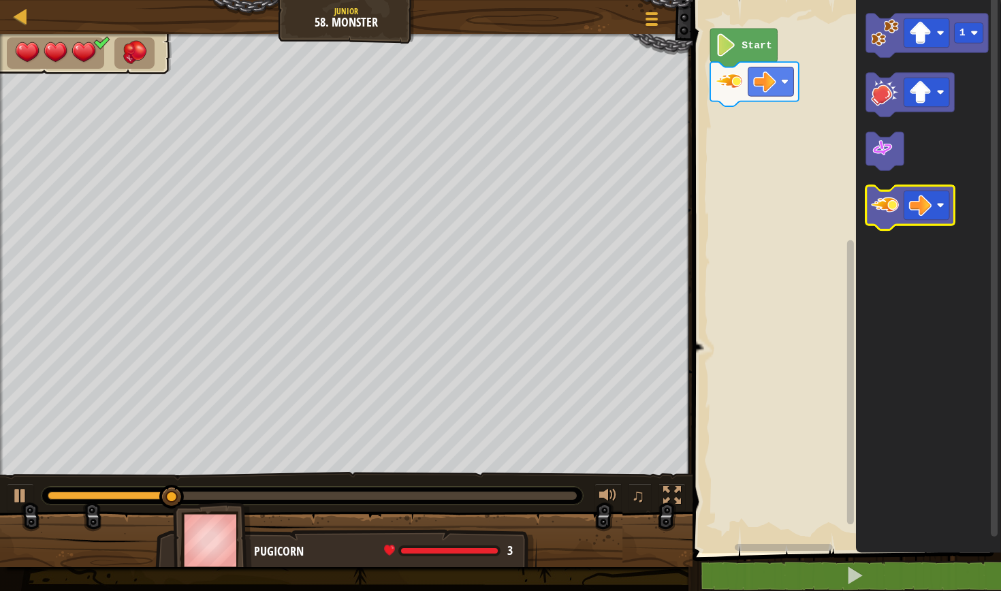
click at [878, 221] on icon "Blockly Workspace" at bounding box center [910, 208] width 89 height 44
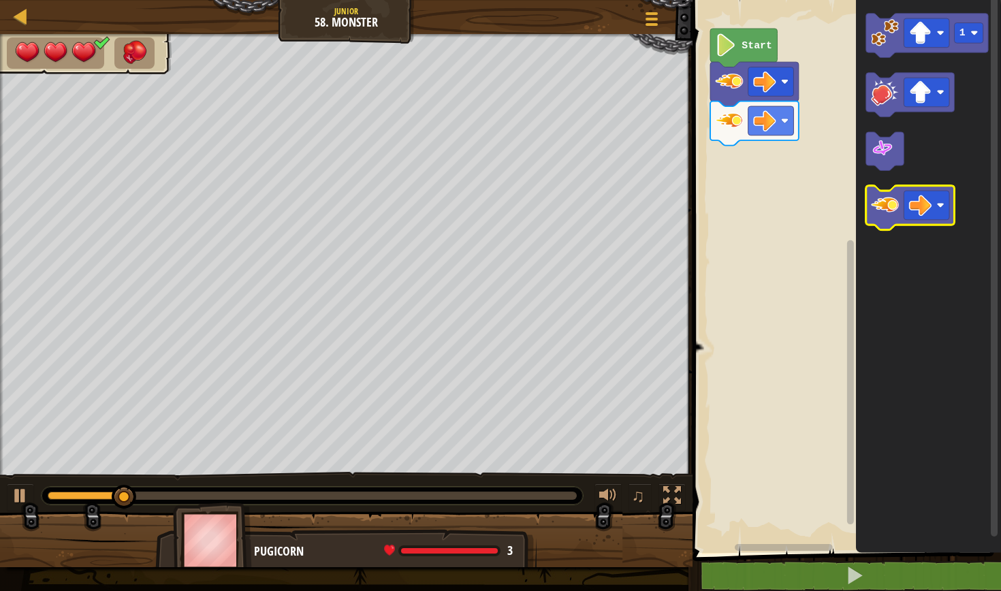
click at [878, 221] on icon "Blockly Workspace" at bounding box center [910, 208] width 89 height 44
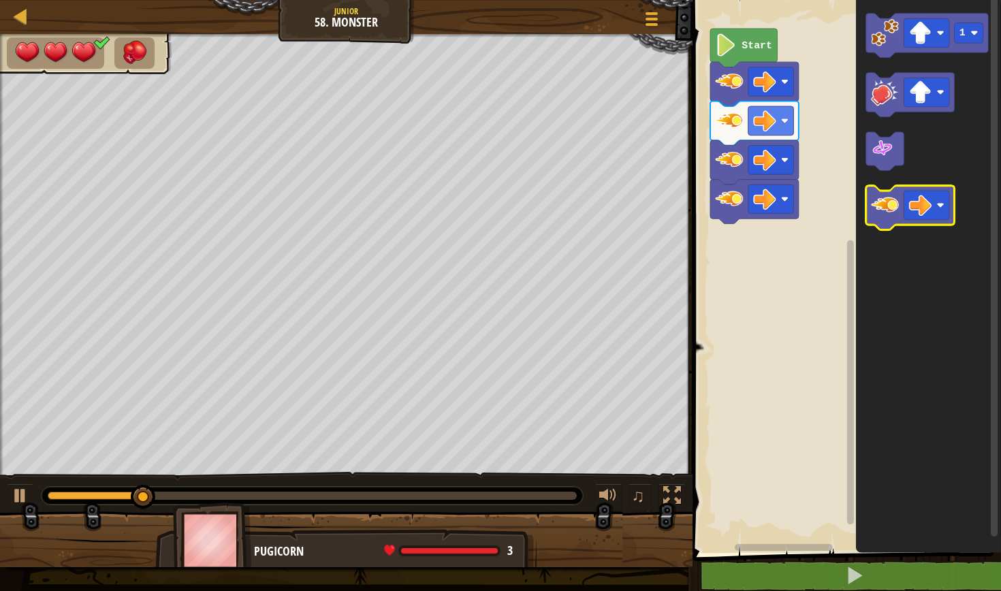
click at [878, 223] on icon "Blockly Workspace" at bounding box center [910, 208] width 89 height 44
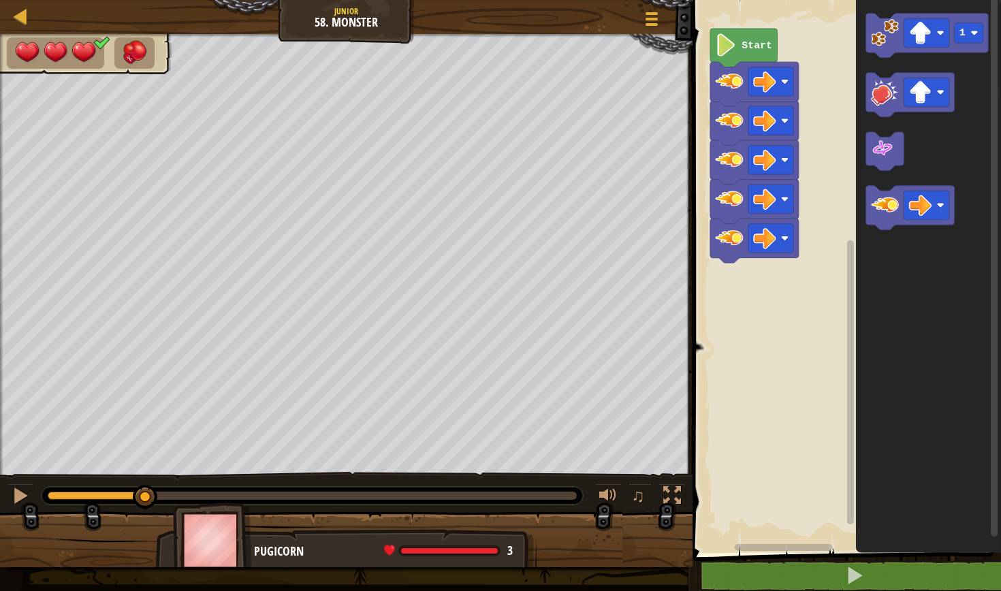
click at [878, 238] on icon "Blockly Workspace" at bounding box center [928, 273] width 145 height 560
click at [878, 241] on icon "Blockly Workspace" at bounding box center [928, 273] width 145 height 560
click at [878, 242] on icon "Blockly Workspace" at bounding box center [928, 273] width 145 height 560
click at [878, 240] on icon "Blockly Workspace" at bounding box center [928, 273] width 145 height 560
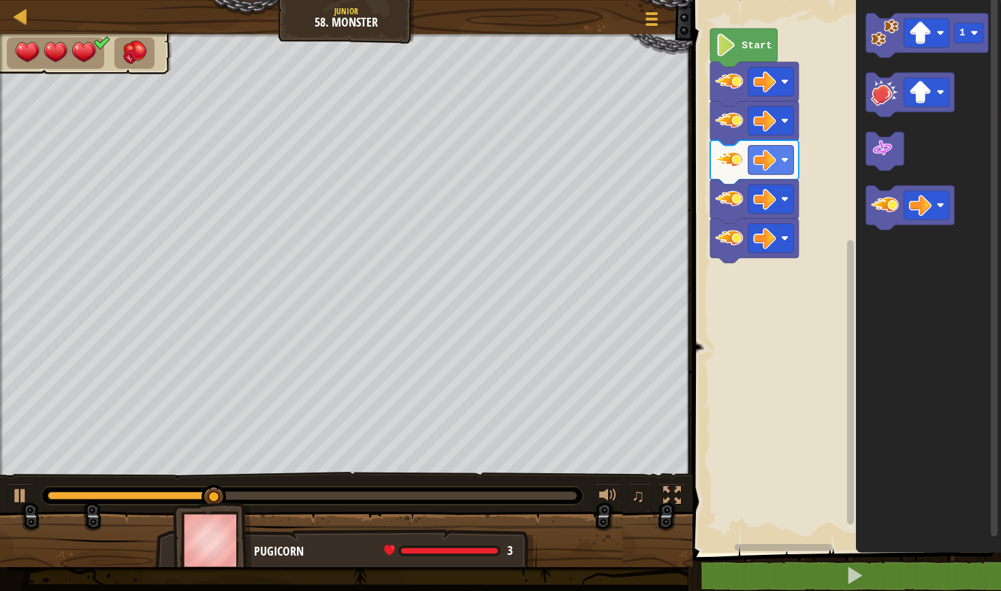
click at [878, 243] on icon "Blockly Workspace" at bounding box center [928, 273] width 145 height 560
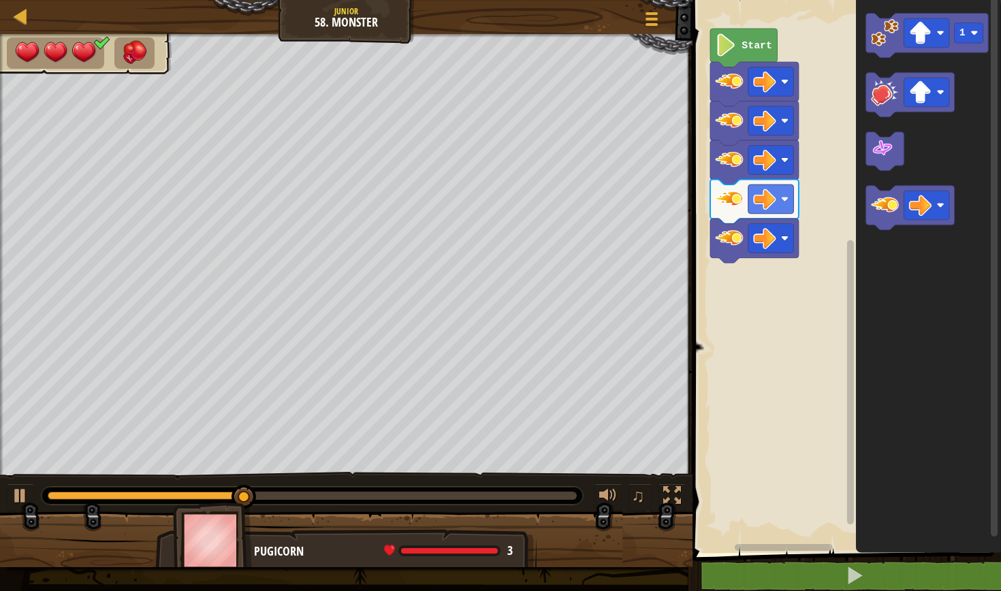
click at [878, 243] on icon "Blockly Workspace" at bounding box center [928, 273] width 145 height 560
click at [880, 243] on icon "Blockly Workspace" at bounding box center [928, 273] width 145 height 560
click at [880, 241] on icon "Blockly Workspace" at bounding box center [928, 273] width 145 height 560
click at [880, 240] on icon "Blockly Workspace" at bounding box center [928, 273] width 145 height 560
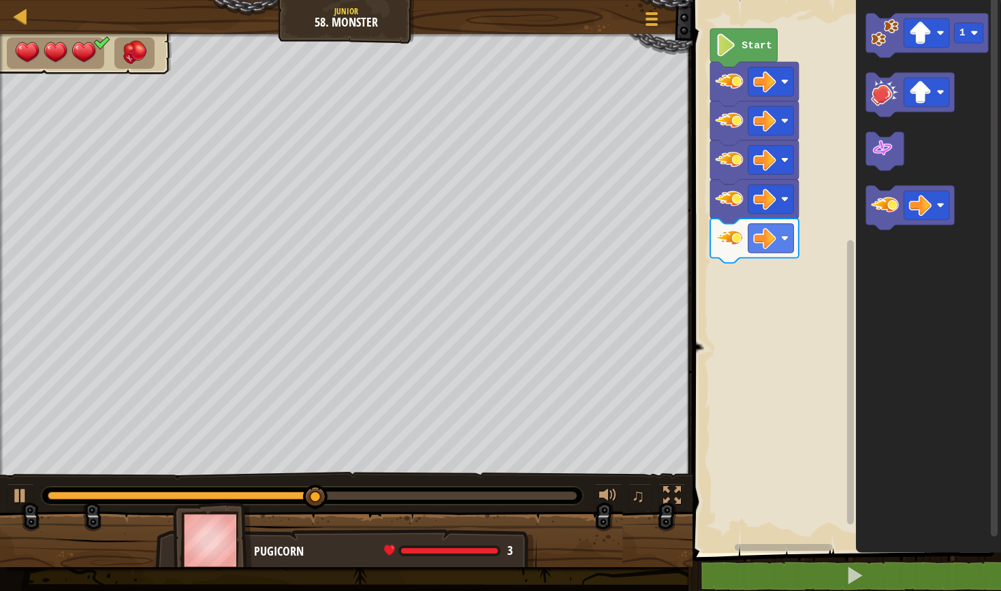
click at [880, 240] on icon "Blockly Workspace" at bounding box center [928, 273] width 145 height 560
click at [882, 241] on icon "Blockly Workspace" at bounding box center [928, 273] width 145 height 560
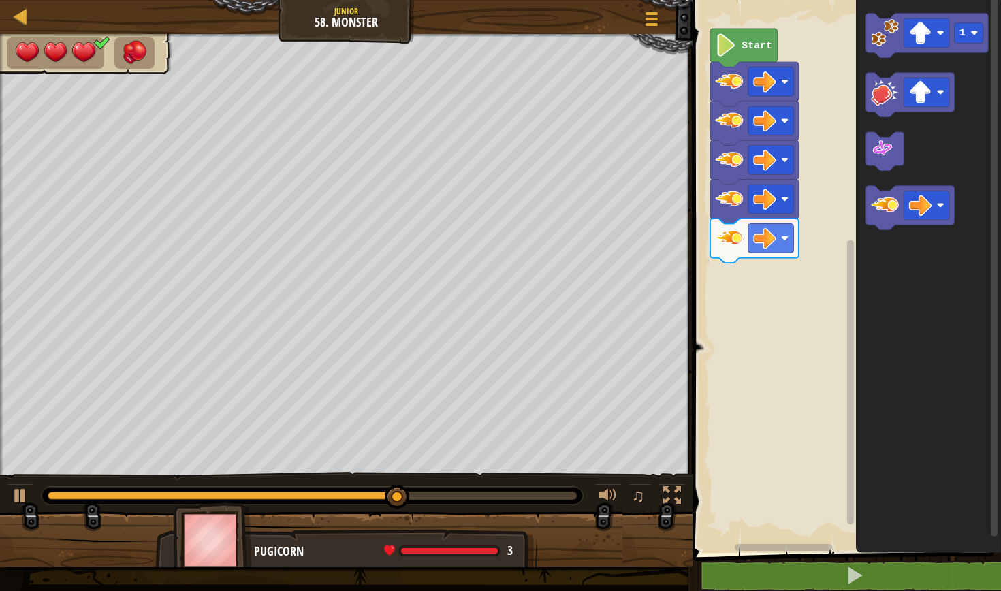
click at [882, 241] on icon "Blockly Workspace" at bounding box center [928, 273] width 145 height 560
click at [885, 241] on icon "Blockly Workspace" at bounding box center [928, 273] width 145 height 560
click at [883, 203] on image "Blockly Workspace" at bounding box center [885, 205] width 28 height 28
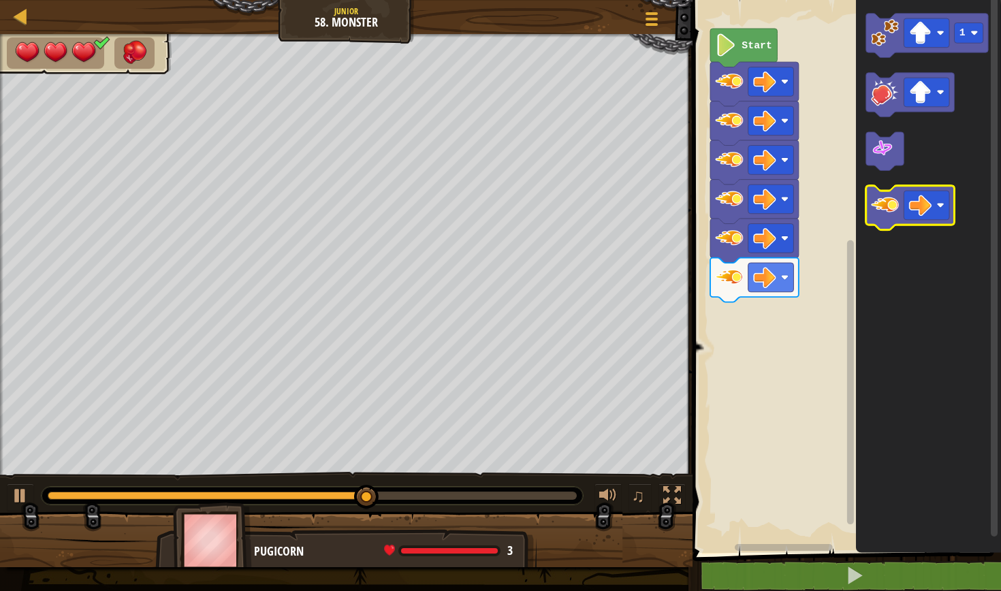
click at [883, 206] on image "Blockly Workspace" at bounding box center [885, 205] width 28 height 28
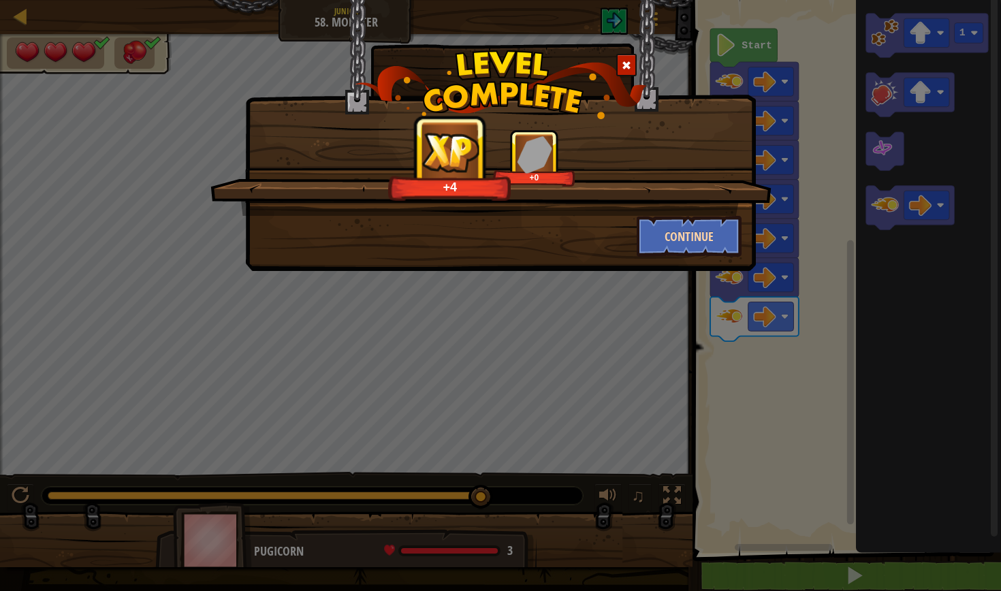
click at [682, 226] on button "Continue" at bounding box center [690, 236] width 106 height 41
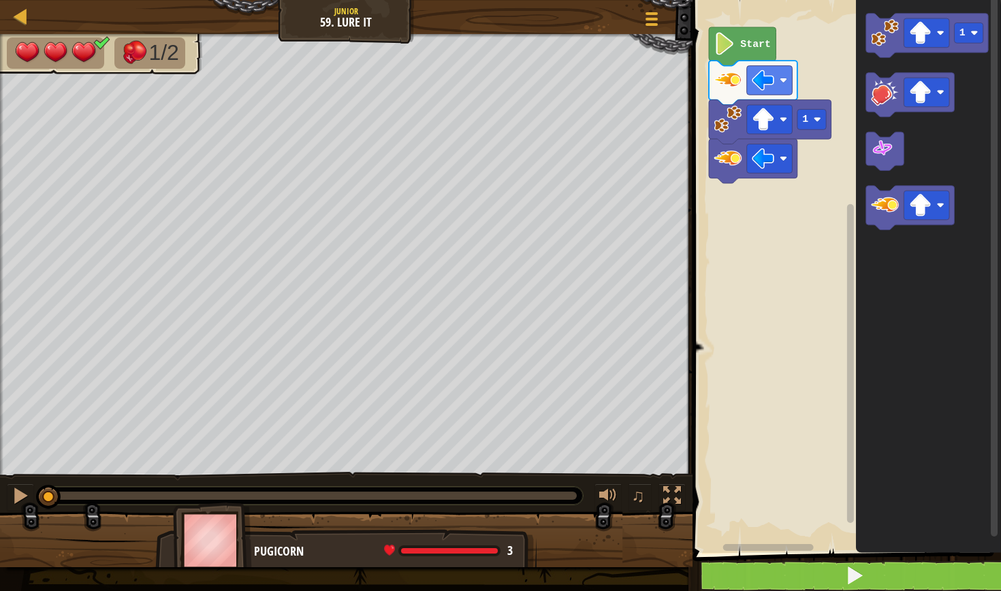
click at [821, 571] on button at bounding box center [855, 575] width 313 height 31
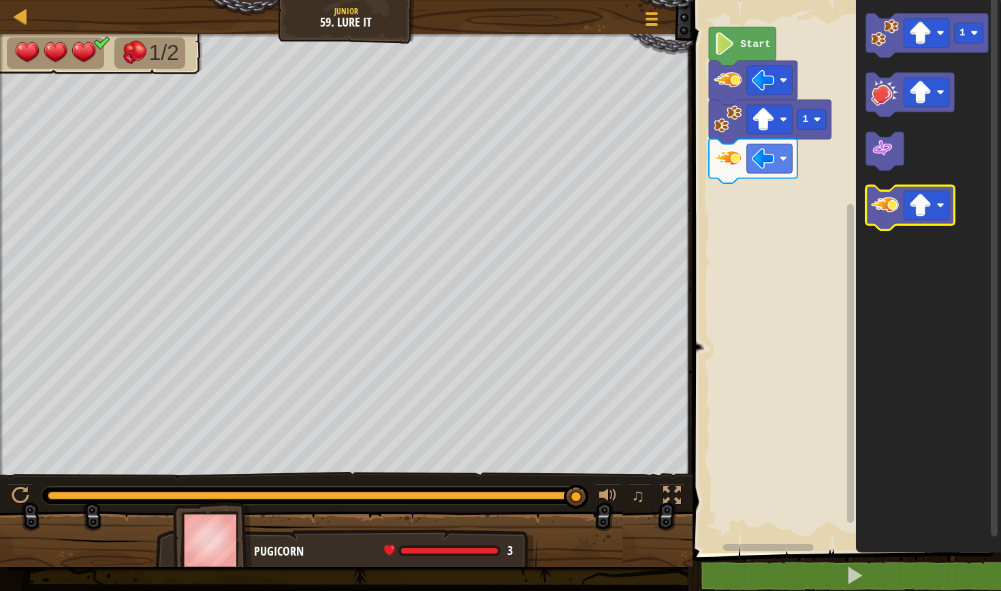
click at [895, 203] on image "Blockly Workspace" at bounding box center [885, 205] width 28 height 28
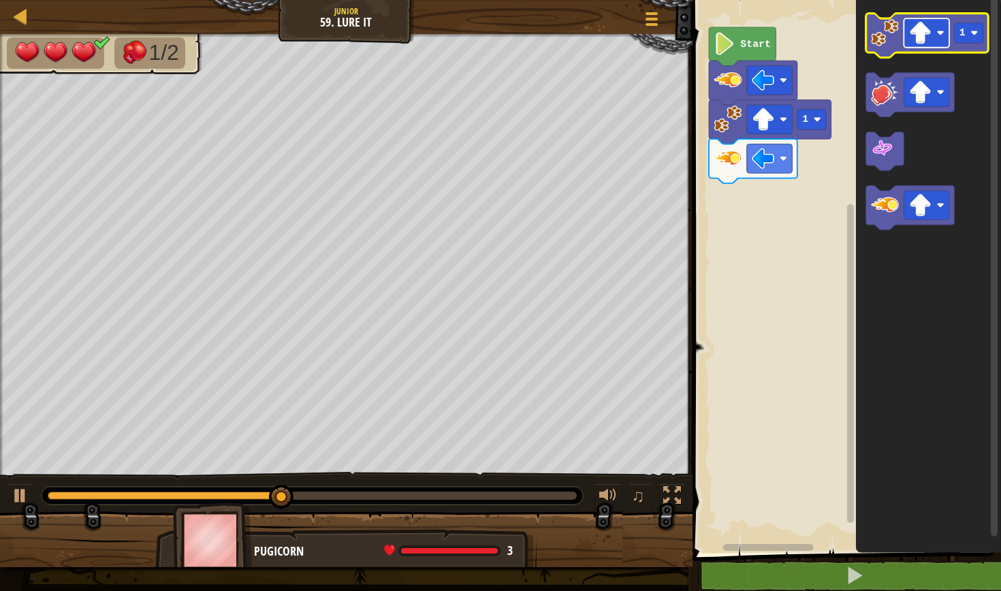
click at [924, 39] on image "Blockly Workspace" at bounding box center [920, 33] width 22 height 22
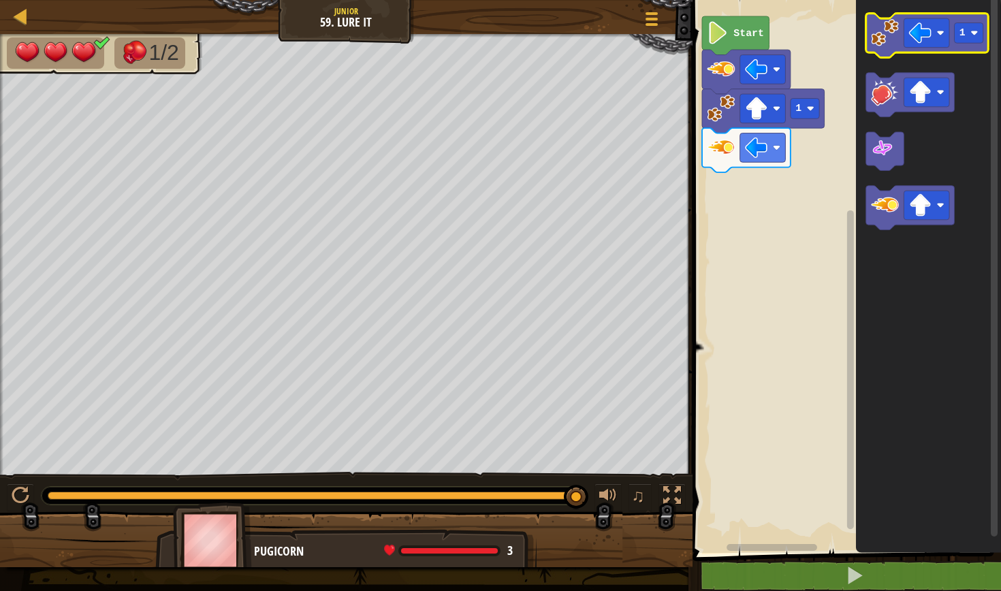
click at [894, 24] on image "Blockly Workspace" at bounding box center [885, 33] width 28 height 28
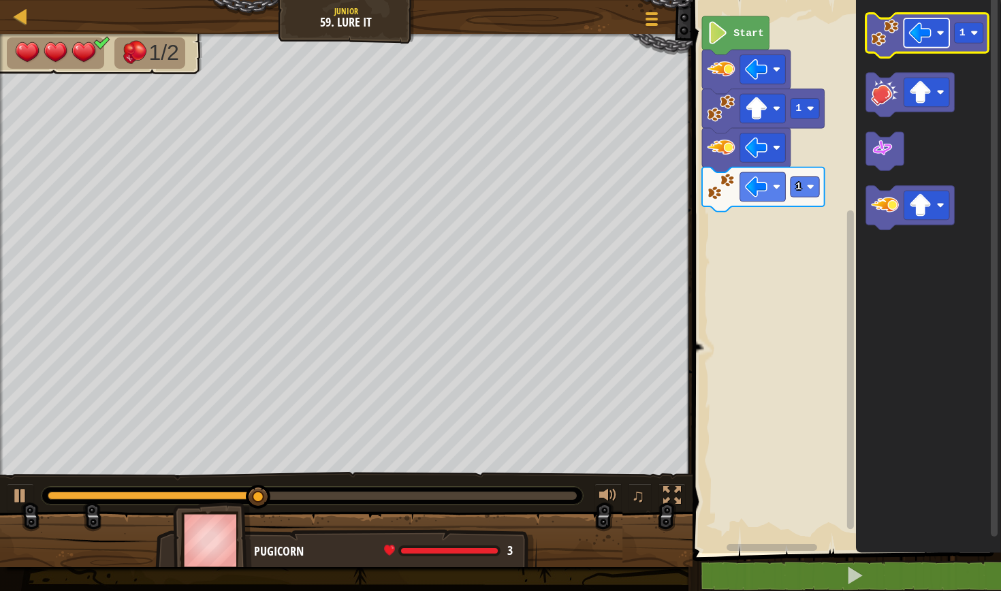
click at [909, 29] on image "Blockly Workspace" at bounding box center [920, 33] width 22 height 22
click at [881, 29] on image "Blockly Workspace" at bounding box center [885, 33] width 28 height 28
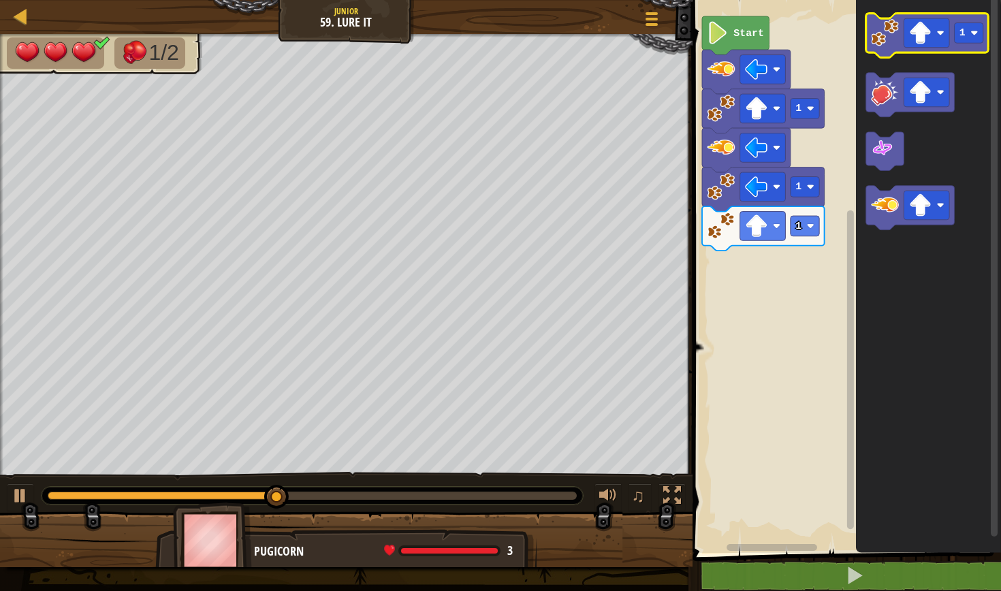
click at [881, 29] on image "Blockly Workspace" at bounding box center [885, 33] width 28 height 28
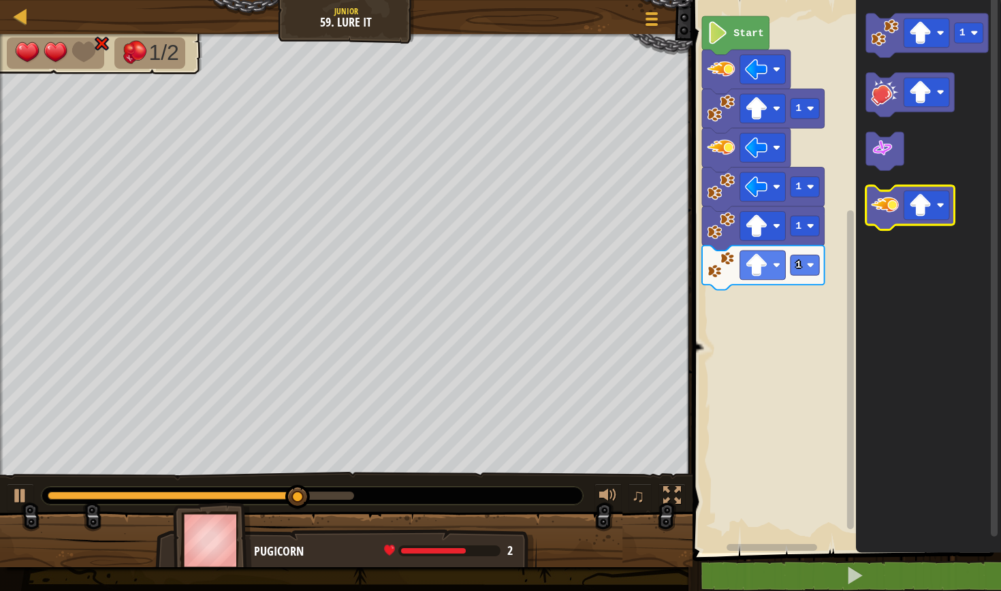
click at [886, 206] on image "Blockly Workspace" at bounding box center [885, 205] width 28 height 28
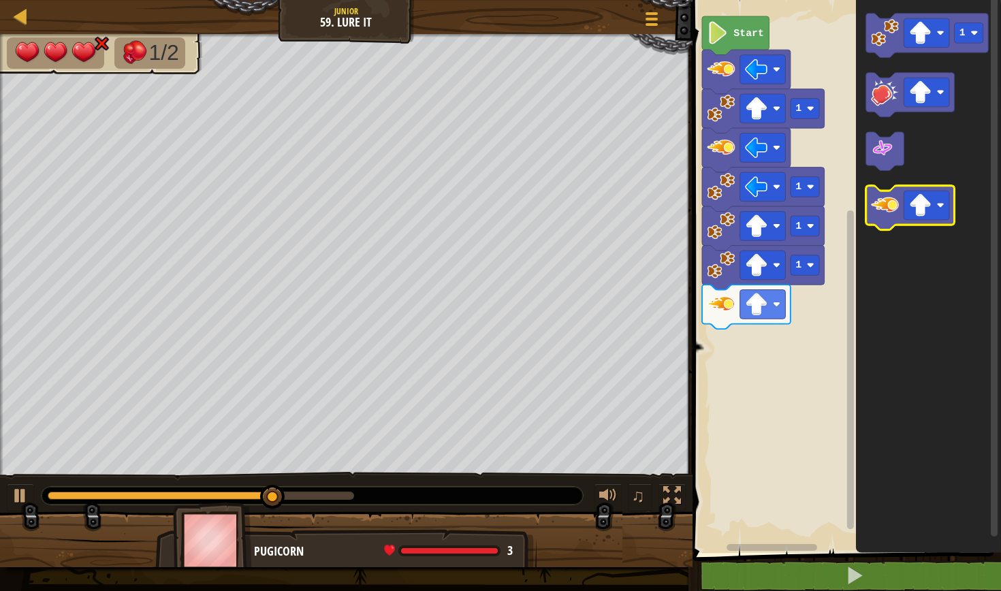
click at [886, 206] on image "Blockly Workspace" at bounding box center [885, 205] width 28 height 28
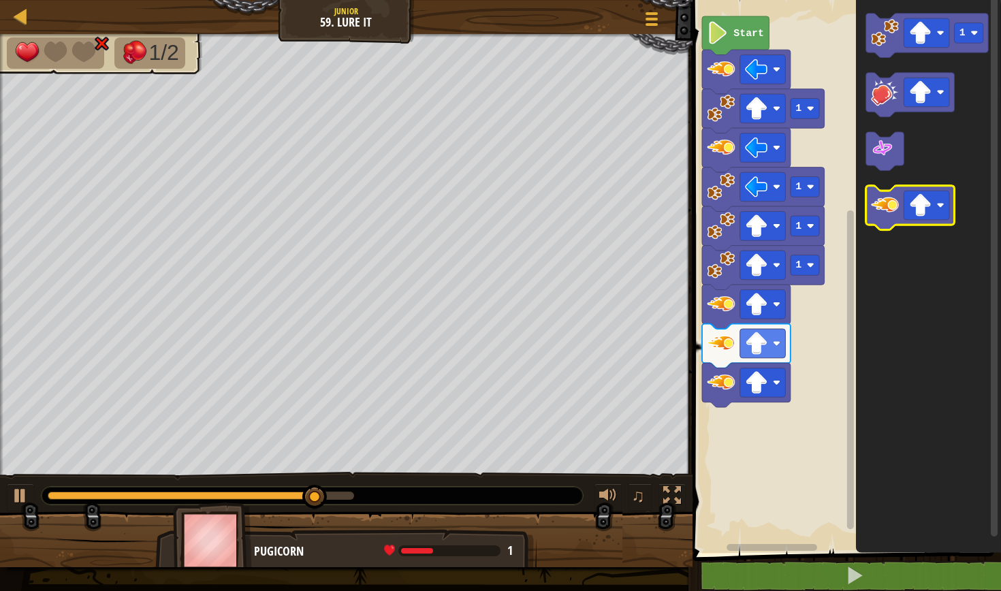
click at [886, 206] on image "Blockly Workspace" at bounding box center [885, 205] width 28 height 28
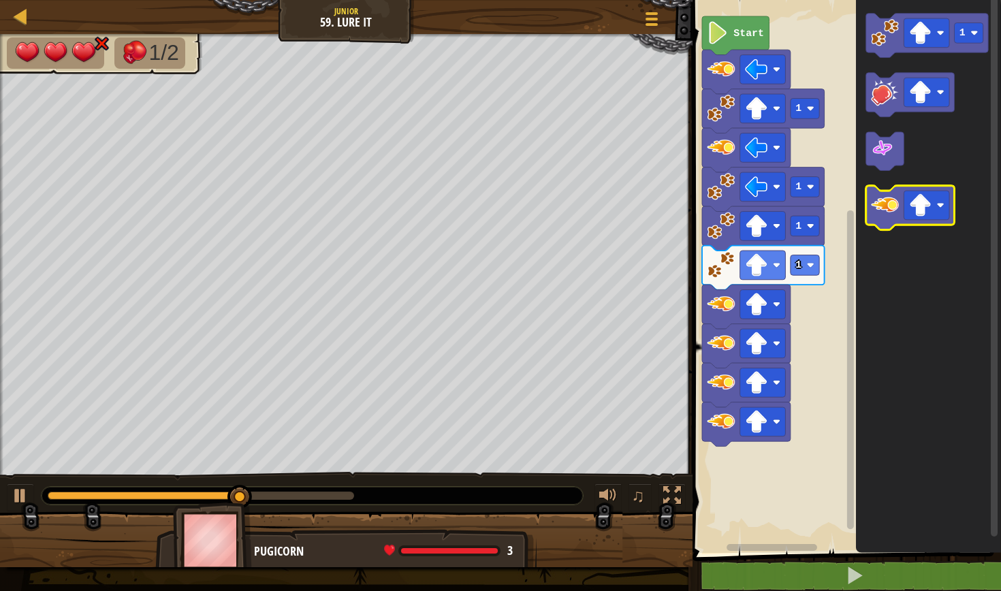
click at [886, 206] on image "Blockly Workspace" at bounding box center [885, 205] width 28 height 28
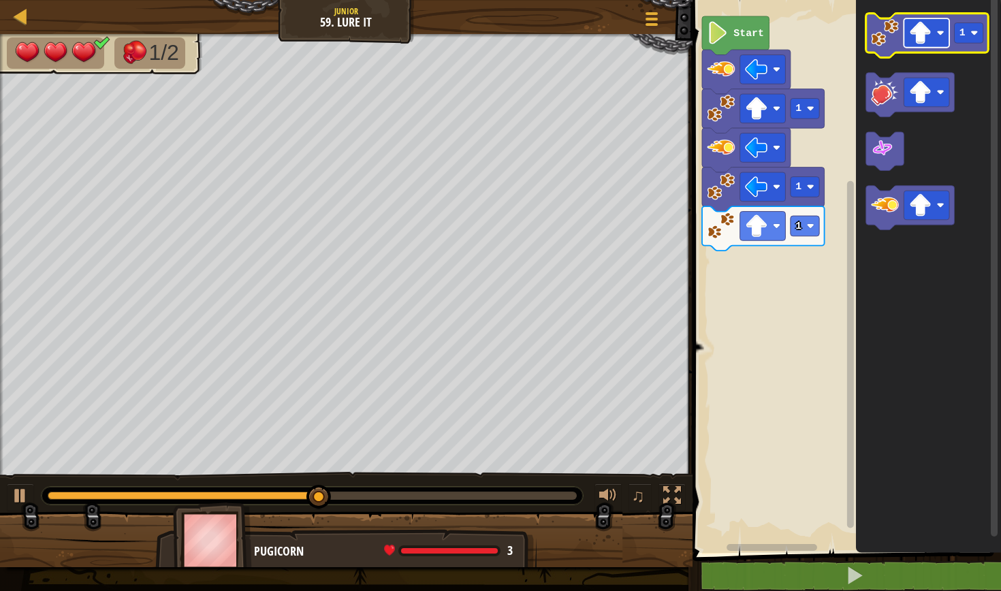
click at [930, 37] on image "Blockly Workspace" at bounding box center [920, 33] width 22 height 22
click at [890, 49] on icon "Blockly Workspace" at bounding box center [927, 36] width 123 height 44
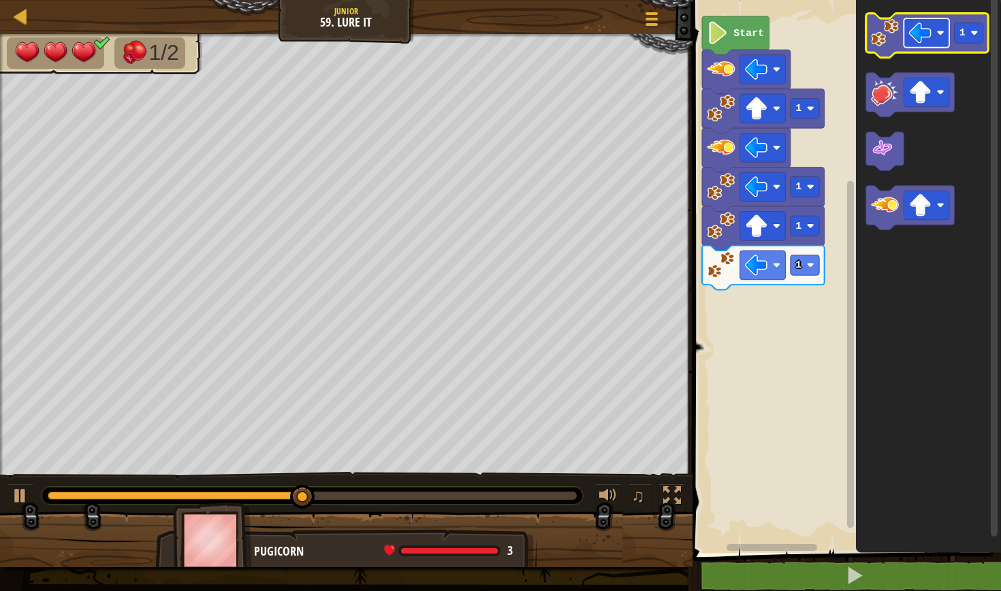
click at [930, 39] on image "Blockly Workspace" at bounding box center [920, 33] width 22 height 22
click at [895, 47] on icon "Blockly Workspace" at bounding box center [927, 36] width 123 height 44
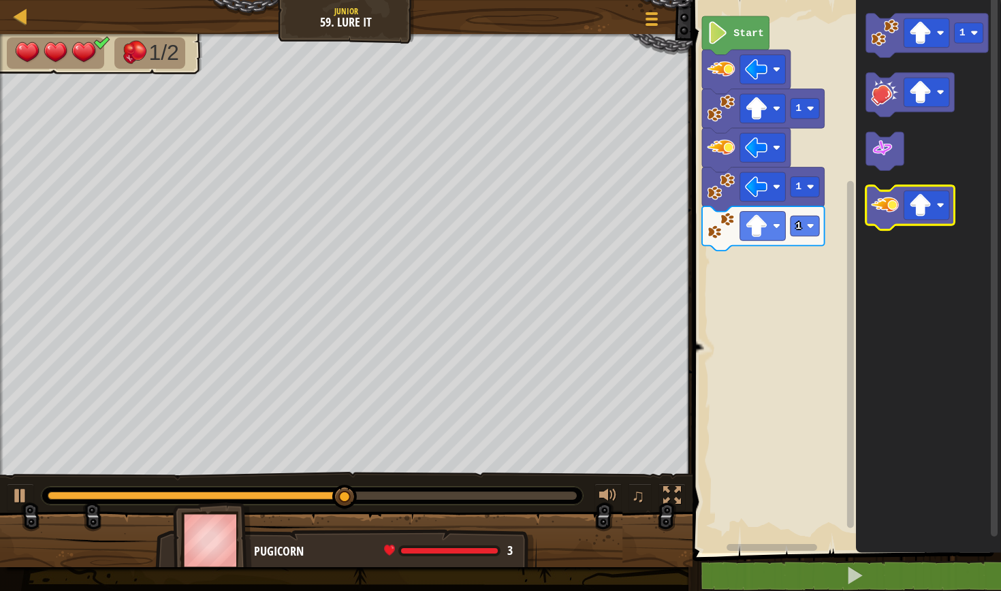
click at [888, 210] on image "Blockly Workspace" at bounding box center [885, 205] width 28 height 28
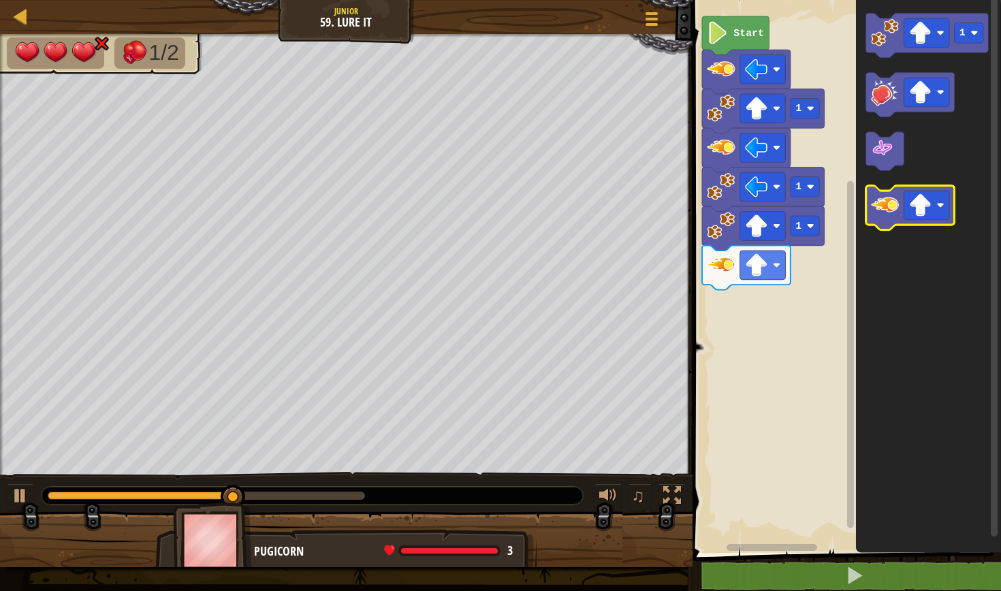
click at [888, 210] on image "Blockly Workspace" at bounding box center [885, 205] width 28 height 28
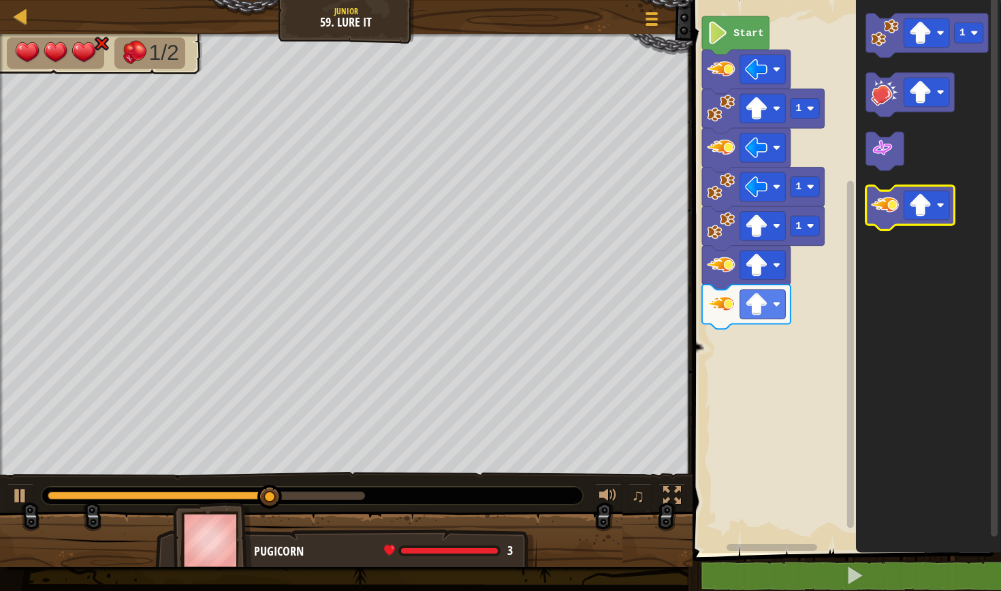
click at [888, 210] on image "Blockly Workspace" at bounding box center [885, 205] width 28 height 28
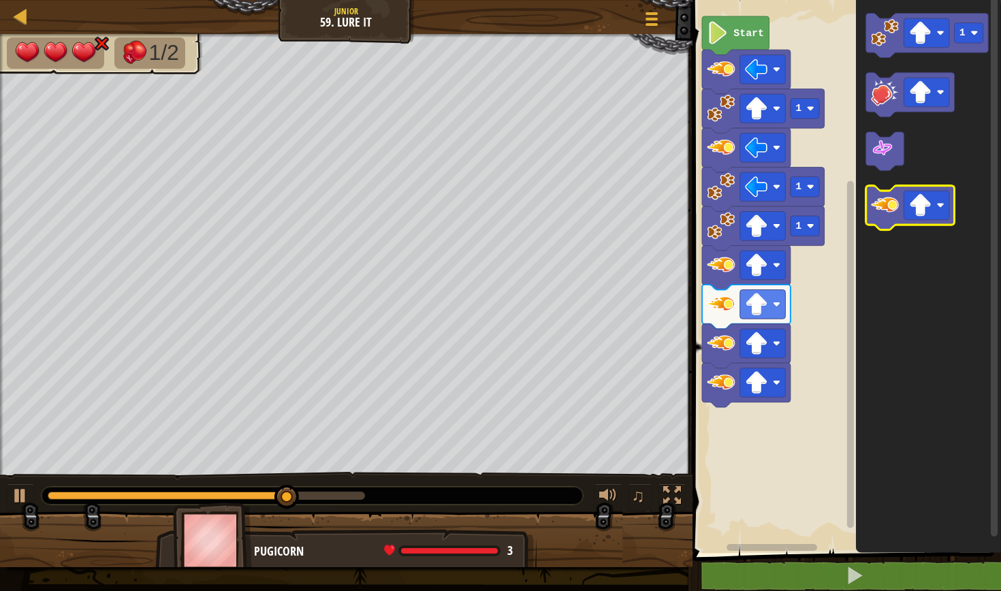
click at [888, 210] on image "Blockly Workspace" at bounding box center [885, 205] width 28 height 28
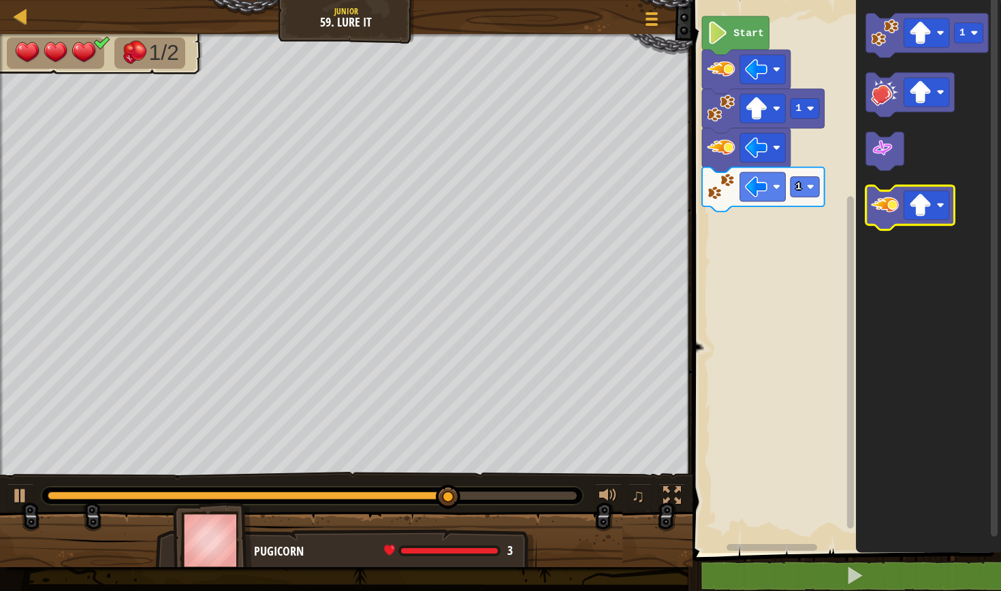
click at [887, 220] on icon "Blockly Workspace" at bounding box center [910, 208] width 89 height 44
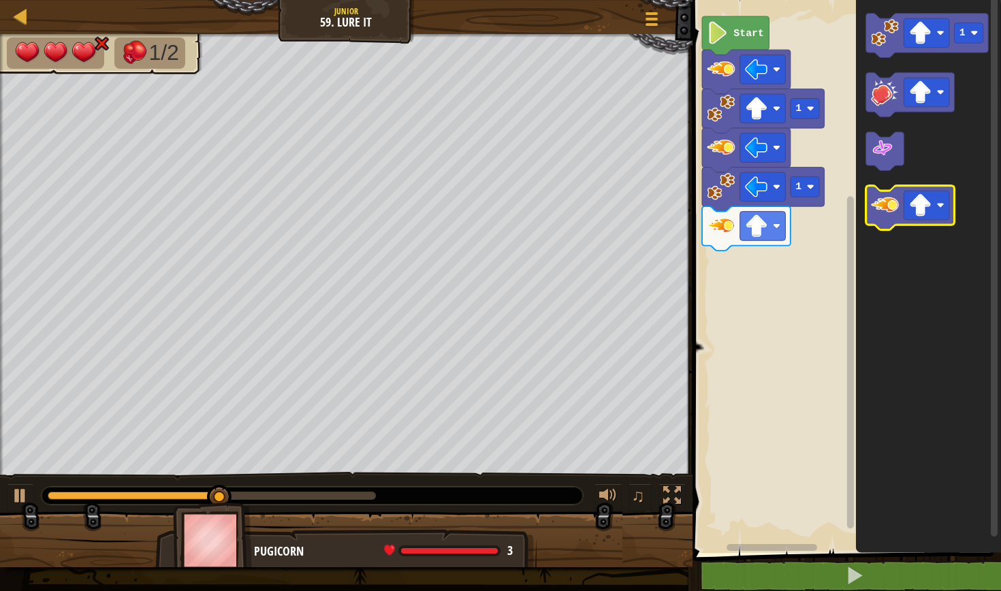
click at [887, 220] on icon "Blockly Workspace" at bounding box center [910, 208] width 89 height 44
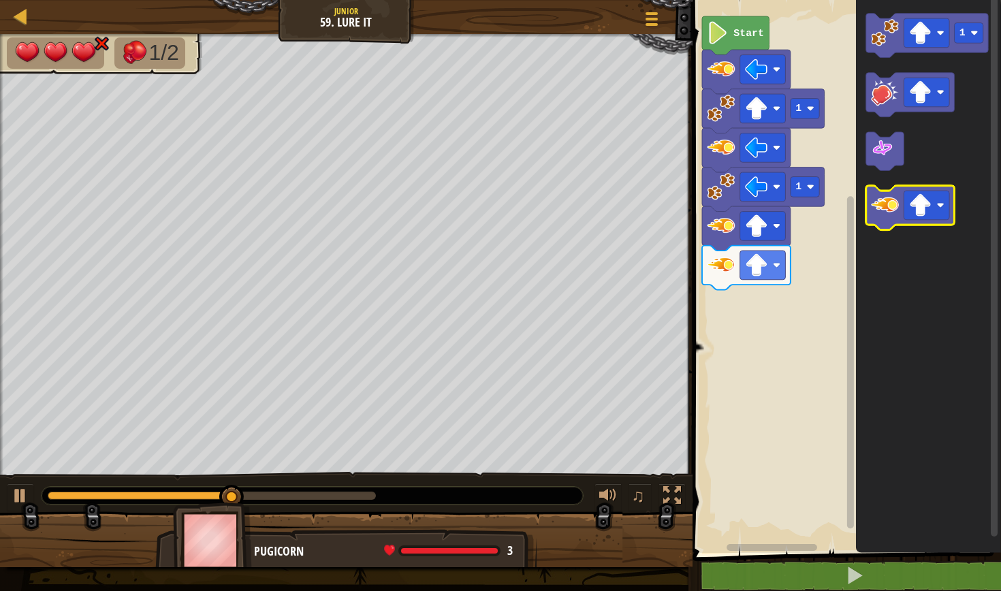
click at [887, 220] on icon "Blockly Workspace" at bounding box center [910, 208] width 89 height 44
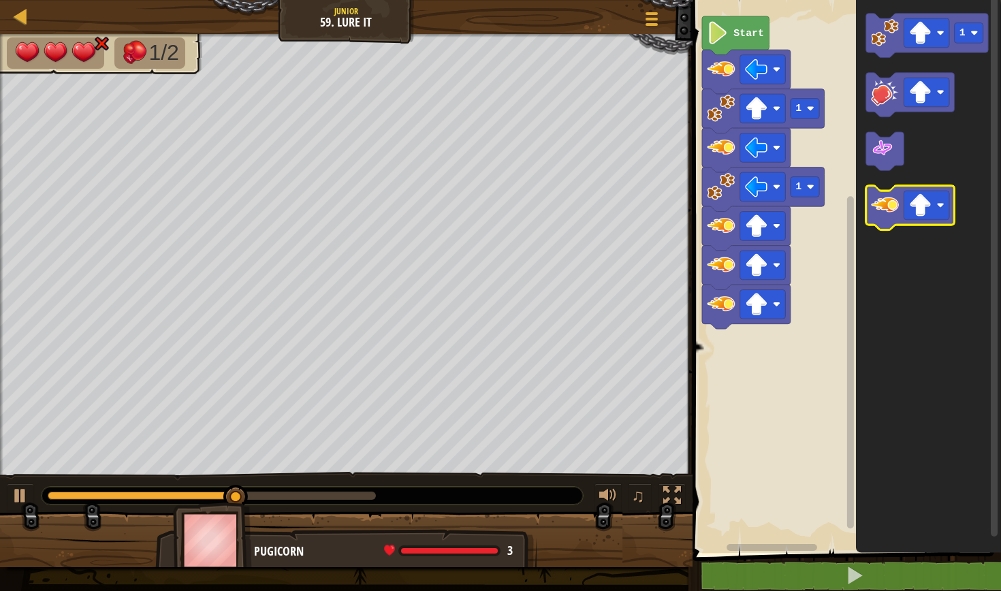
click at [887, 220] on icon "Blockly Workspace" at bounding box center [910, 208] width 89 height 44
click at [889, 227] on icon "Blockly Workspace" at bounding box center [910, 208] width 89 height 44
click at [889, 230] on g "Blockly Workspace" at bounding box center [910, 208] width 89 height 44
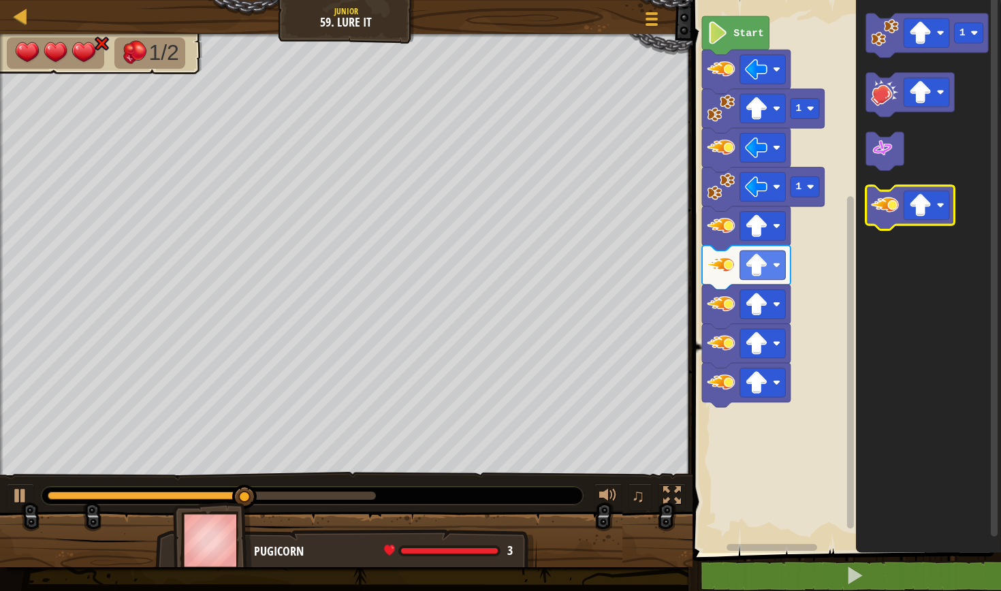
click at [889, 230] on icon "Blockly Workspace" at bounding box center [910, 208] width 89 height 44
click at [888, 226] on g "Blockly Workspace" at bounding box center [910, 208] width 89 height 44
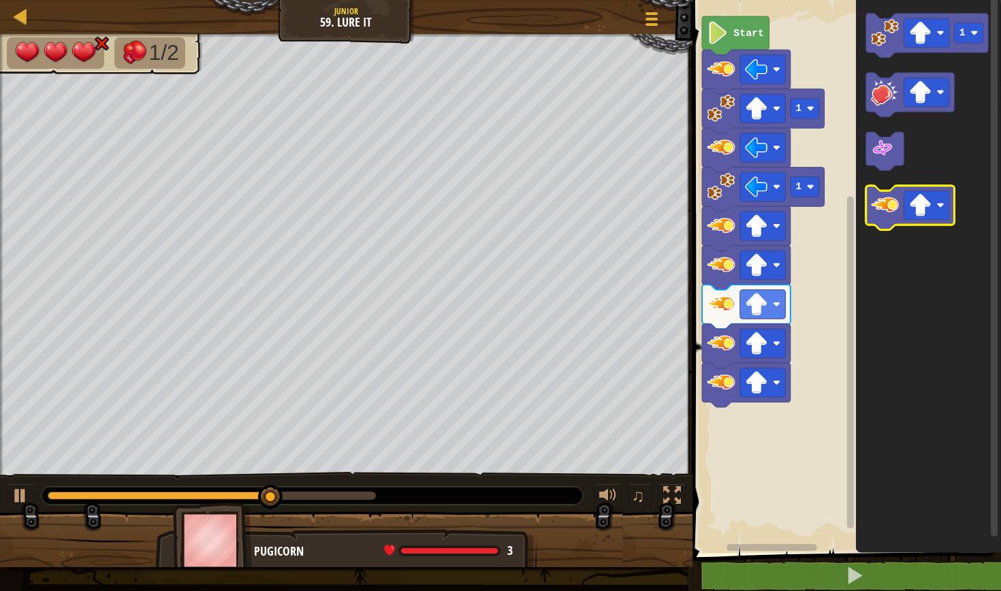
click at [886, 222] on icon "Blockly Workspace" at bounding box center [910, 208] width 89 height 44
click at [886, 219] on g "Blockly Workspace" at bounding box center [910, 208] width 89 height 44
click at [886, 219] on icon "Blockly Workspace" at bounding box center [910, 208] width 89 height 44
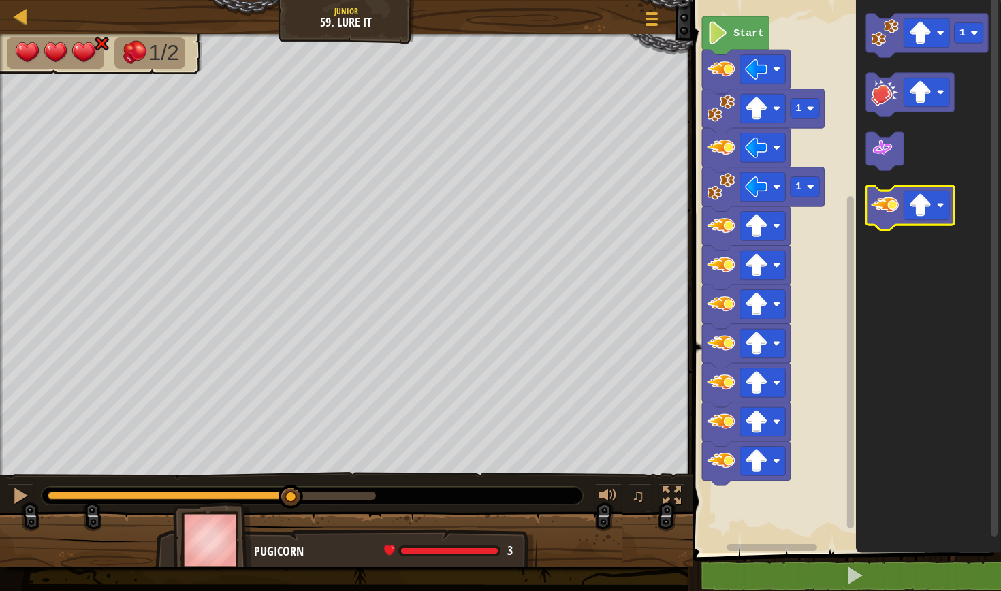
click at [886, 225] on icon "Blockly Workspace" at bounding box center [910, 208] width 89 height 44
click at [886, 229] on icon "Blockly Workspace" at bounding box center [910, 208] width 89 height 44
click at [886, 244] on icon "1" at bounding box center [928, 273] width 145 height 560
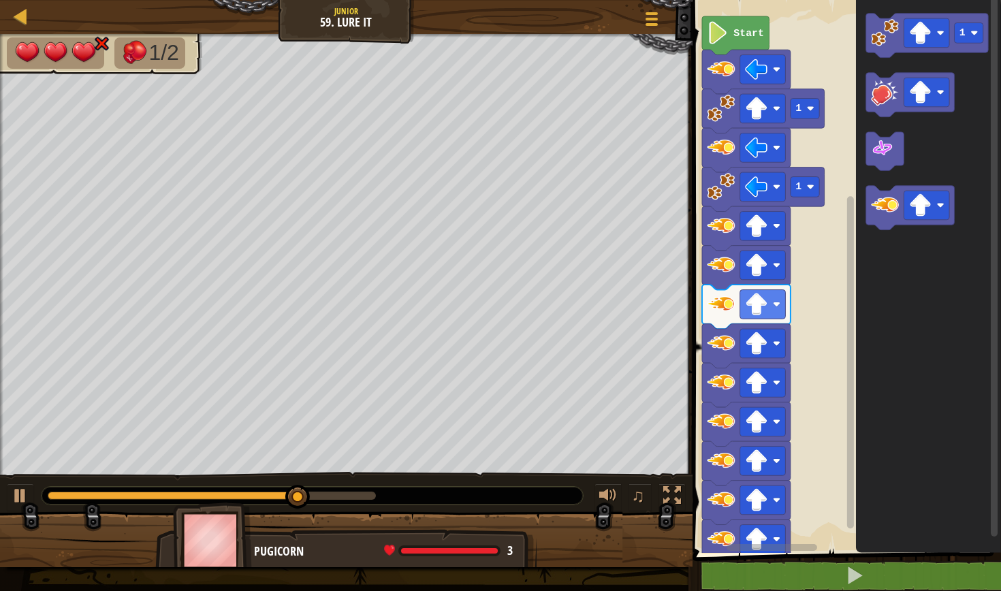
click at [886, 257] on icon "Blockly Workspace" at bounding box center [928, 273] width 145 height 560
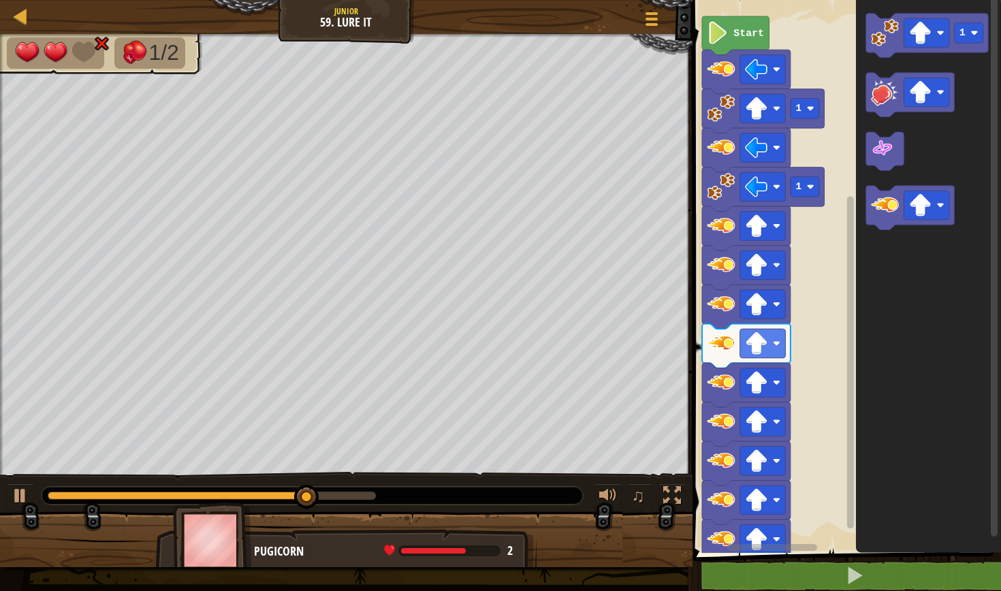
click at [886, 261] on icon "Blockly Workspace" at bounding box center [928, 273] width 145 height 560
click at [886, 265] on icon "Blockly Workspace" at bounding box center [928, 273] width 145 height 560
click at [886, 276] on icon "Blockly Workspace" at bounding box center [928, 273] width 145 height 560
click at [886, 281] on icon "Blockly Workspace" at bounding box center [928, 273] width 145 height 560
click at [888, 283] on icon "Blockly Workspace" at bounding box center [928, 273] width 145 height 560
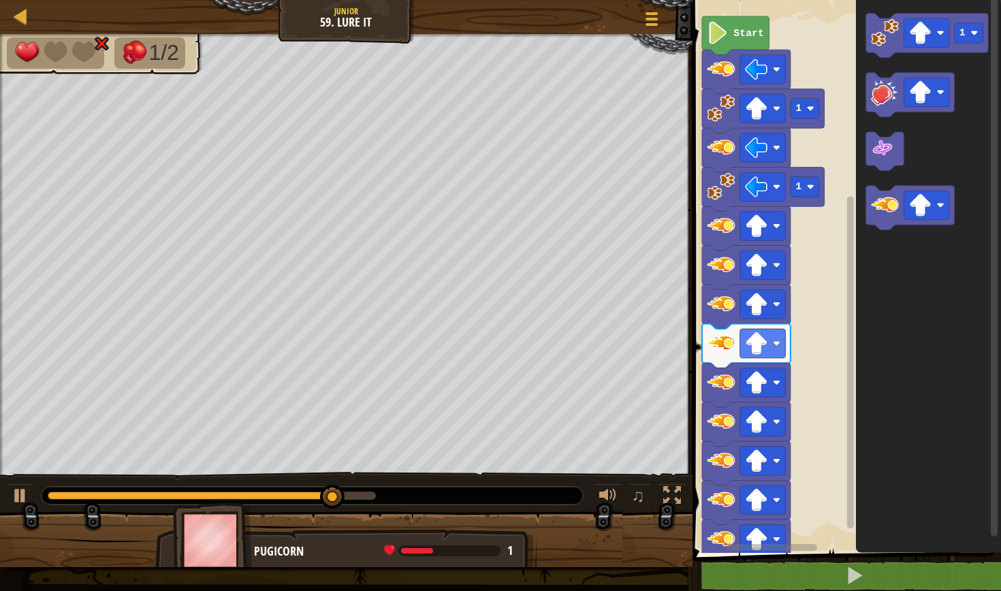
click at [730, 513] on image "Blockly Workspace" at bounding box center [721, 500] width 28 height 28
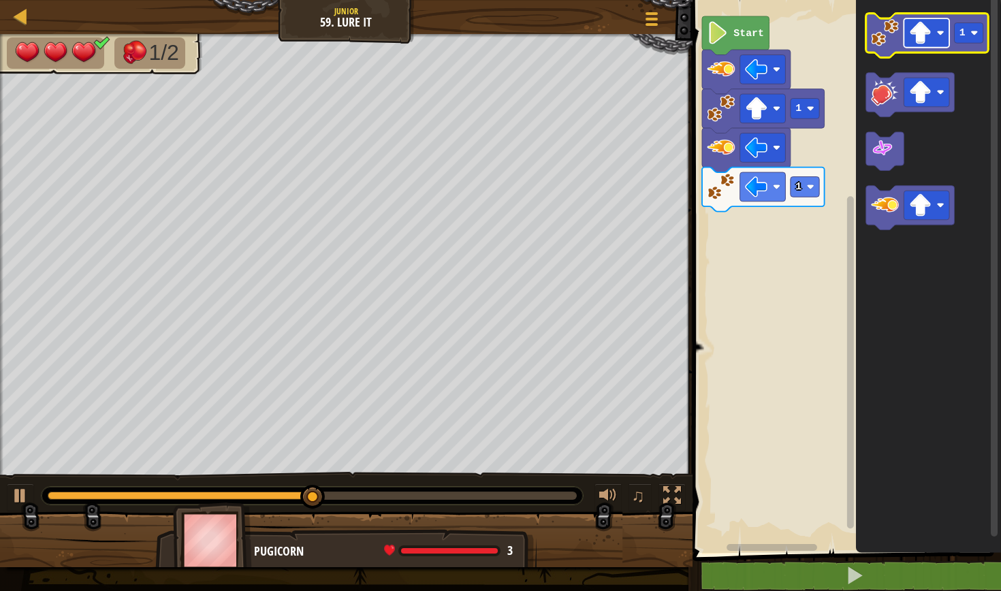
click at [923, 39] on image "Blockly Workspace" at bounding box center [920, 33] width 22 height 22
click at [895, 29] on image "Blockly Workspace" at bounding box center [885, 33] width 28 height 28
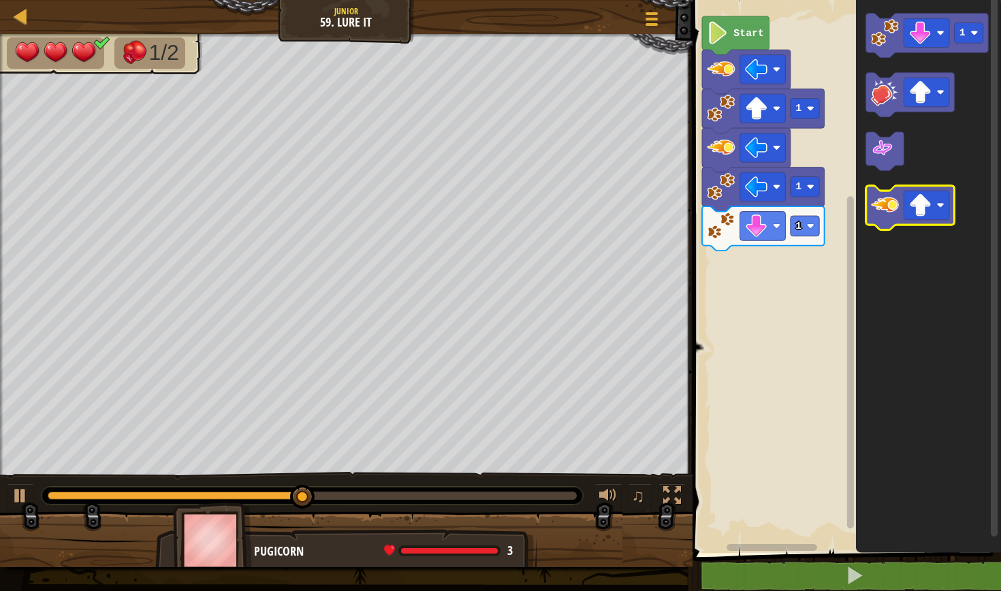
click at [889, 214] on image "Blockly Workspace" at bounding box center [885, 205] width 28 height 28
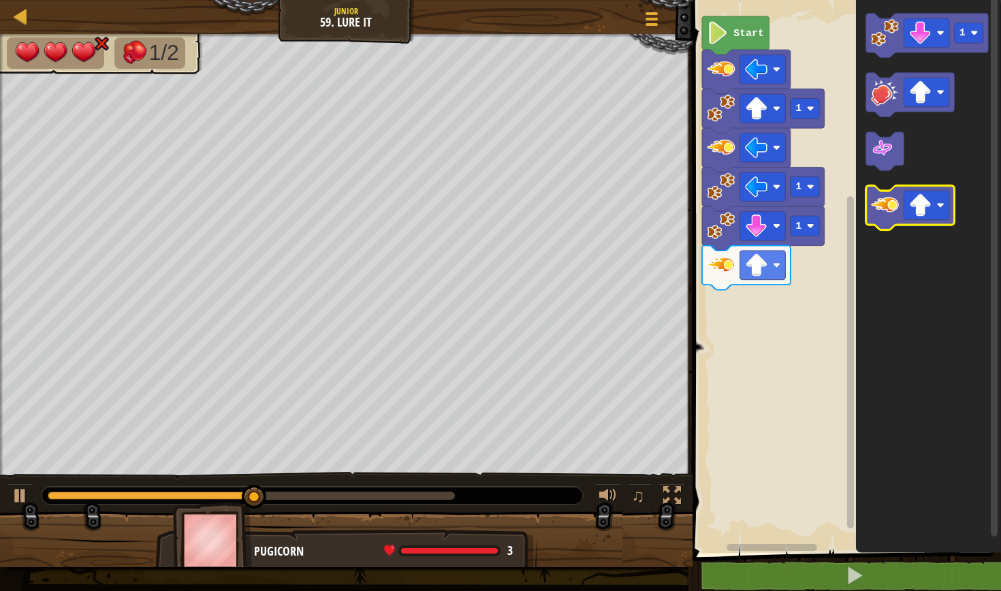
click at [889, 214] on image "Blockly Workspace" at bounding box center [885, 205] width 28 height 28
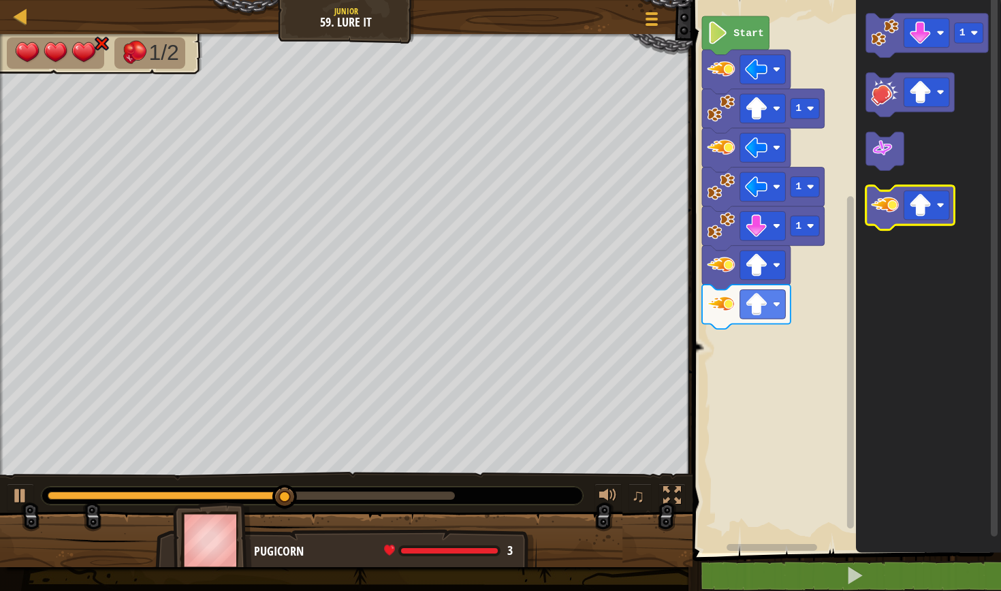
click at [889, 215] on image "Blockly Workspace" at bounding box center [885, 205] width 28 height 28
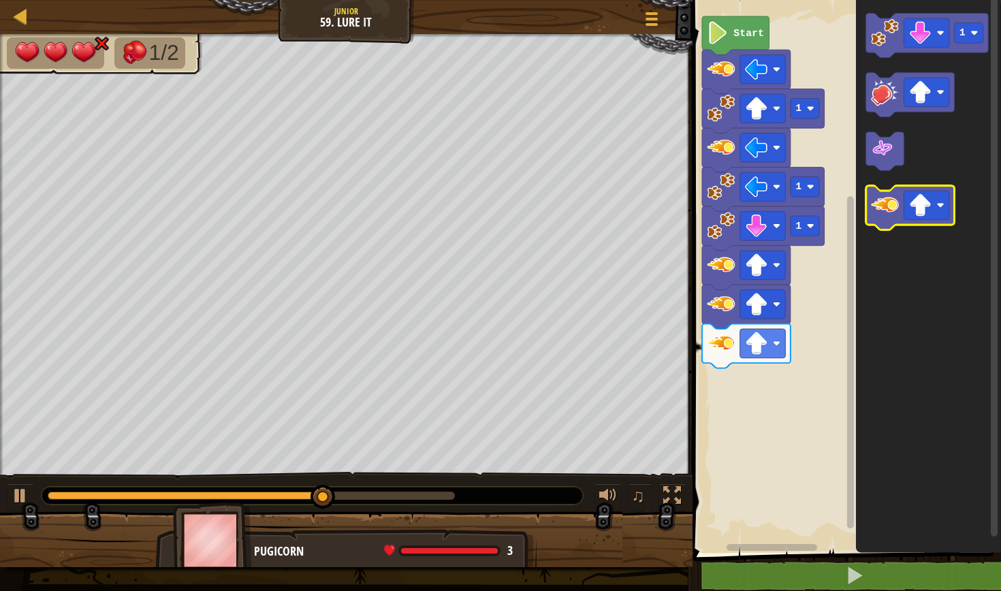
click at [889, 213] on image "Blockly Workspace" at bounding box center [885, 205] width 28 height 28
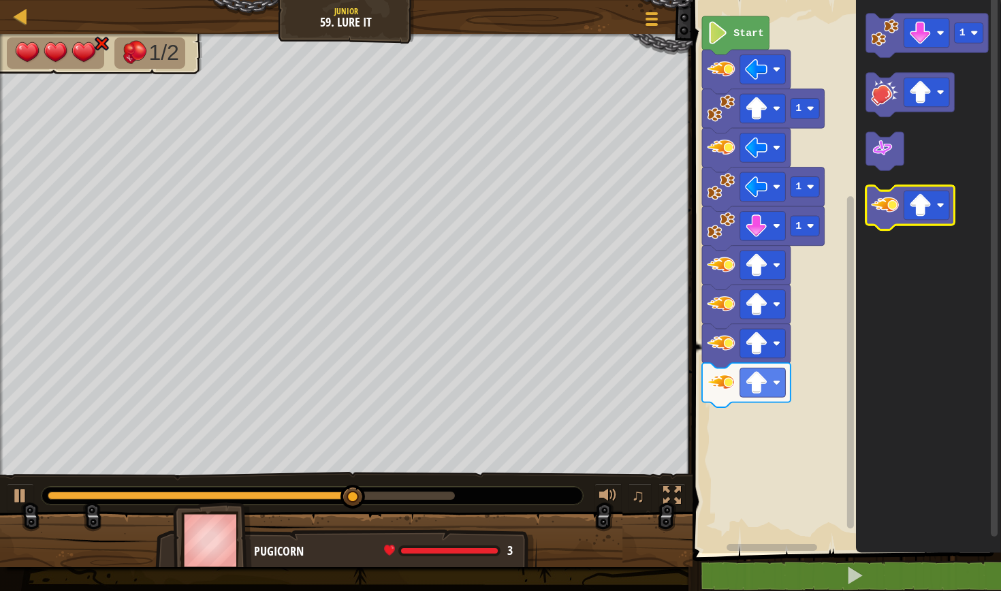
click at [889, 215] on image "Blockly Workspace" at bounding box center [885, 205] width 28 height 28
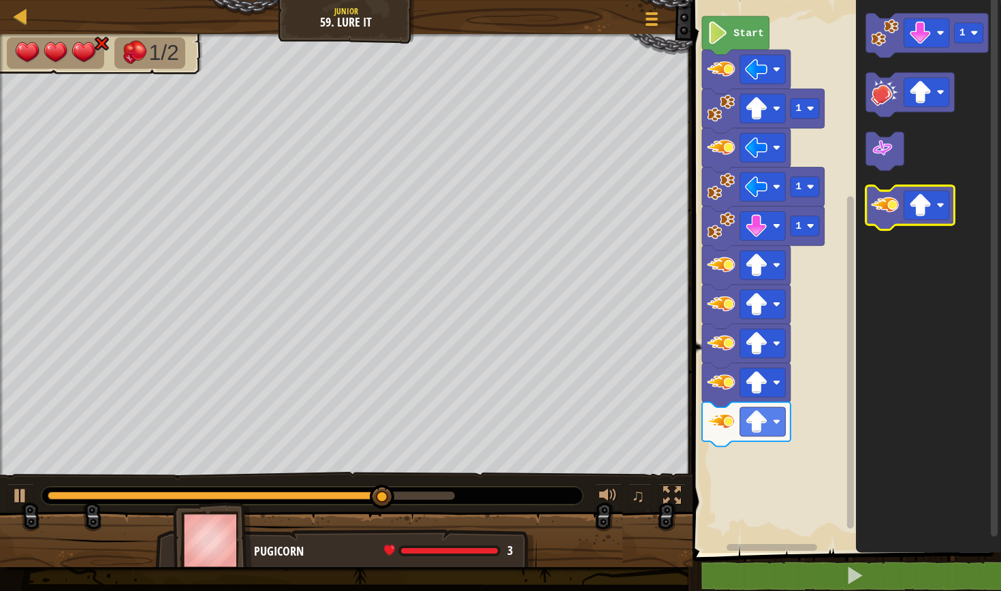
click at [889, 213] on image "Blockly Workspace" at bounding box center [885, 205] width 28 height 28
click at [891, 212] on image "Blockly Workspace" at bounding box center [885, 205] width 28 height 28
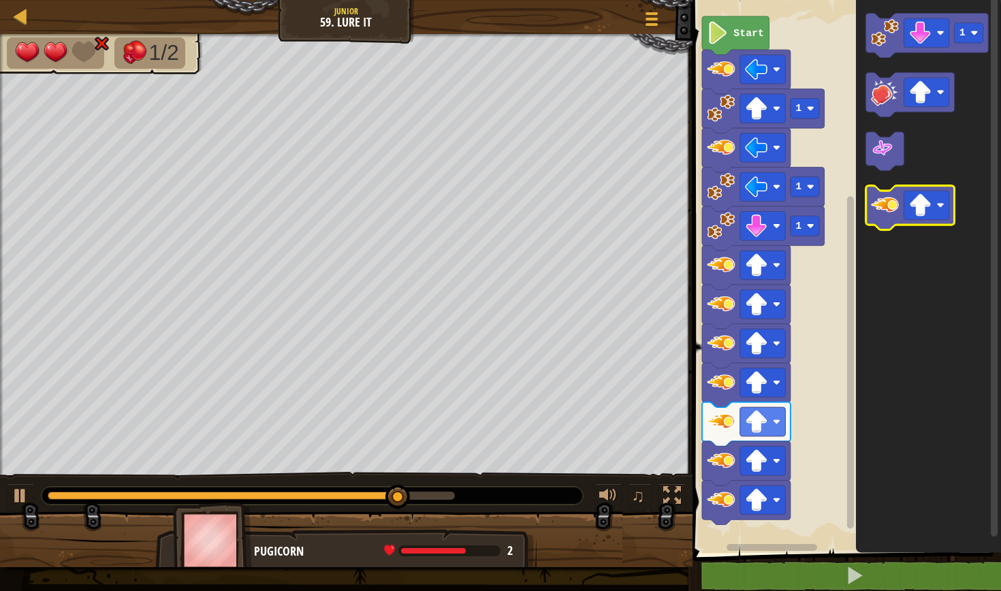
click at [891, 215] on image "Blockly Workspace" at bounding box center [885, 205] width 28 height 28
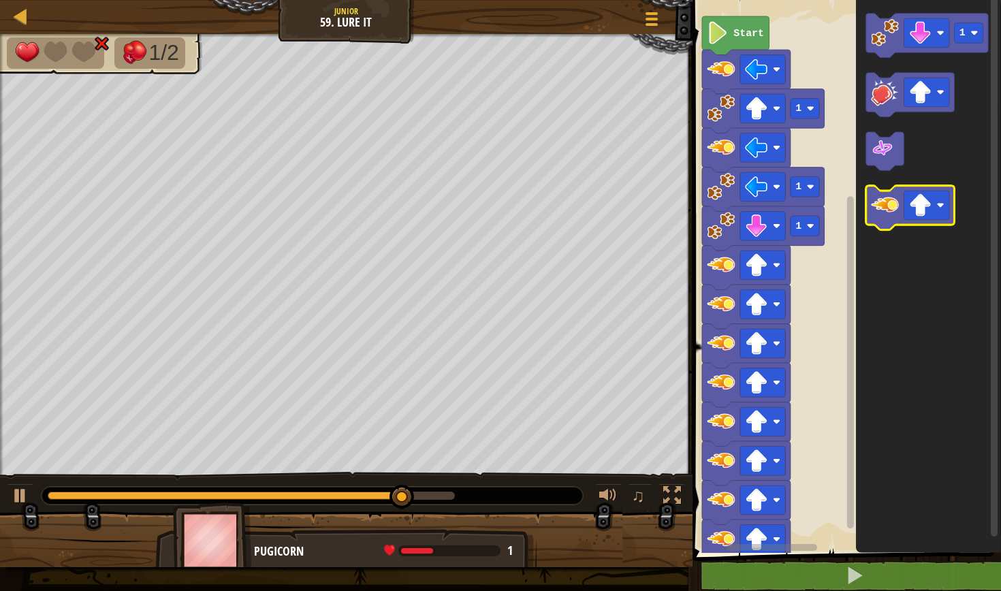
click at [891, 215] on image "Blockly Workspace" at bounding box center [885, 205] width 28 height 28
click at [893, 216] on image "Blockly Workspace" at bounding box center [885, 205] width 28 height 28
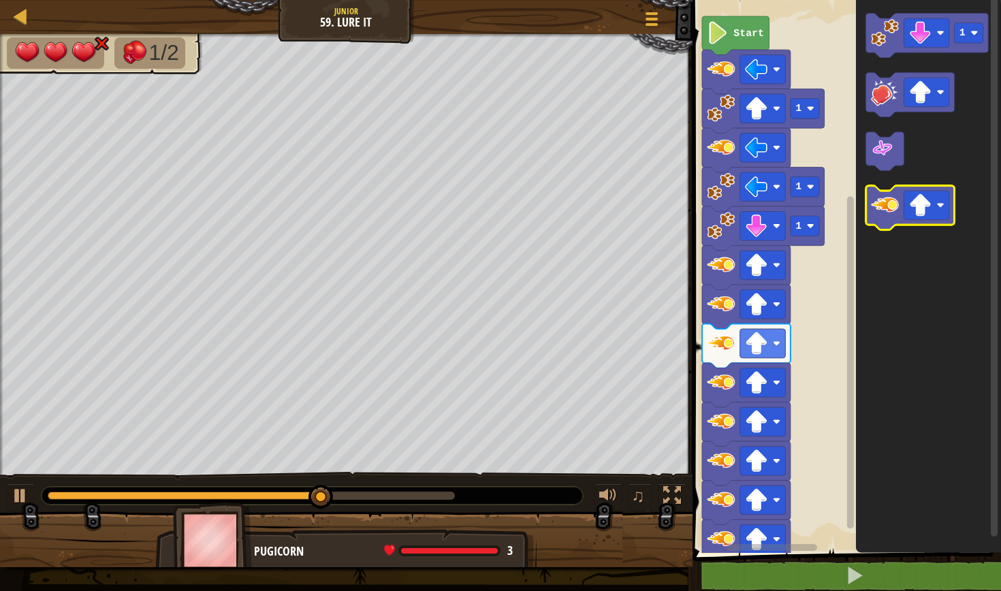
click at [893, 217] on image "Blockly Workspace" at bounding box center [885, 205] width 28 height 28
click at [893, 219] on image "Blockly Workspace" at bounding box center [885, 205] width 28 height 28
click at [893, 218] on image "Blockly Workspace" at bounding box center [885, 205] width 28 height 28
click at [893, 219] on image "Blockly Workspace" at bounding box center [885, 205] width 28 height 28
click at [893, 217] on image "Blockly Workspace" at bounding box center [885, 205] width 28 height 28
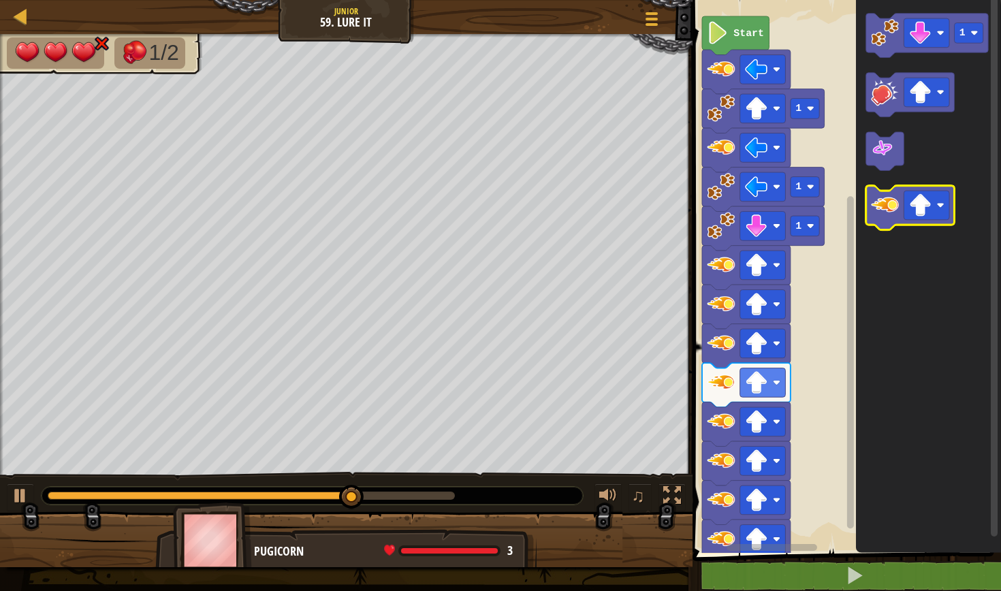
click at [893, 227] on icon "Blockly Workspace" at bounding box center [910, 208] width 89 height 44
click at [892, 238] on icon "Blockly Workspace" at bounding box center [928, 273] width 145 height 560
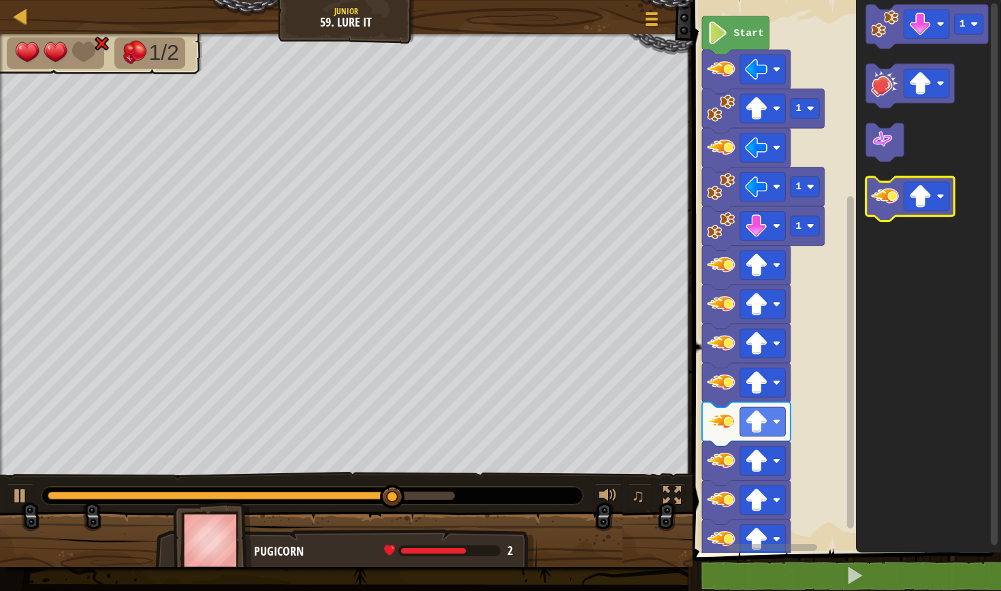
click at [891, 217] on icon "Blockly Workspace" at bounding box center [928, 273] width 145 height 560
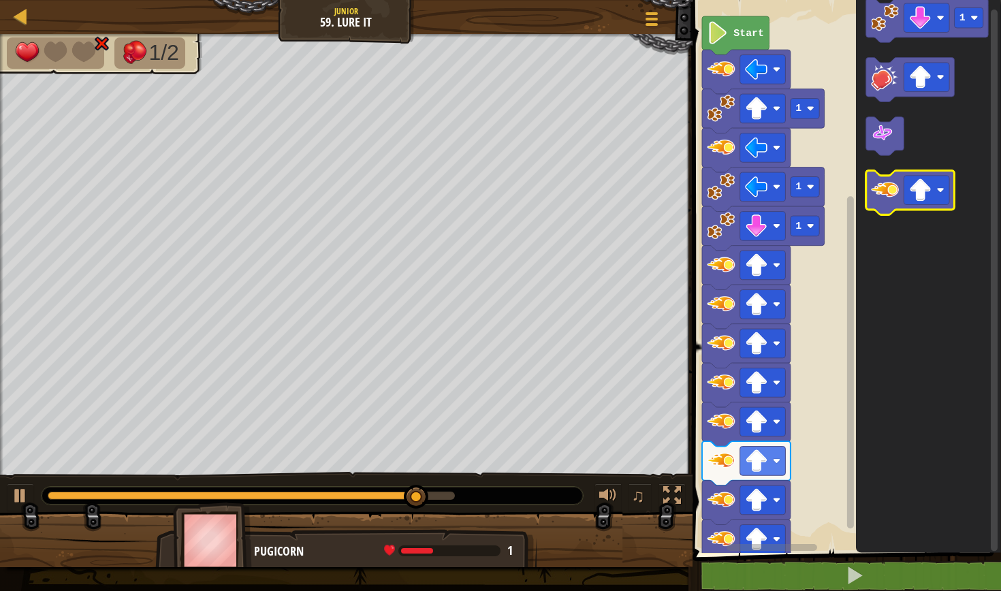
click at [885, 195] on icon "1" at bounding box center [928, 273] width 145 height 560
click at [885, 195] on image "Blockly Workspace" at bounding box center [885, 190] width 28 height 28
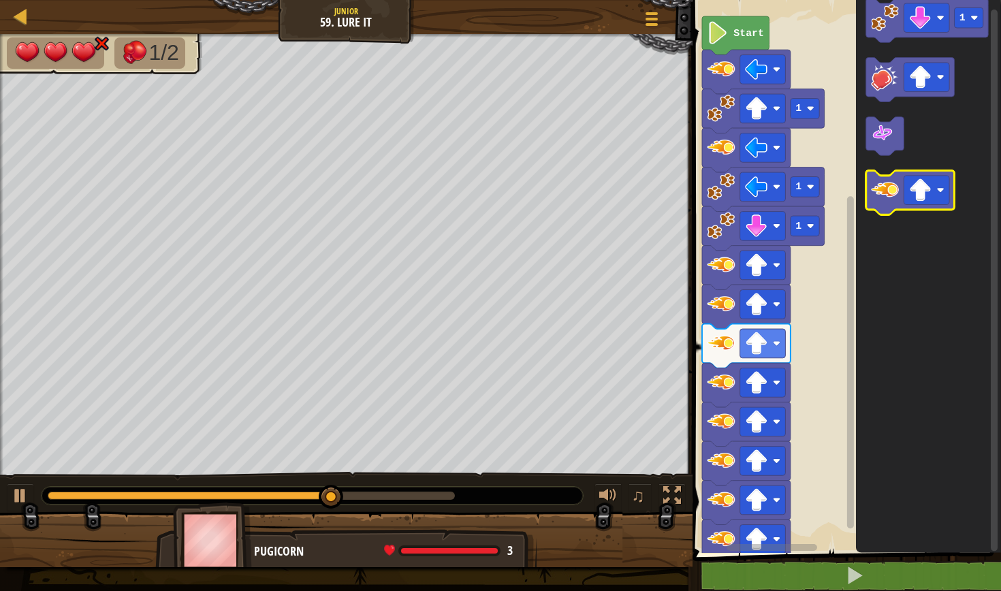
click at [885, 195] on image "Blockly Workspace" at bounding box center [885, 190] width 28 height 28
click at [883, 195] on image "Blockly Workspace" at bounding box center [885, 190] width 28 height 28
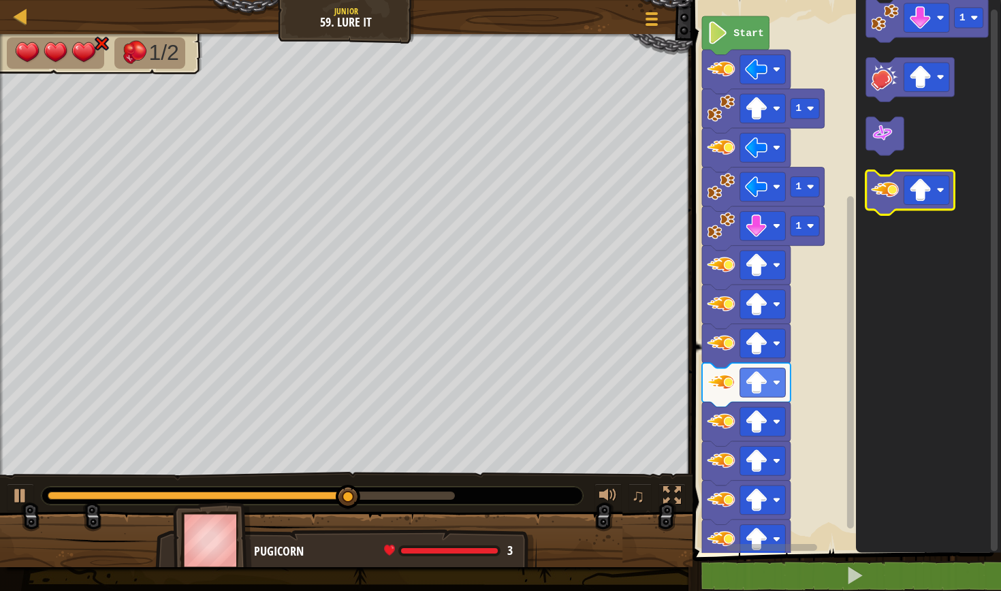
click at [883, 195] on image "Blockly Workspace" at bounding box center [885, 190] width 28 height 28
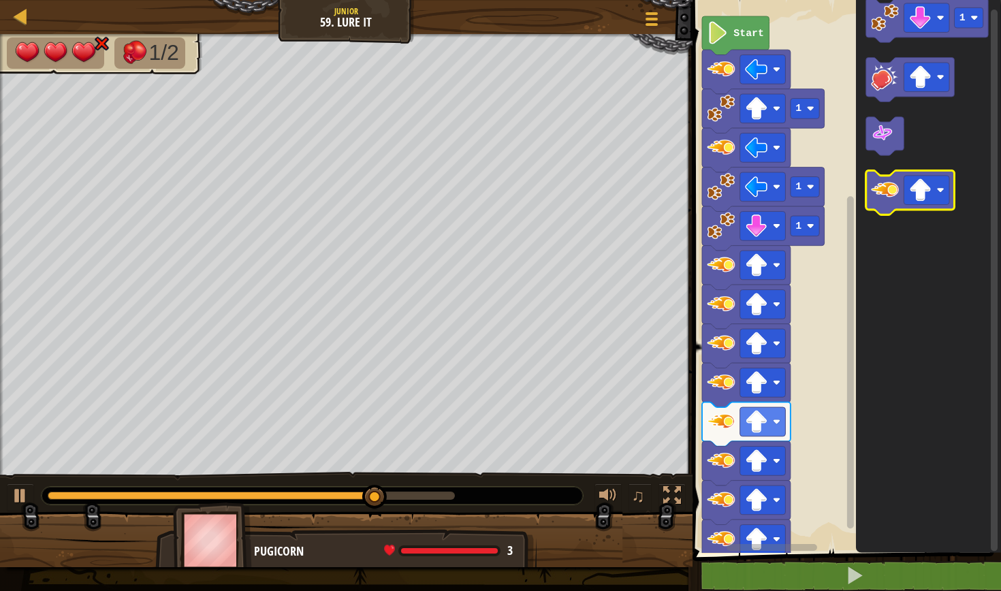
click at [883, 195] on image "Blockly Workspace" at bounding box center [885, 190] width 28 height 28
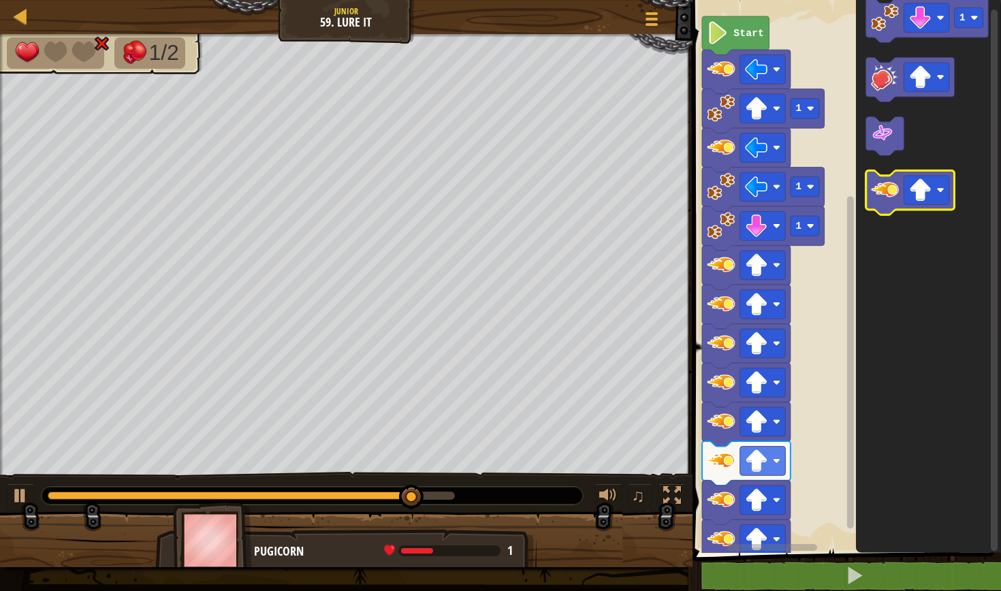
click at [883, 195] on image "Blockly Workspace" at bounding box center [885, 190] width 28 height 28
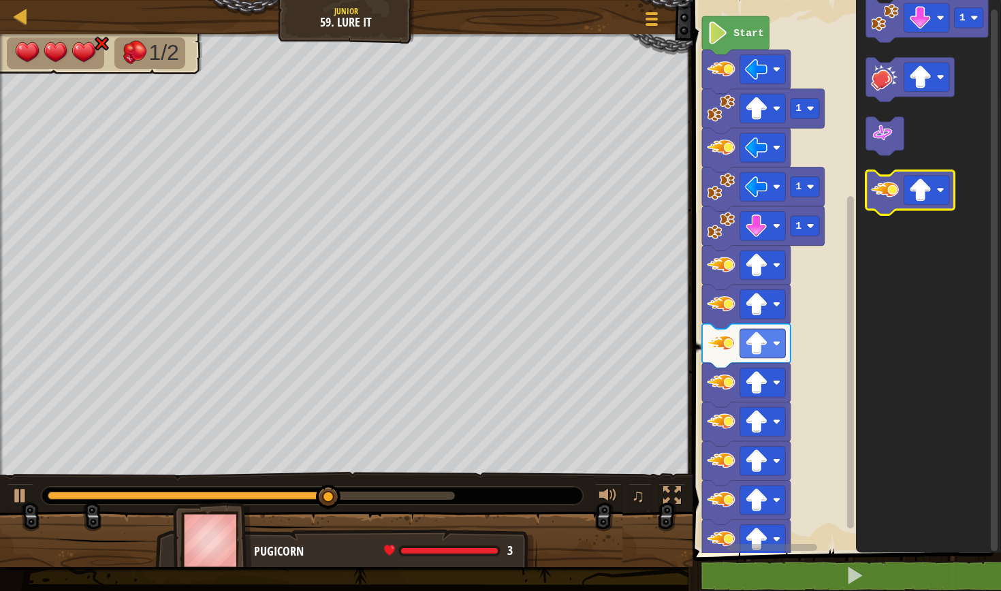
click at [883, 195] on image "Blockly Workspace" at bounding box center [885, 190] width 28 height 28
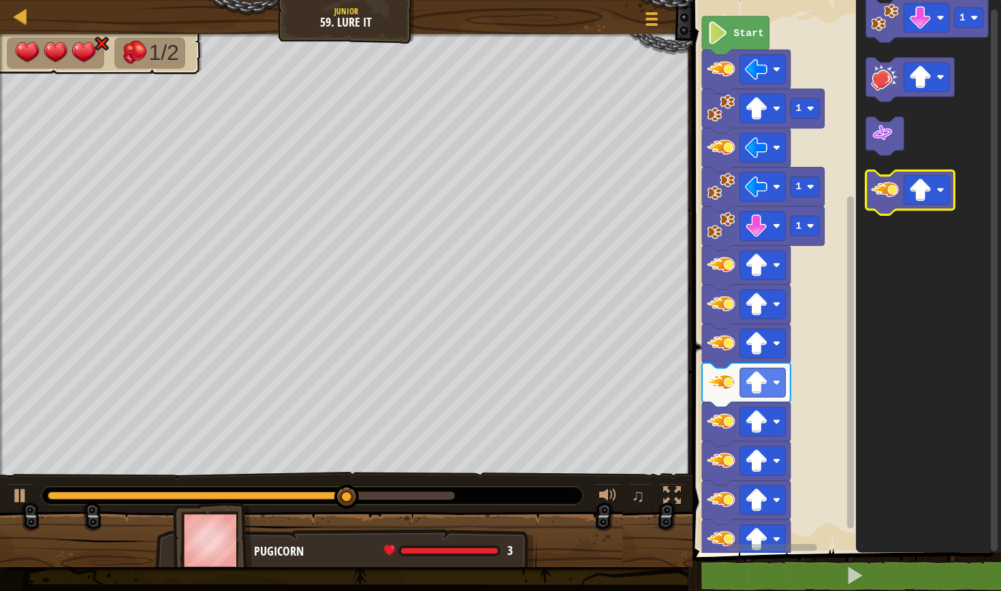
click at [883, 195] on image "Blockly Workspace" at bounding box center [885, 190] width 28 height 28
click at [897, 210] on g "Blockly Workspace" at bounding box center [910, 193] width 89 height 44
